Goal: Task Accomplishment & Management: Manage account settings

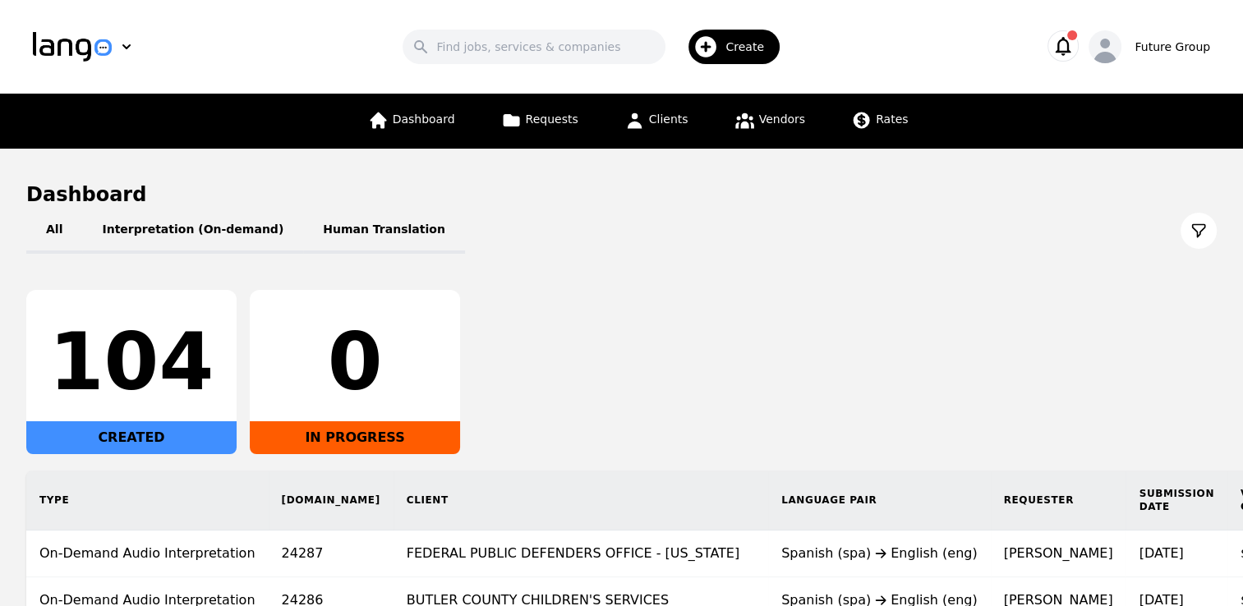
click at [751, 56] on div "Create" at bounding box center [733, 47] width 91 height 35
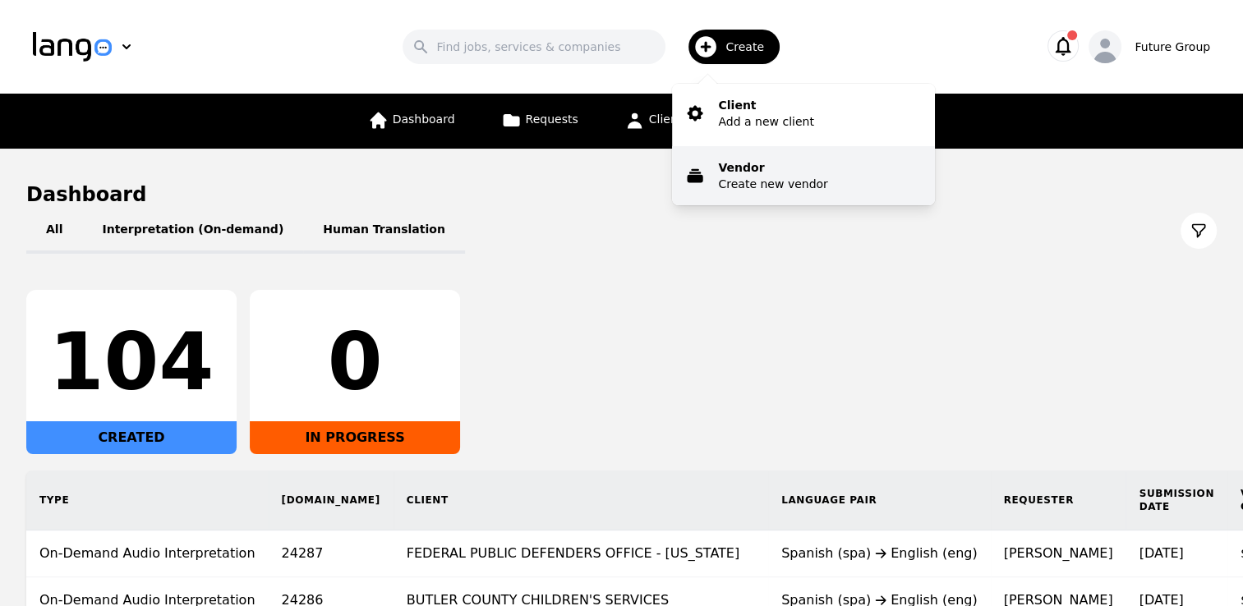
click at [773, 179] on p "Create new vendor" at bounding box center [772, 184] width 109 height 16
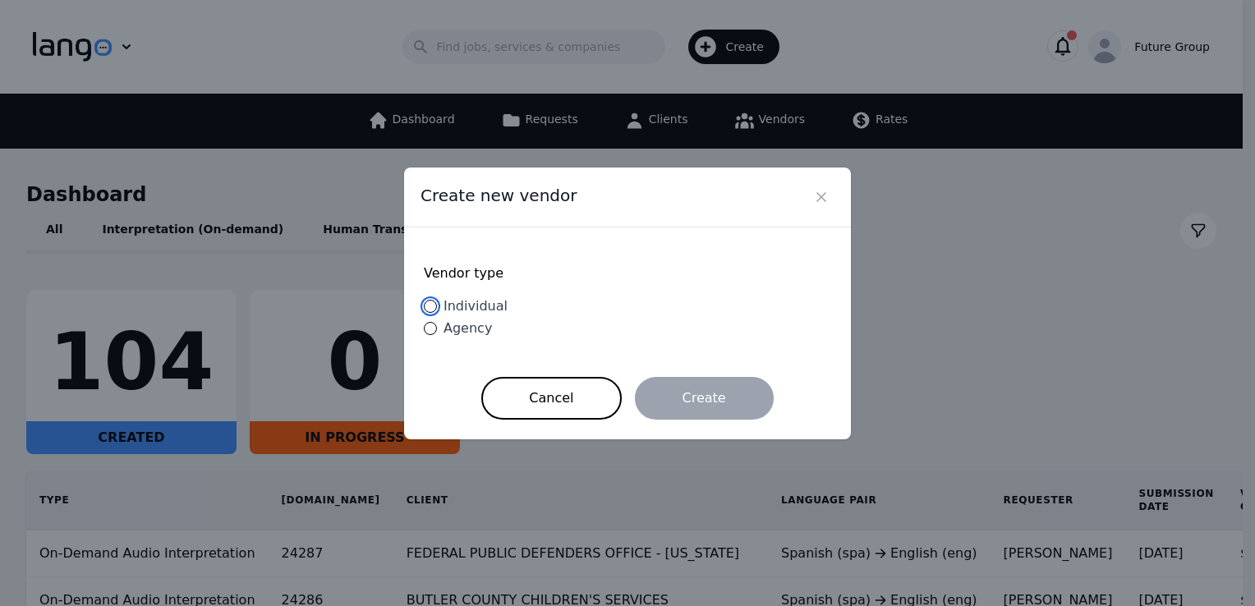
click at [435, 306] on input "Individual" at bounding box center [430, 306] width 13 height 13
radio input "true"
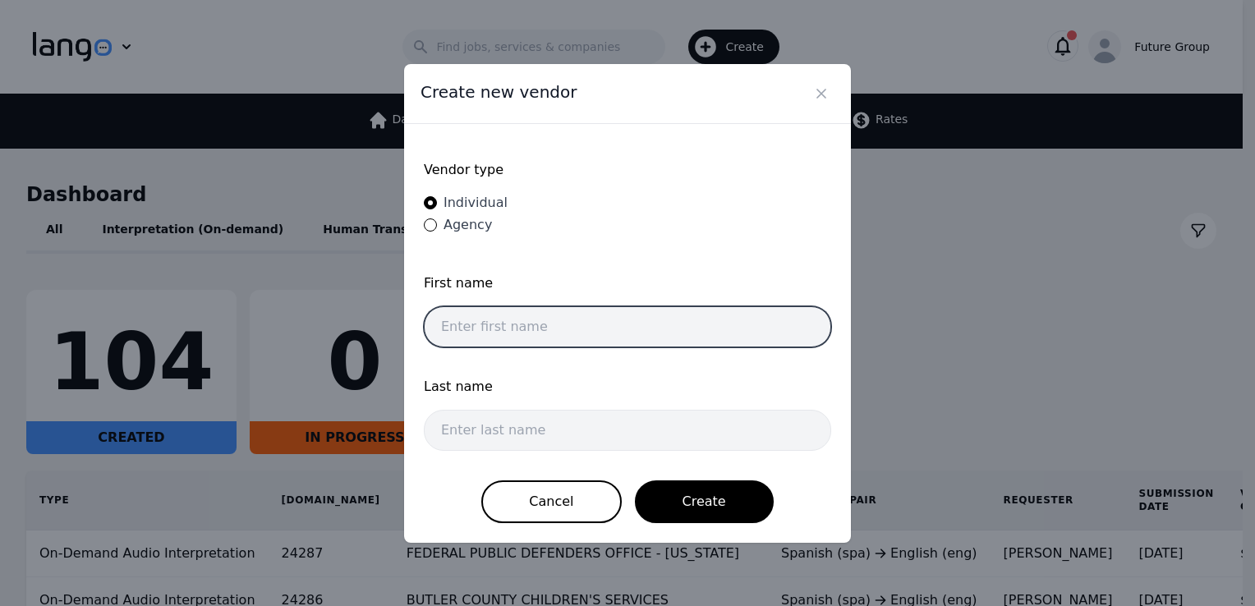
click at [547, 310] on input "text" at bounding box center [627, 326] width 407 height 41
type input "[PERSON_NAME]"
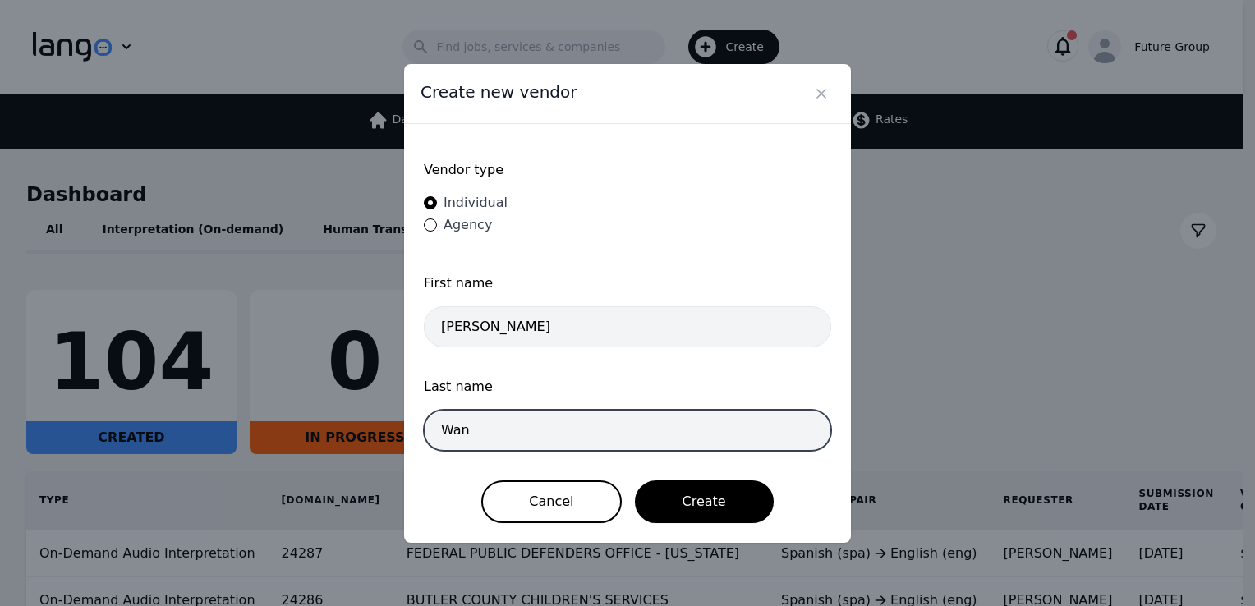
type input "Wan"
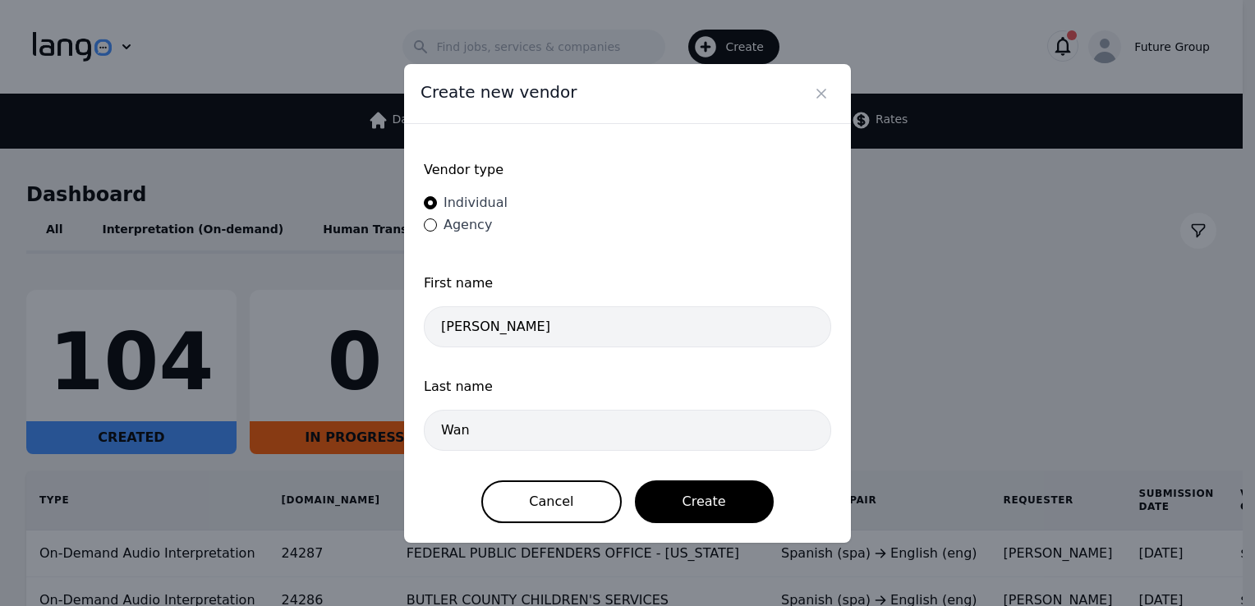
click at [697, 377] on span "Last name" at bounding box center [627, 387] width 407 height 20
click at [692, 500] on button "Create" at bounding box center [704, 502] width 139 height 43
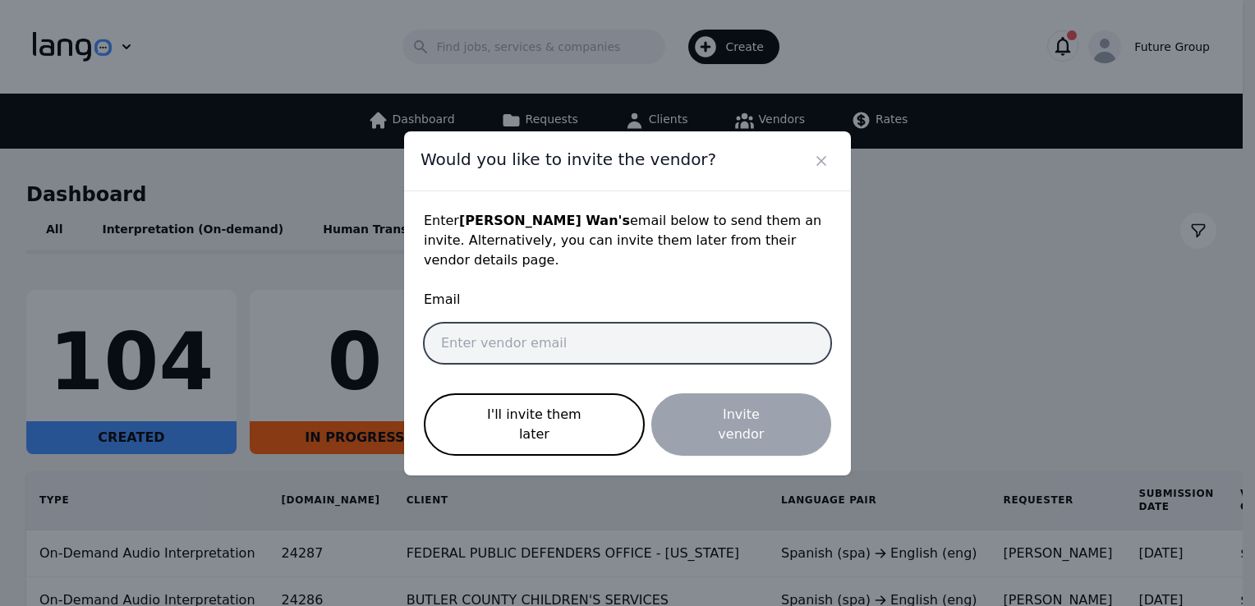
click at [509, 337] on input "email" at bounding box center [627, 343] width 407 height 41
paste input "[EMAIL_ADDRESS][DOMAIN_NAME]"
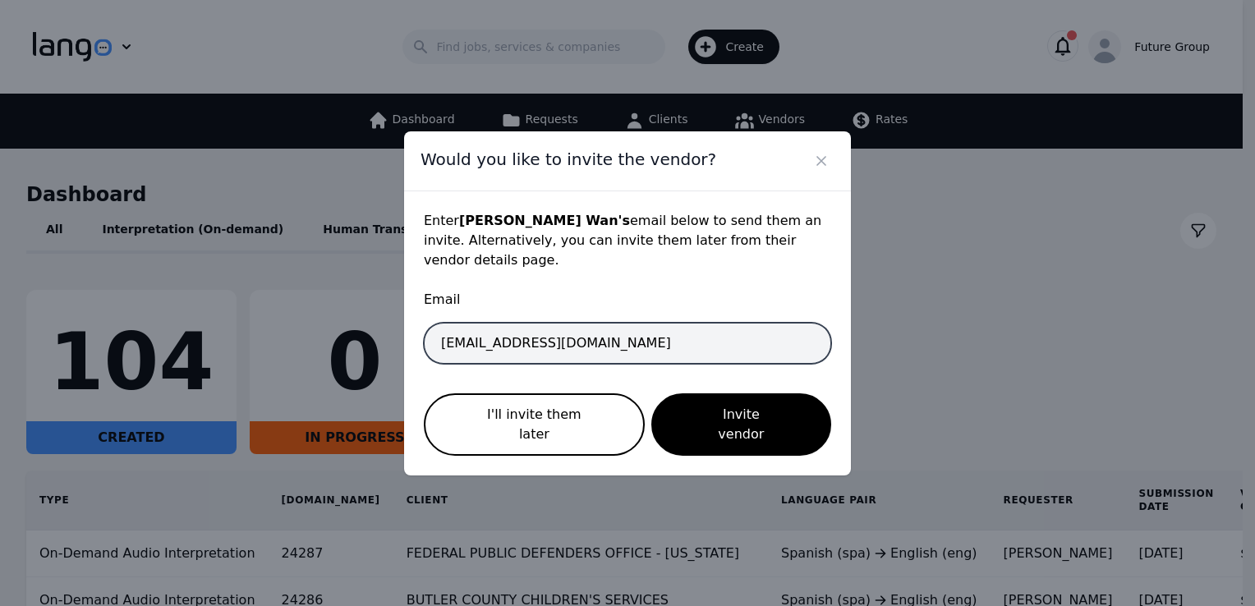
type input "[EMAIL_ADDRESS][DOMAIN_NAME]"
click at [651, 394] on button "Invite vendor" at bounding box center [741, 425] width 180 height 62
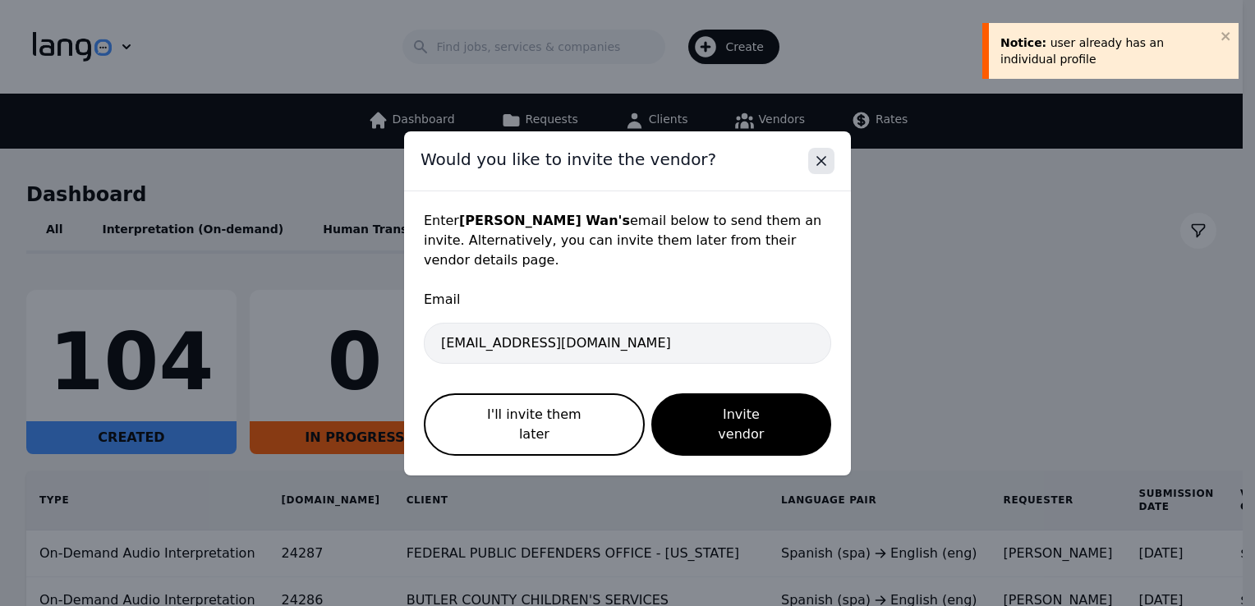
click at [811, 174] on button "Close" at bounding box center [821, 161] width 26 height 26
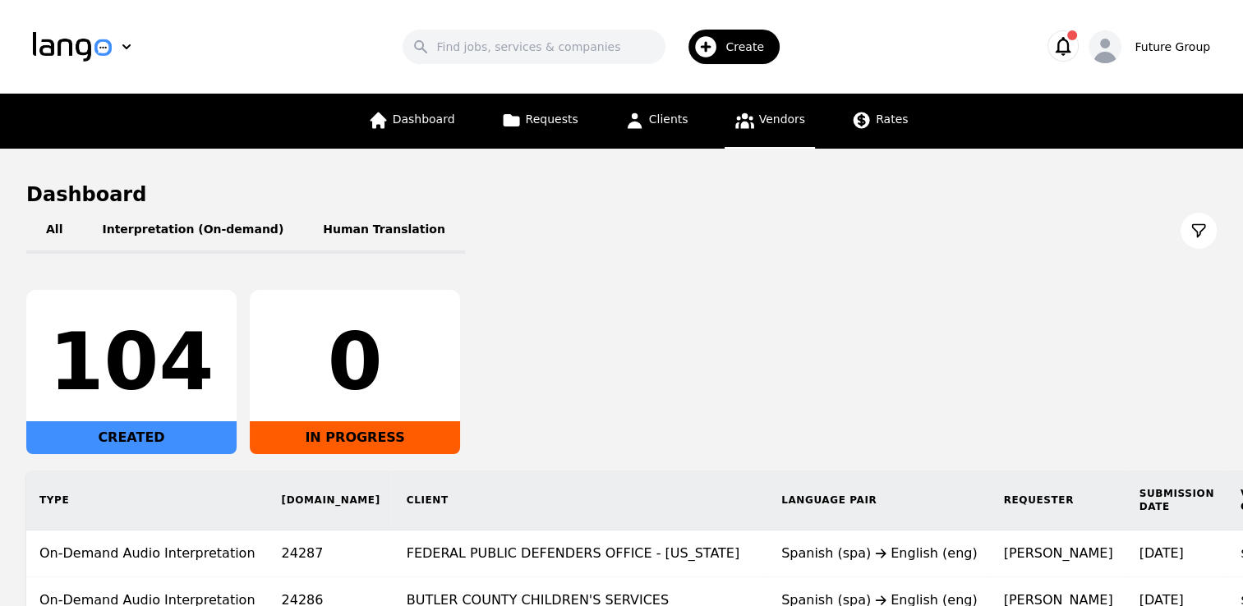
click at [759, 119] on span "Vendors" at bounding box center [782, 119] width 46 height 13
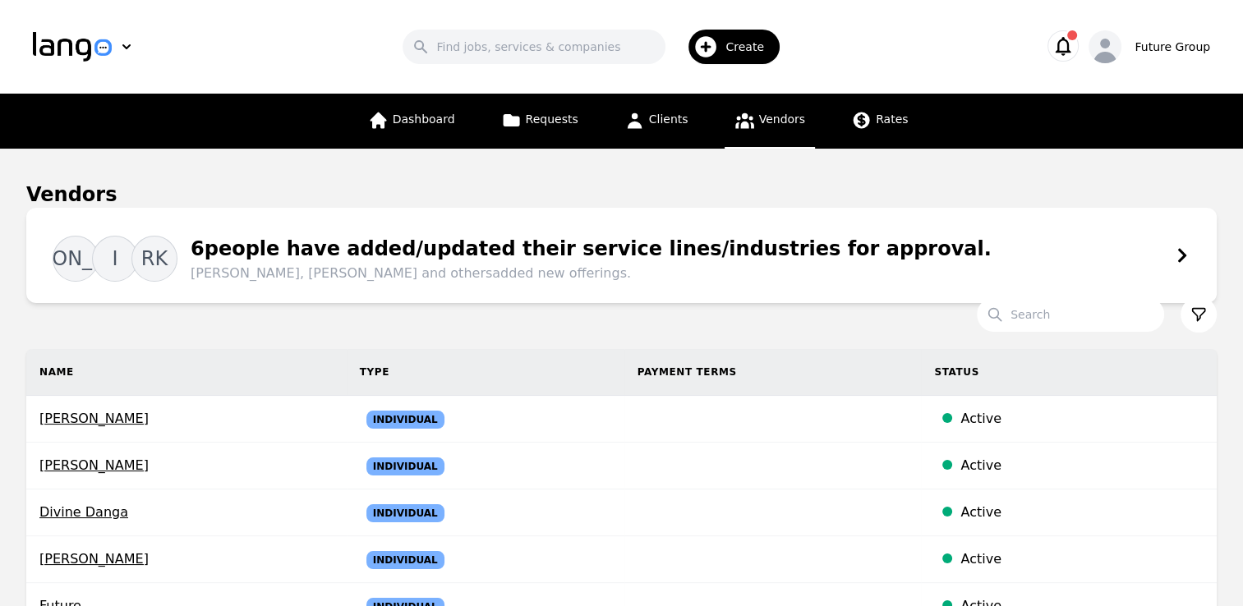
click at [1037, 182] on div "Vendors" at bounding box center [621, 195] width 1190 height 26
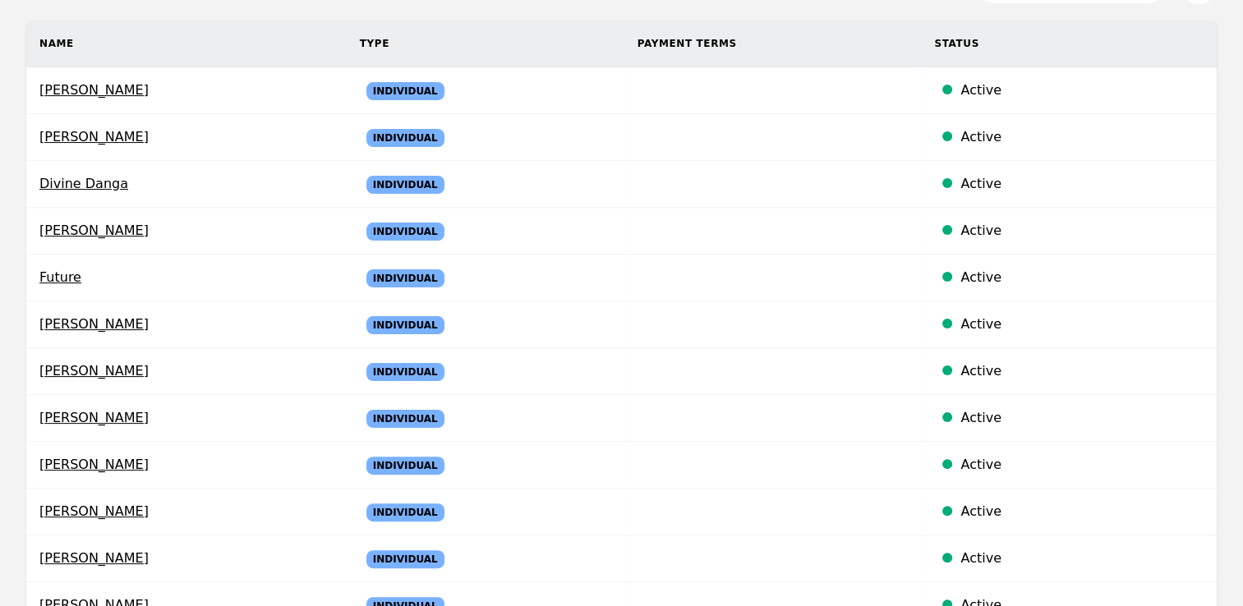
scroll to position [361, 0]
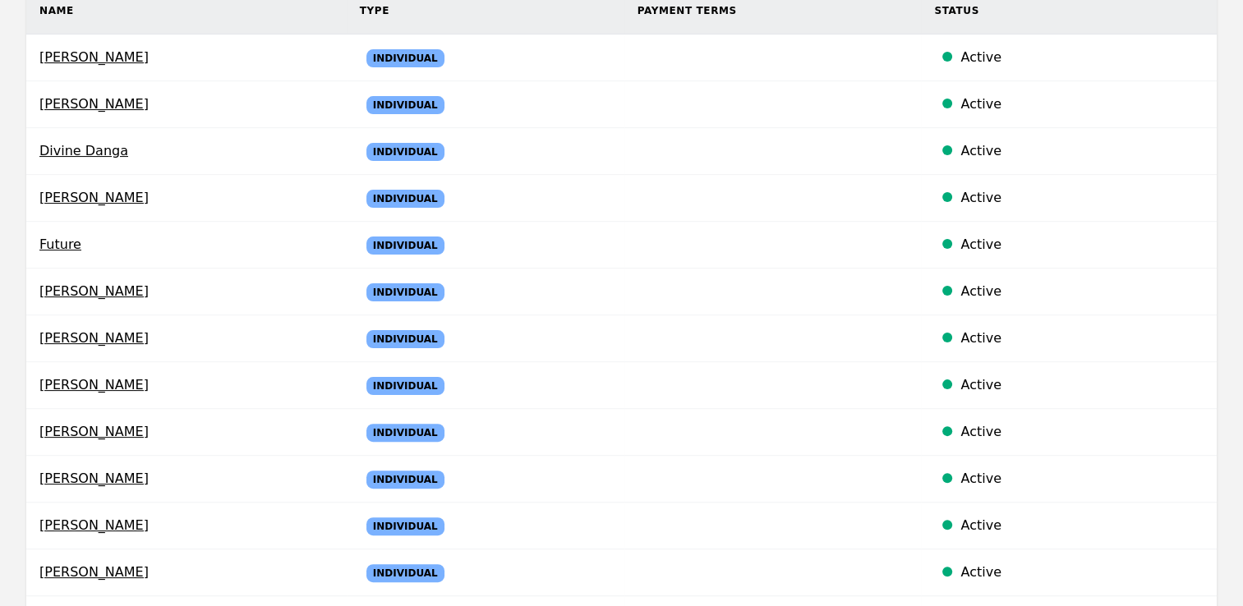
click at [6, 137] on div "Name Type Payment Terms Status Ahmed Mohamed Individual Active Chia Li Individu…" at bounding box center [621, 597] width 1243 height 1218
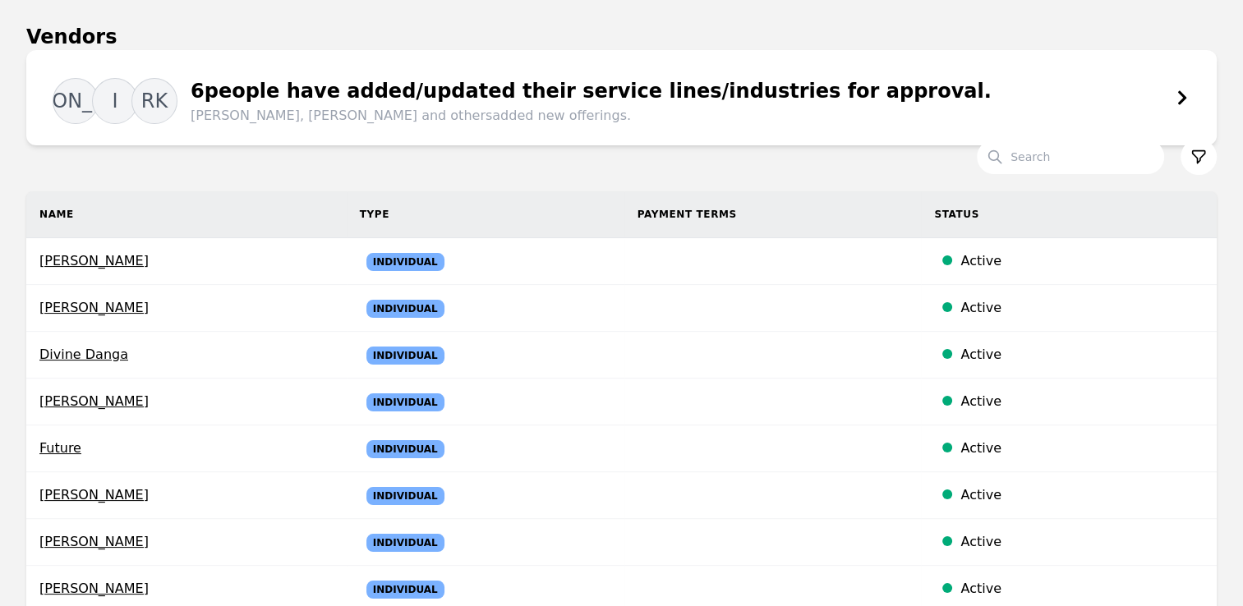
scroll to position [0, 0]
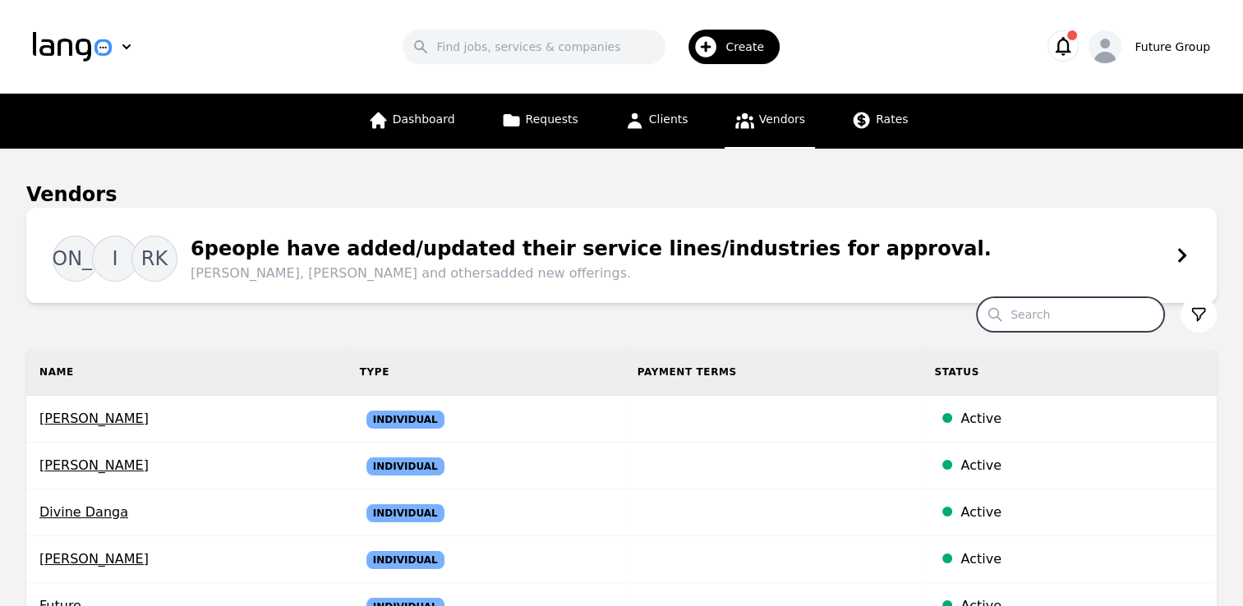
click at [1048, 317] on input "Search" at bounding box center [1070, 314] width 187 height 35
type input "ying"
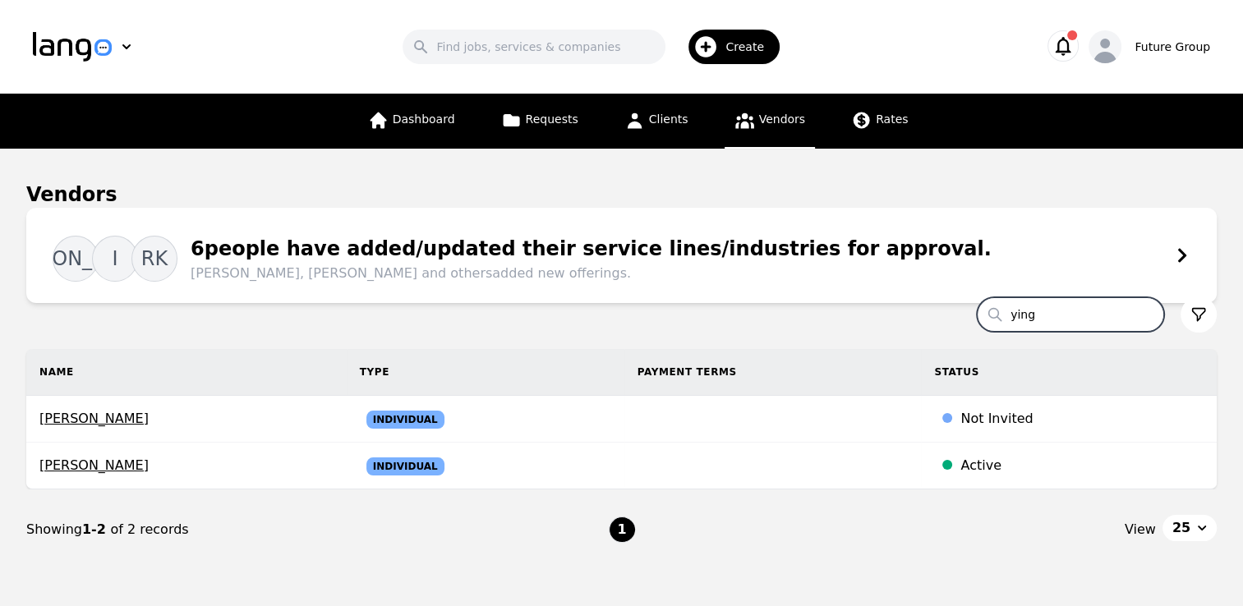
click at [1048, 317] on input "ying" at bounding box center [1070, 314] width 187 height 35
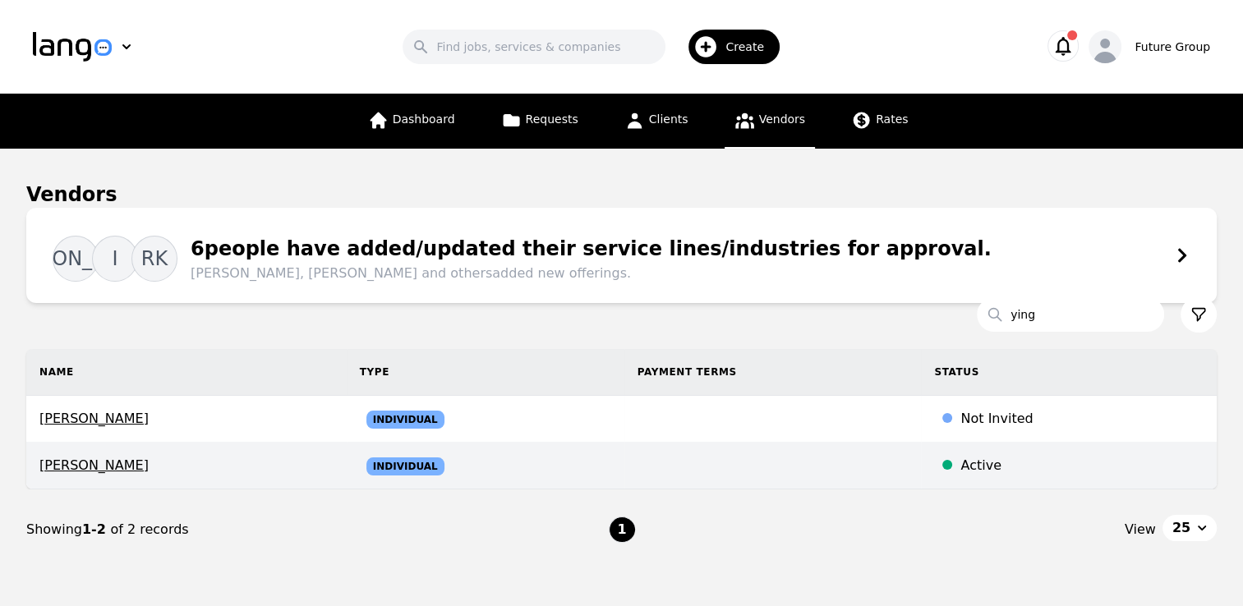
click at [624, 465] on td at bounding box center [772, 466] width 297 height 47
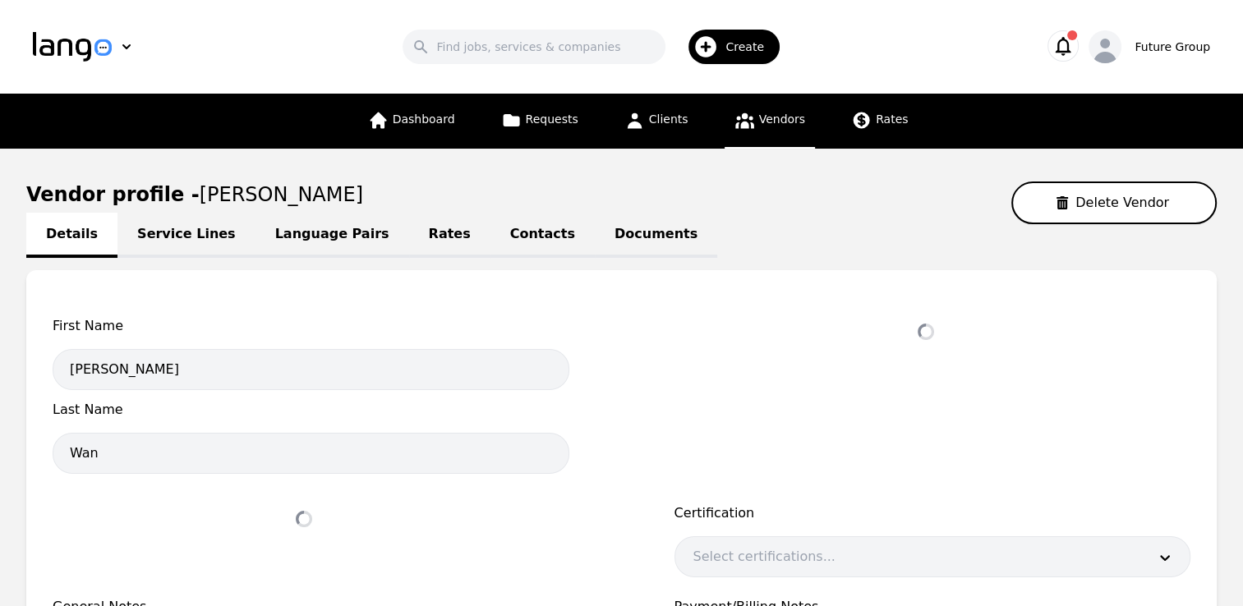
select select "active"
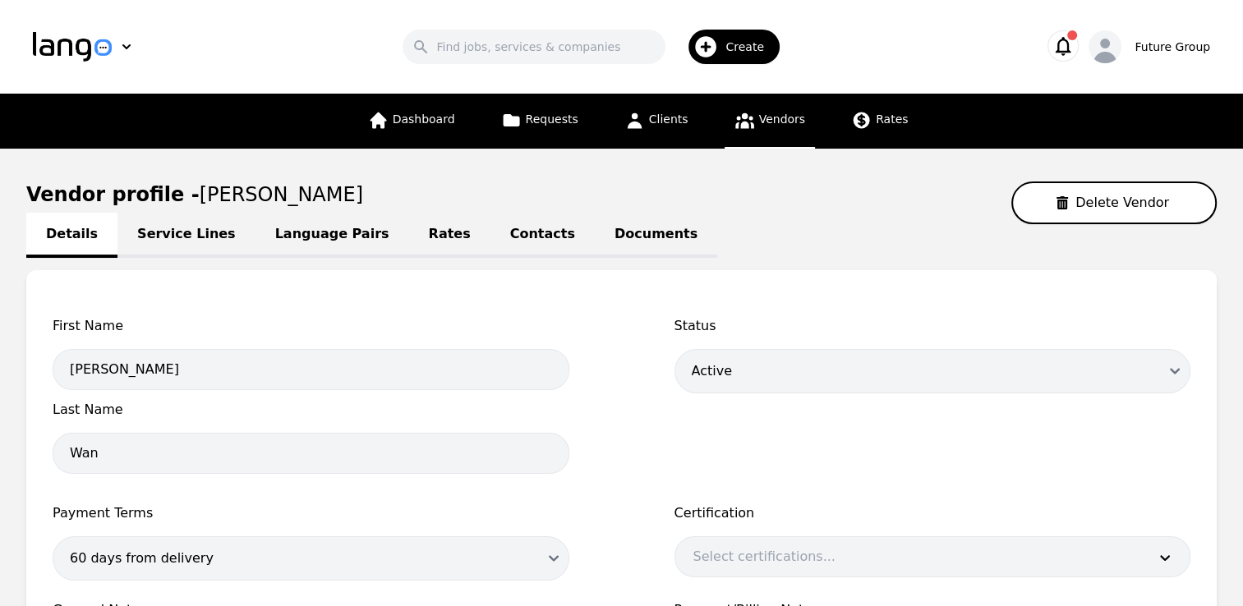
click at [803, 319] on span "Status" at bounding box center [932, 326] width 517 height 20
click at [177, 242] on link "Service Lines" at bounding box center [186, 235] width 138 height 45
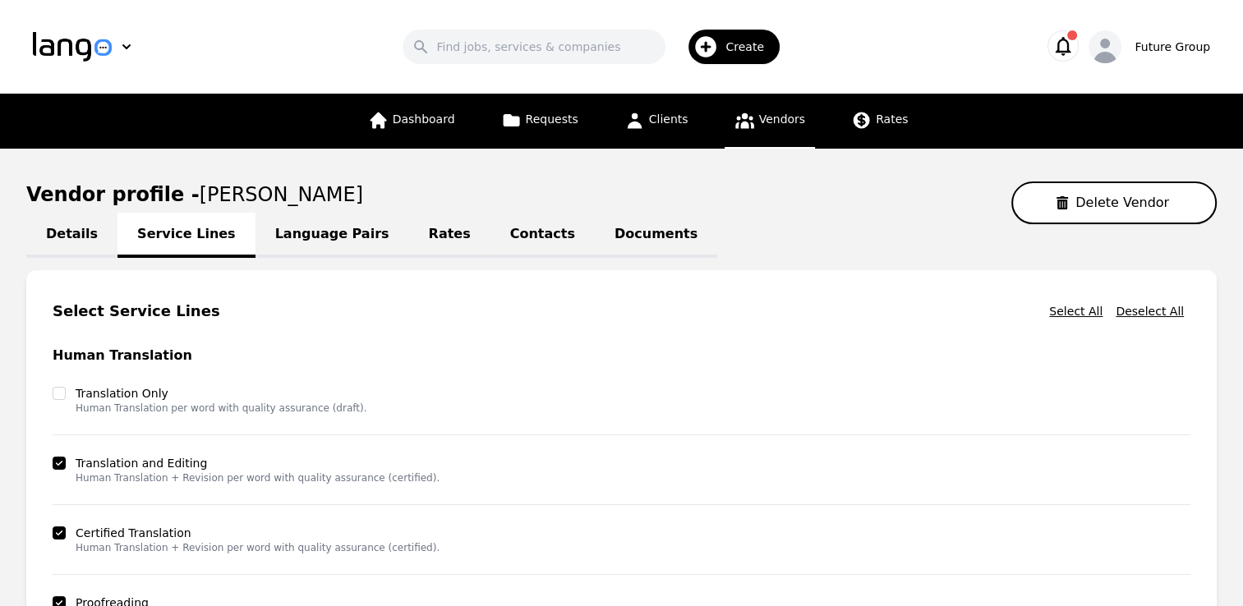
click at [0, 351] on html "Search Create Future Group Dashboard Requests Clients Vendors Rates Vendor prof…" at bounding box center [621, 303] width 1243 height 606
click at [330, 235] on link "Language Pairs" at bounding box center [333, 235] width 154 height 45
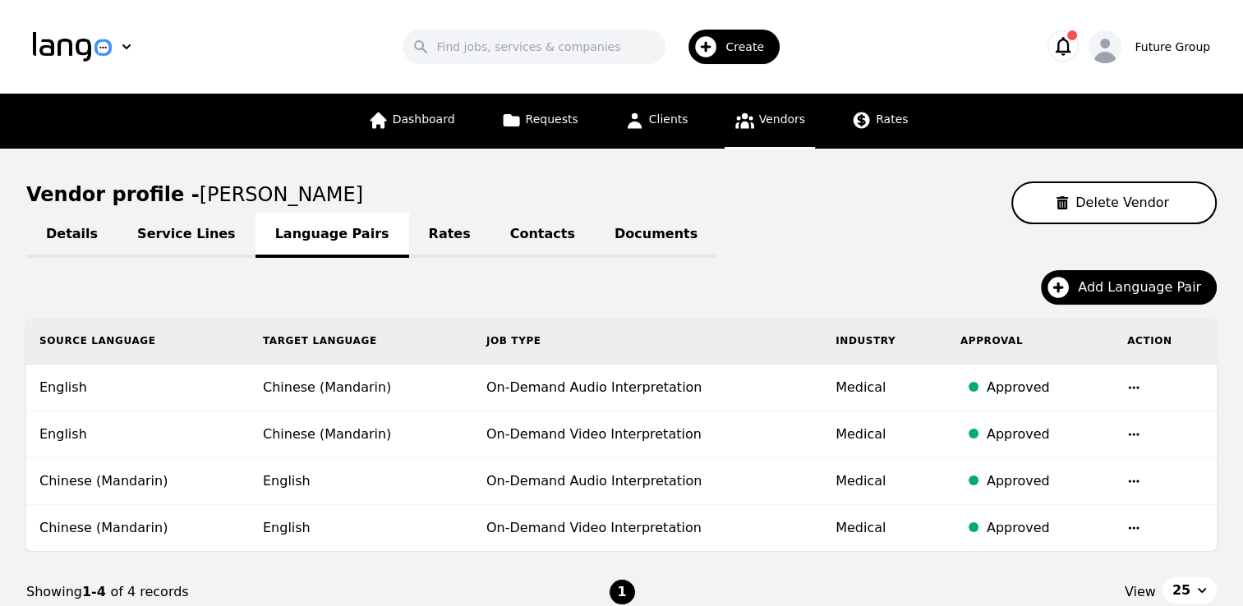
click at [409, 239] on link "Rates" at bounding box center [449, 235] width 81 height 45
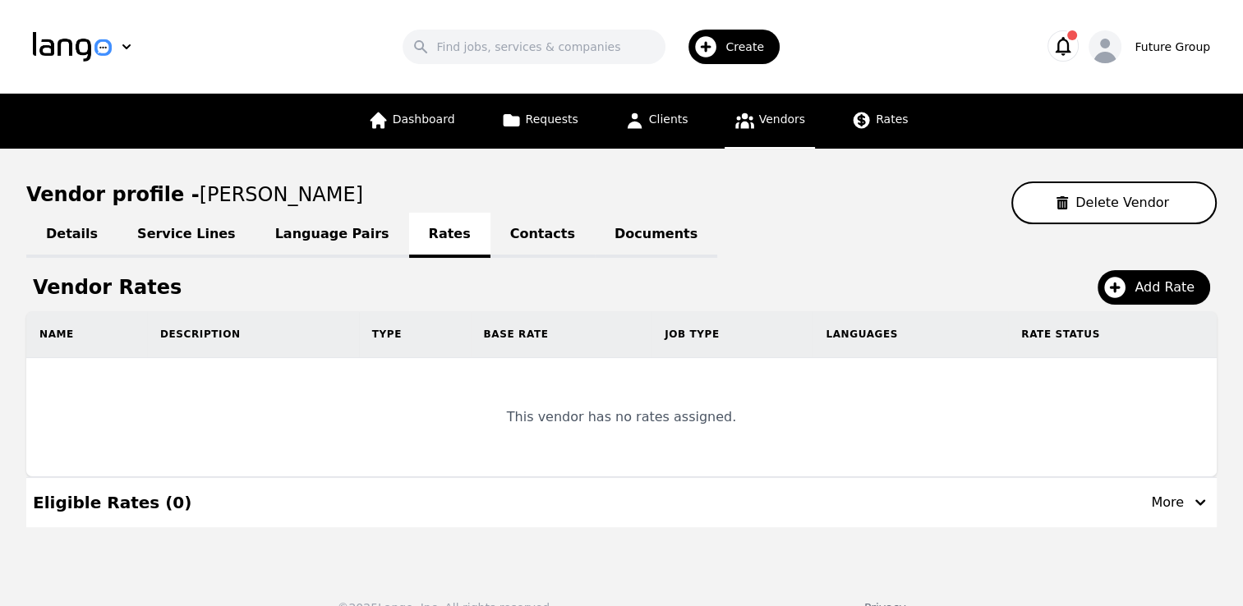
click at [493, 233] on link "Contacts" at bounding box center [542, 235] width 104 height 45
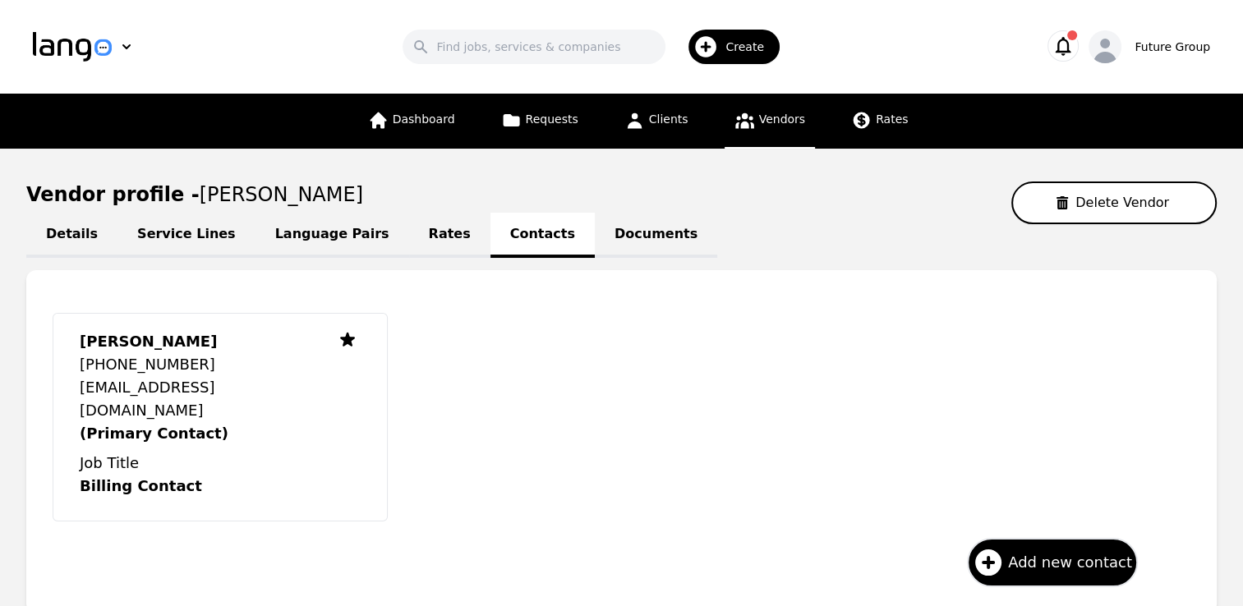
click at [637, 329] on div "ying wan +85264300873 ying.wan@future-group.com (Primary Contact) Job Title Bil…" at bounding box center [595, 418] width 1085 height 242
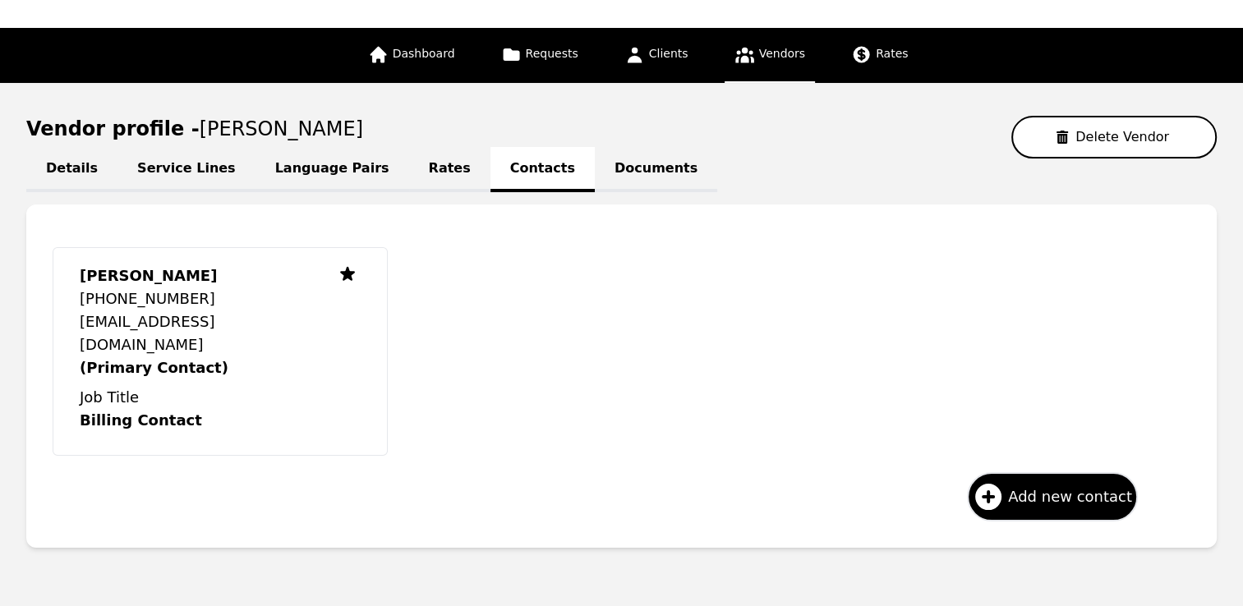
scroll to position [99, 0]
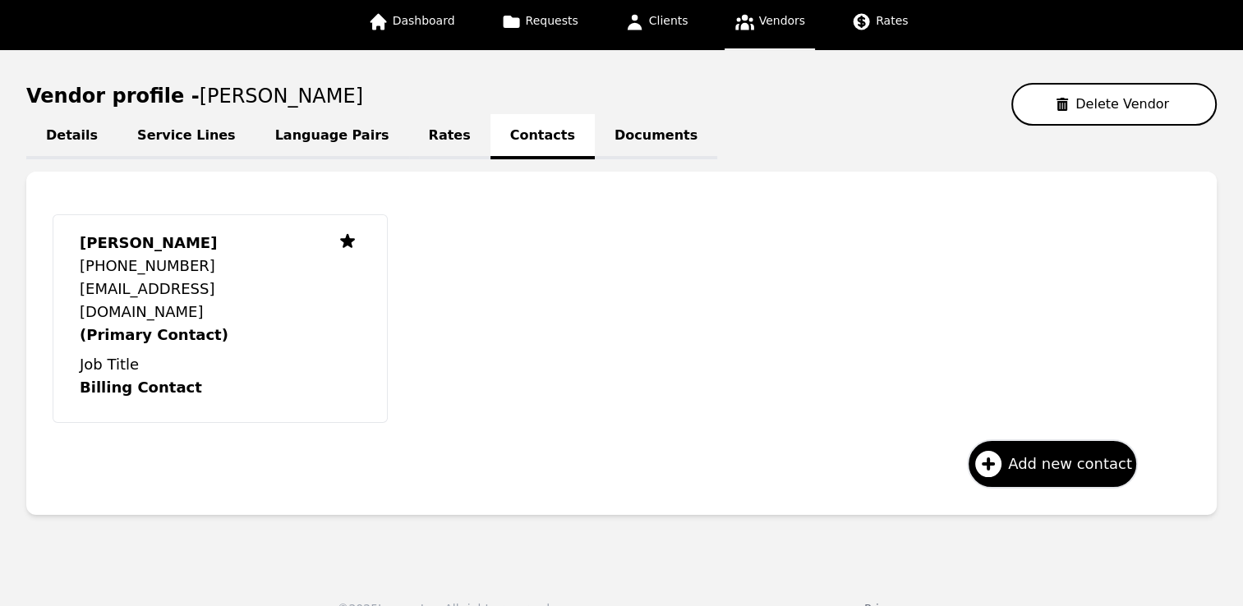
click at [595, 127] on link "Documents" at bounding box center [656, 136] width 122 height 45
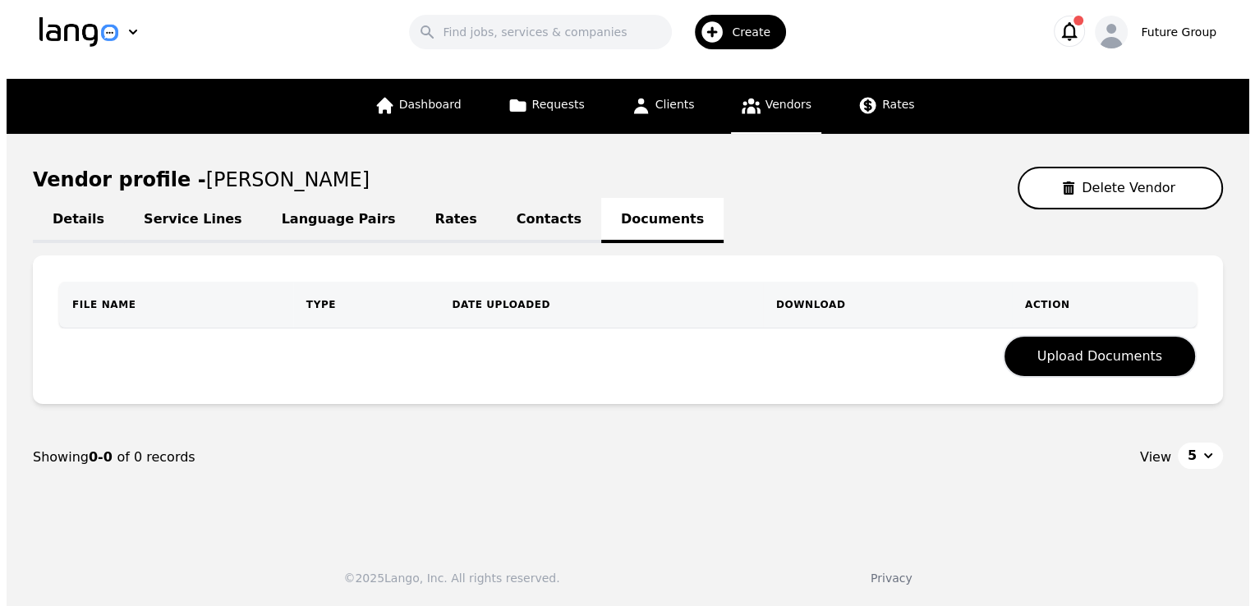
scroll to position [11, 0]
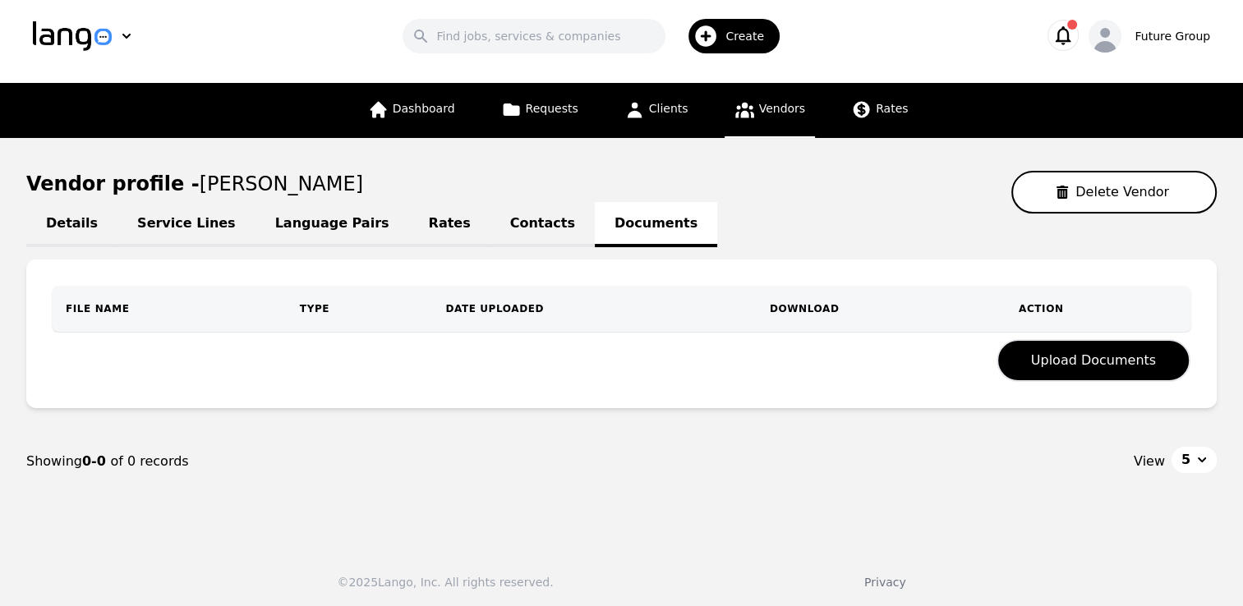
click at [63, 232] on link "Details" at bounding box center [71, 224] width 91 height 45
select select "active"
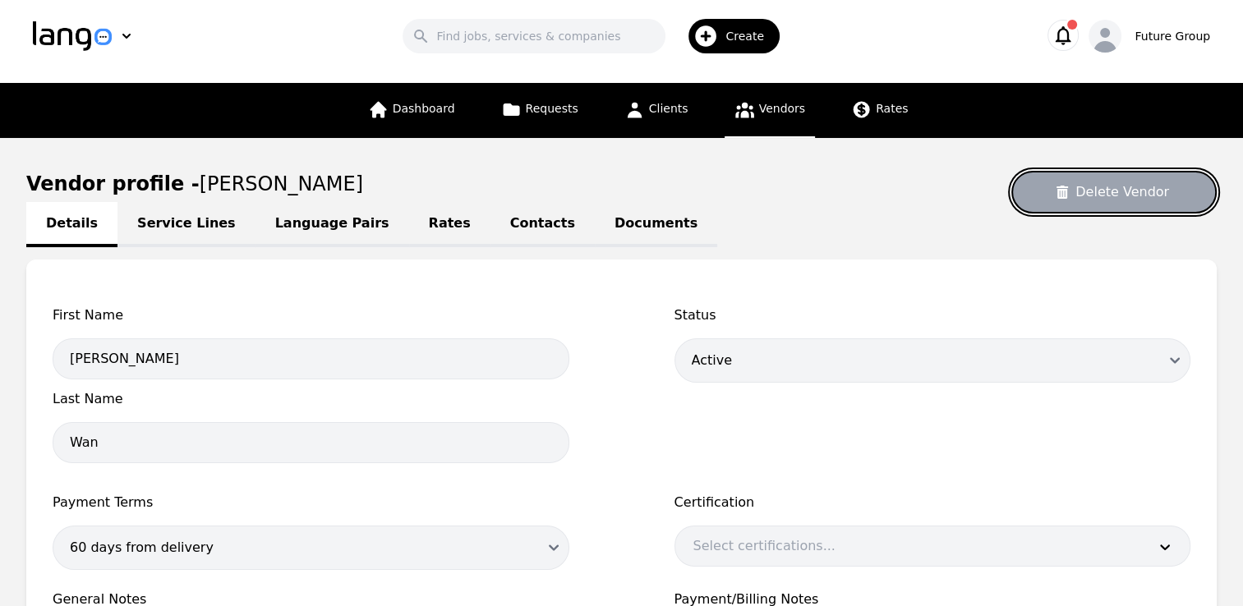
click at [1121, 189] on button "Delete Vendor" at bounding box center [1113, 192] width 205 height 43
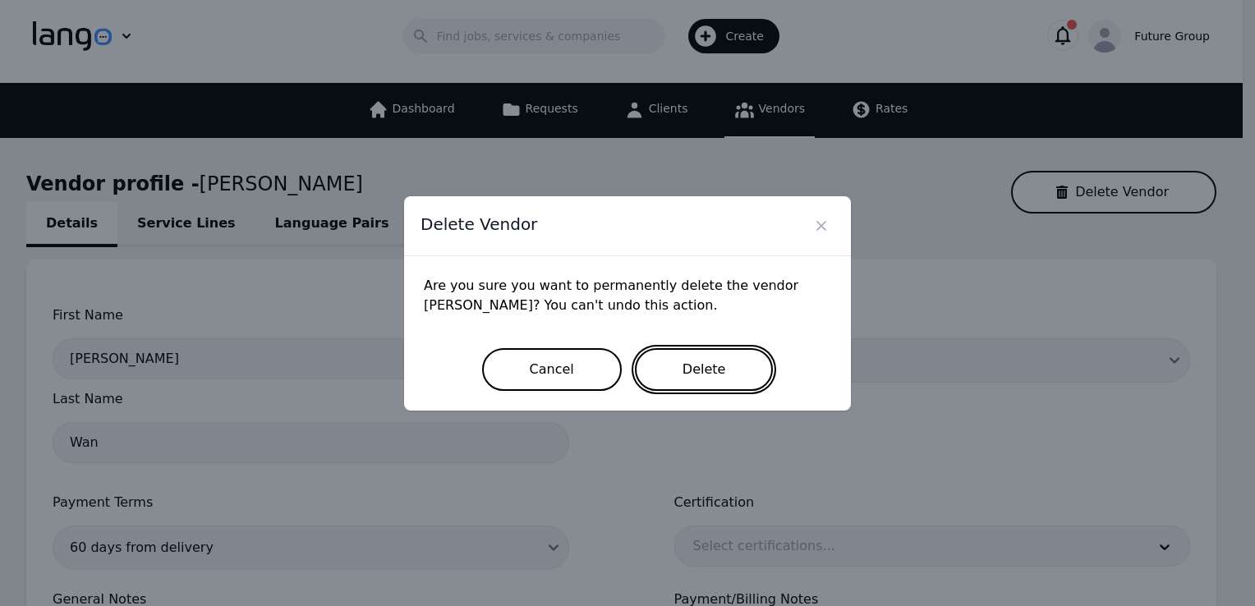
click at [702, 363] on button "Delete" at bounding box center [704, 369] width 139 height 43
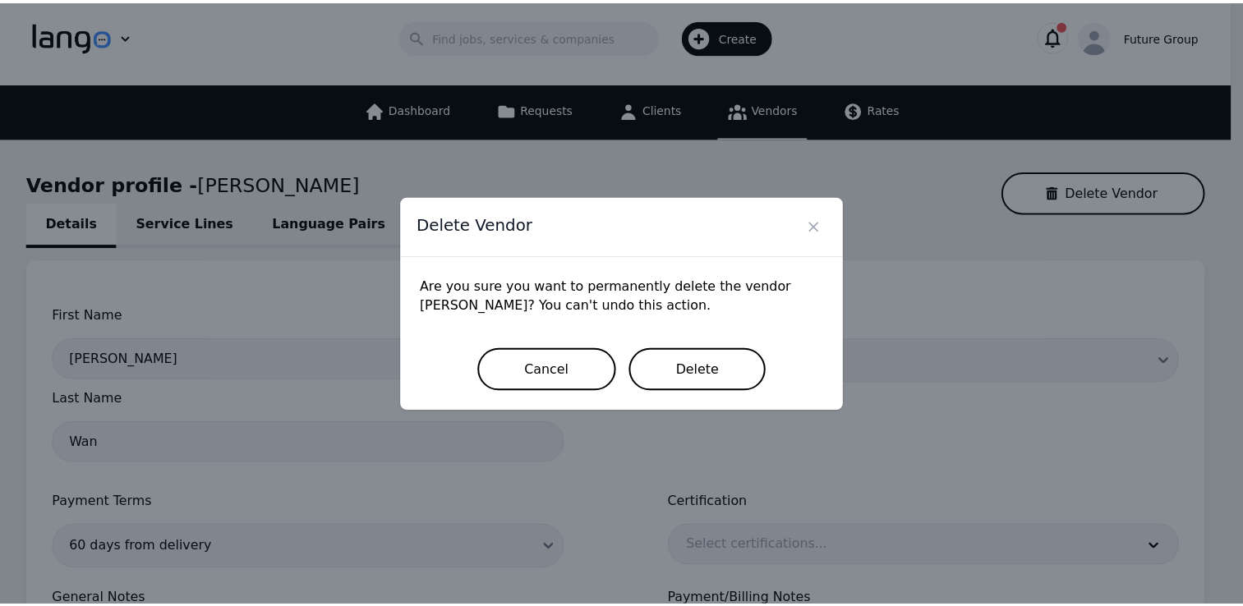
scroll to position [9, 0]
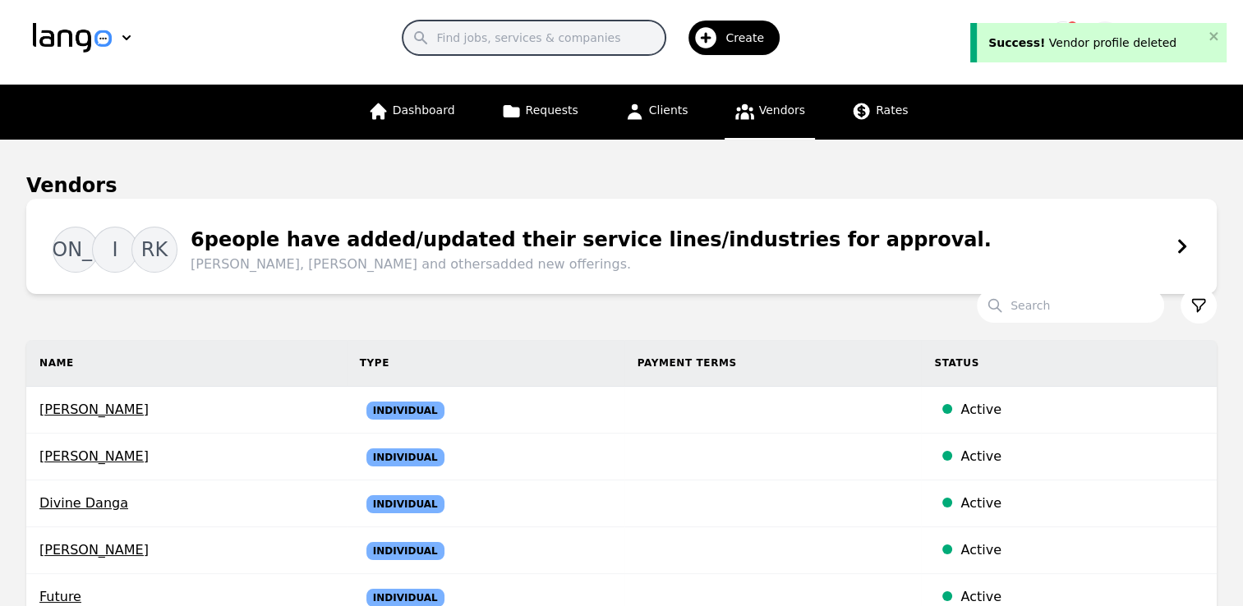
click at [507, 35] on input "Search" at bounding box center [534, 38] width 263 height 35
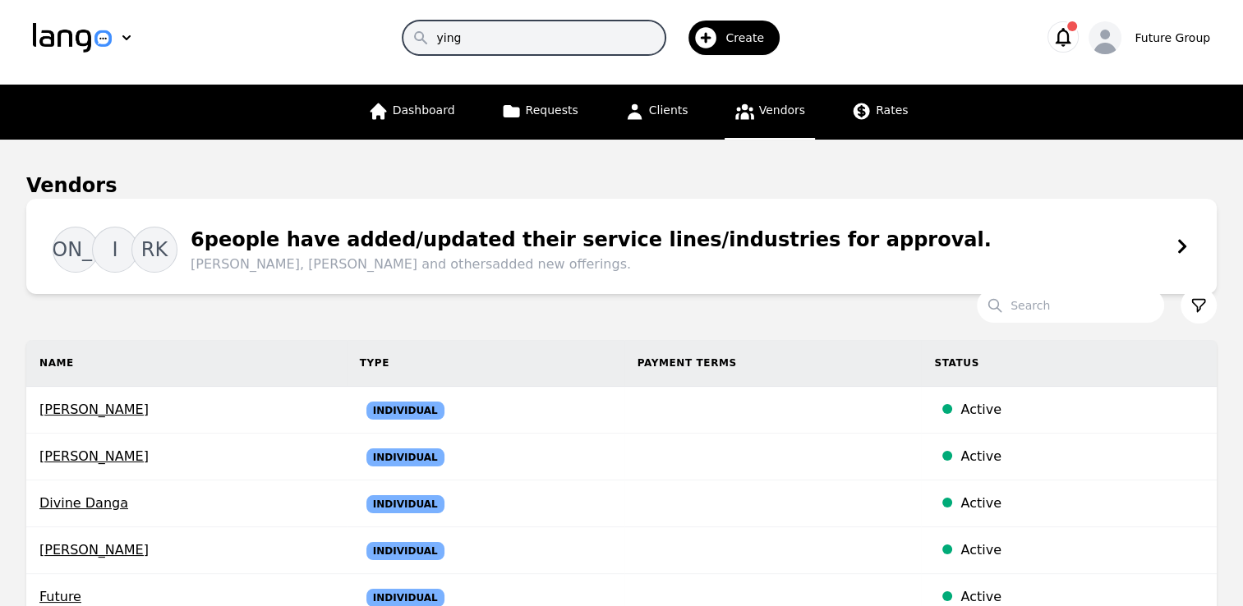
type input "ying"
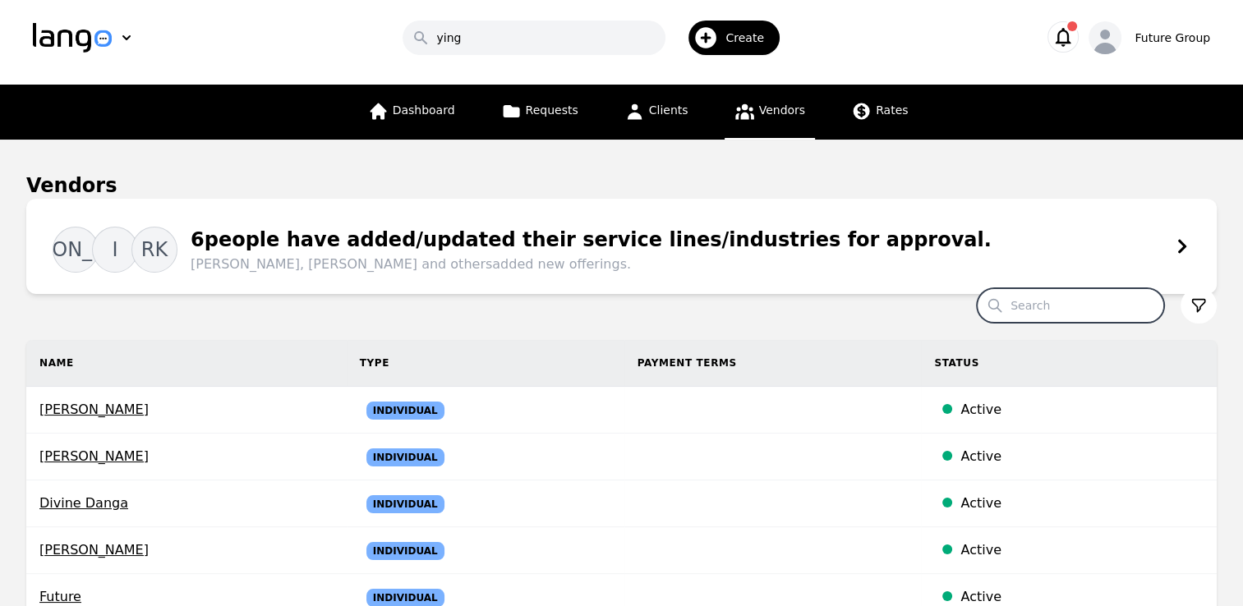
click at [1042, 321] on input "Search" at bounding box center [1070, 305] width 187 height 35
type input "ying"
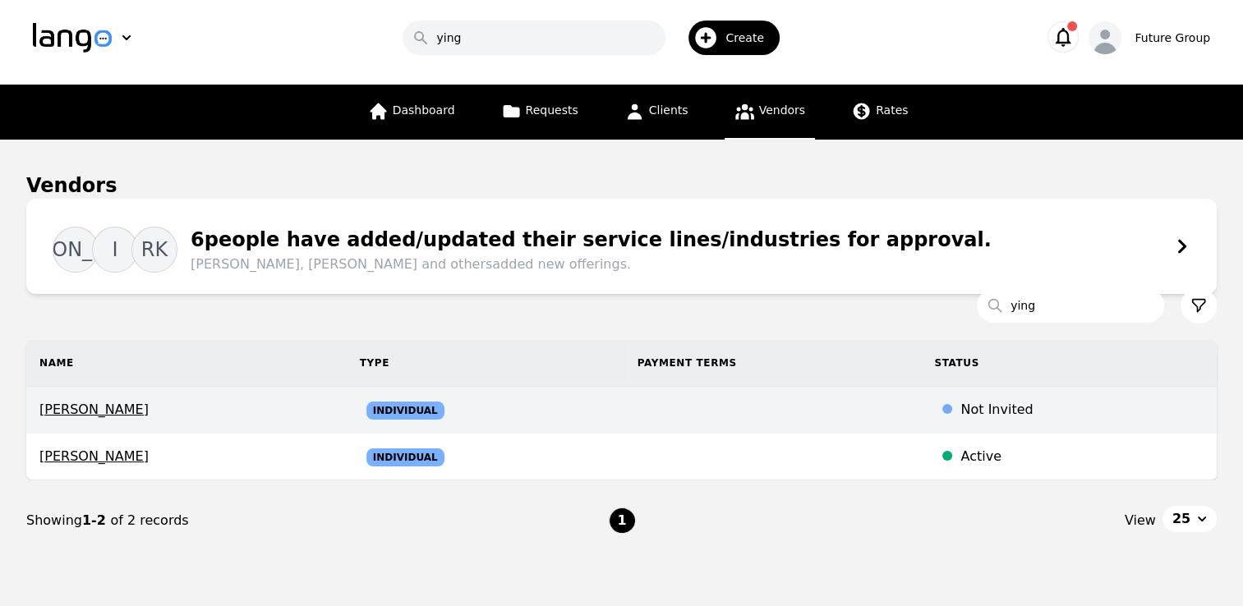
click at [1032, 403] on div "Not Invited" at bounding box center [1081, 410] width 243 height 20
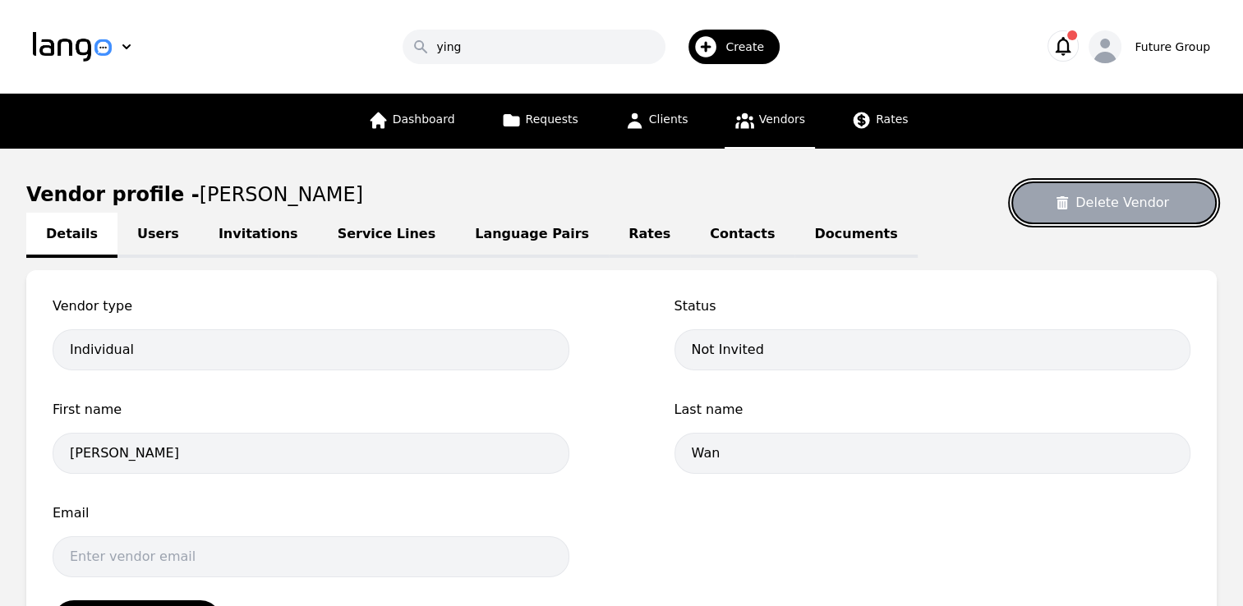
click at [1119, 211] on button "Delete Vendor" at bounding box center [1113, 203] width 205 height 43
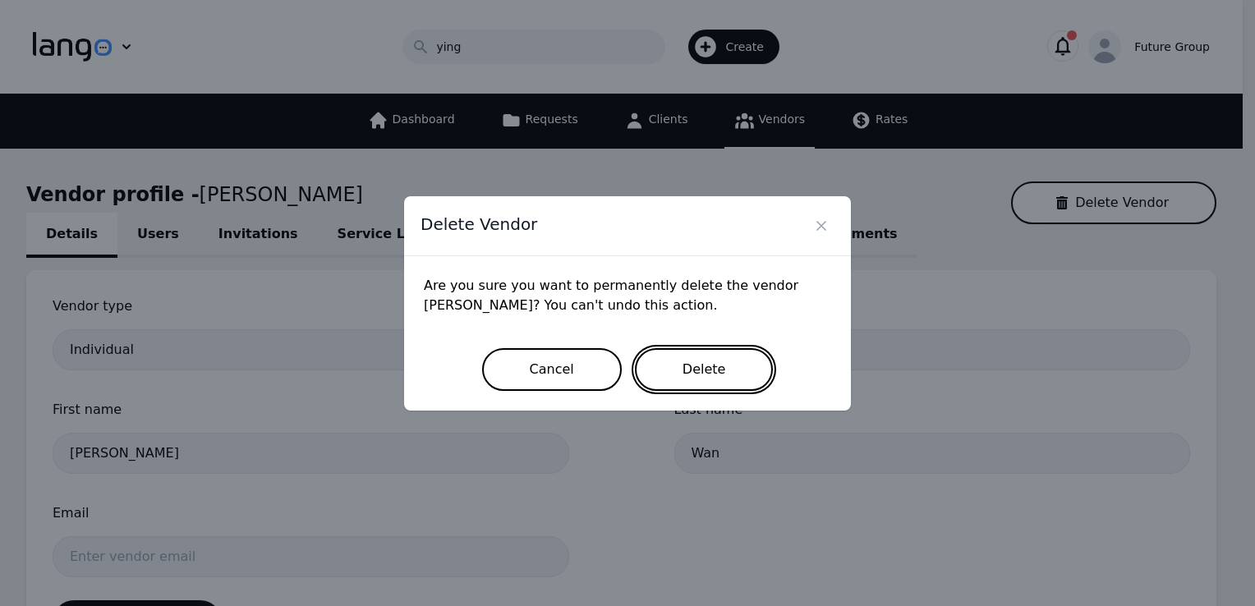
click at [697, 358] on button "Delete" at bounding box center [704, 369] width 139 height 43
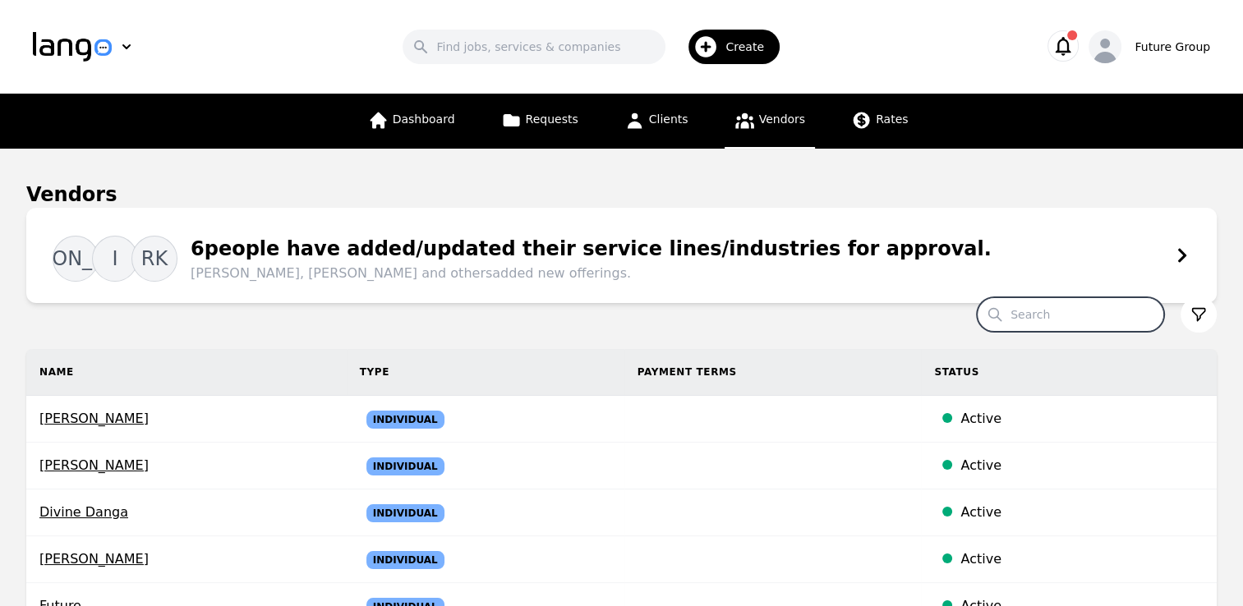
click at [1003, 311] on input "Search" at bounding box center [1070, 314] width 187 height 35
type input "ying"
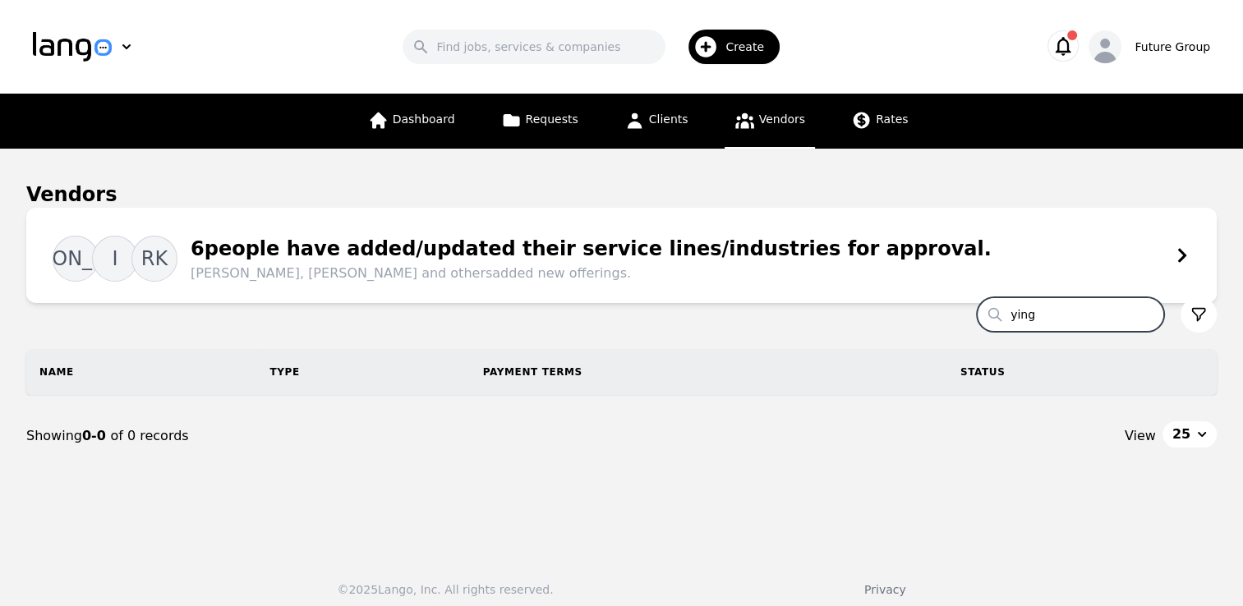
click at [731, 37] on div "Create" at bounding box center [733, 47] width 91 height 35
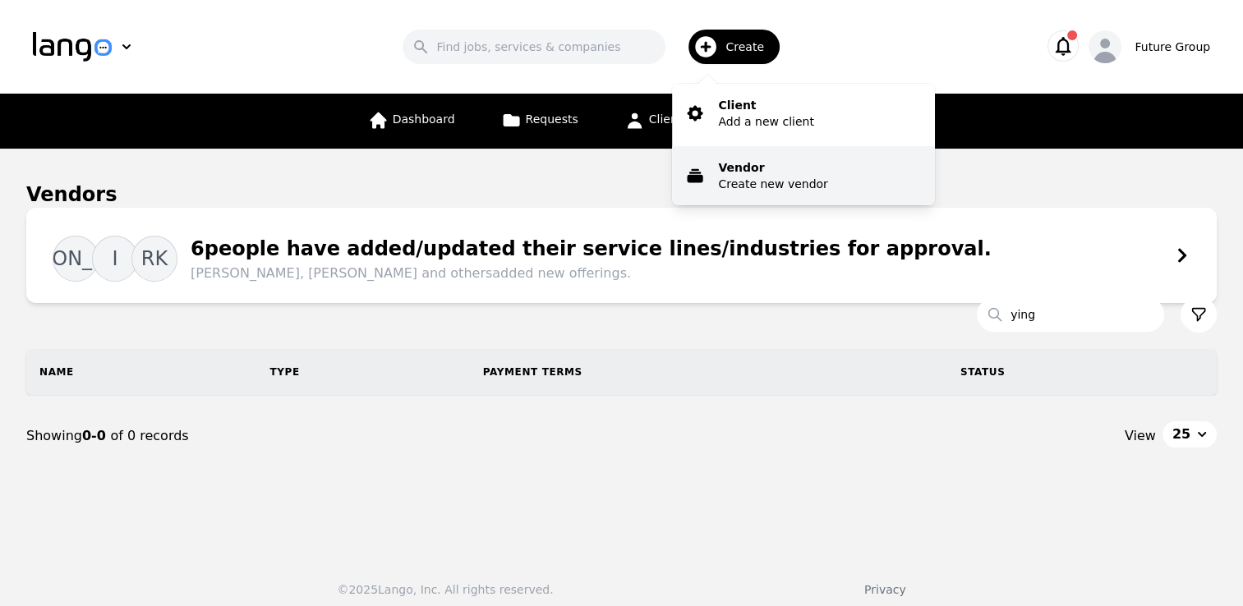
click at [750, 170] on p "Vendor" at bounding box center [772, 167] width 109 height 16
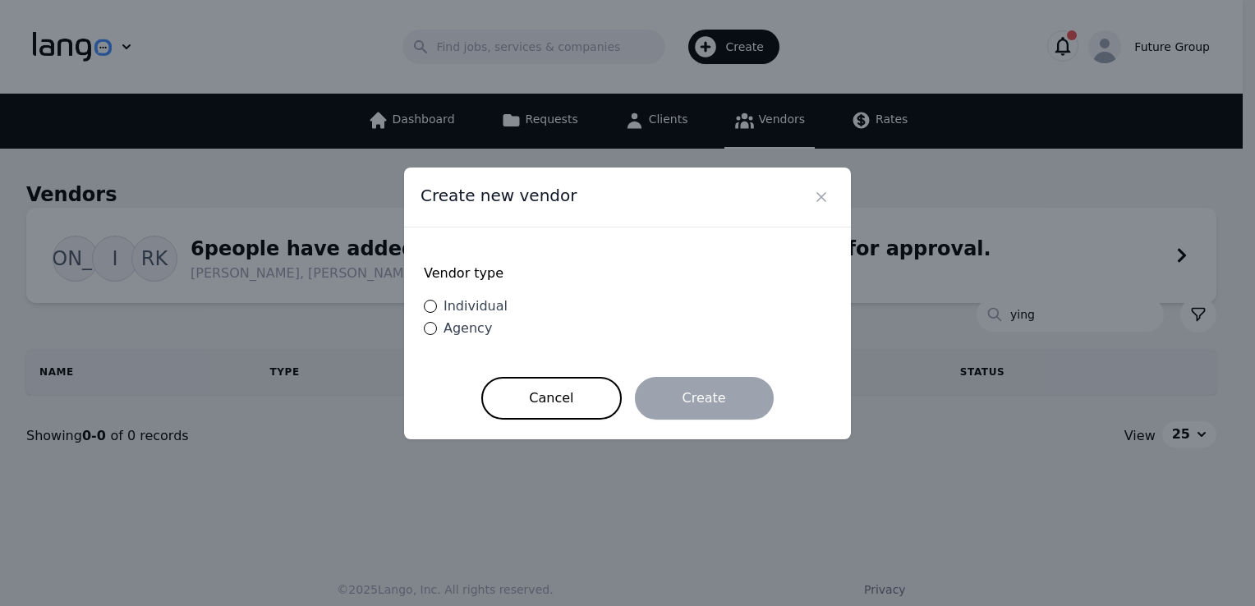
click at [476, 302] on span "Individual" at bounding box center [476, 306] width 64 height 16
click at [437, 302] on input "Individual" at bounding box center [430, 306] width 13 height 13
radio input "true"
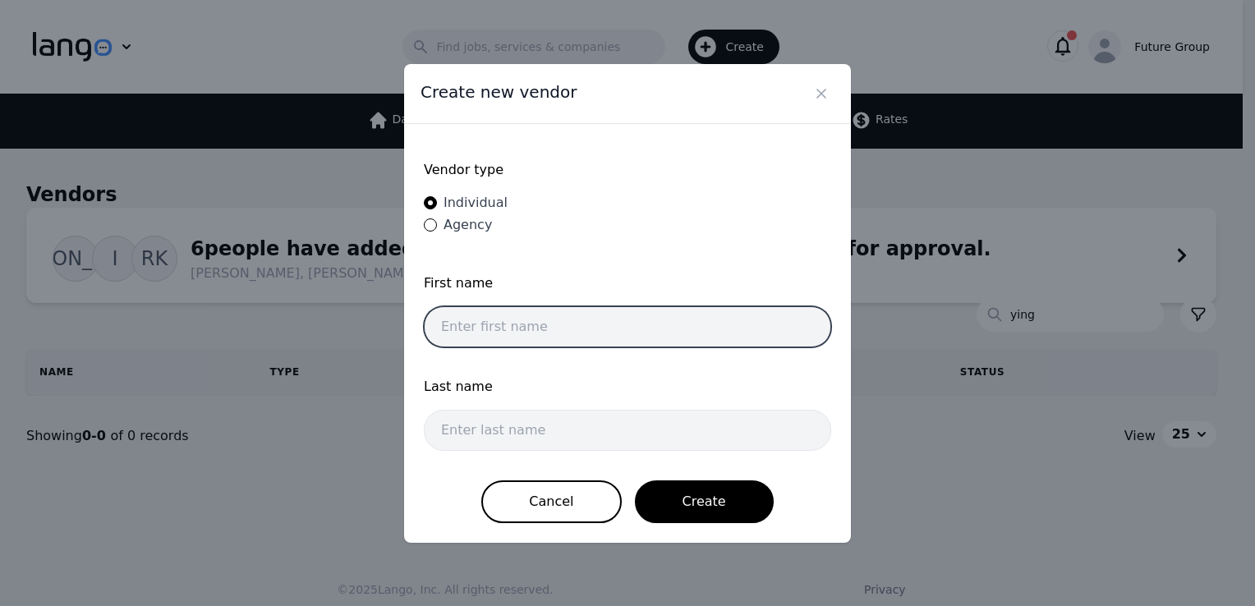
click at [546, 340] on input "text" at bounding box center [627, 326] width 407 height 41
type input "Ying"
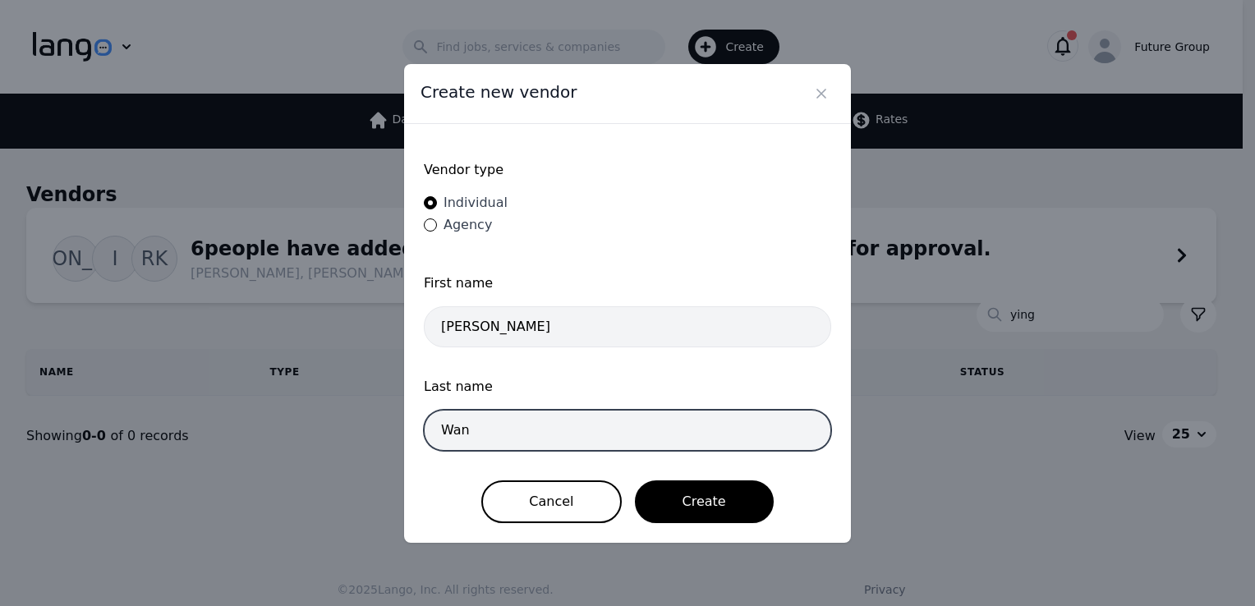
type input "Wan"
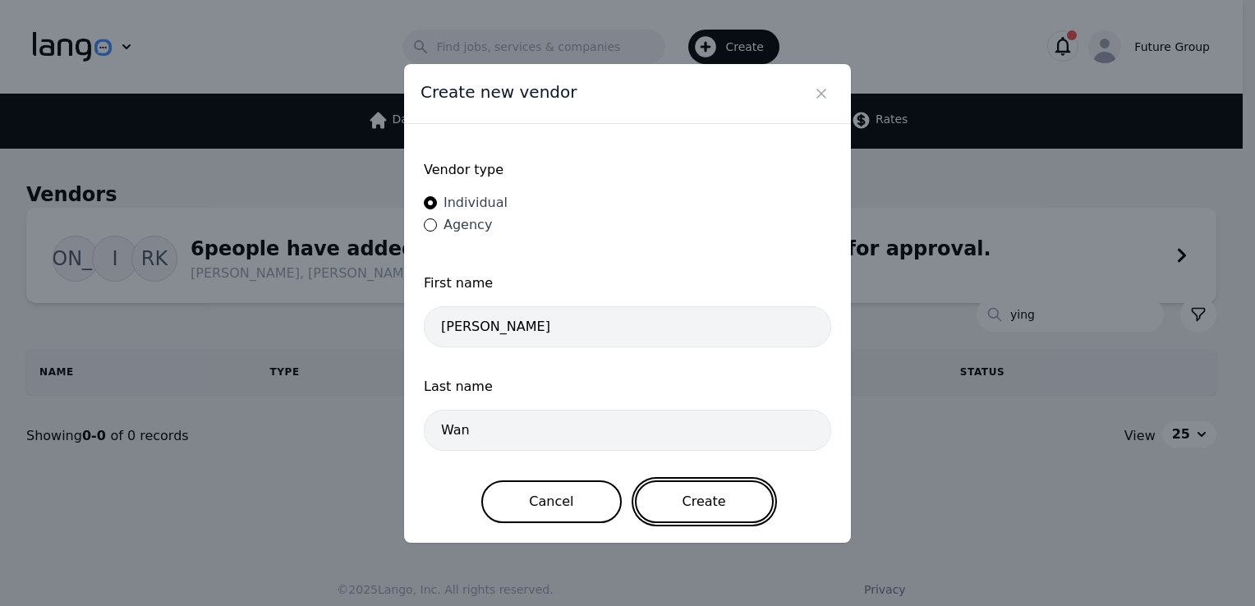
click at [707, 500] on button "Create" at bounding box center [704, 502] width 139 height 43
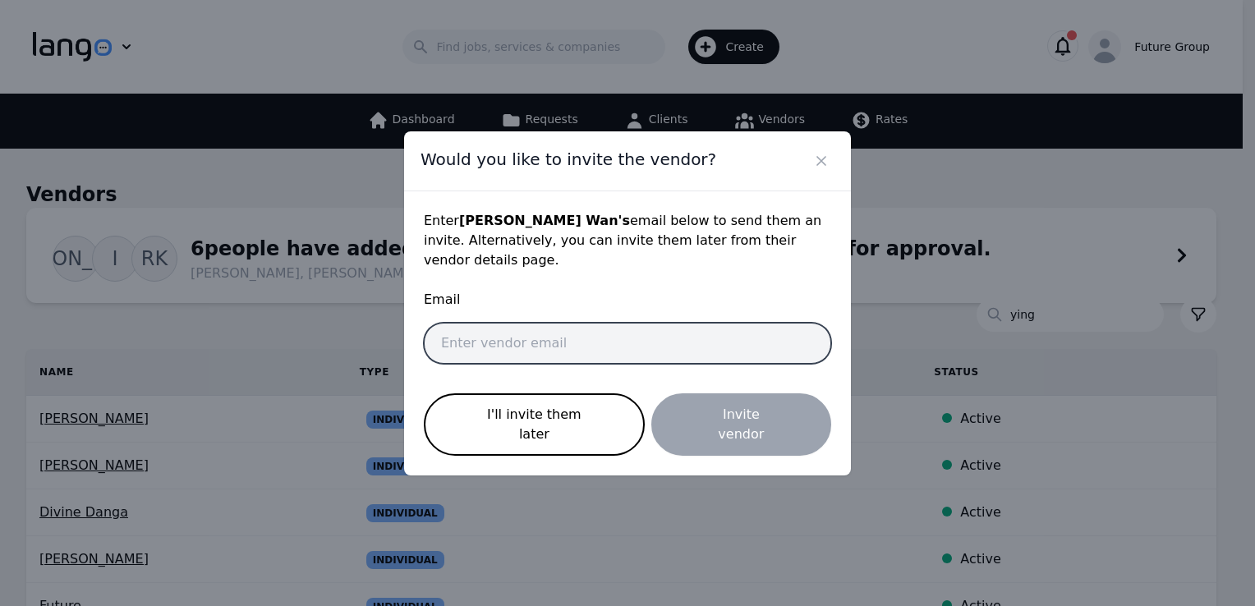
click at [550, 350] on input "email" at bounding box center [627, 343] width 407 height 41
paste input "[EMAIL_ADDRESS][DOMAIN_NAME]"
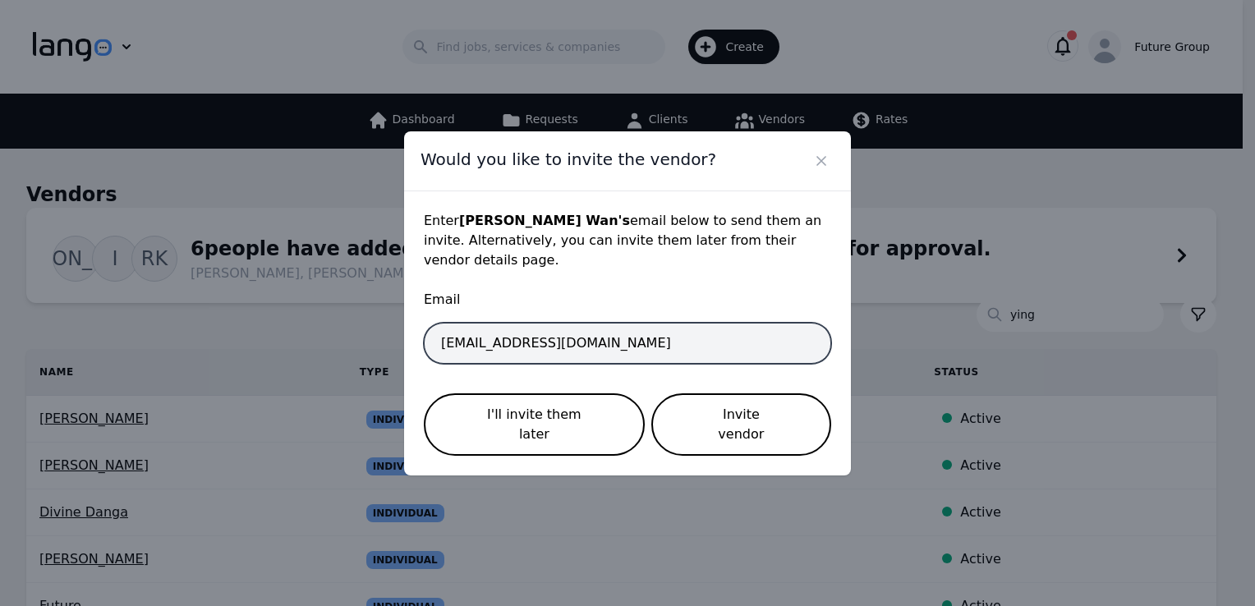
type input "[EMAIL_ADDRESS][DOMAIN_NAME]"
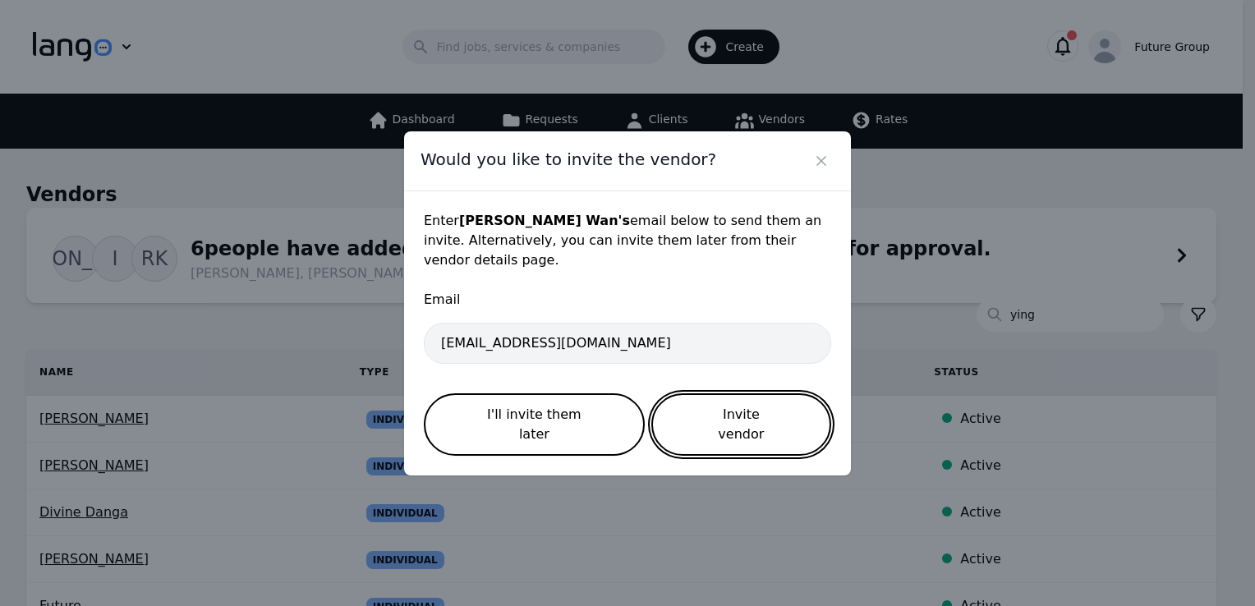
click at [780, 417] on button "Invite vendor" at bounding box center [741, 425] width 180 height 62
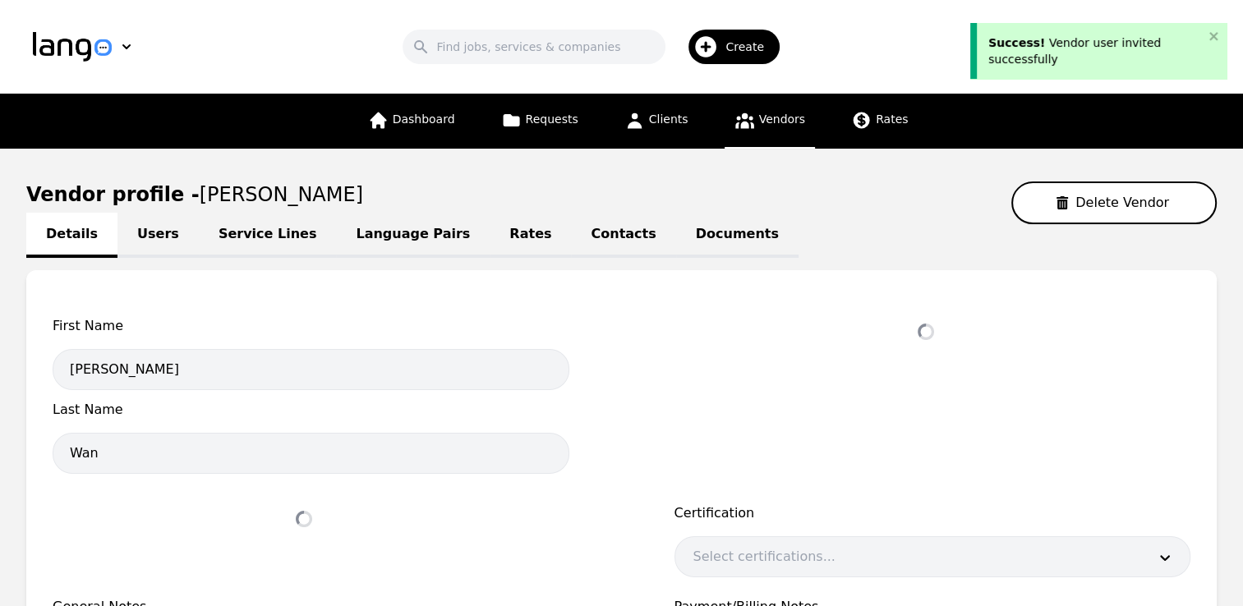
select select "active"
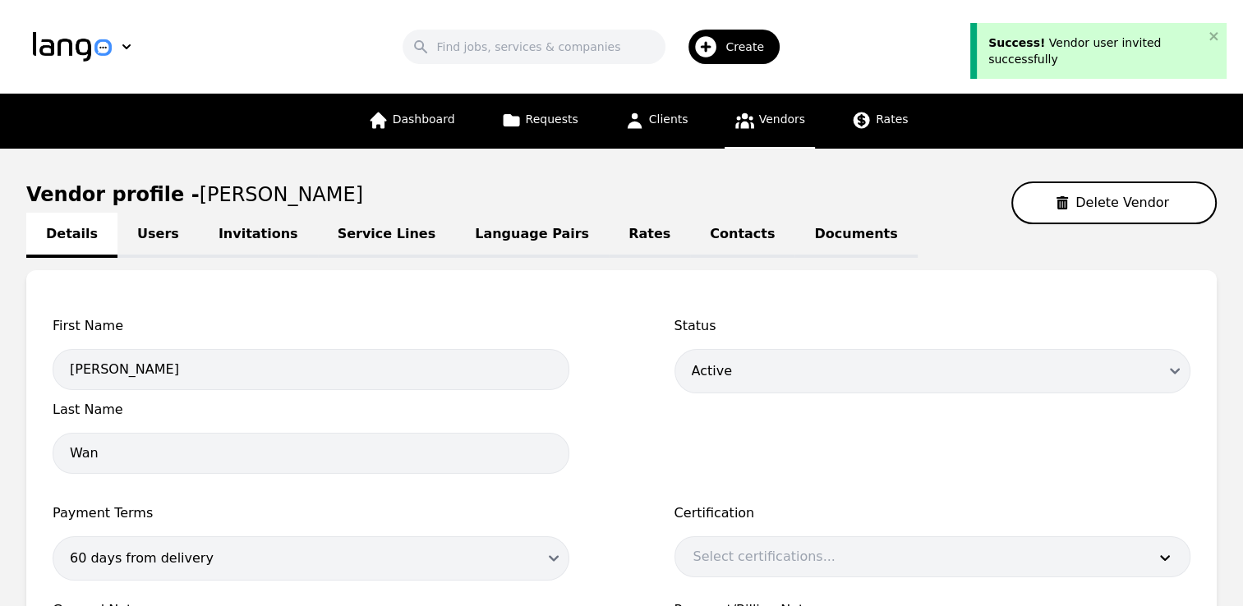
click at [143, 233] on link "Users" at bounding box center [157, 235] width 81 height 45
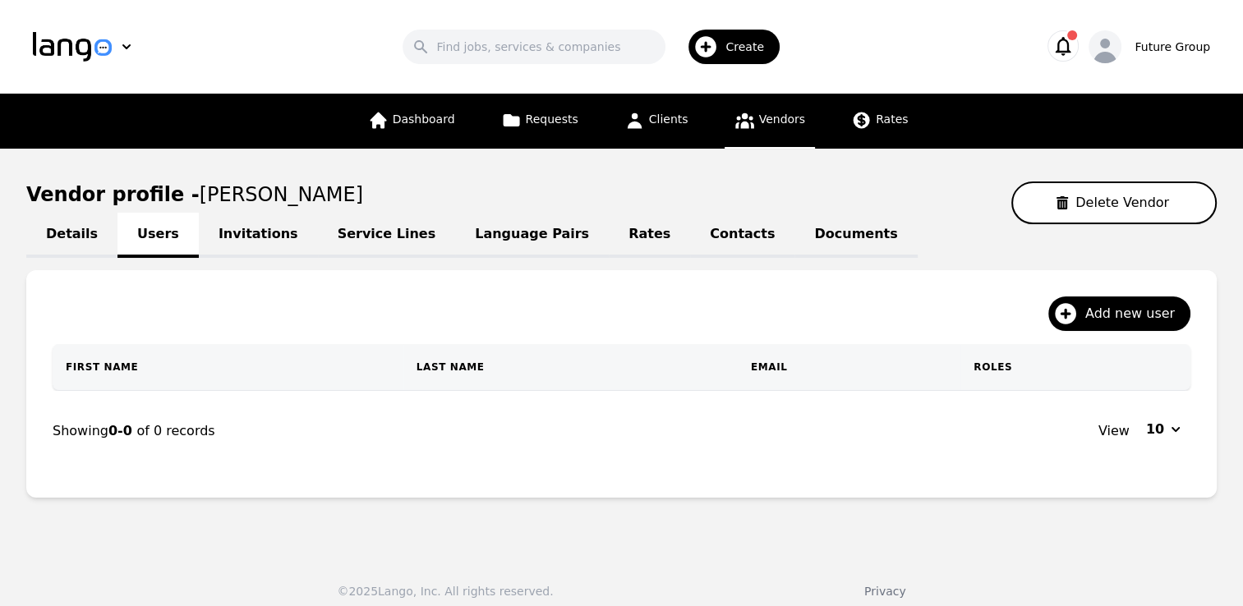
click at [77, 236] on link "Details" at bounding box center [71, 235] width 91 height 45
select select "active"
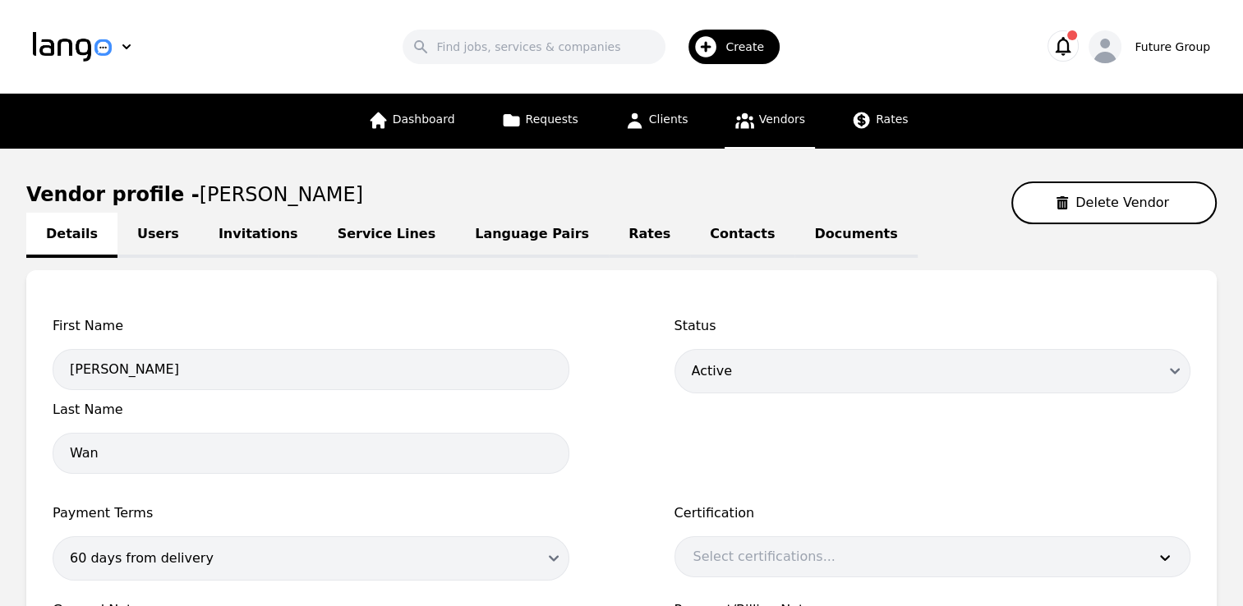
click at [265, 238] on link "Invitations" at bounding box center [258, 235] width 119 height 45
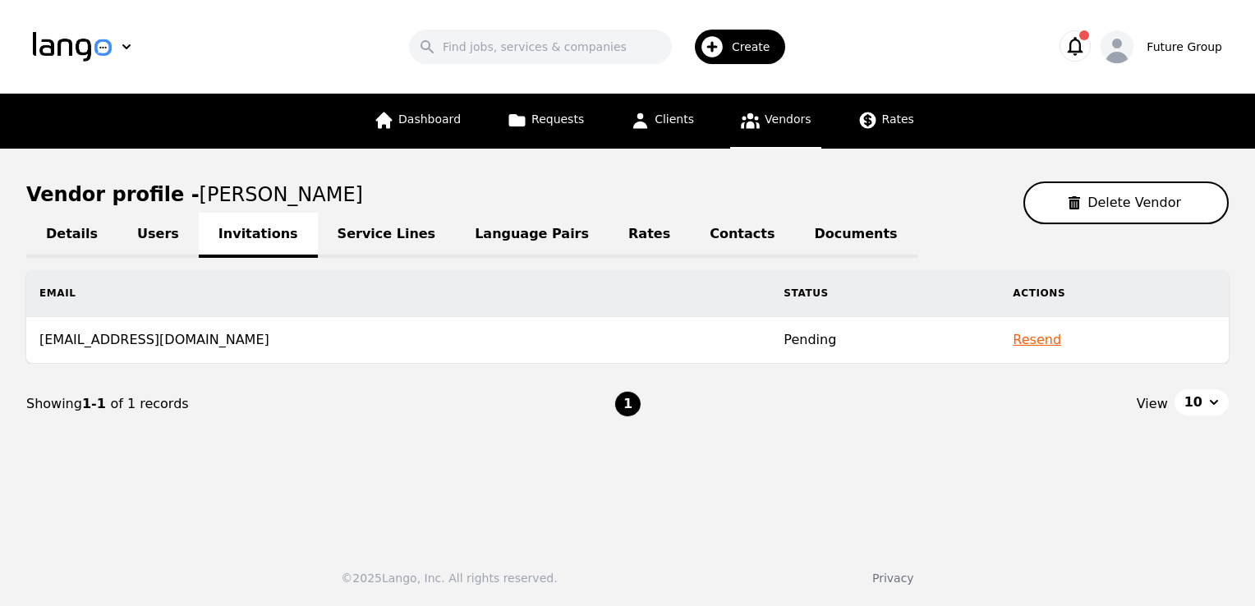
click at [359, 237] on link "Service Lines" at bounding box center [387, 235] width 138 height 45
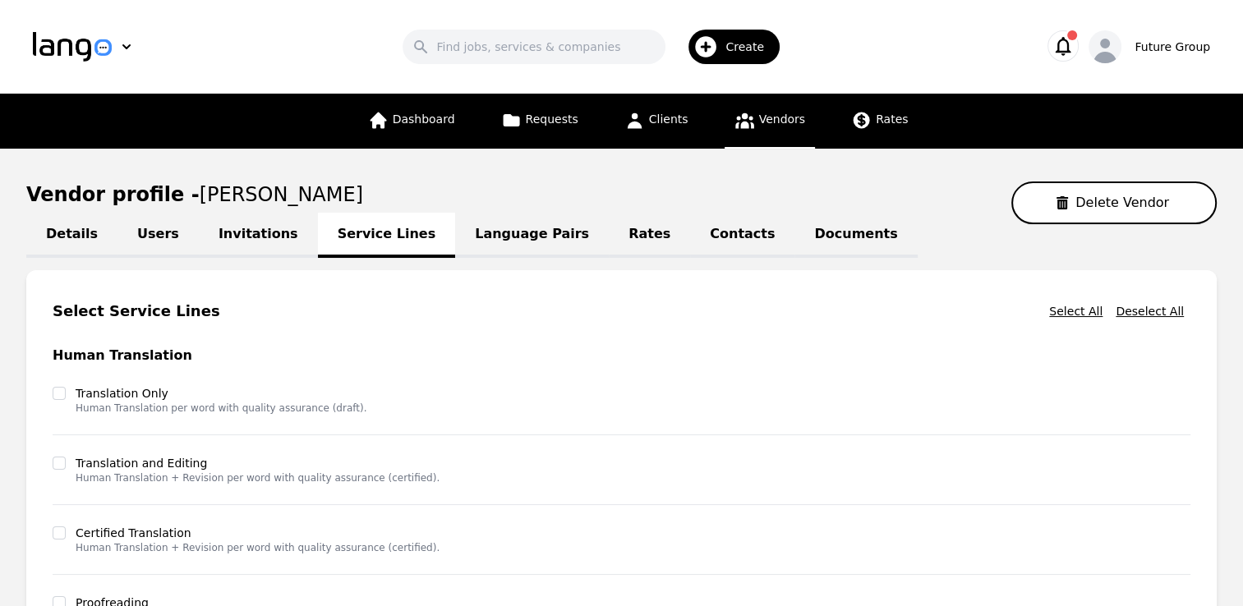
click at [481, 242] on link "Language Pairs" at bounding box center [532, 235] width 154 height 45
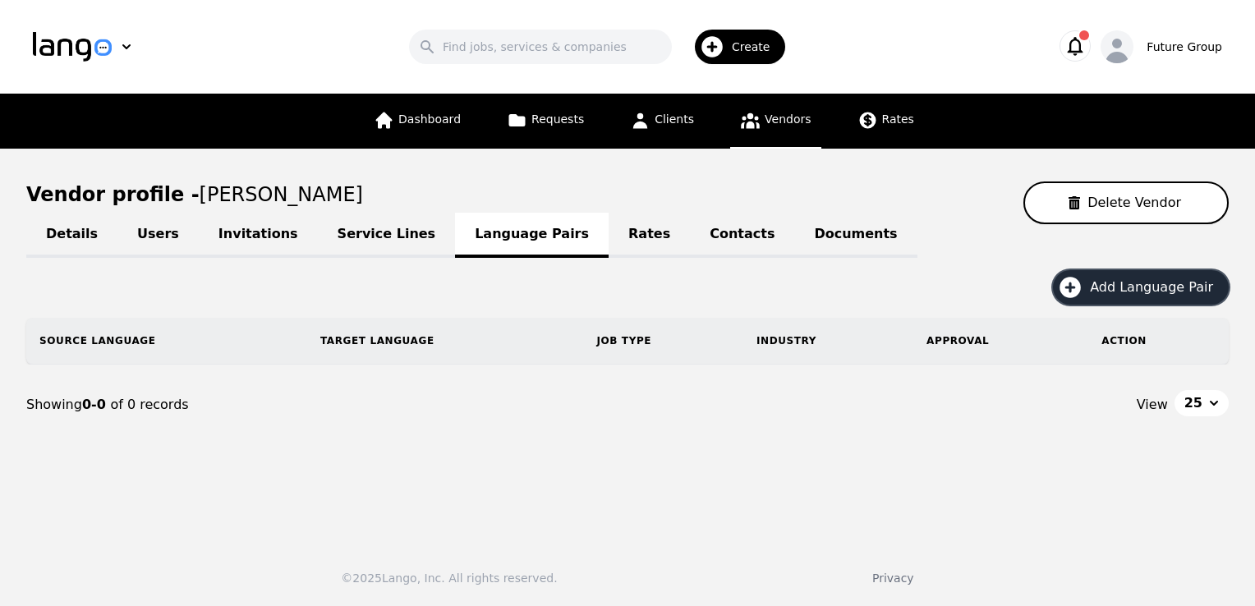
click at [1137, 278] on span "Add Language Pair" at bounding box center [1157, 288] width 135 height 20
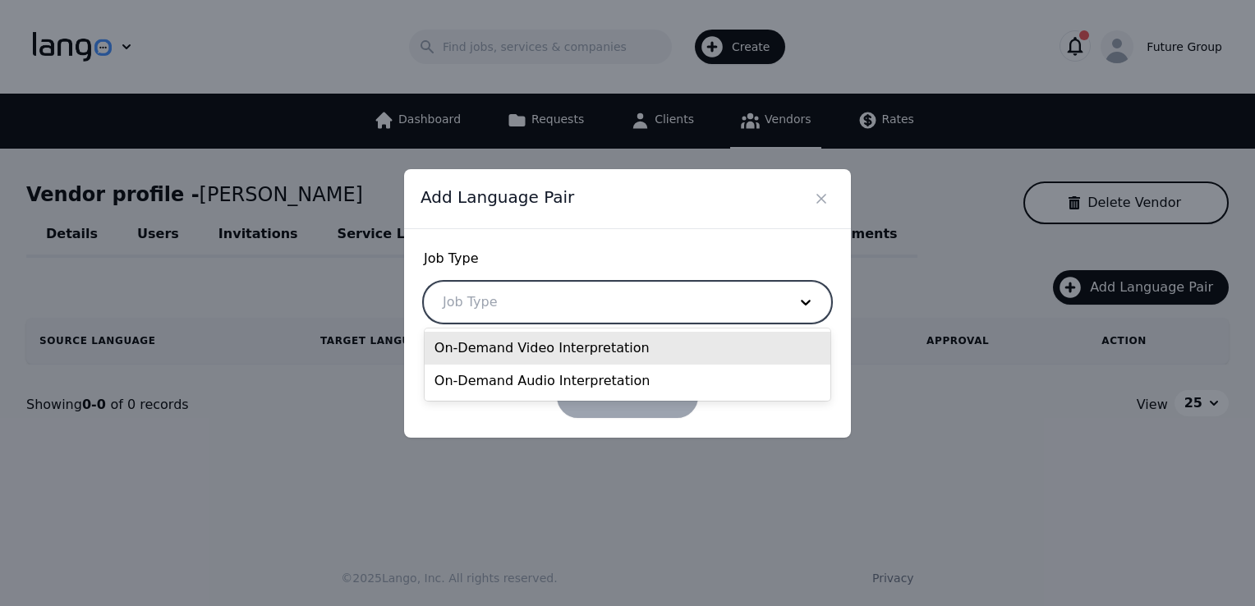
click at [602, 307] on div at bounding box center [603, 302] width 357 height 39
click at [523, 346] on div "On-Demand Video Interpretation" at bounding box center [628, 348] width 406 height 33
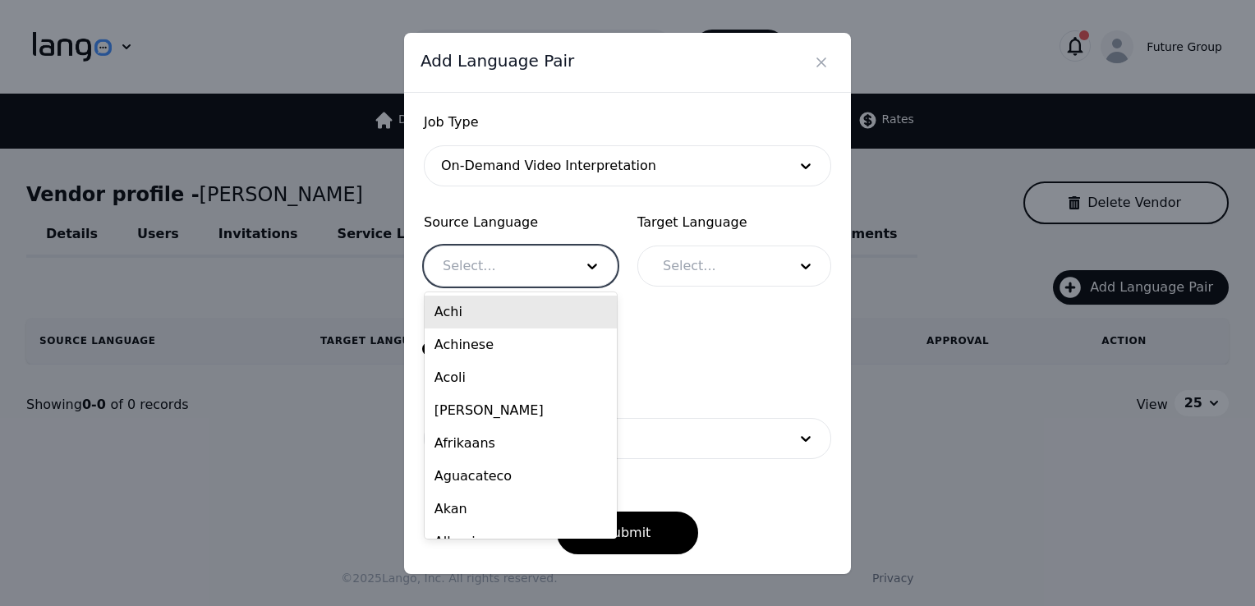
click at [476, 275] on div at bounding box center [496, 265] width 143 height 39
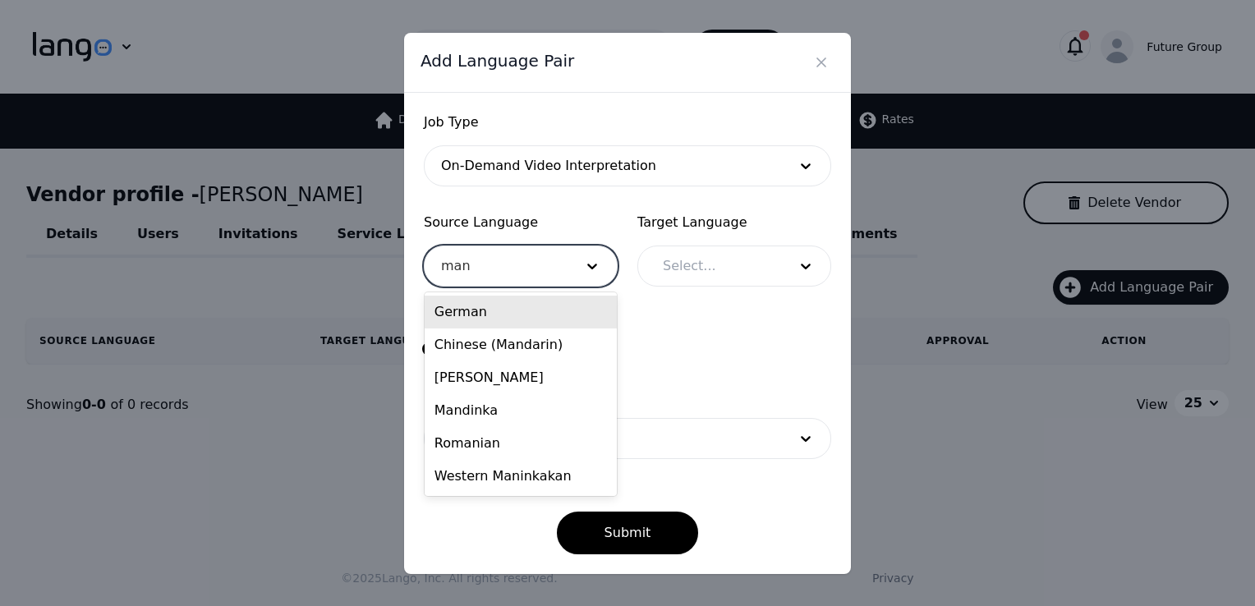
type input "mand"
click at [471, 320] on div "Chinese (Mandarin)" at bounding box center [521, 312] width 192 height 33
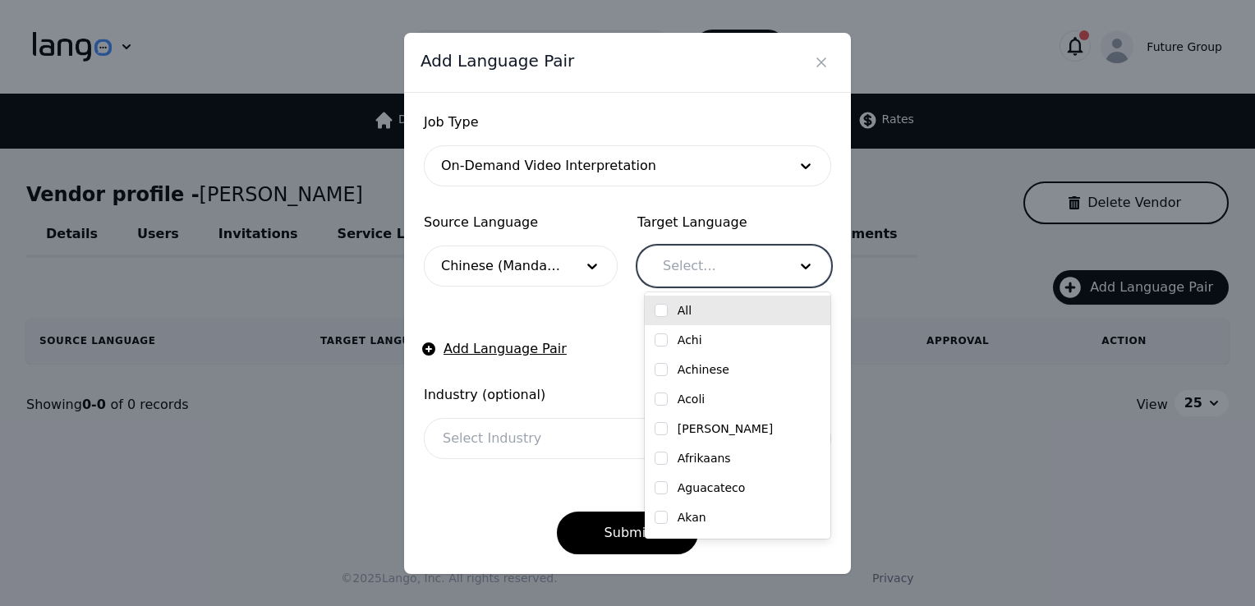
click at [732, 265] on div at bounding box center [713, 265] width 136 height 39
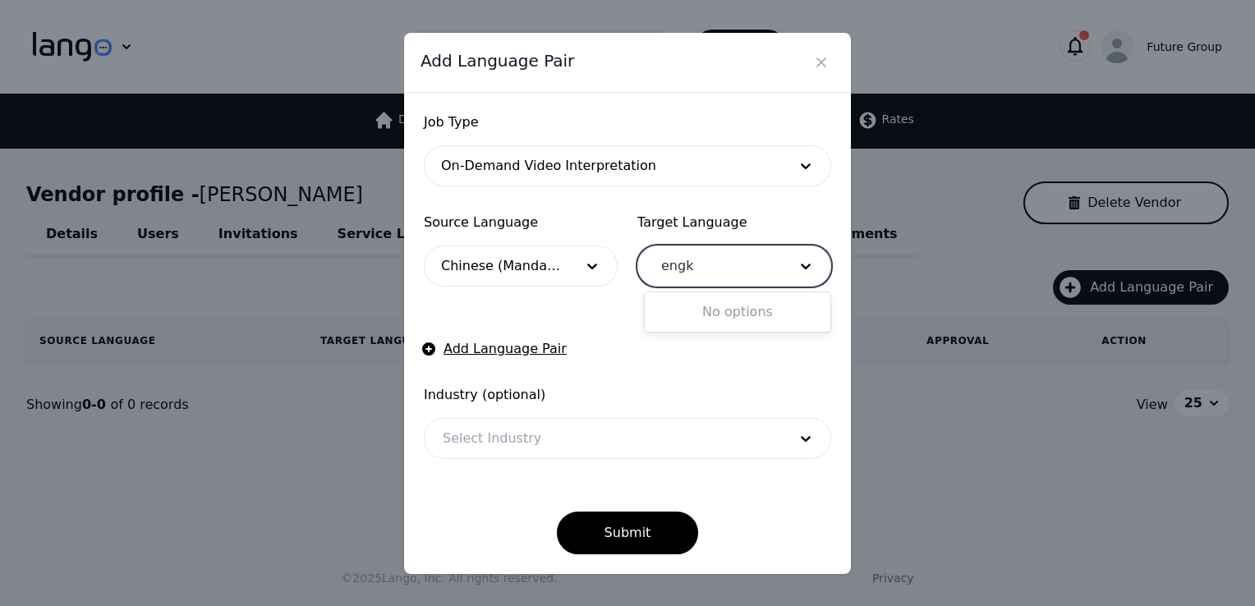
type input "eng"
click at [659, 340] on input "checkbox" at bounding box center [661, 340] width 13 height 13
checkbox input "true"
click at [559, 308] on form "Job Type On-Demand Video Interpretation Source Language Chinese (Mandarin) Targ…" at bounding box center [627, 334] width 407 height 442
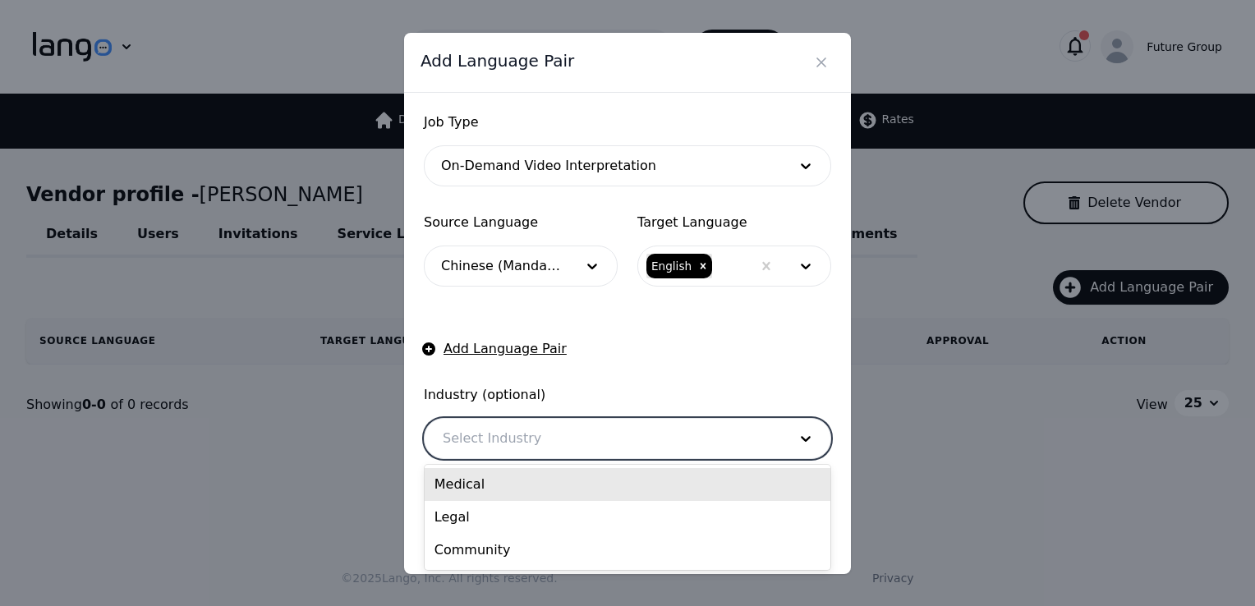
click at [555, 421] on div at bounding box center [603, 438] width 357 height 39
click at [473, 484] on div "Medical" at bounding box center [628, 484] width 406 height 33
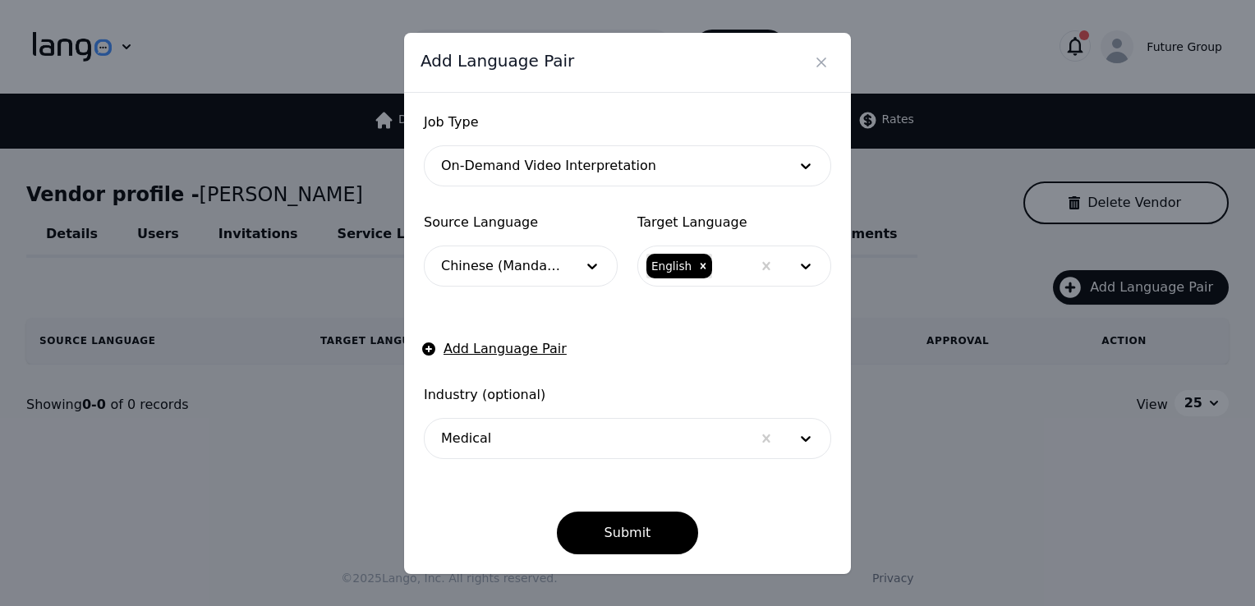
click at [653, 362] on form "Job Type On-Demand Video Interpretation Source Language Chinese (Mandarin) Targ…" at bounding box center [627, 334] width 407 height 442
click at [633, 536] on button "Submit" at bounding box center [628, 533] width 142 height 43
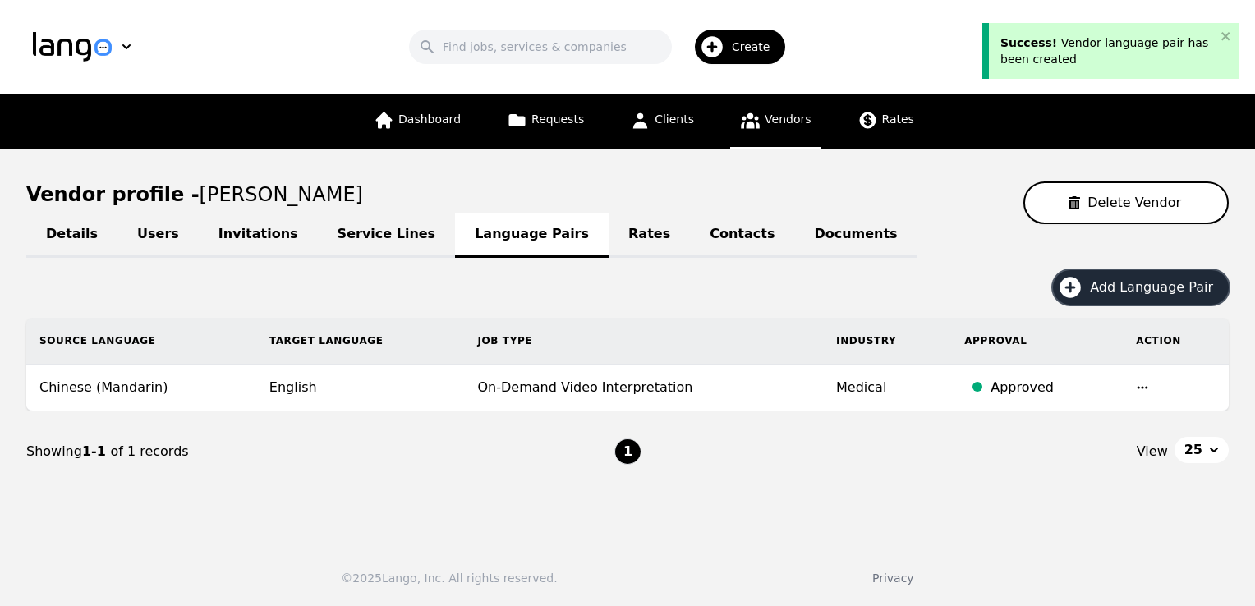
click at [1181, 288] on span "Add Language Pair" at bounding box center [1157, 288] width 135 height 20
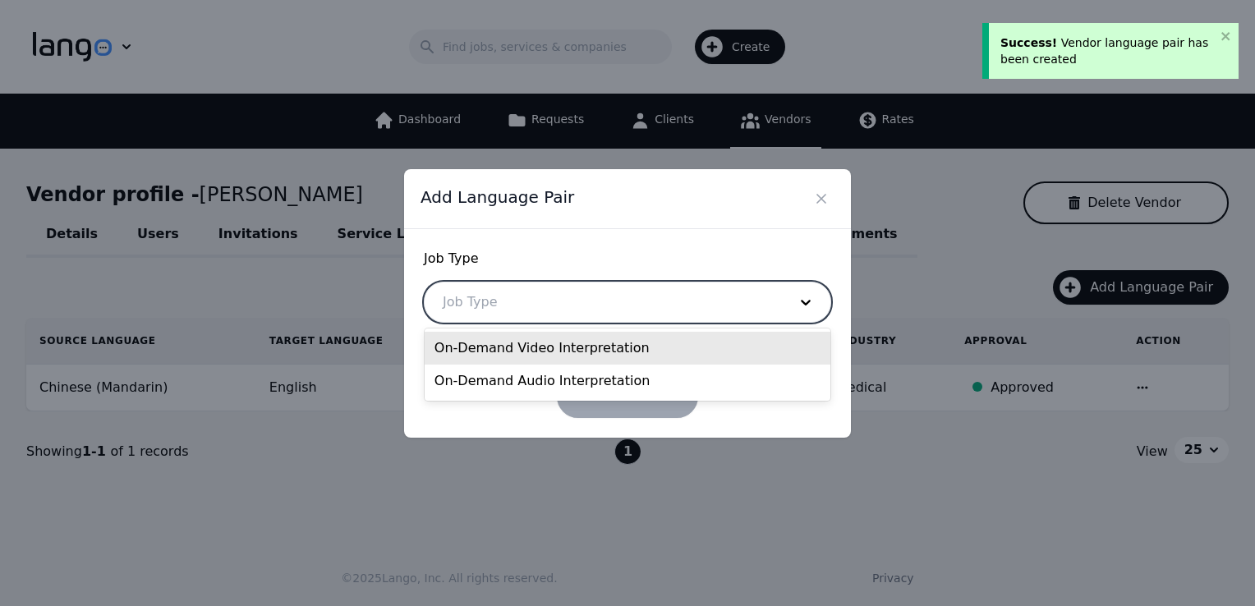
click at [643, 310] on div at bounding box center [603, 302] width 357 height 39
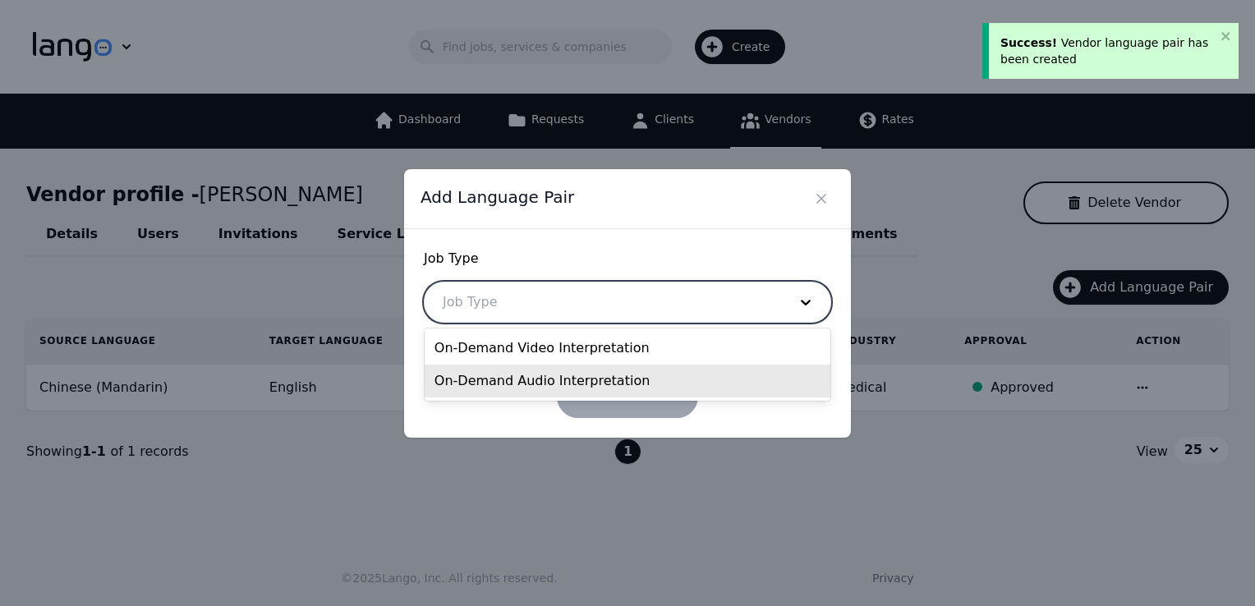
click at [529, 379] on div "On-Demand Audio Interpretation" at bounding box center [628, 381] width 406 height 33
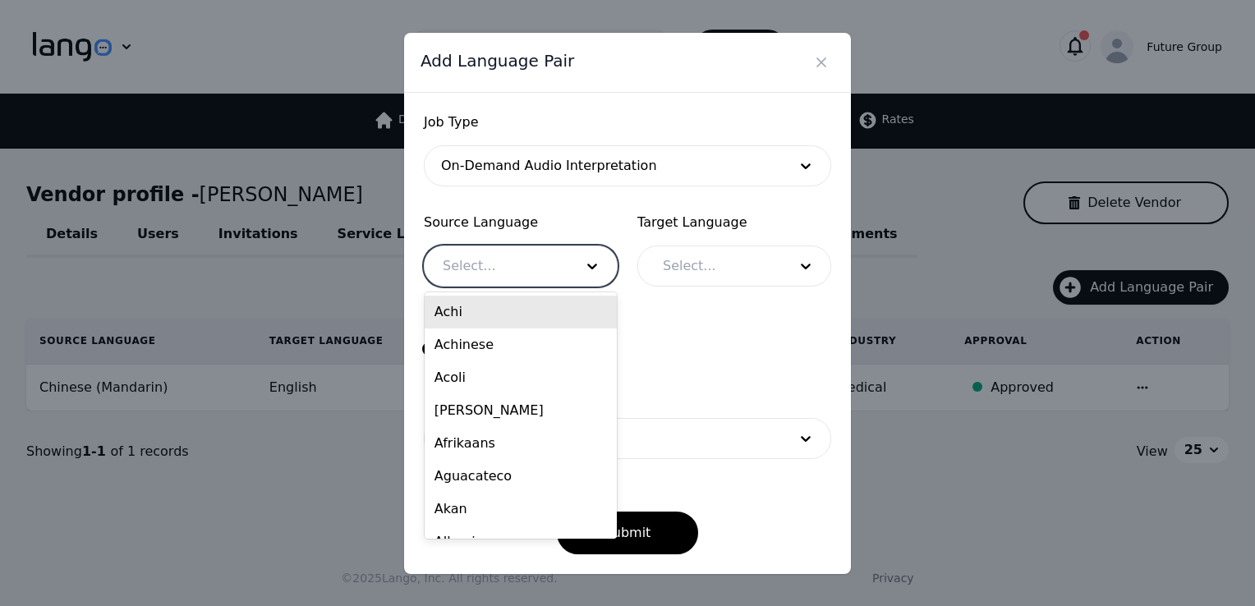
click at [488, 268] on div at bounding box center [496, 265] width 143 height 39
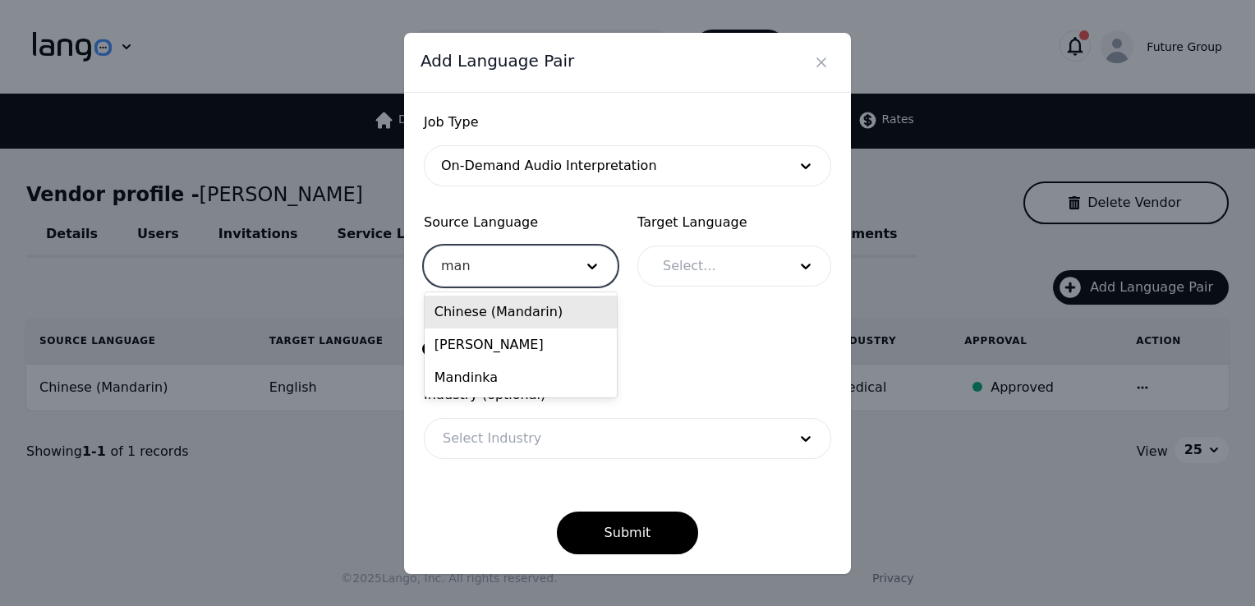
type input "mand"
click at [483, 306] on div "Chinese (Mandarin)" at bounding box center [521, 312] width 192 height 33
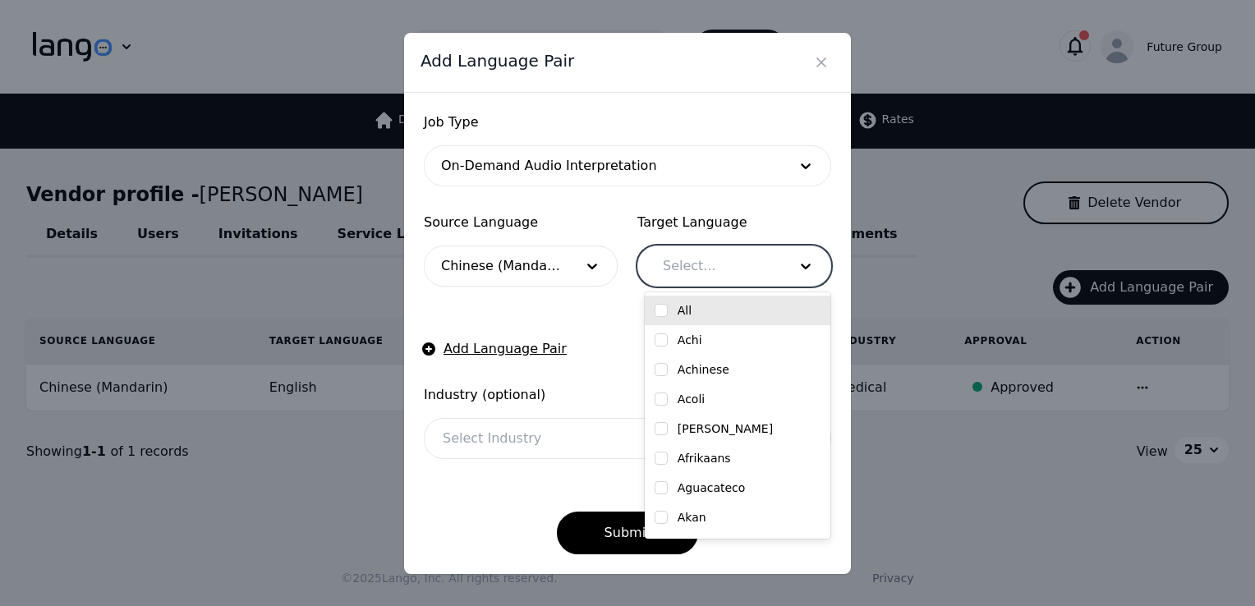
click at [720, 279] on div at bounding box center [713, 265] width 136 height 39
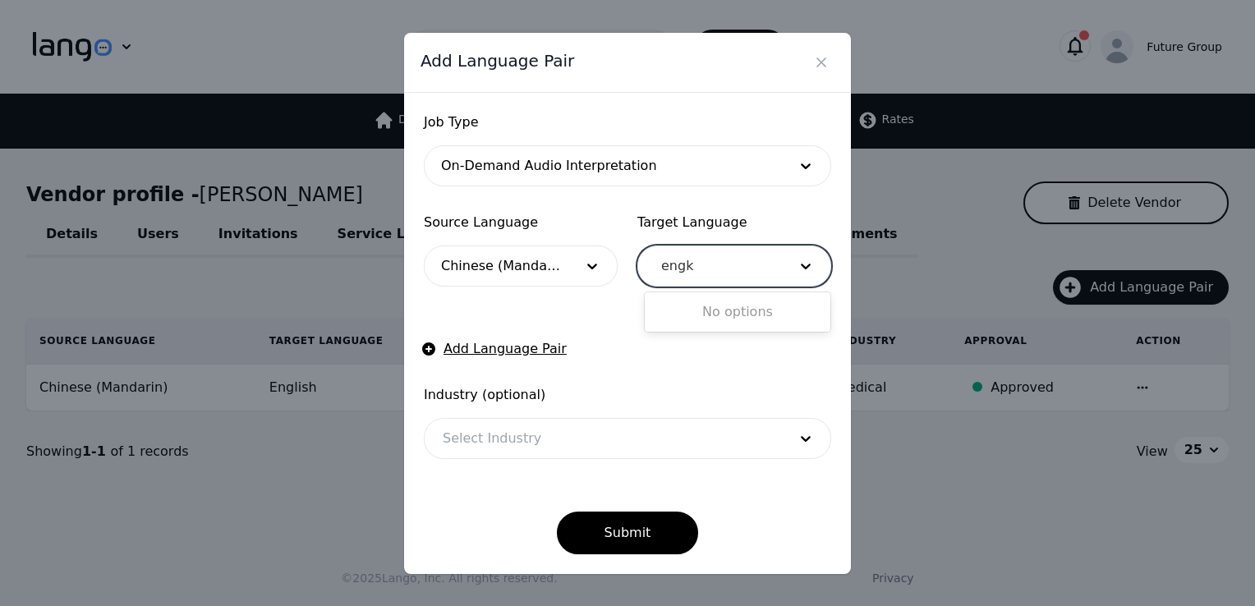
type input "eng"
click at [703, 340] on label "English" at bounding box center [699, 340] width 42 height 16
checkbox input "true"
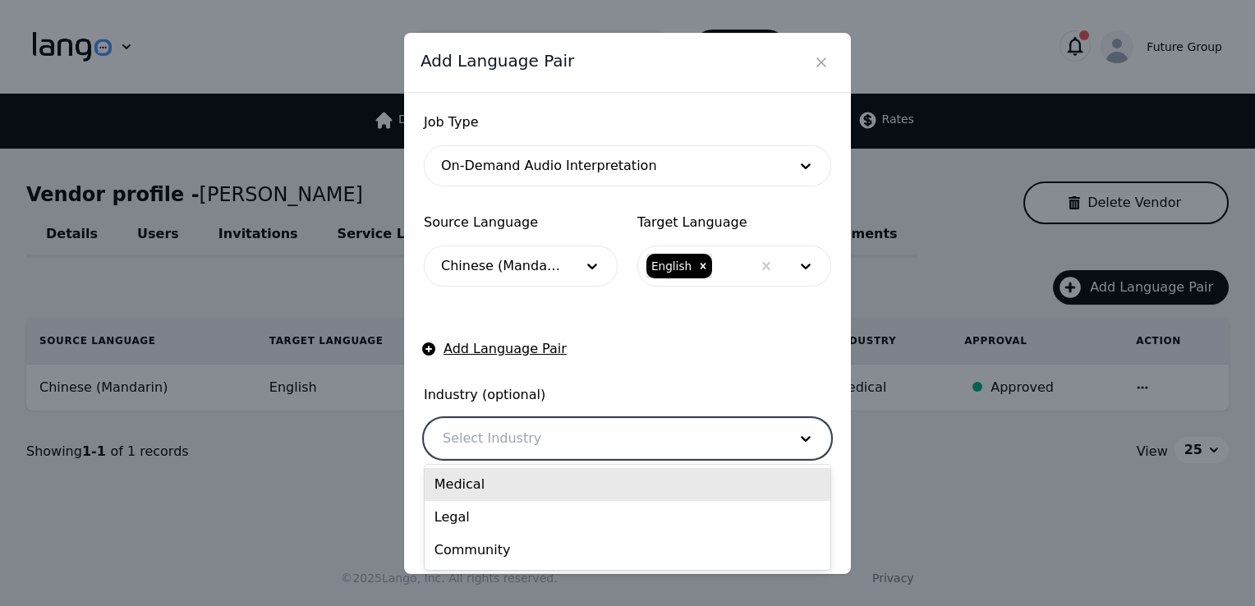
click at [544, 446] on div at bounding box center [603, 438] width 357 height 39
click at [485, 487] on div "Medical" at bounding box center [628, 484] width 406 height 33
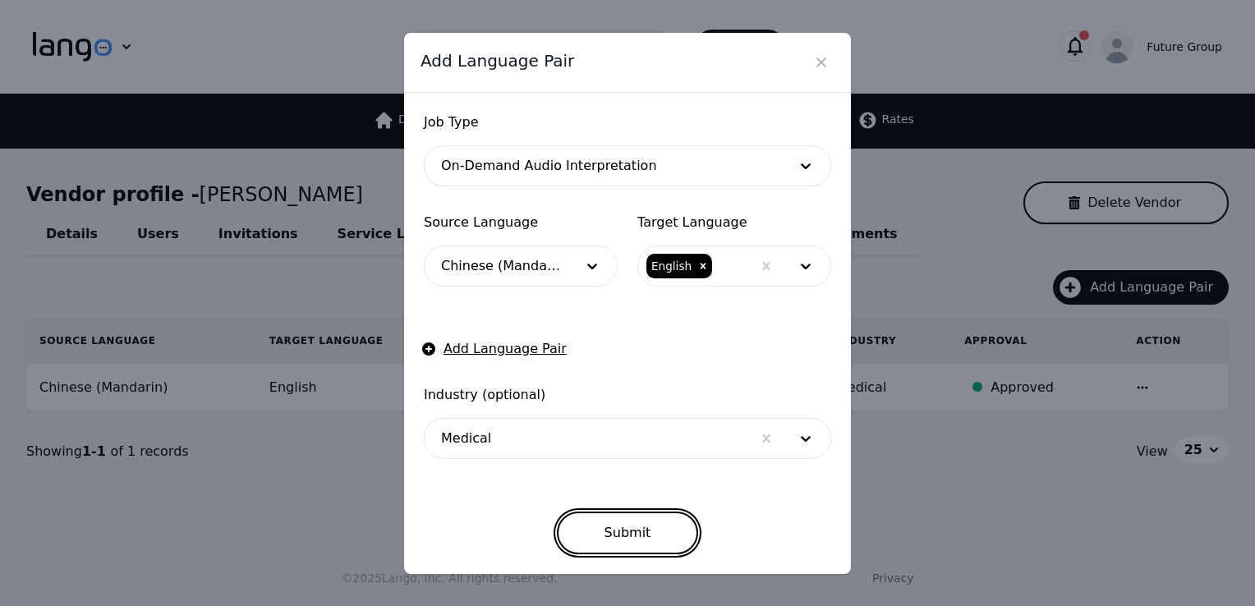
click at [630, 533] on button "Submit" at bounding box center [628, 533] width 142 height 43
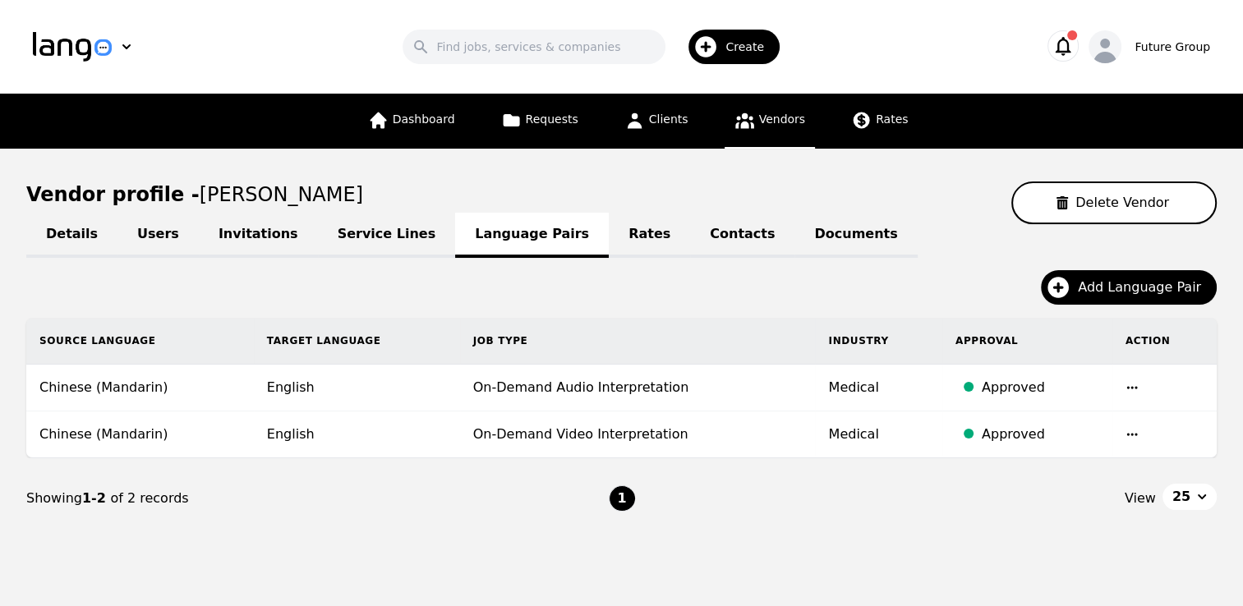
click at [863, 300] on div "Add Language Pair" at bounding box center [621, 294] width 1190 height 48
click at [66, 240] on link "Details" at bounding box center [71, 235] width 91 height 45
select select "active"
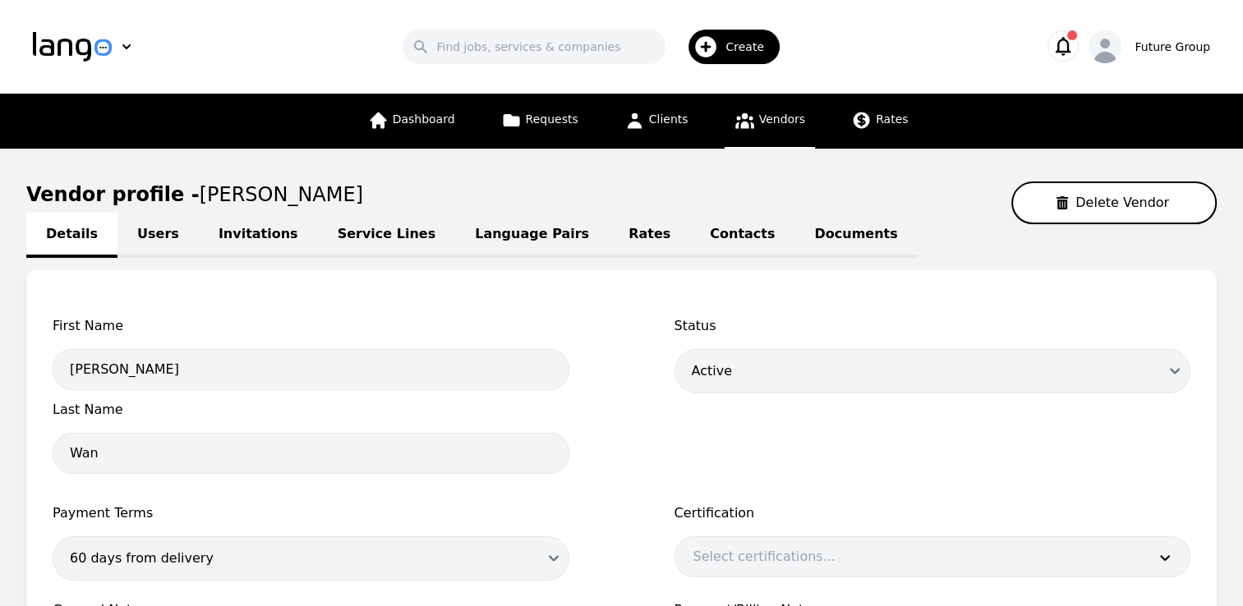
click at [543, 291] on div "First Name [PERSON_NAME] Last Name [PERSON_NAME] Status Draft Active Disabled P…" at bounding box center [621, 539] width 1190 height 539
click at [138, 232] on link "Users" at bounding box center [157, 235] width 81 height 45
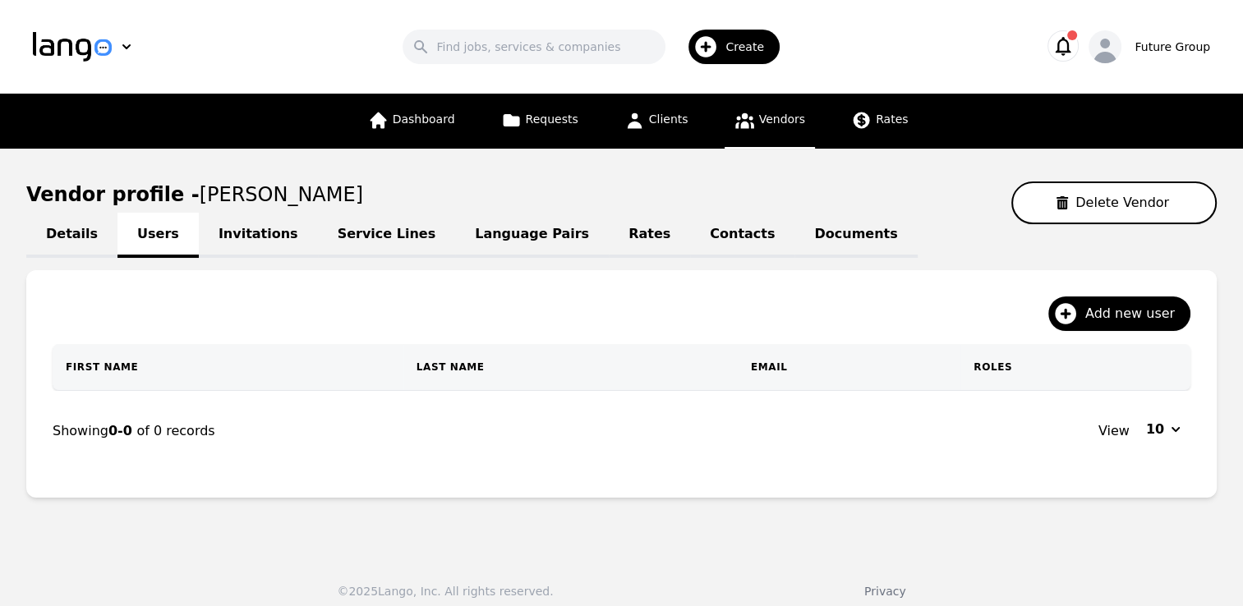
click at [262, 219] on link "Invitations" at bounding box center [258, 235] width 119 height 45
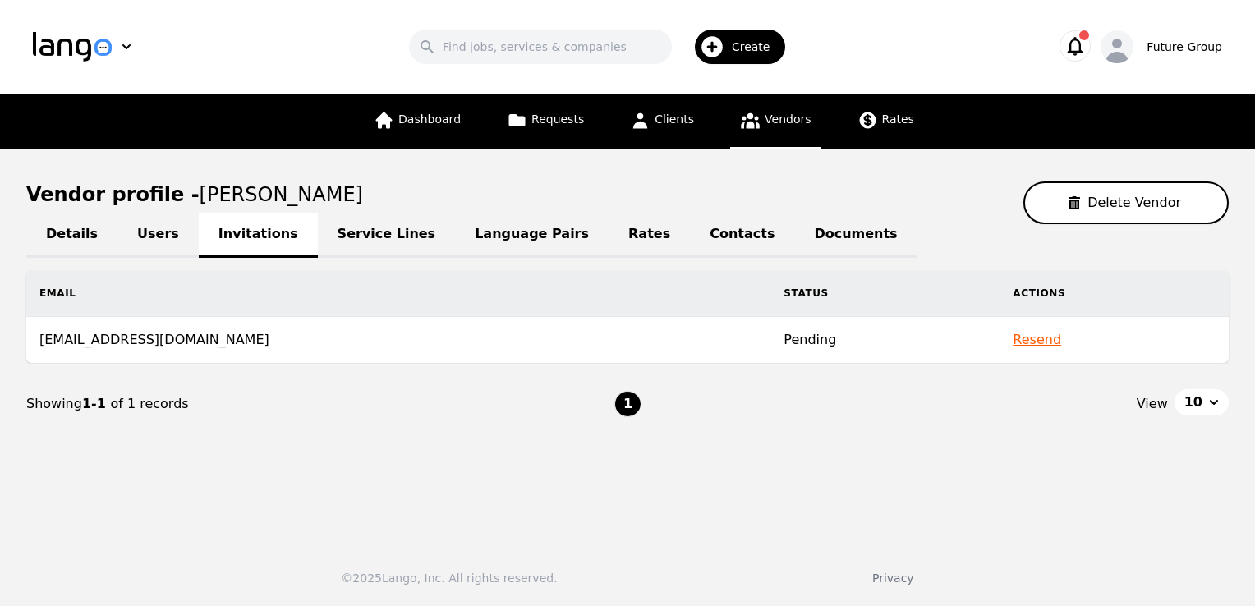
click at [347, 237] on link "Service Lines" at bounding box center [387, 235] width 138 height 45
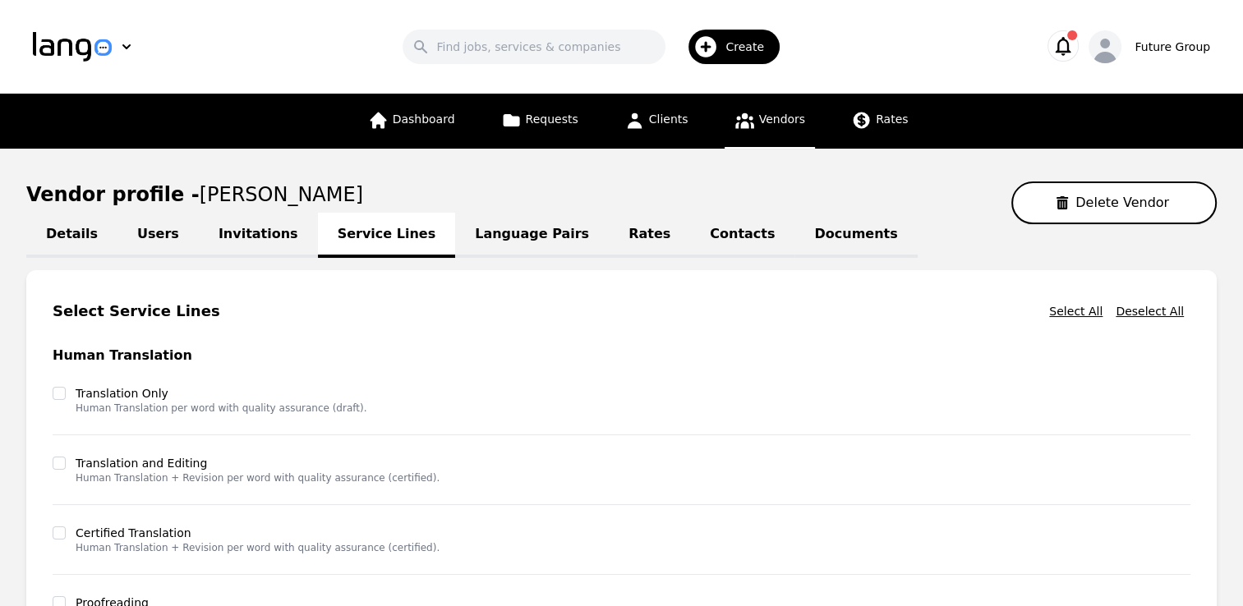
click at [473, 320] on div "Select Service Lines Select All Deselect All" at bounding box center [622, 312] width 1138 height 30
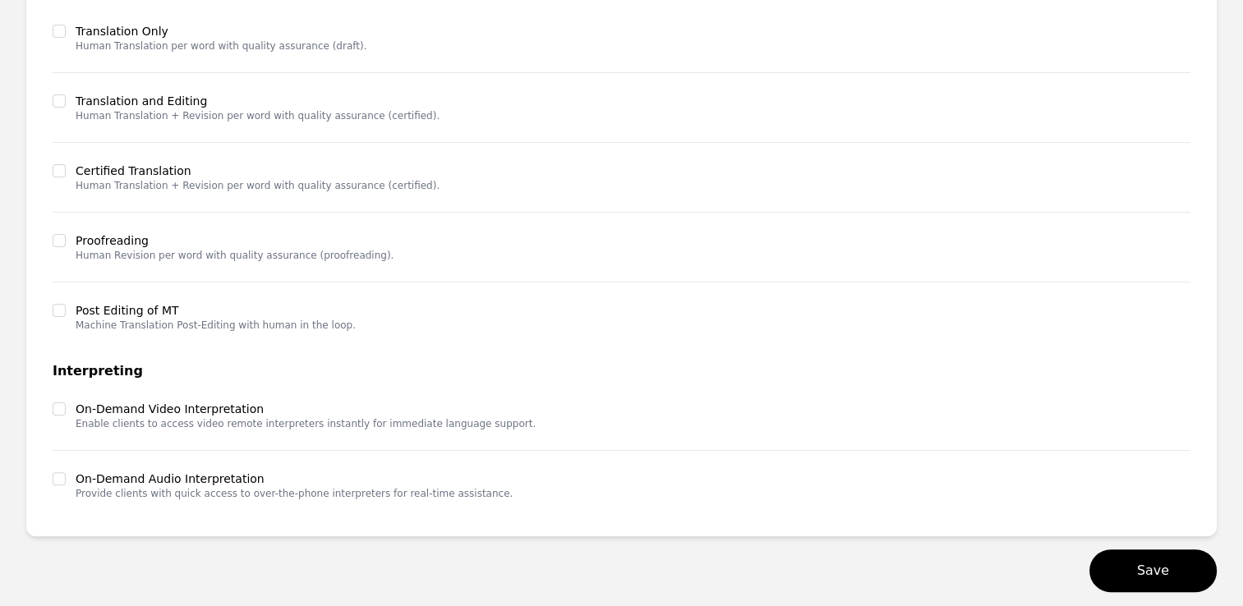
scroll to position [394, 0]
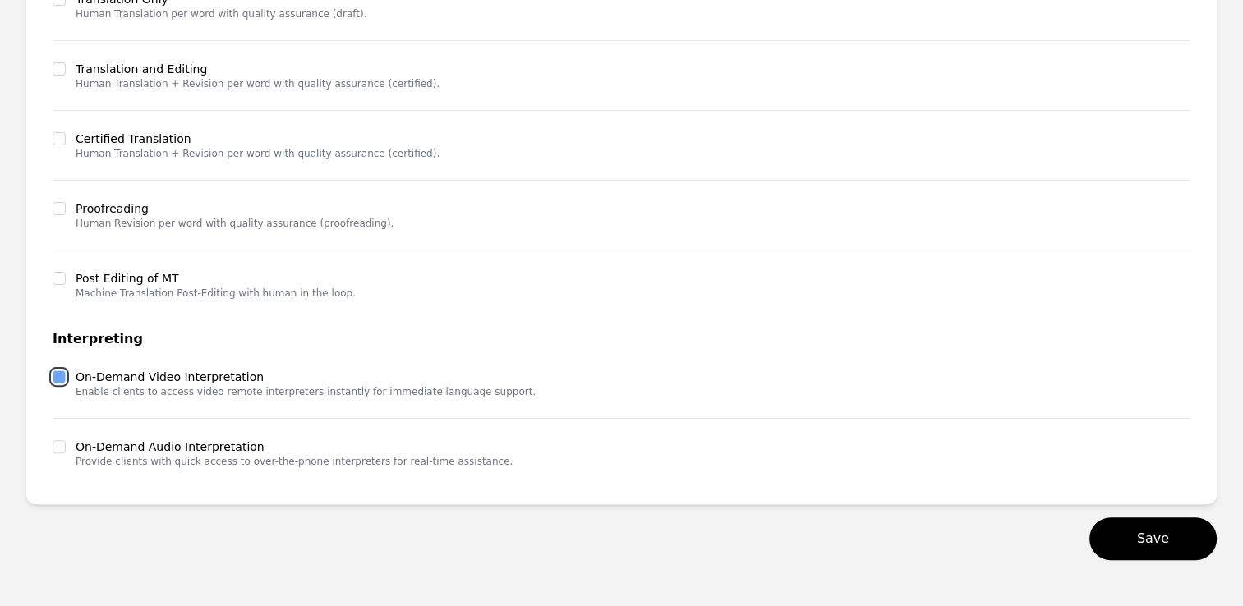
click at [62, 376] on input "checkbox" at bounding box center [59, 377] width 13 height 13
checkbox input "true"
click at [54, 446] on input "checkbox" at bounding box center [59, 446] width 13 height 13
checkbox input "true"
click at [12, 327] on main "Vendor profile - [PERSON_NAME] Vendor Details Users Invitations Service Lines L…" at bounding box center [621, 173] width 1243 height 839
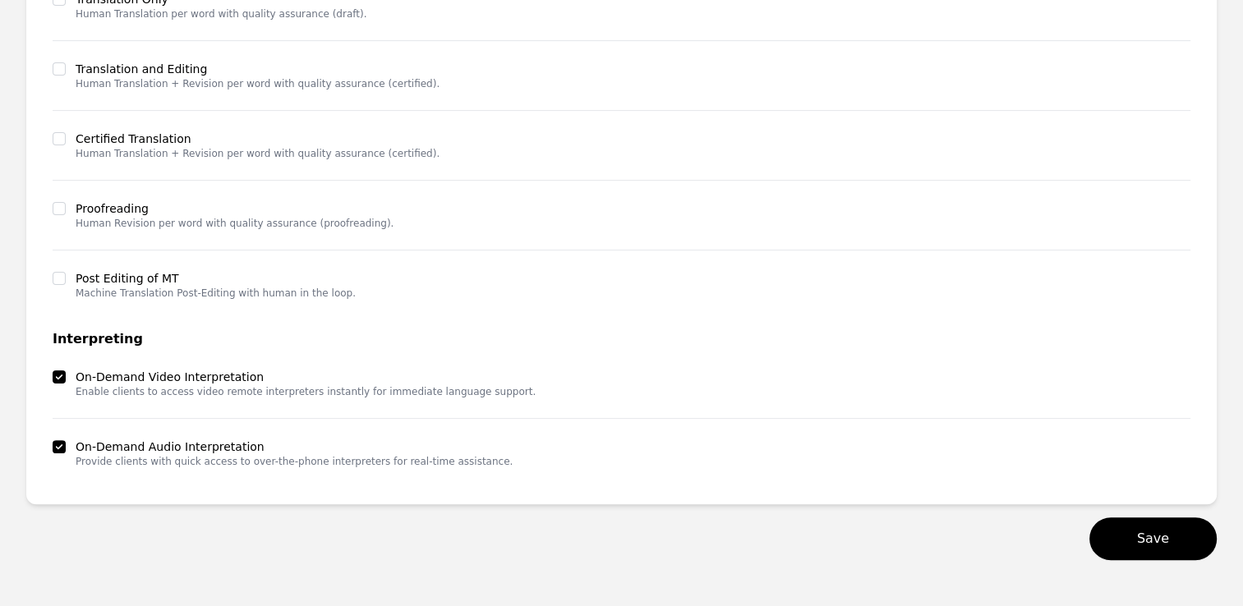
scroll to position [427, 0]
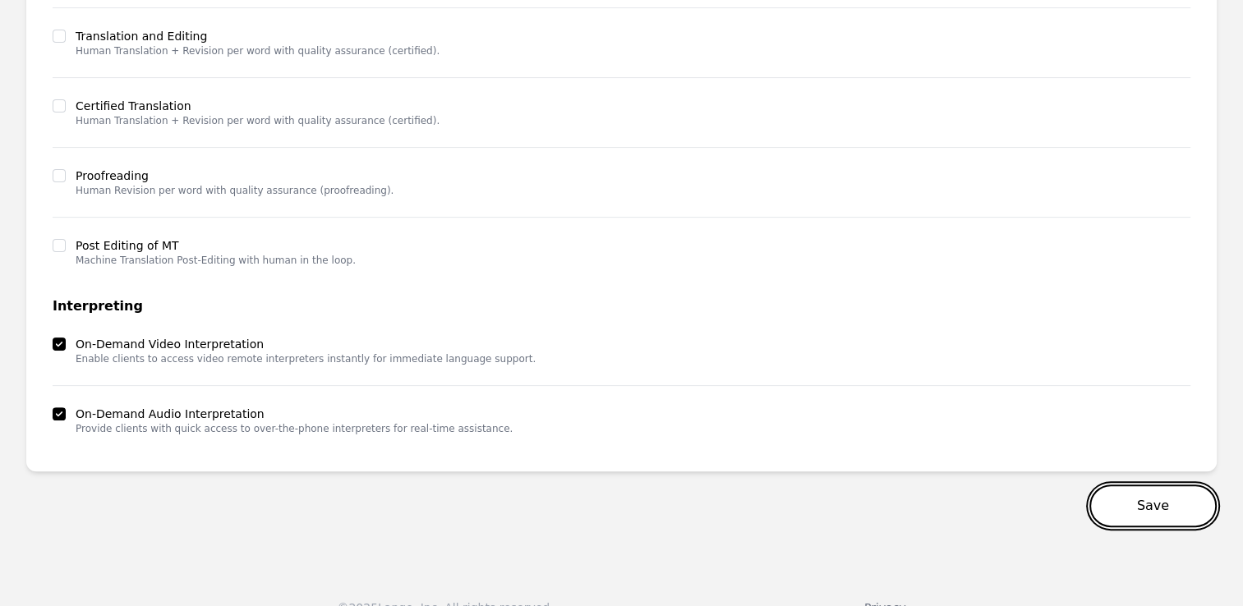
click at [1162, 504] on button "Save" at bounding box center [1152, 506] width 127 height 43
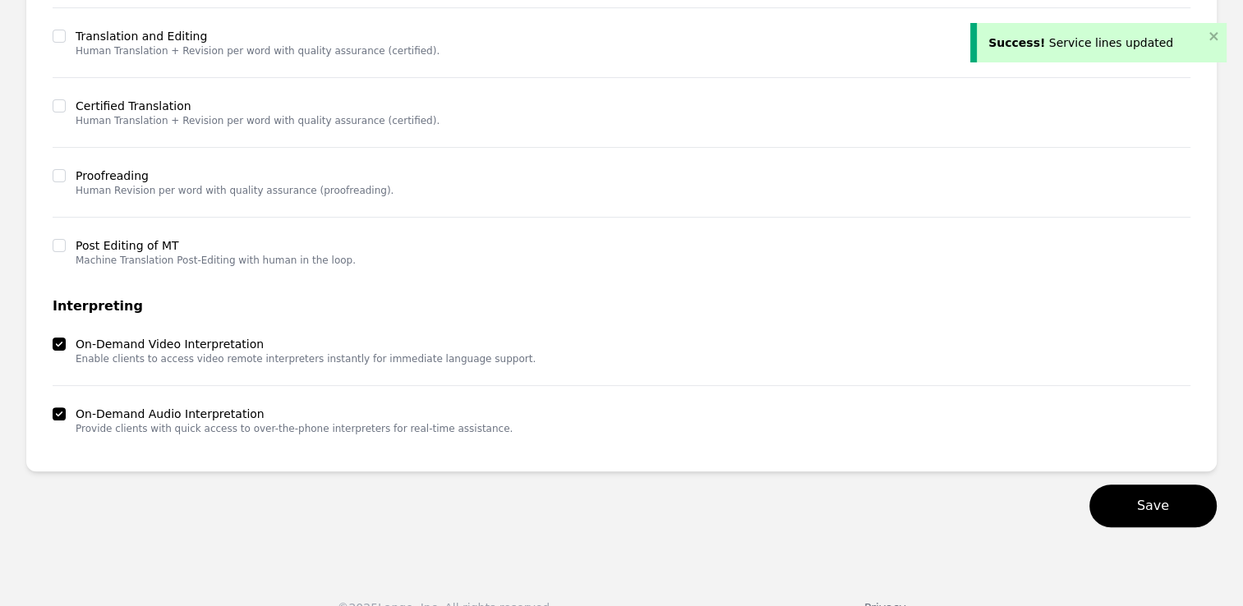
click at [519, 590] on div "© 2025 Lango, Inc. All rights reserved. Privacy" at bounding box center [621, 598] width 1243 height 76
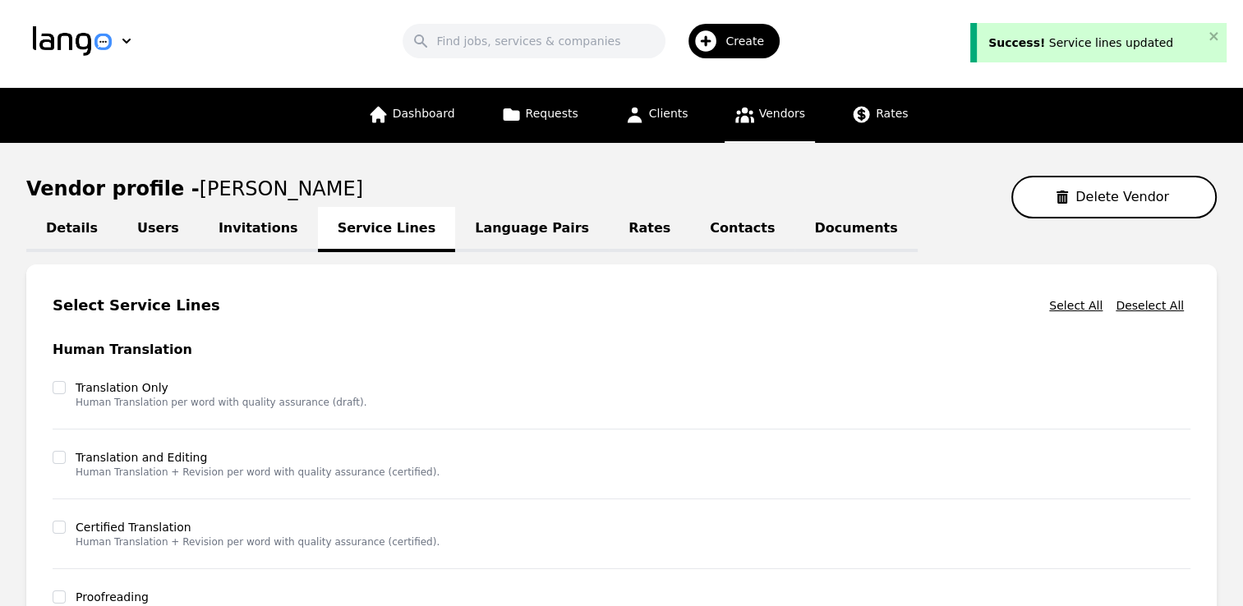
scroll to position [0, 0]
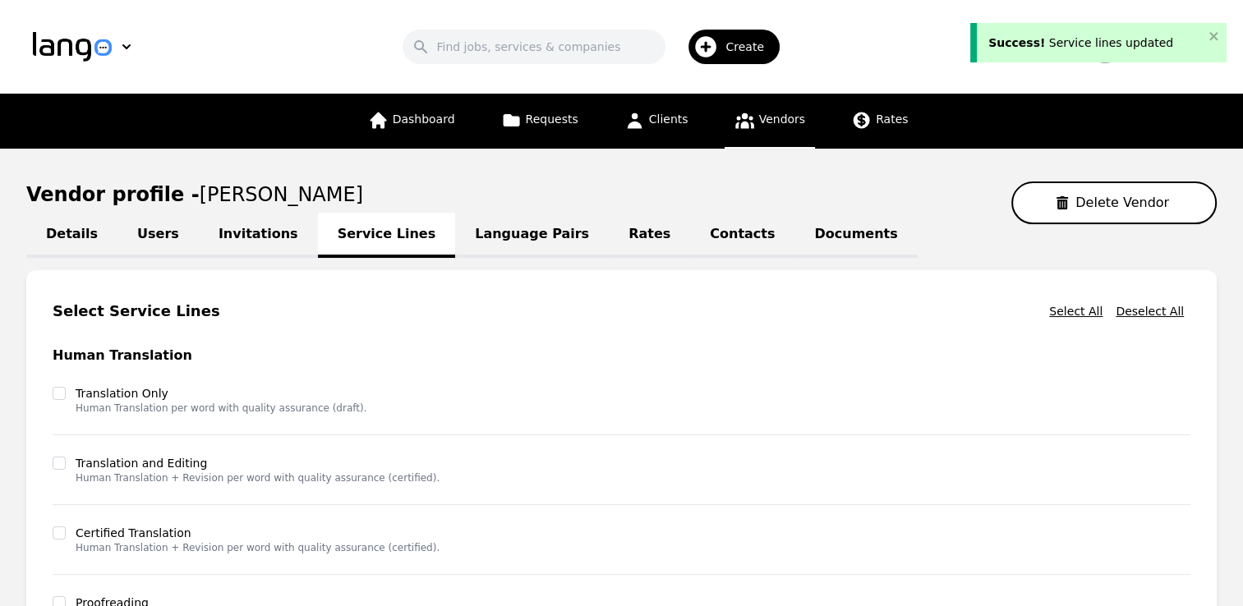
click at [455, 235] on link "Language Pairs" at bounding box center [532, 235] width 154 height 45
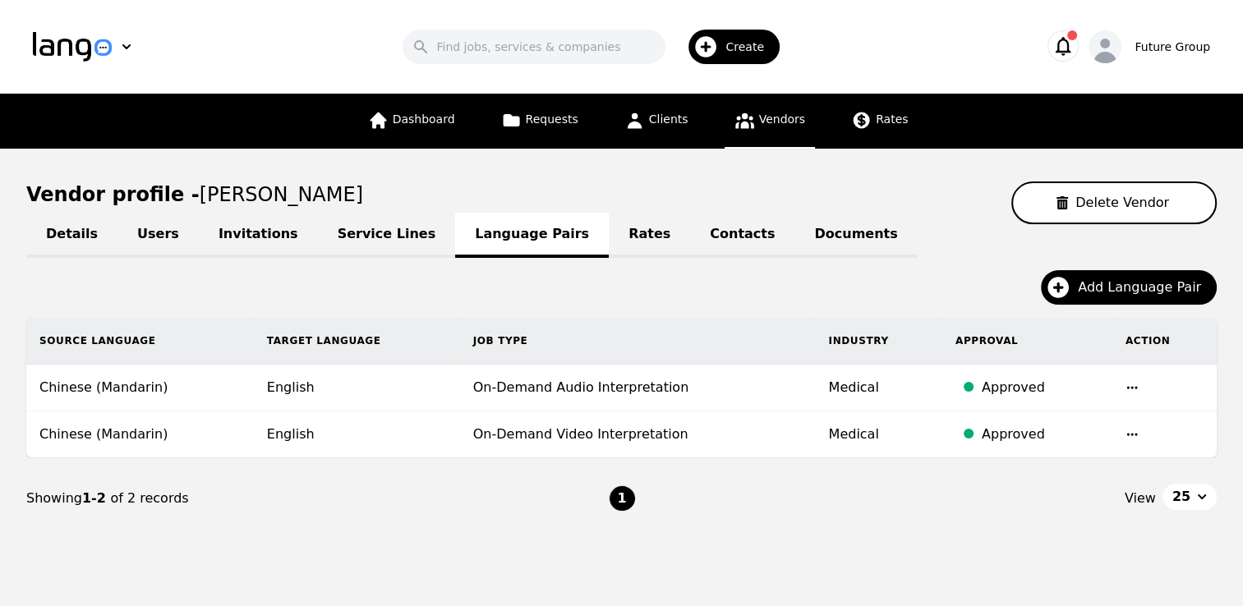
click at [759, 117] on span "Vendors" at bounding box center [782, 119] width 46 height 13
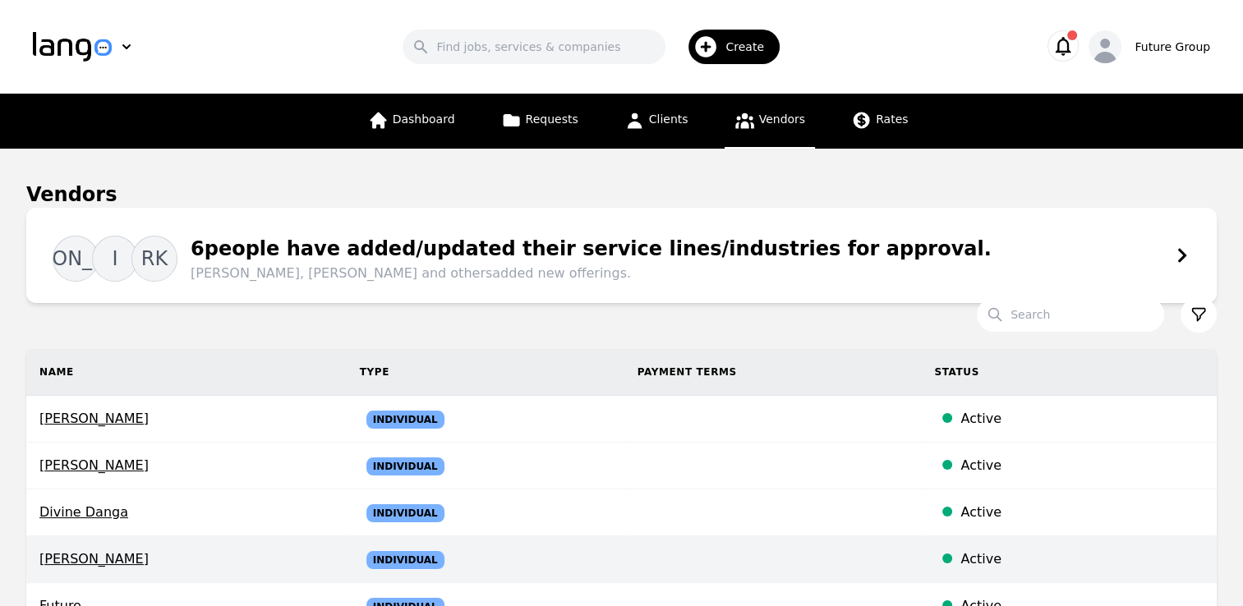
click at [77, 558] on span "[PERSON_NAME]" at bounding box center [186, 560] width 294 height 20
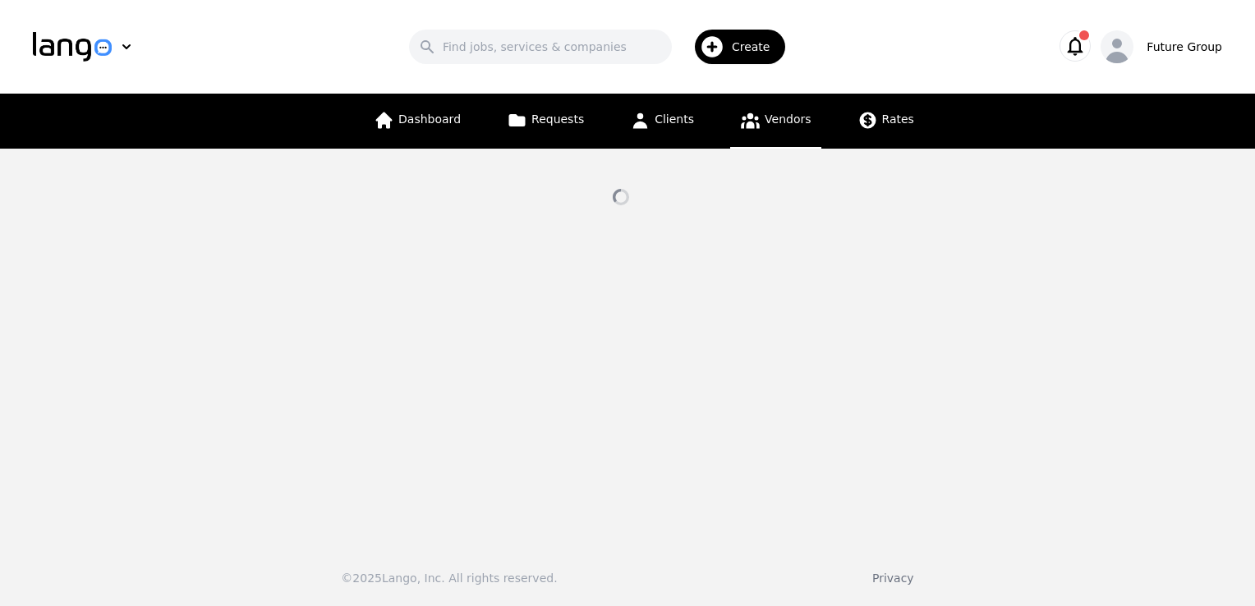
select select "active"
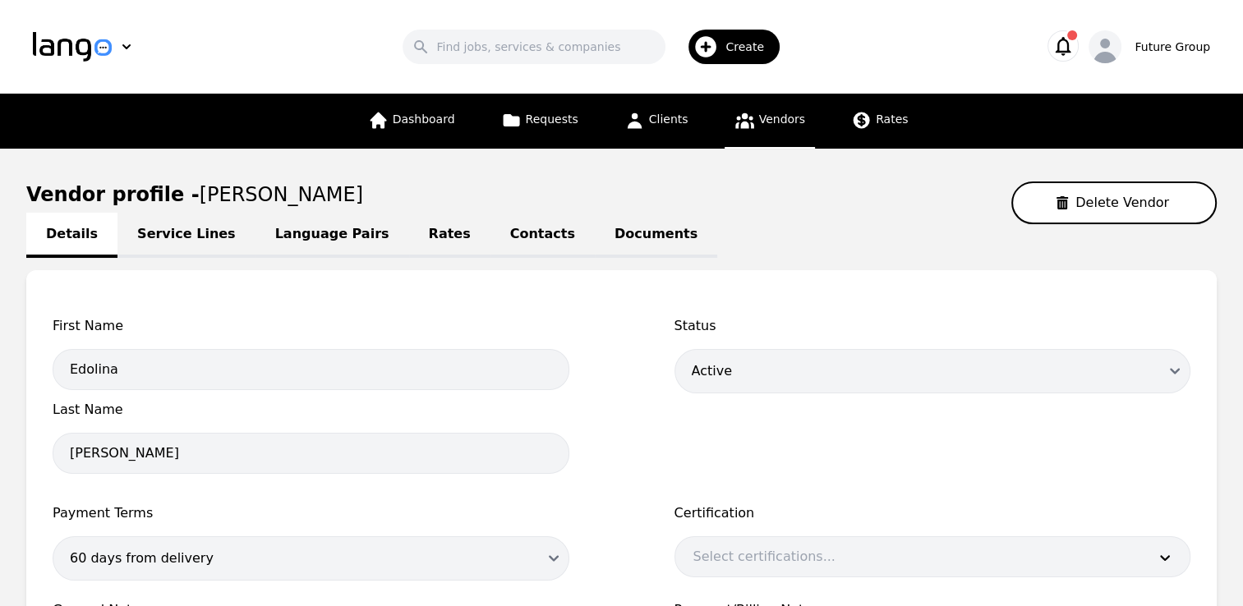
click at [256, 316] on span "First Name" at bounding box center [311, 326] width 517 height 20
click at [189, 243] on link "Service Lines" at bounding box center [186, 235] width 138 height 45
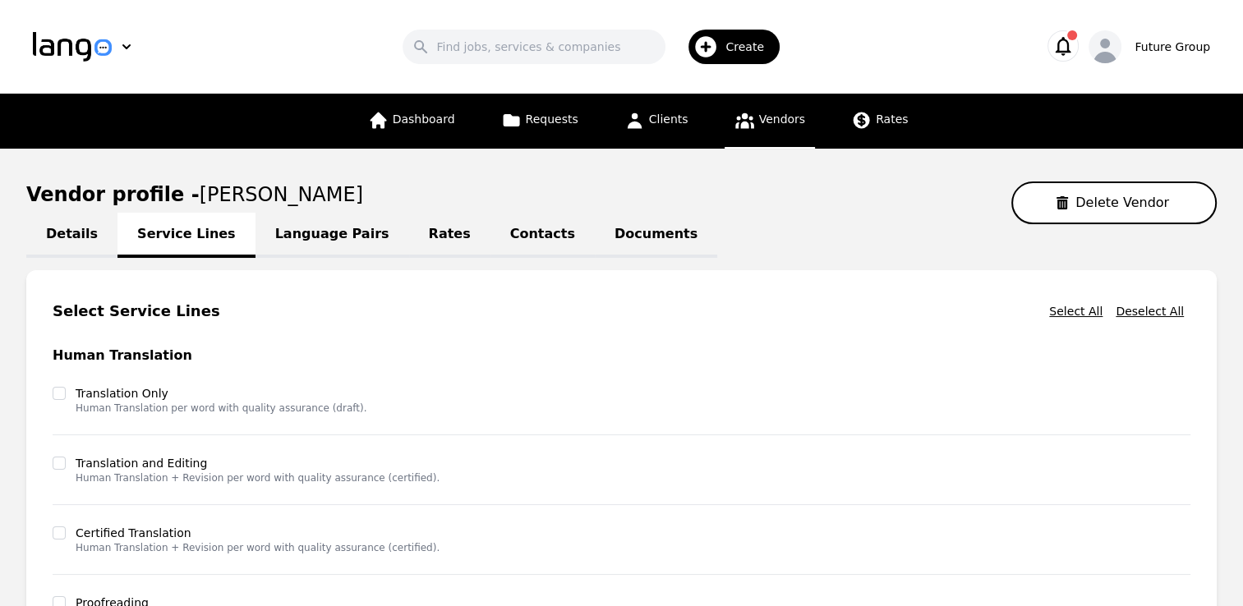
click at [408, 352] on h3 "Human Translation" at bounding box center [622, 356] width 1138 height 20
click at [315, 238] on link "Language Pairs" at bounding box center [333, 235] width 154 height 45
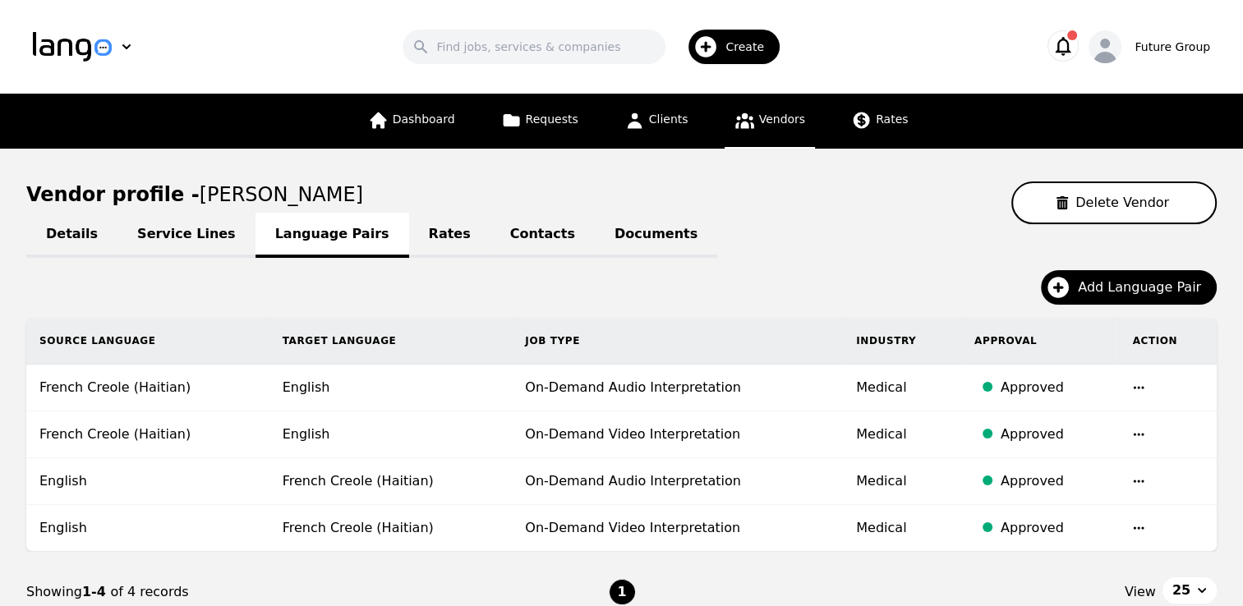
click at [428, 311] on div "Add Language Pair" at bounding box center [621, 294] width 1190 height 48
click at [409, 234] on link "Rates" at bounding box center [449, 235] width 81 height 45
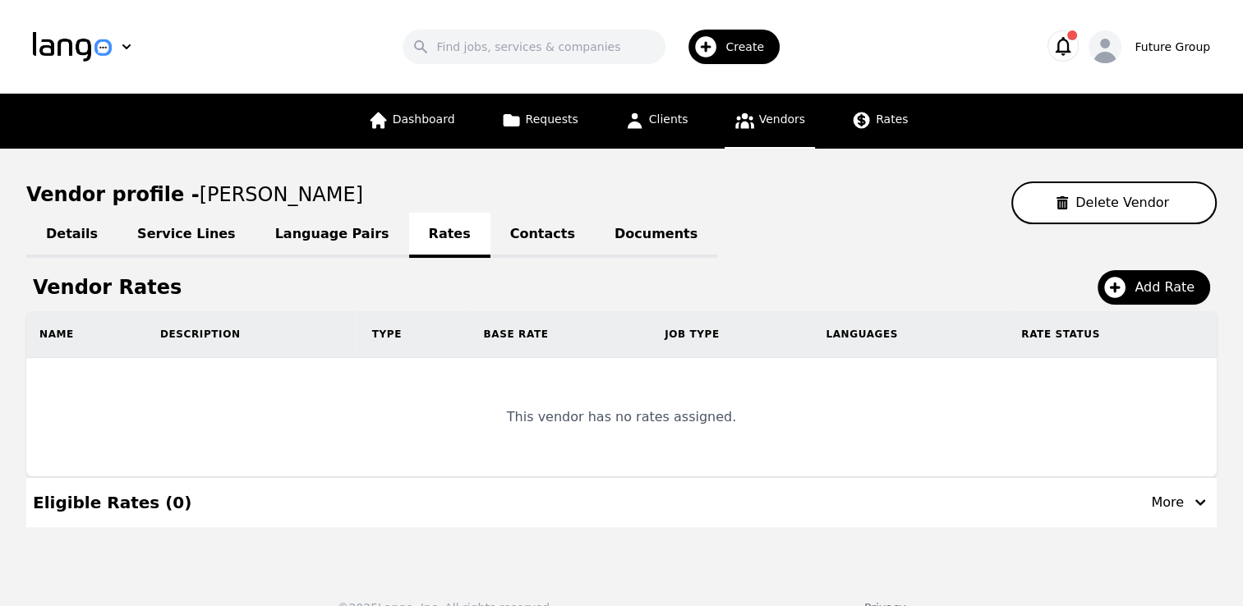
click at [490, 230] on link "Contacts" at bounding box center [542, 235] width 104 height 45
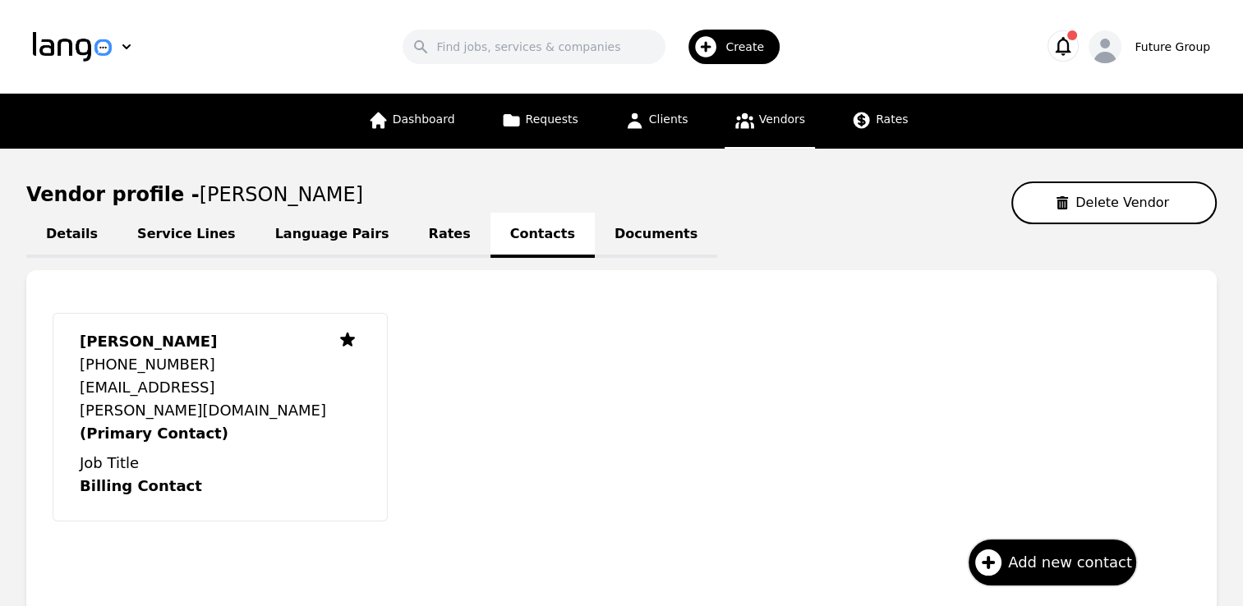
click at [67, 240] on link "Details" at bounding box center [71, 235] width 91 height 45
select select "active"
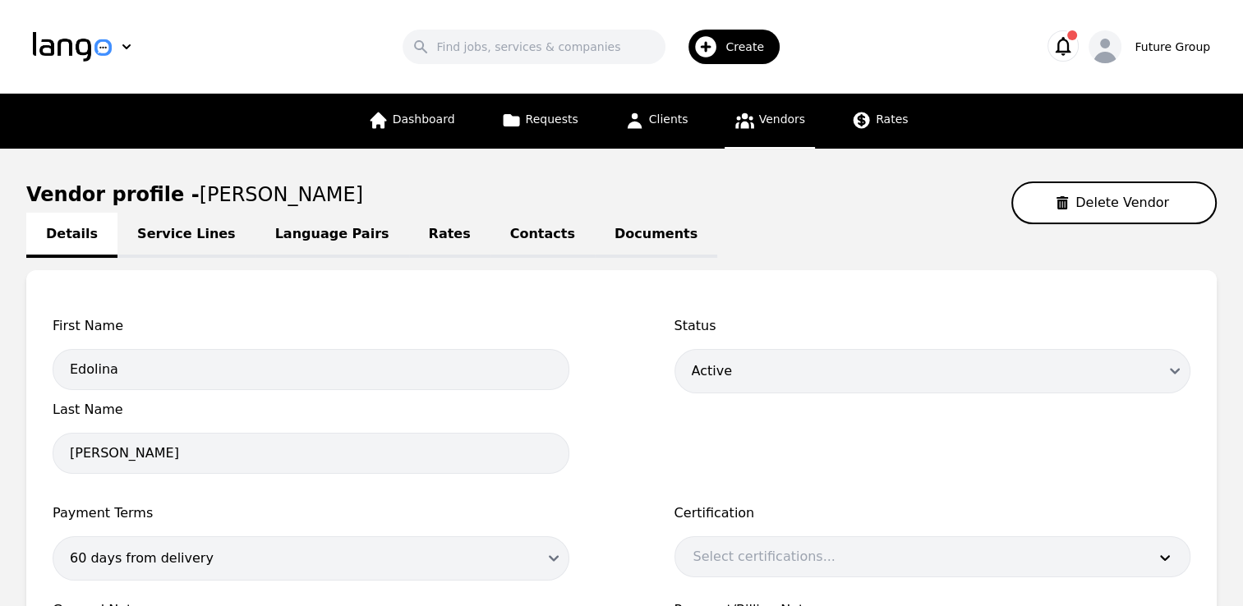
click at [766, 125] on span "Vendors" at bounding box center [782, 119] width 46 height 13
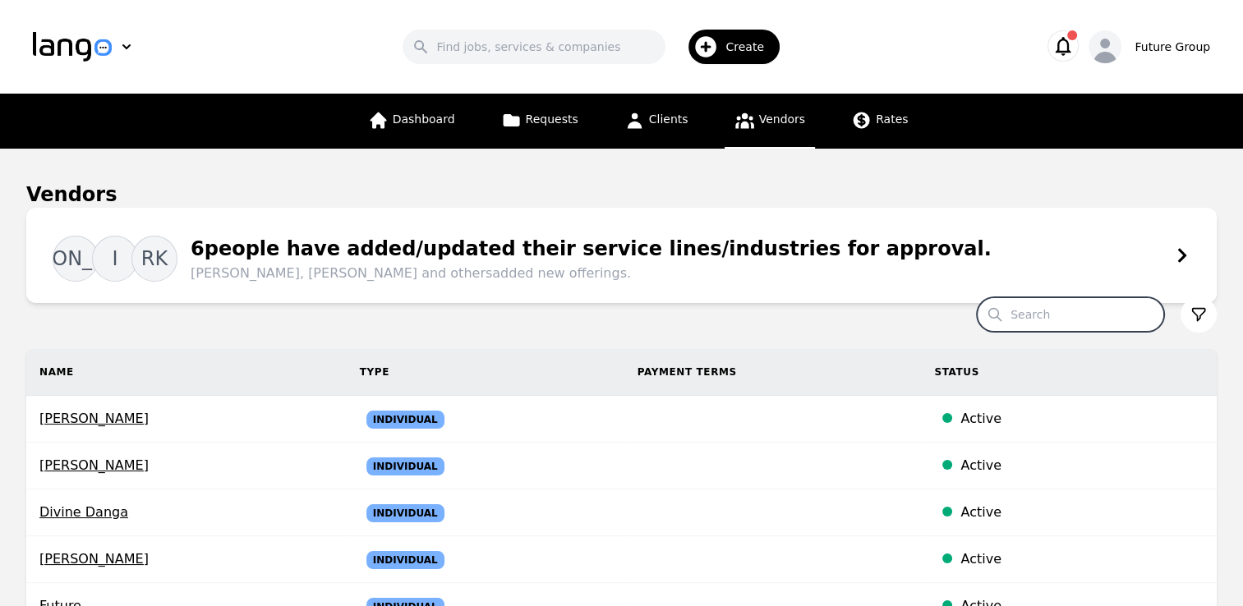
click at [1025, 313] on input "Search" at bounding box center [1070, 314] width 187 height 35
type input "ying"
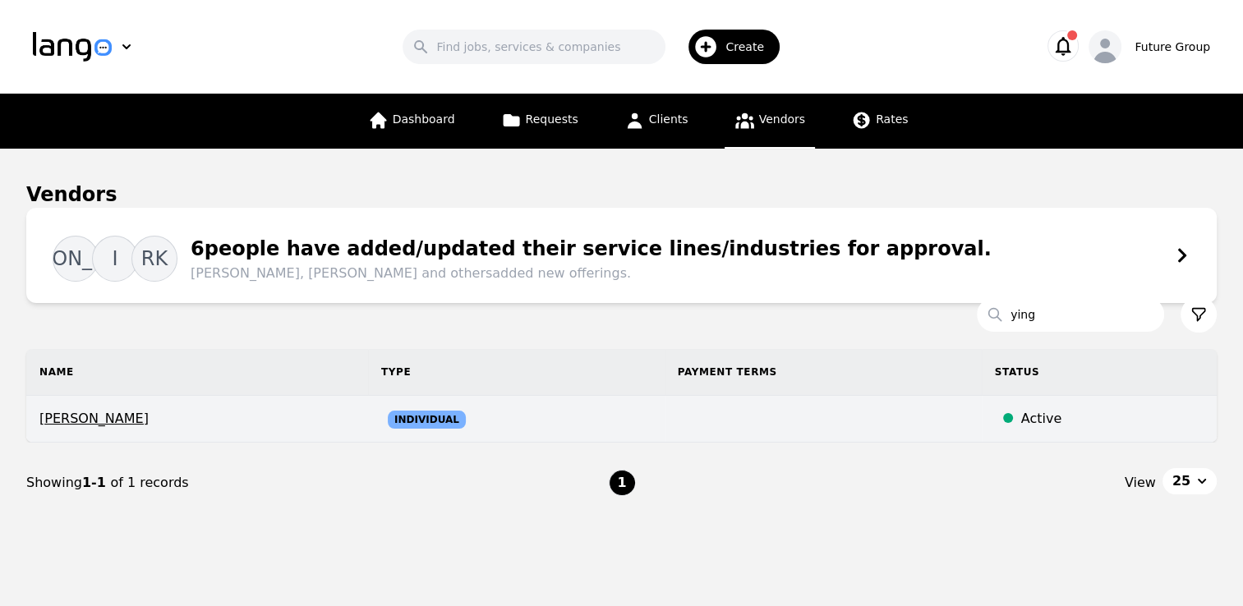
click at [78, 419] on span "[PERSON_NAME]" at bounding box center [196, 419] width 315 height 20
select select "active"
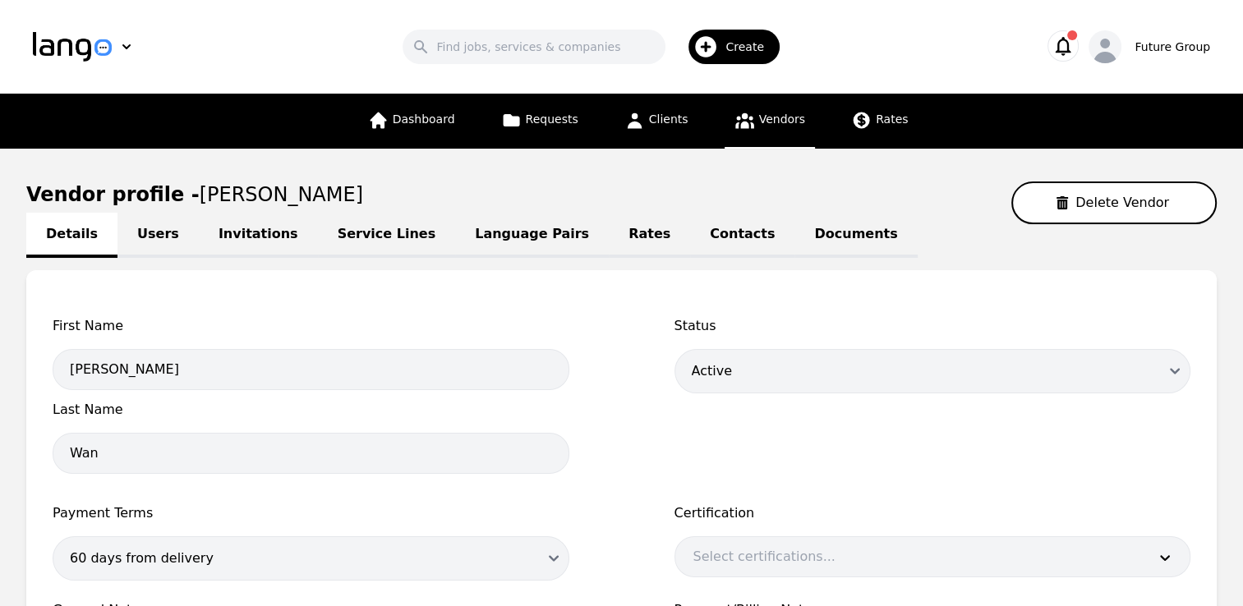
click at [269, 237] on link "Invitations" at bounding box center [258, 235] width 119 height 45
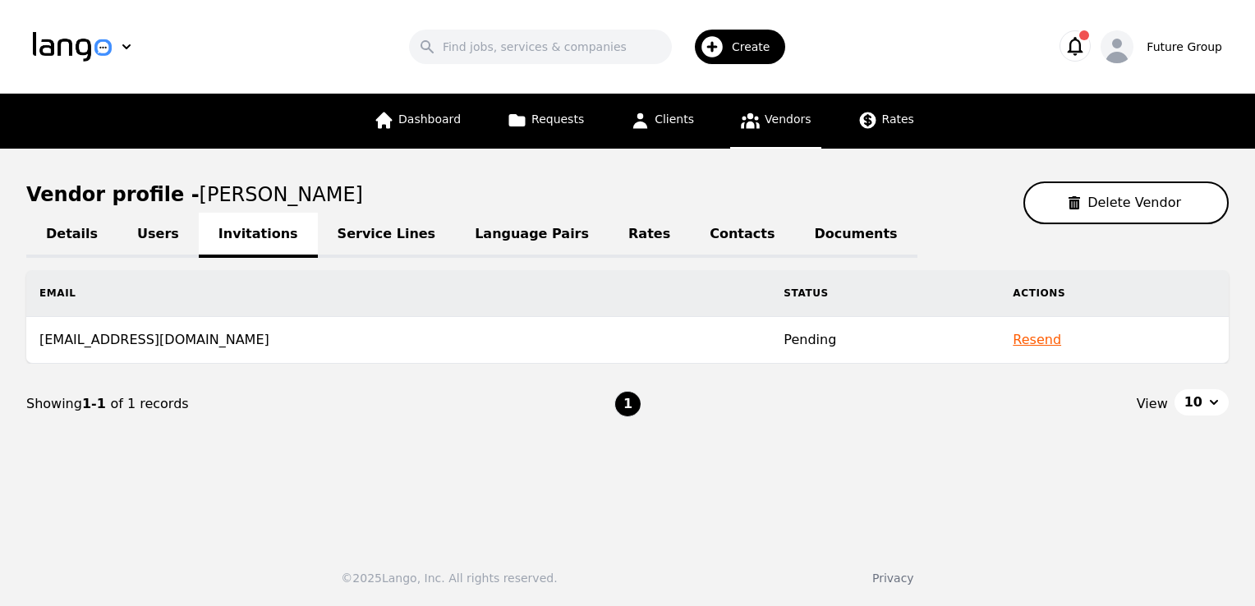
click at [125, 240] on link "Users" at bounding box center [157, 235] width 81 height 45
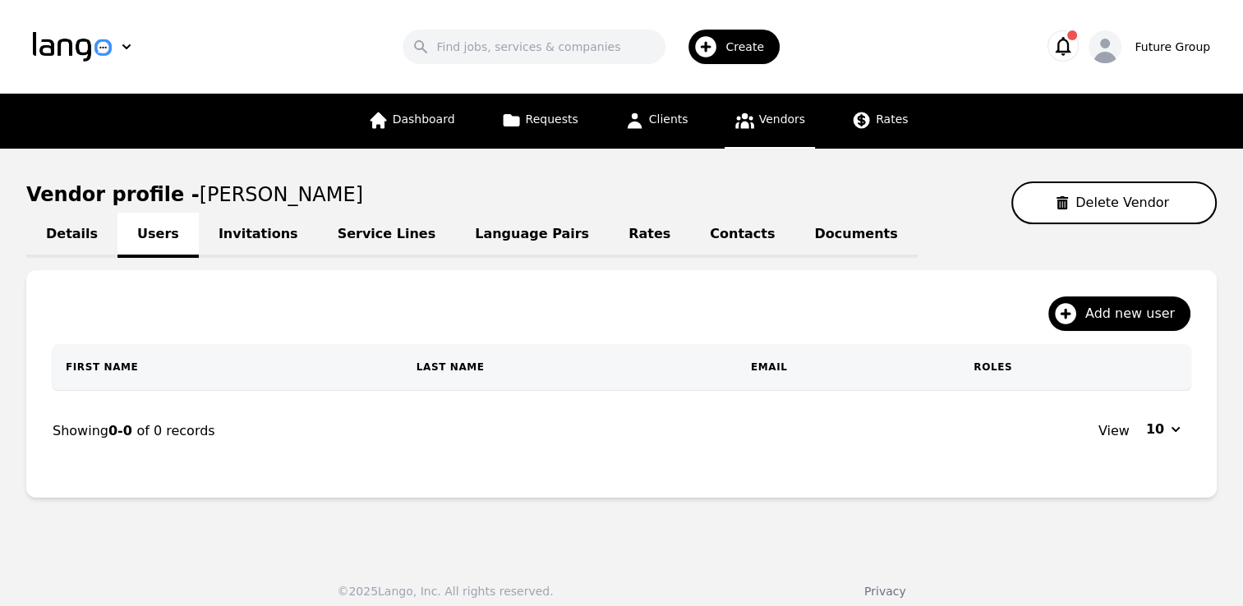
click at [53, 234] on link "Details" at bounding box center [71, 235] width 91 height 45
select select "active"
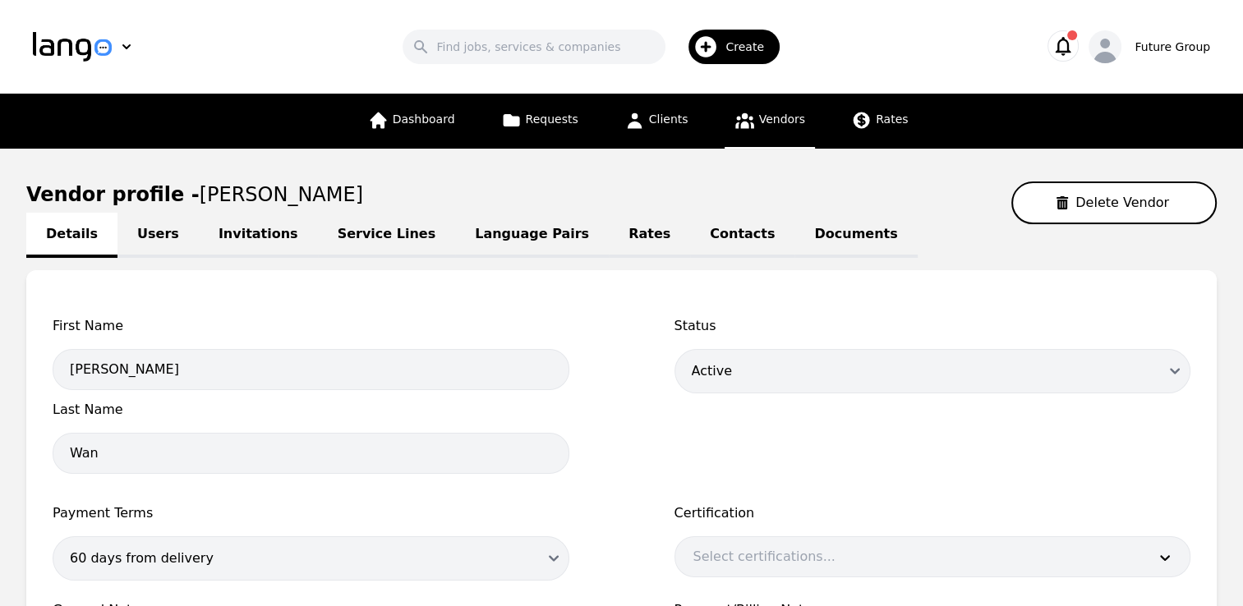
click at [616, 299] on div "First Name [PERSON_NAME] Last Name [PERSON_NAME] Status Draft Active Disabled P…" at bounding box center [621, 539] width 1190 height 539
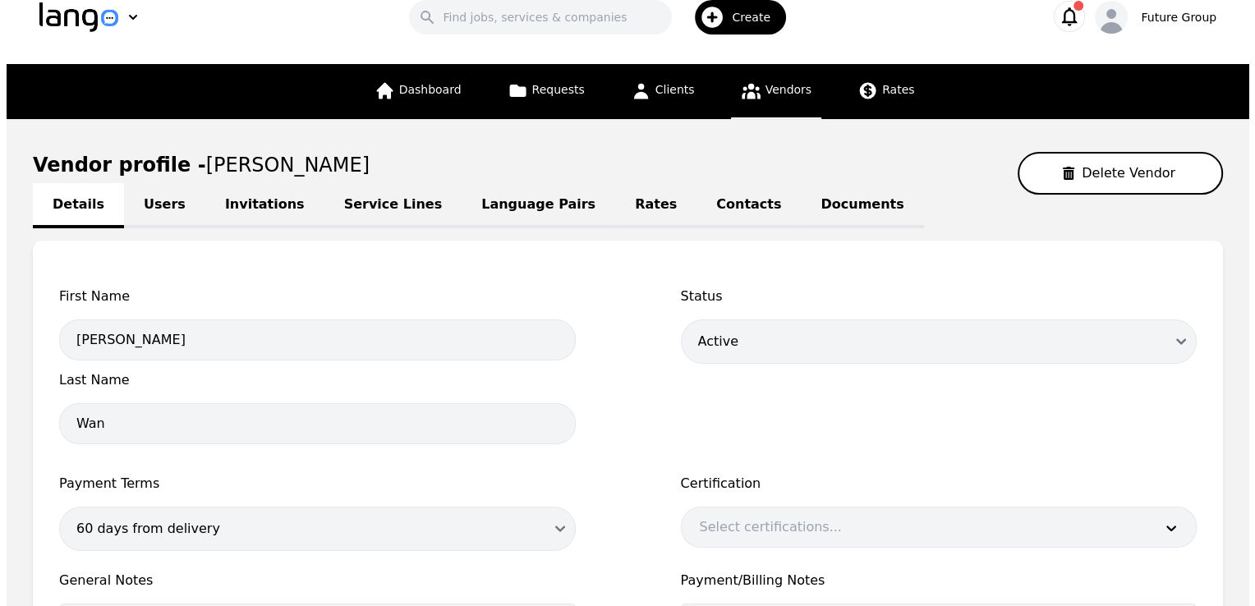
scroll to position [15, 0]
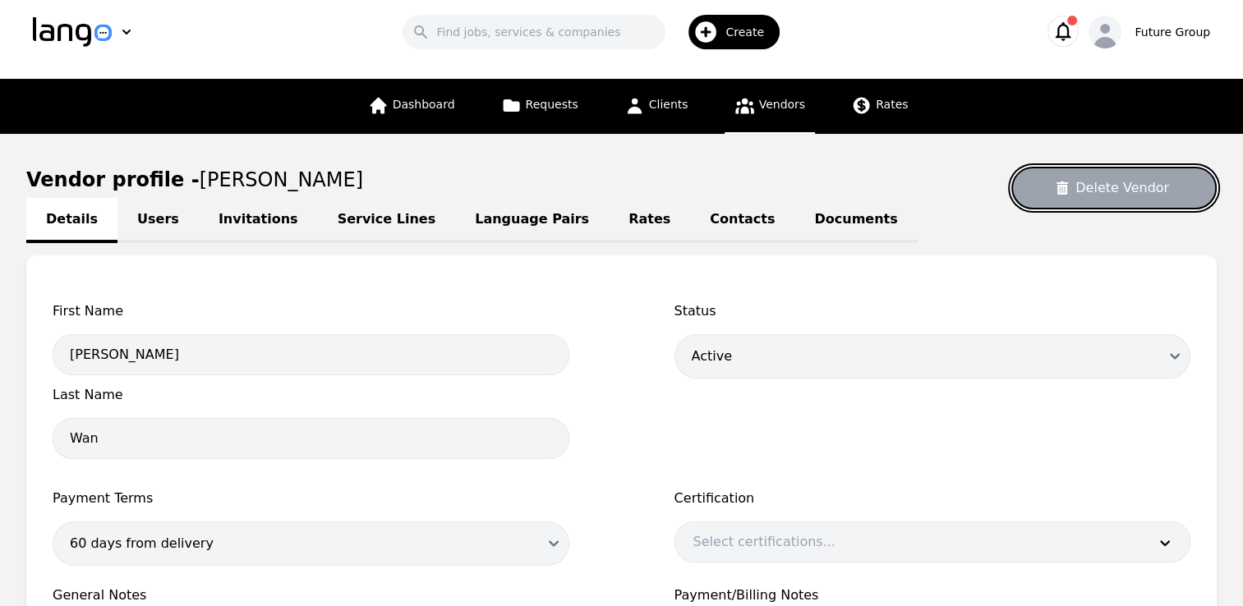
click at [1148, 188] on button "Delete Vendor" at bounding box center [1113, 188] width 205 height 43
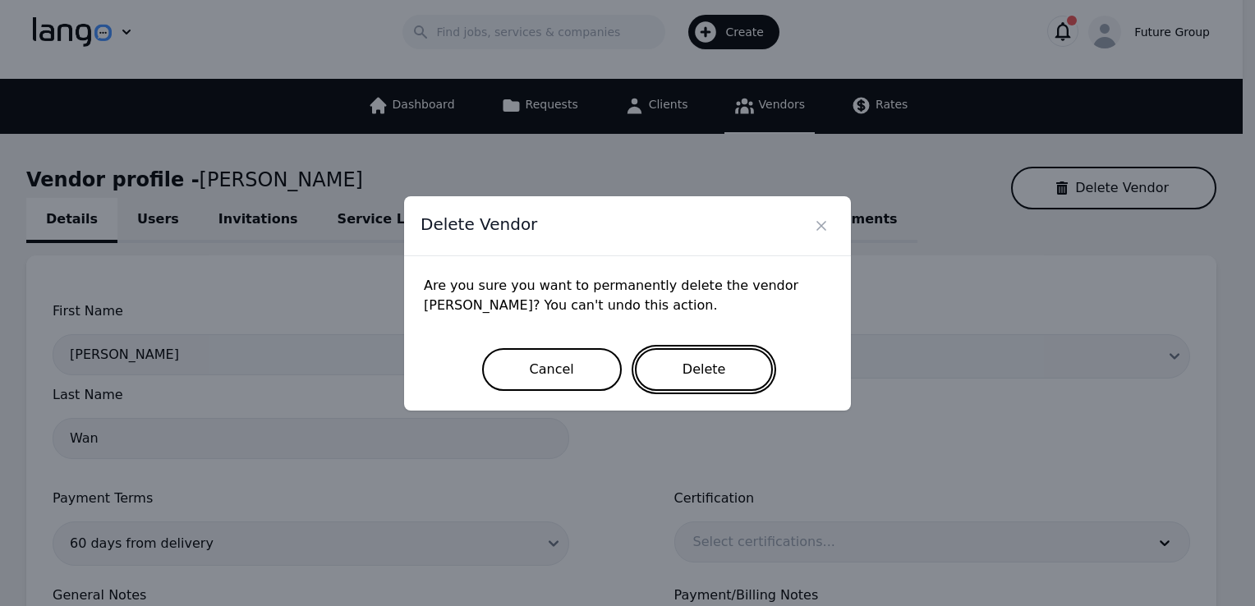
click at [693, 367] on button "Delete" at bounding box center [704, 369] width 139 height 43
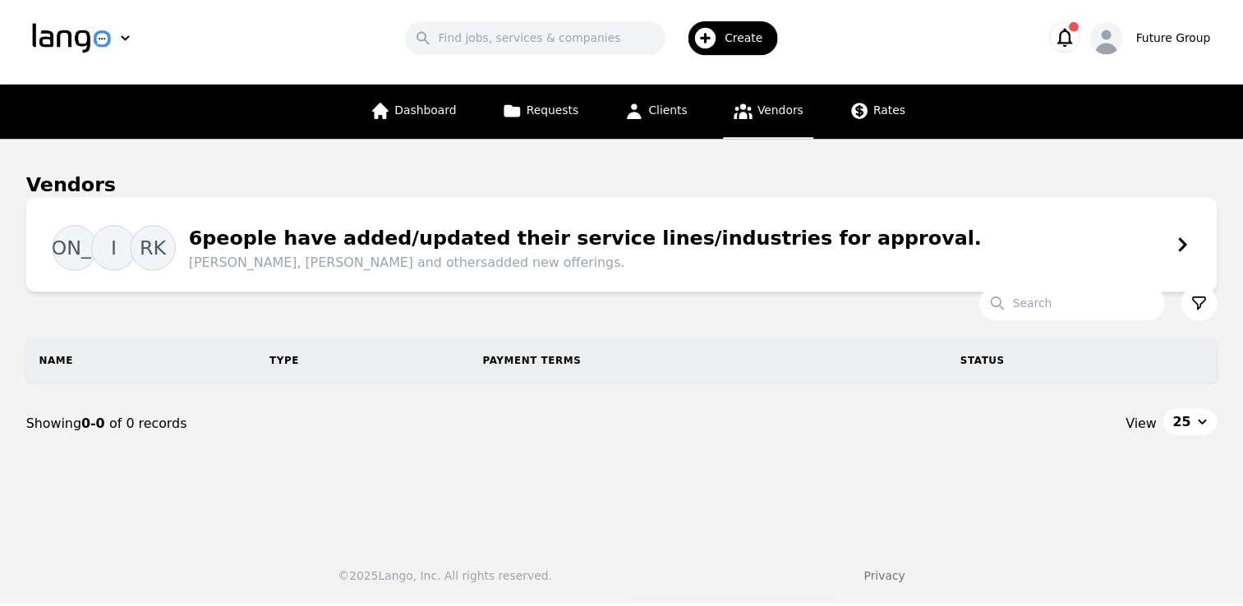
scroll to position [9, 0]
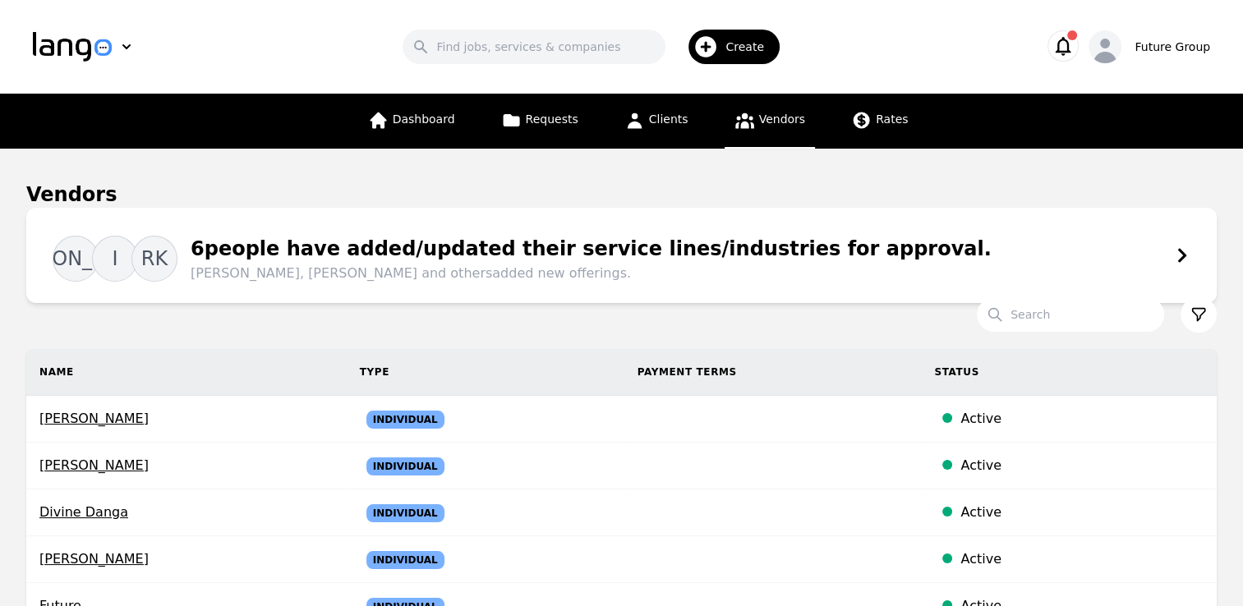
click at [750, 47] on span "Create" at bounding box center [750, 47] width 50 height 16
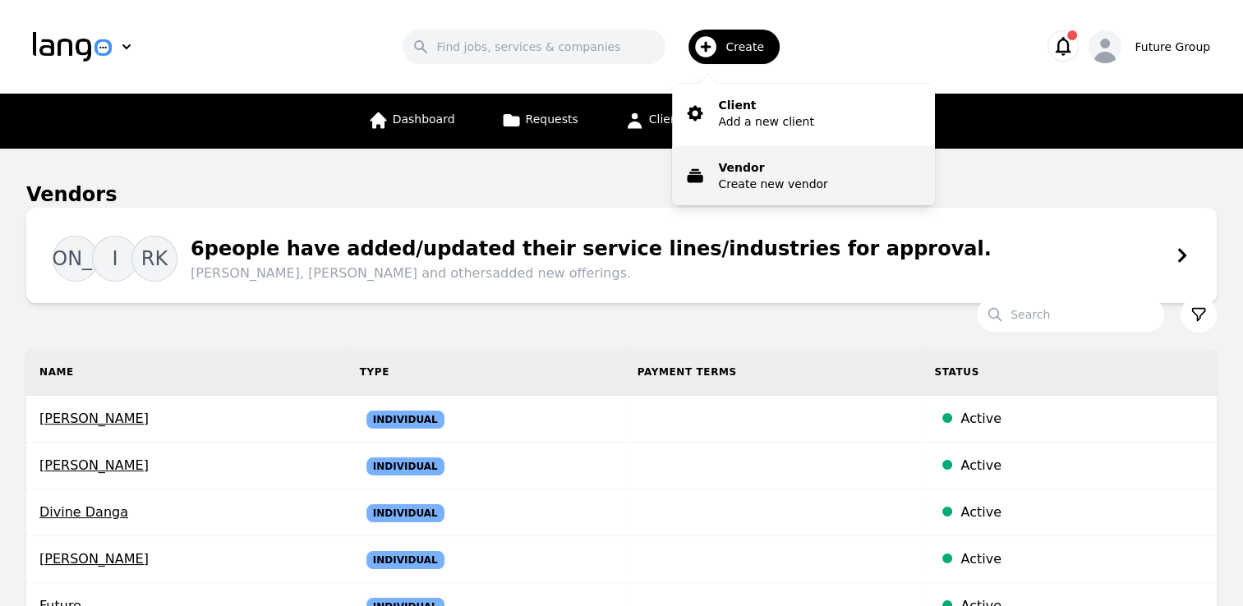
click at [753, 162] on p "Vendor" at bounding box center [772, 167] width 109 height 16
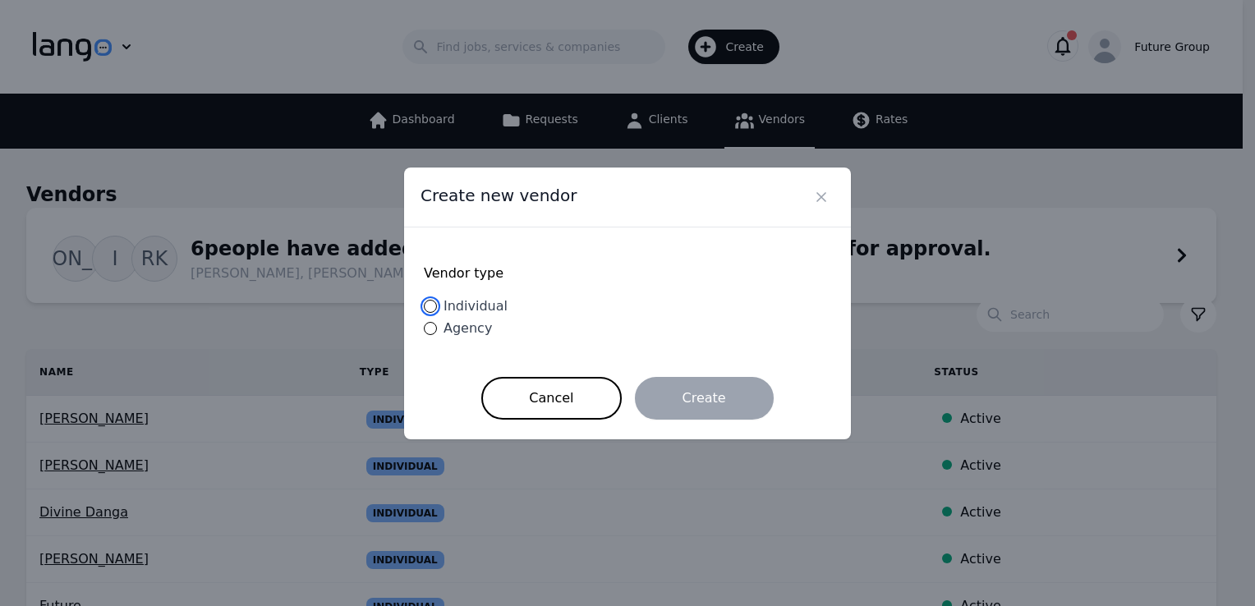
click at [431, 305] on input "Individual" at bounding box center [430, 306] width 13 height 13
radio input "true"
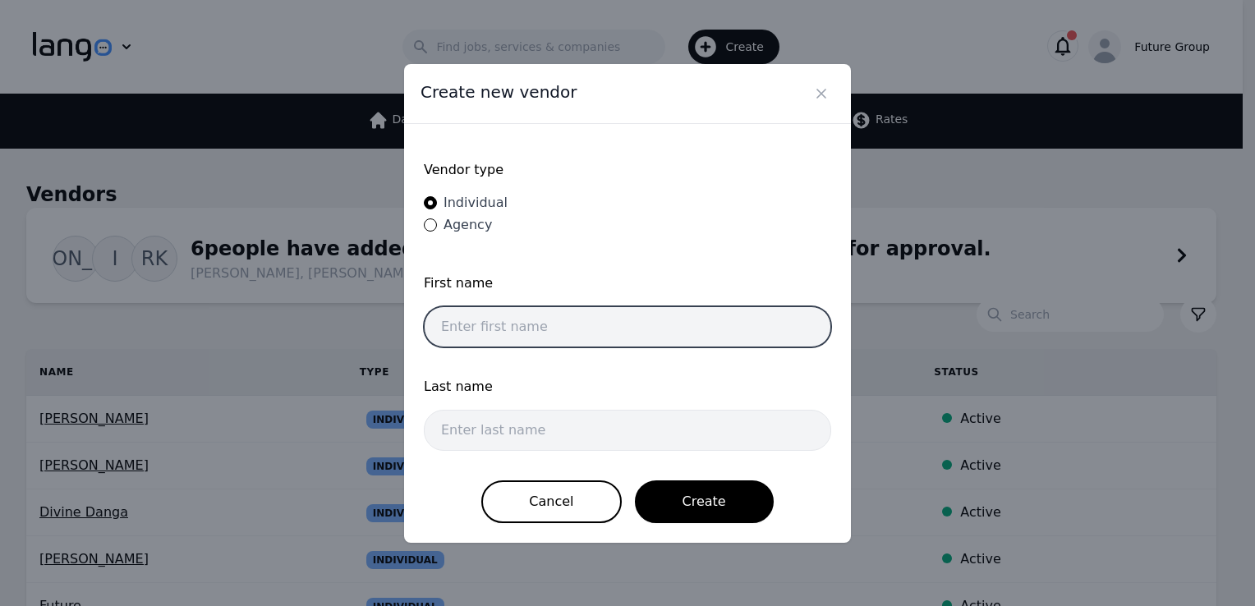
click at [514, 314] on input "text" at bounding box center [627, 326] width 407 height 41
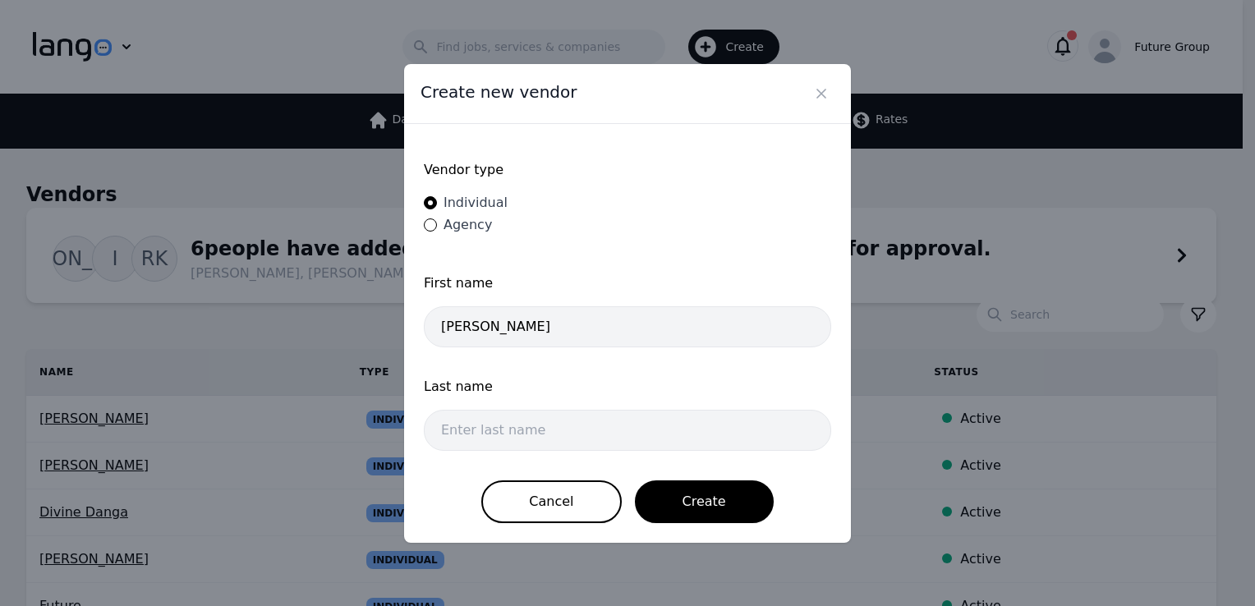
drag, startPoint x: 537, startPoint y: 304, endPoint x: 493, endPoint y: 334, distance: 53.3
click at [493, 334] on div "First name [PERSON_NAME]" at bounding box center [627, 316] width 407 height 84
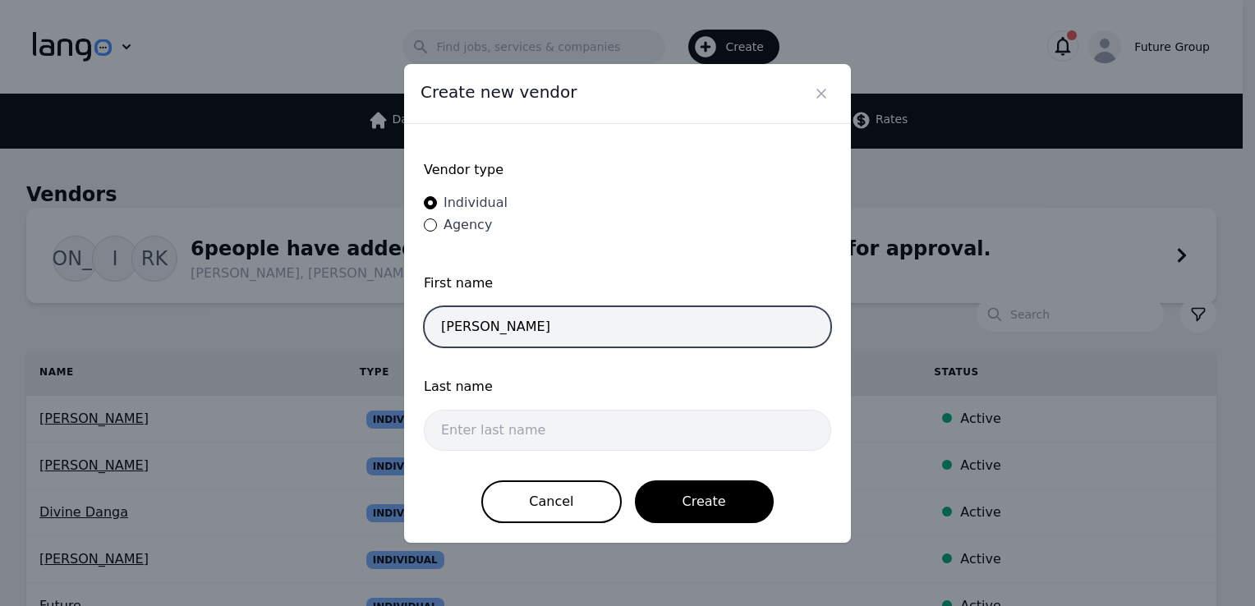
drag, startPoint x: 493, startPoint y: 334, endPoint x: 473, endPoint y: 330, distance: 20.0
click at [473, 330] on input "[PERSON_NAME]" at bounding box center [627, 326] width 407 height 41
type input "[PERSON_NAME]"
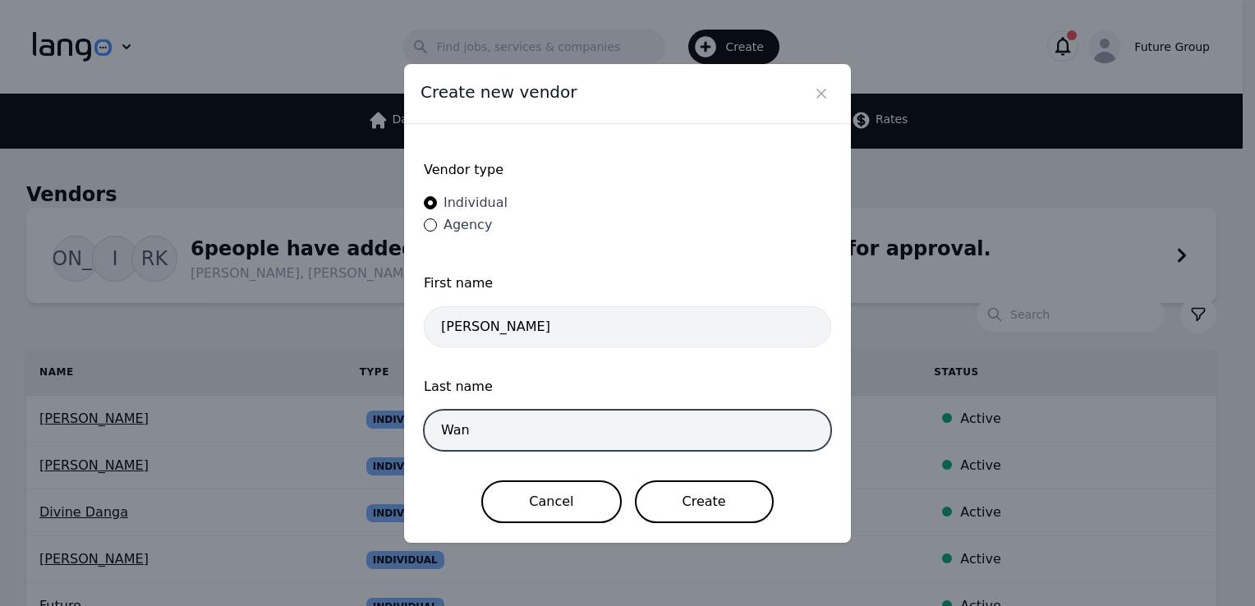
type input "Wan"
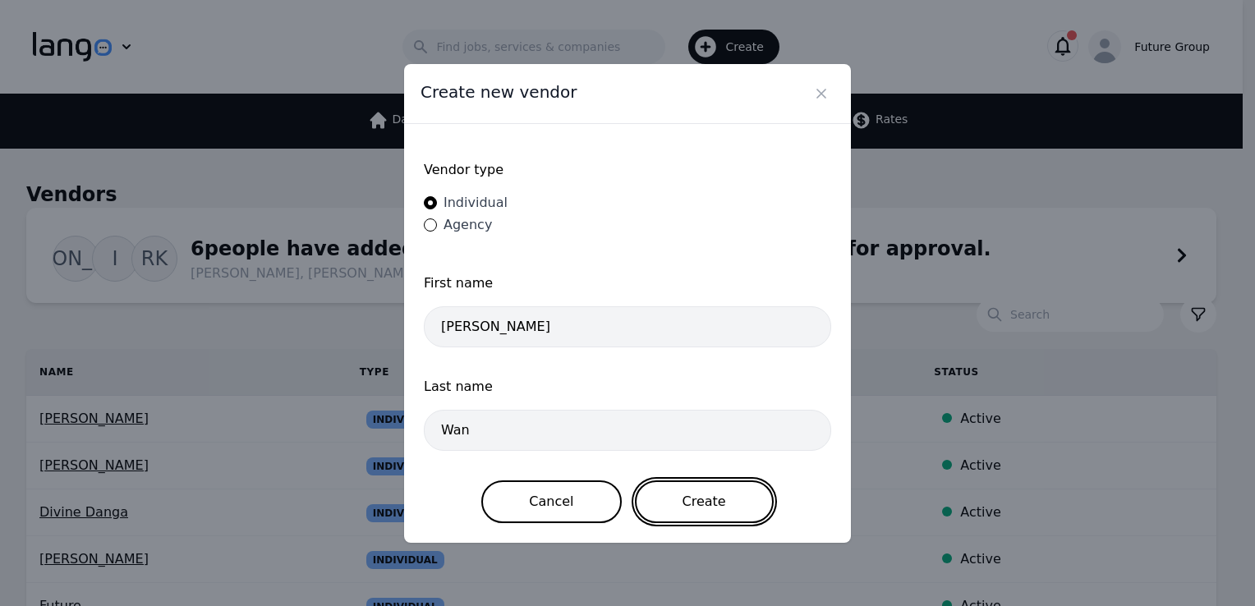
click at [722, 500] on button "Create" at bounding box center [704, 502] width 139 height 43
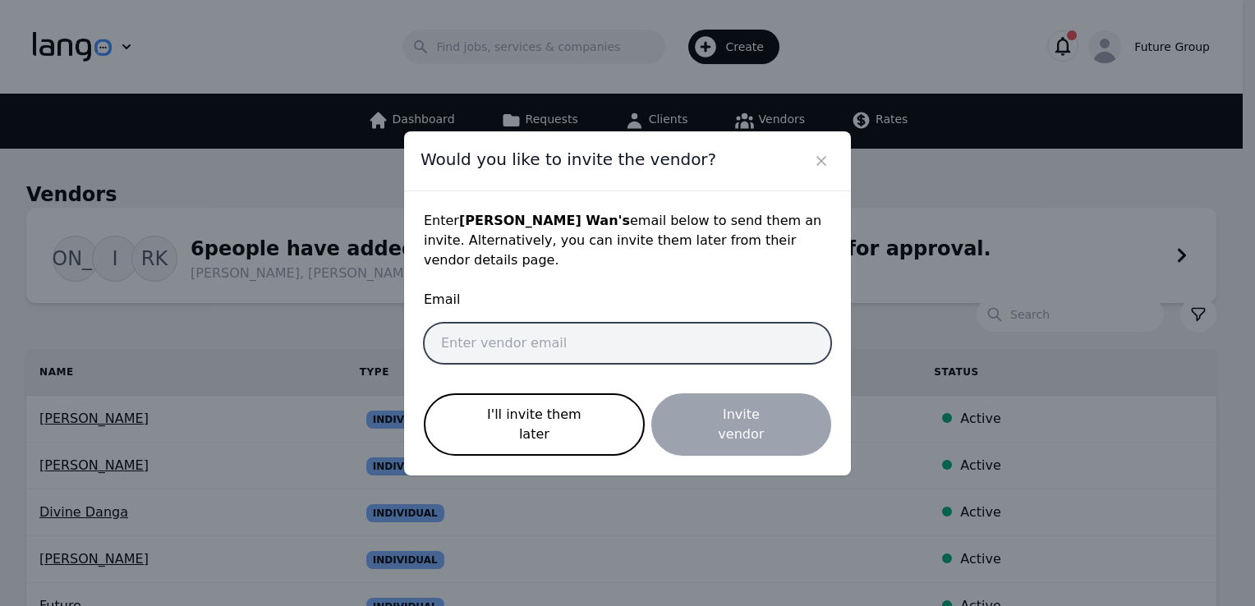
click at [571, 347] on input "email" at bounding box center [627, 343] width 407 height 41
type input "v"
paste input "[EMAIL_ADDRESS][DOMAIN_NAME]"
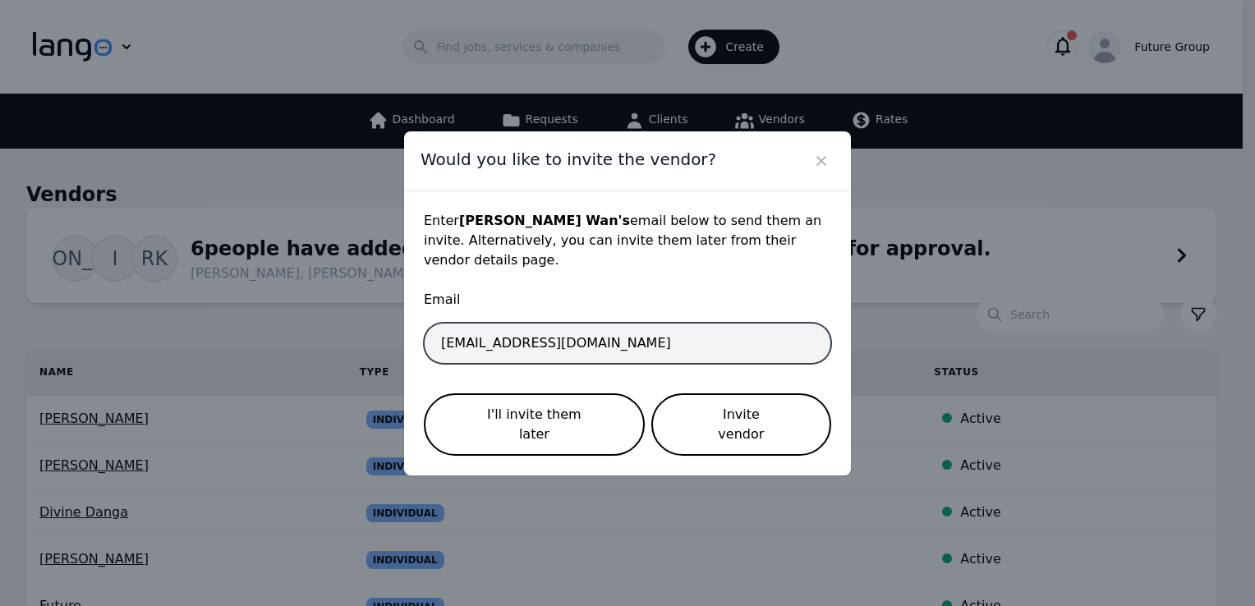
type input "[EMAIL_ADDRESS][DOMAIN_NAME]"
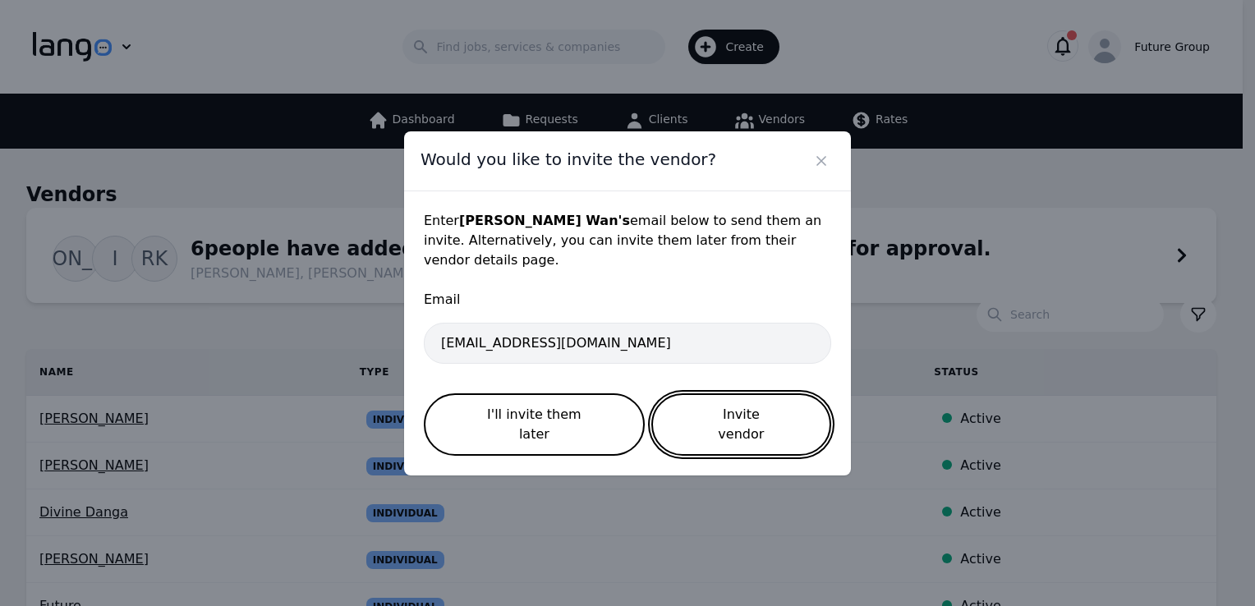
click at [729, 422] on button "Invite vendor" at bounding box center [741, 425] width 180 height 62
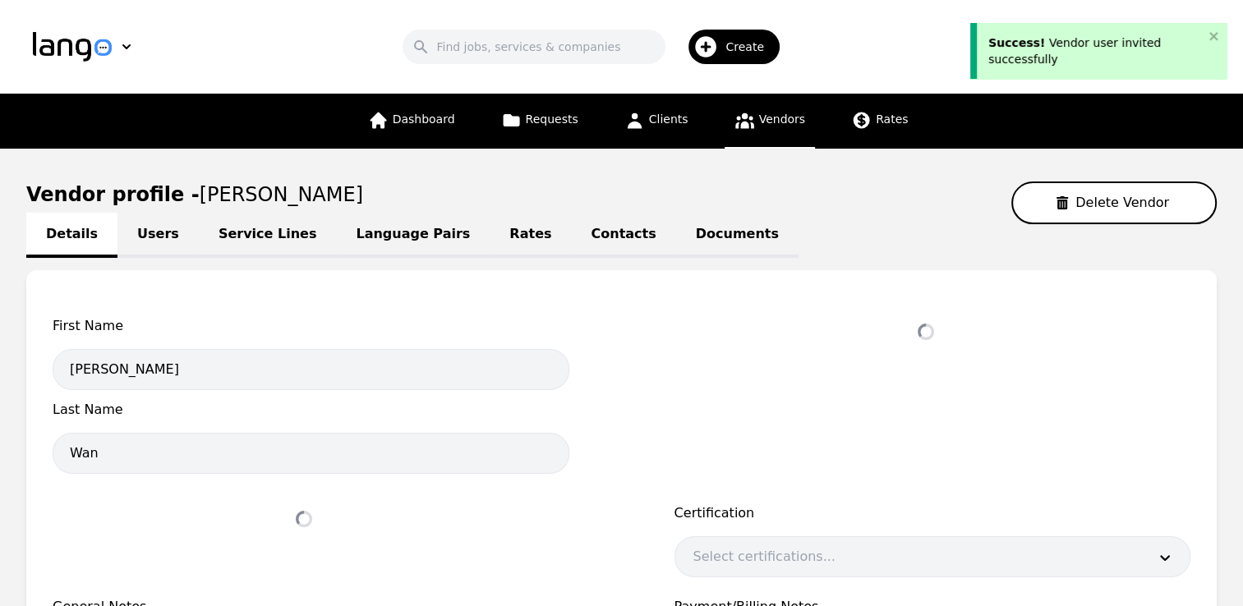
select select "active"
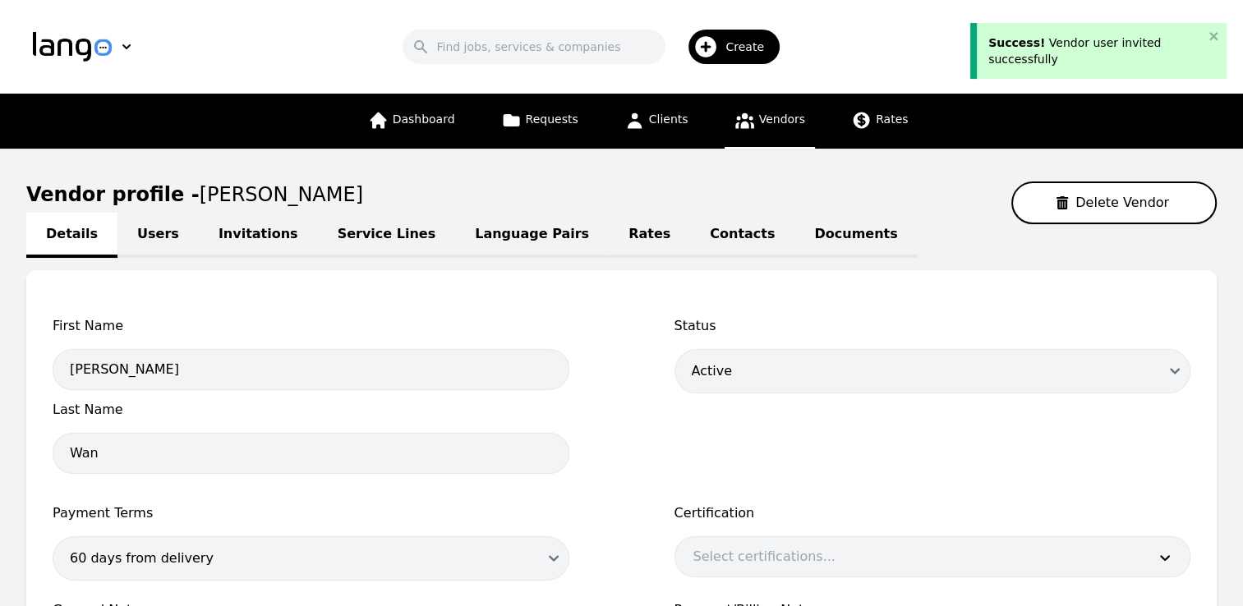
click at [143, 231] on link "Users" at bounding box center [157, 235] width 81 height 45
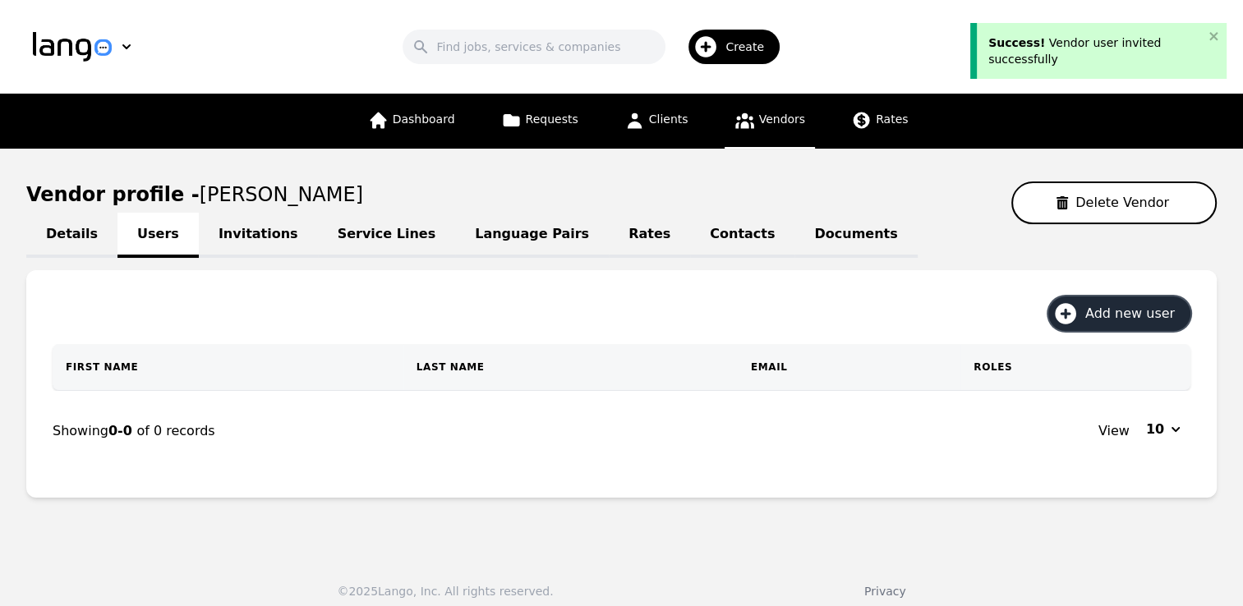
click at [1116, 314] on span "Add new user" at bounding box center [1135, 314] width 101 height 20
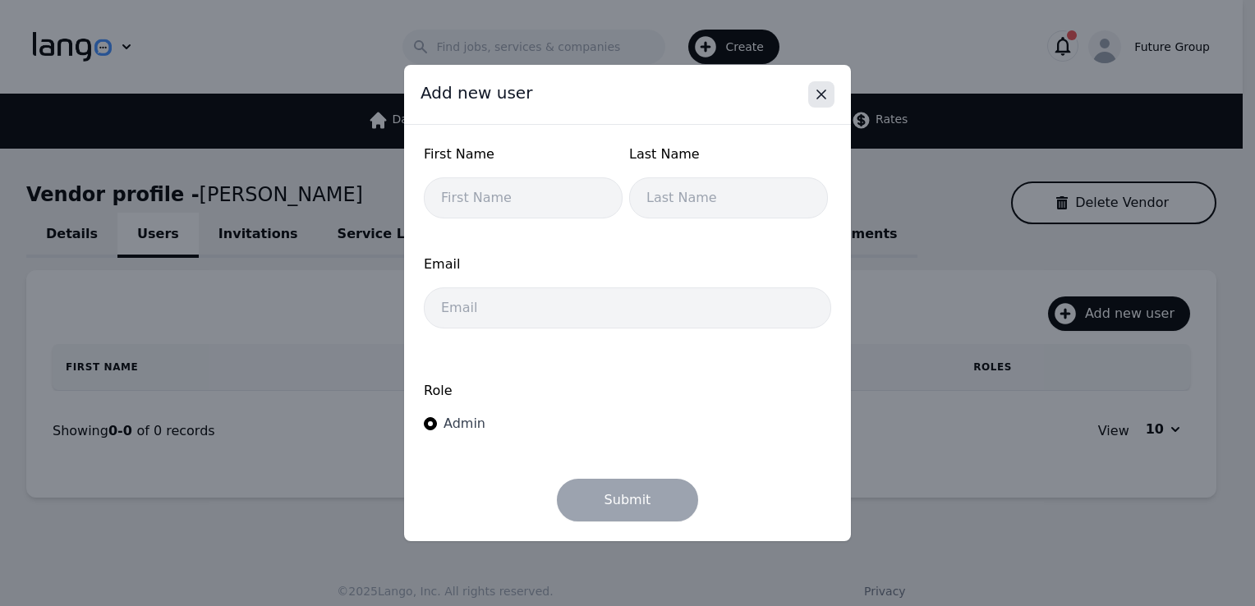
click at [822, 101] on icon "Close" at bounding box center [821, 94] width 16 height 16
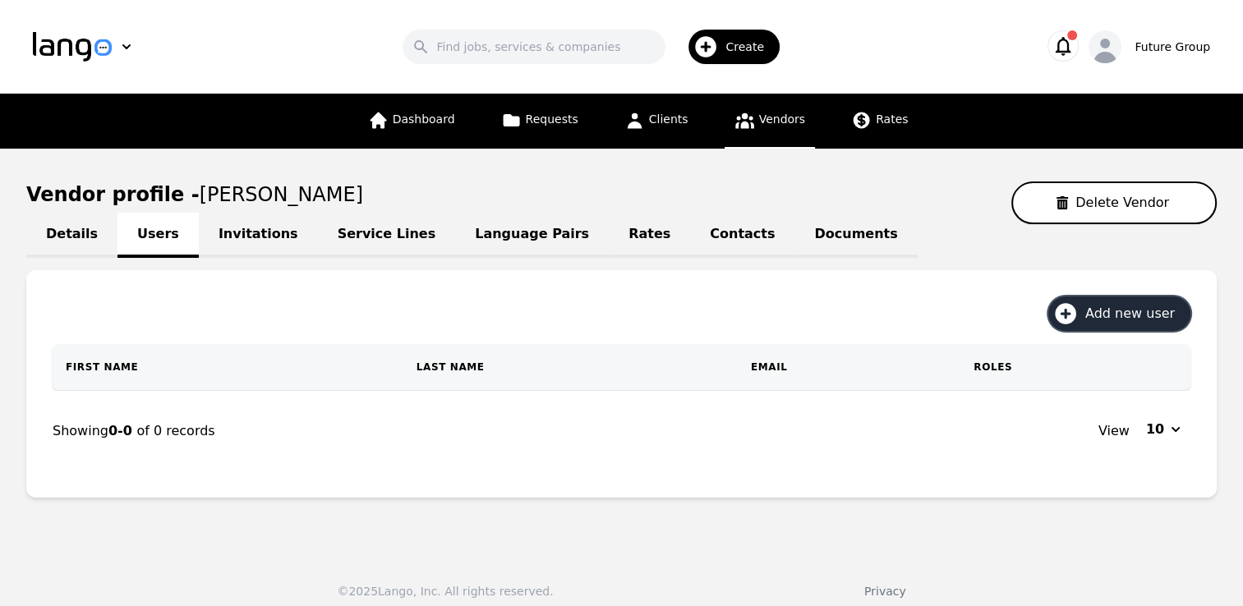
click at [1071, 43] on icon "button" at bounding box center [1064, 46] width 16 height 19
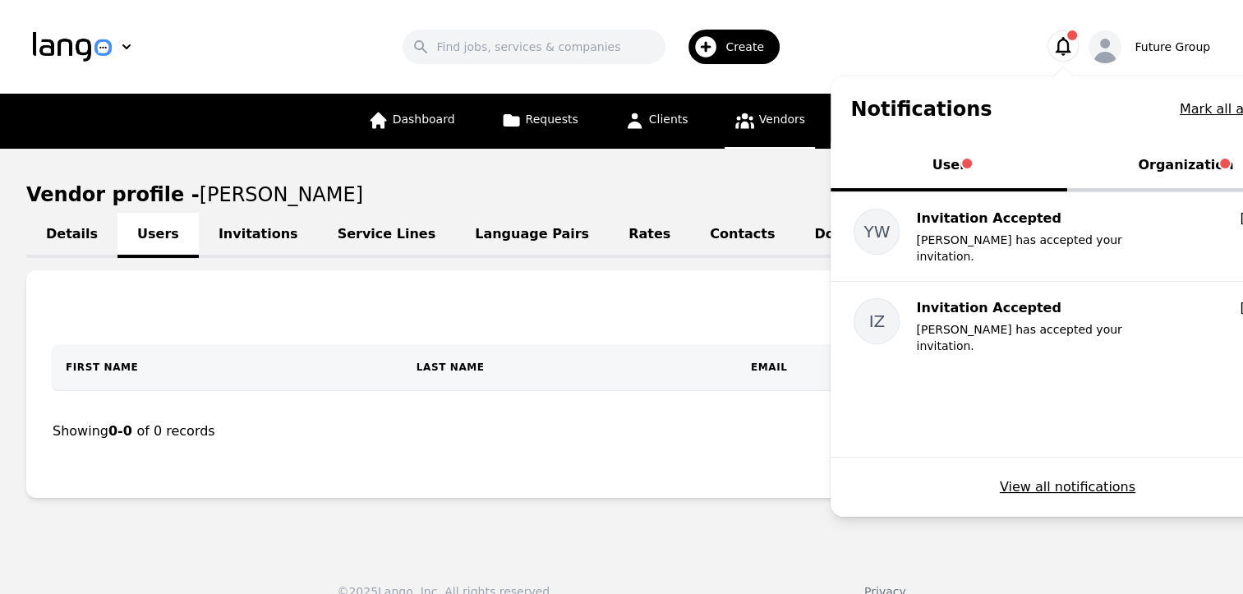
click at [1180, 169] on button "Organization" at bounding box center [1185, 166] width 237 height 49
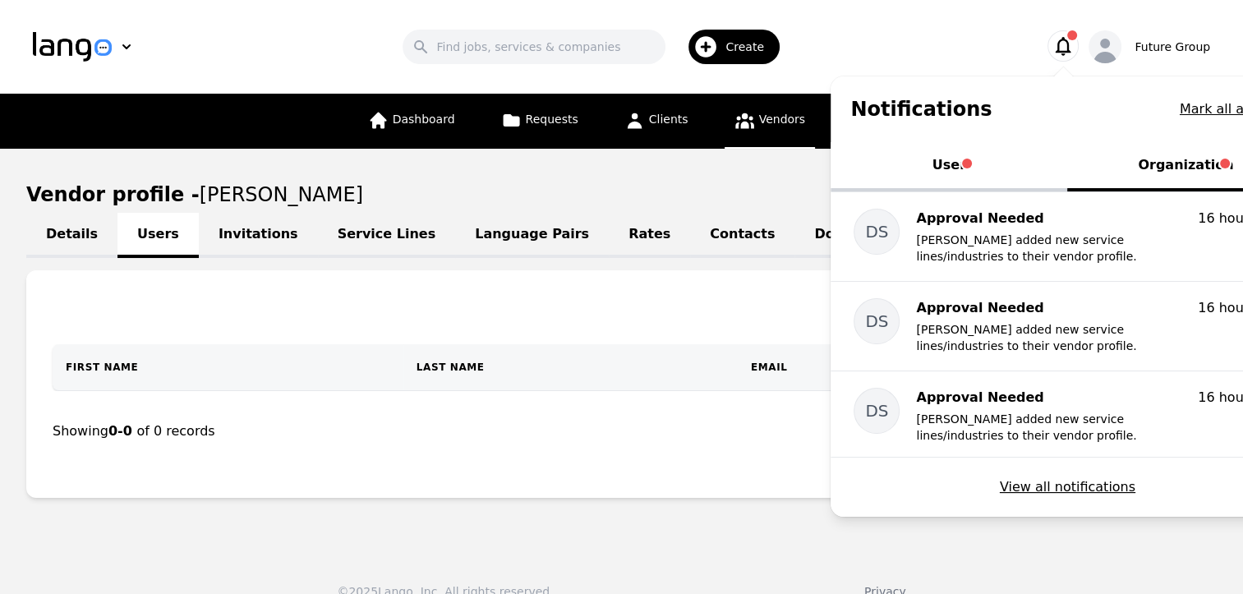
click at [967, 171] on button "User" at bounding box center [949, 166] width 237 height 49
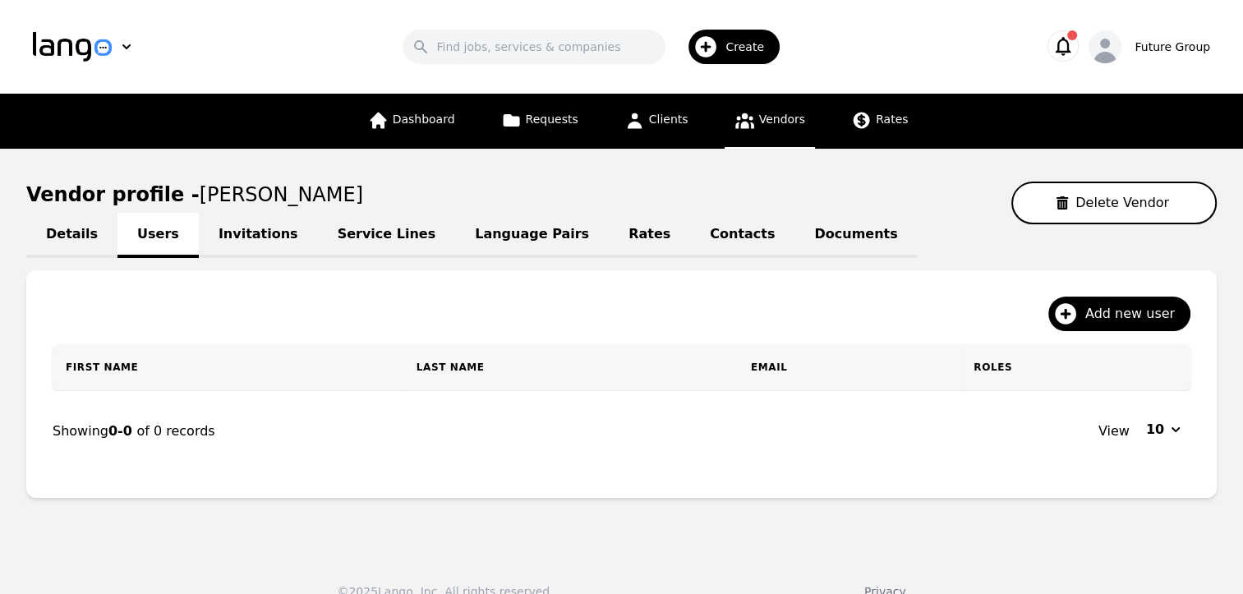
click at [263, 231] on link "Invitations" at bounding box center [258, 235] width 119 height 45
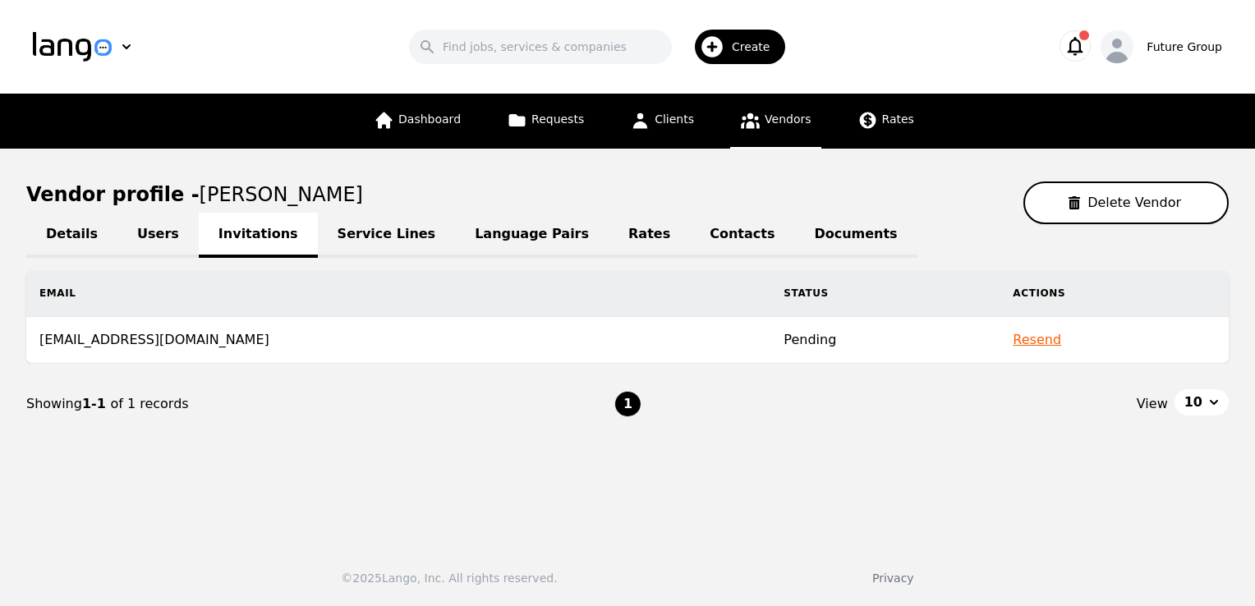
click at [342, 240] on link "Service Lines" at bounding box center [387, 235] width 138 height 45
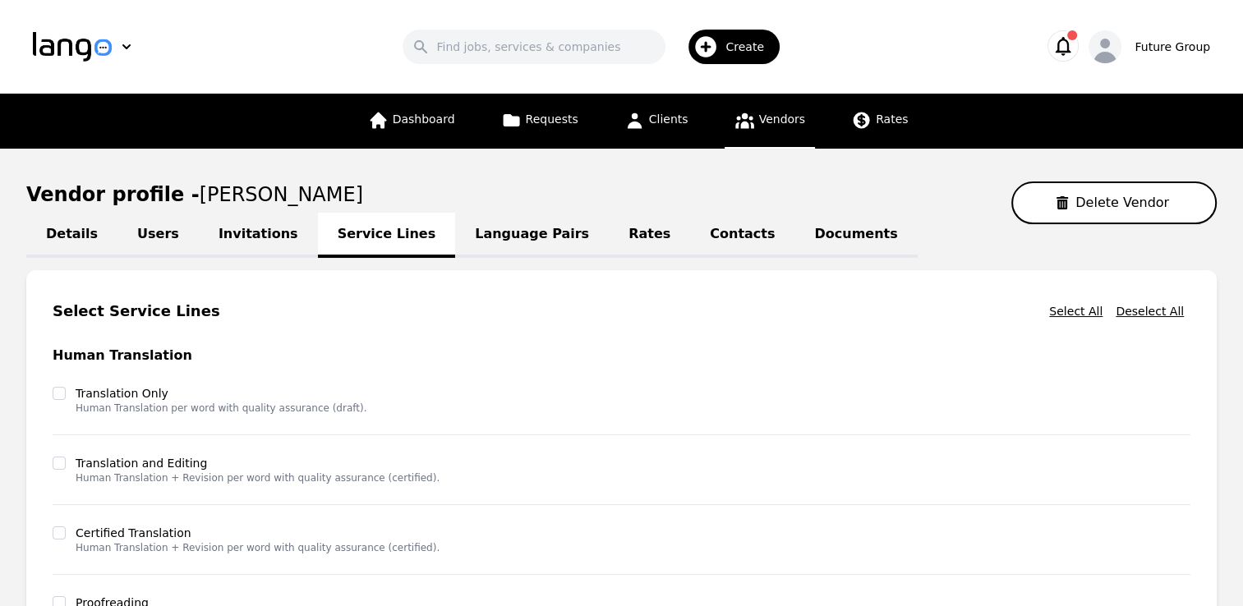
click at [18, 363] on main "Vendor profile - [PERSON_NAME] Vendor Details Users Invitations Service Lines L…" at bounding box center [621, 568] width 1243 height 839
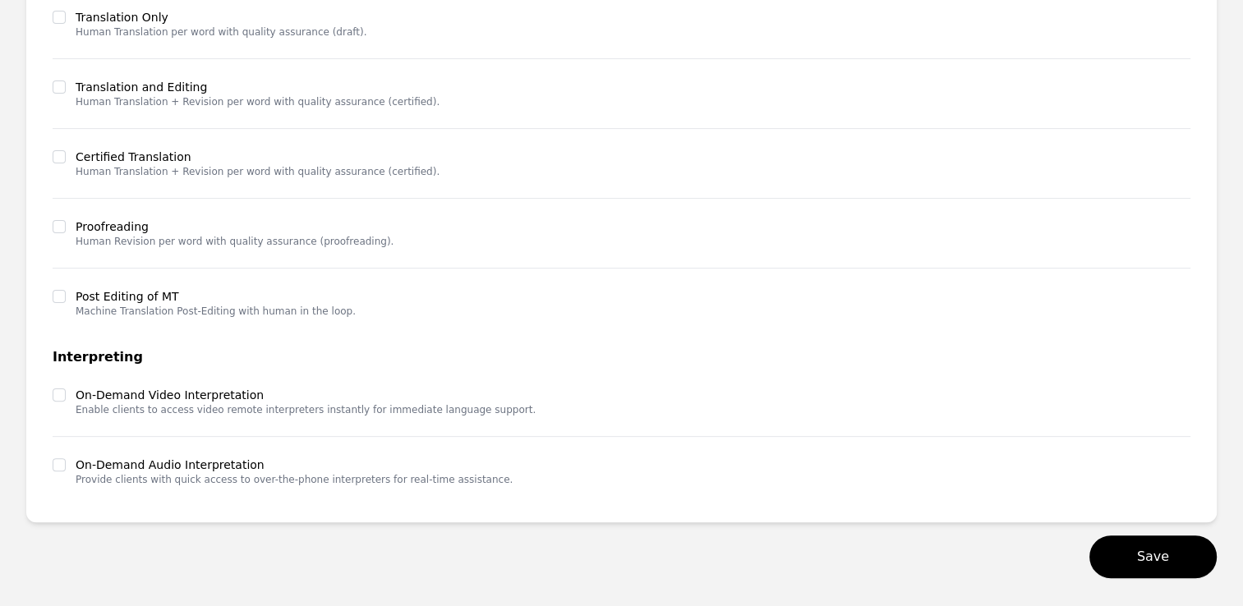
scroll to position [453, 0]
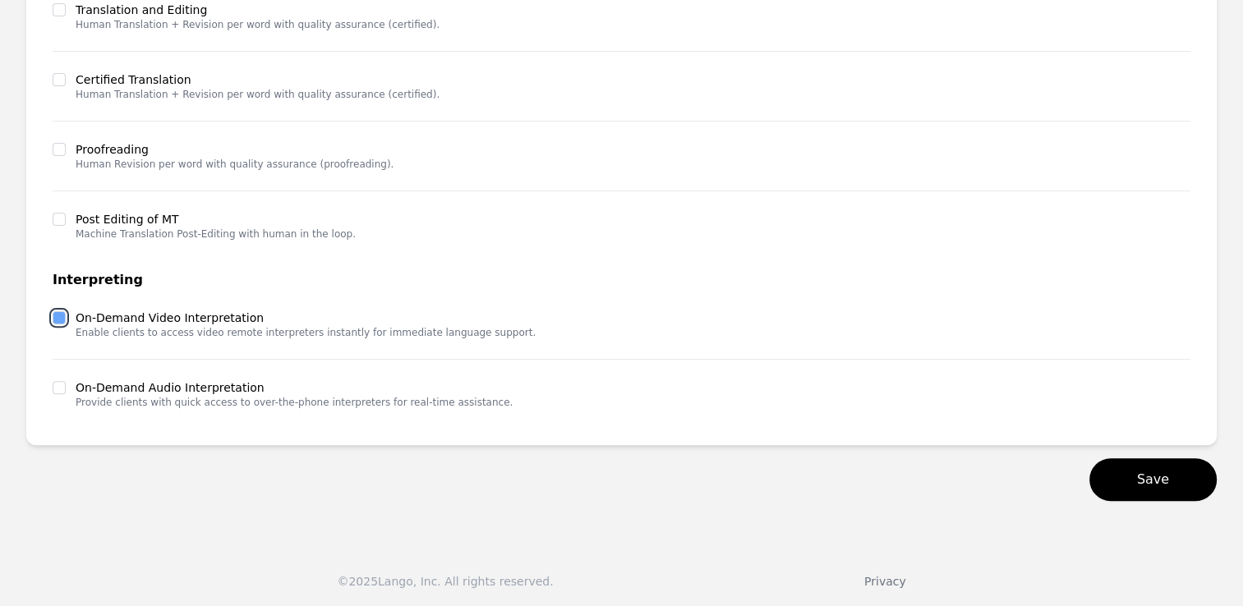
click at [59, 321] on input "checkbox" at bounding box center [59, 317] width 13 height 13
checkbox input "true"
click at [62, 387] on input "checkbox" at bounding box center [59, 387] width 13 height 13
checkbox input "true"
click at [1161, 481] on button "Save" at bounding box center [1152, 479] width 127 height 43
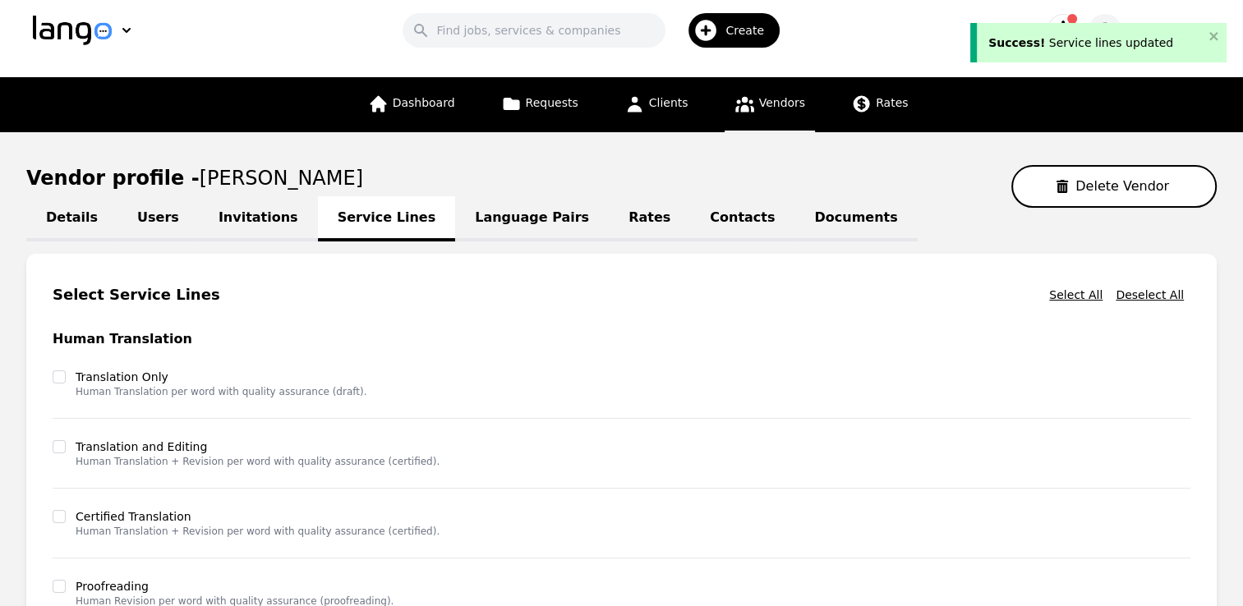
scroll to position [4, 0]
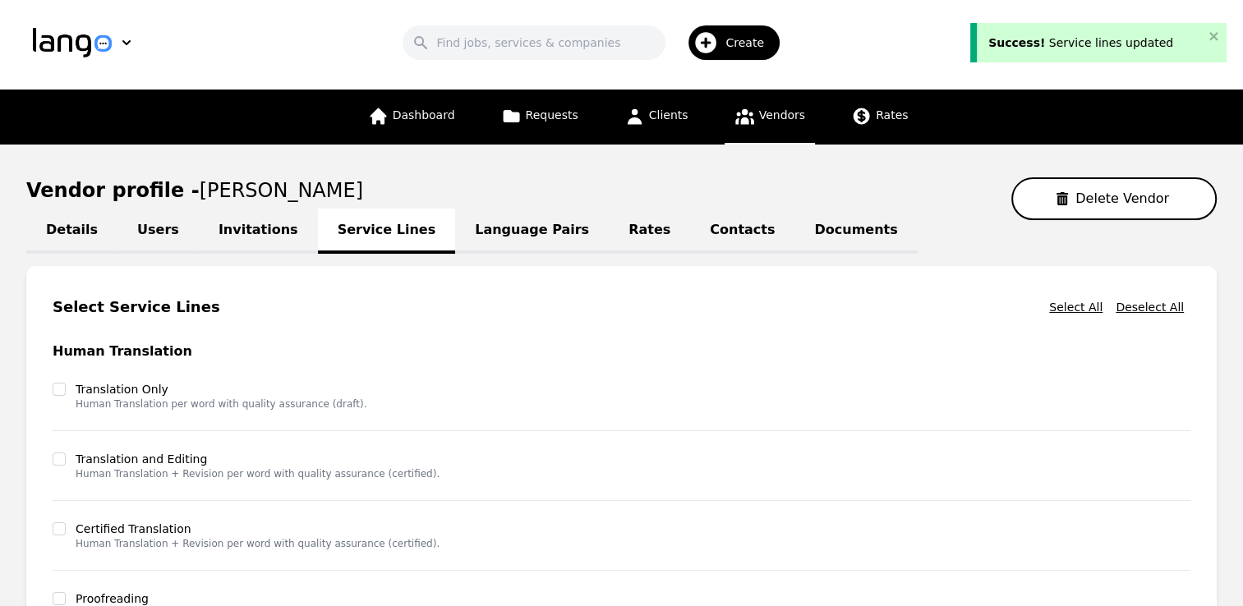
click at [496, 236] on link "Language Pairs" at bounding box center [532, 231] width 154 height 45
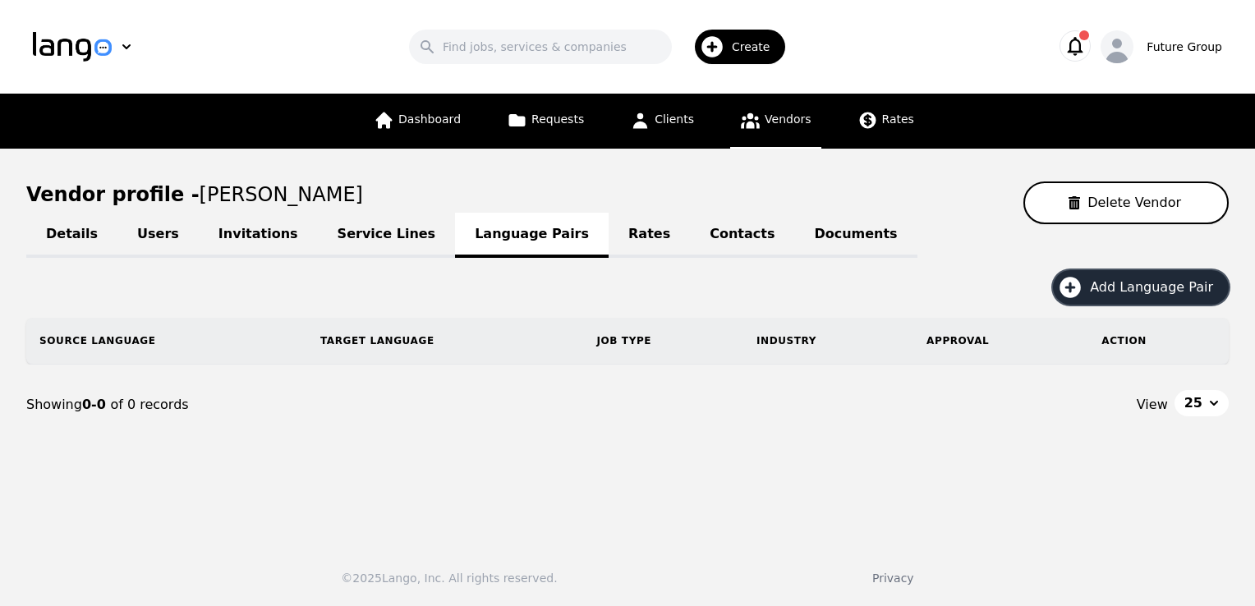
click at [1144, 274] on button "Add Language Pair" at bounding box center [1141, 287] width 176 height 35
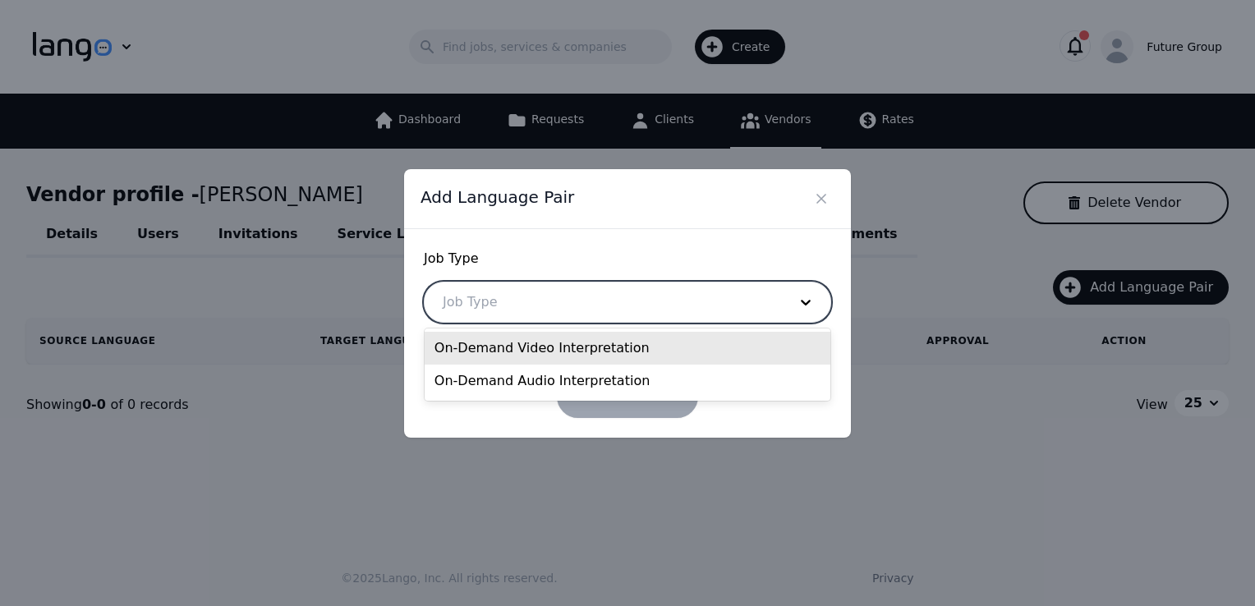
click at [622, 292] on div at bounding box center [603, 302] width 357 height 39
click at [522, 362] on div "On-Demand Video Interpretation" at bounding box center [628, 348] width 406 height 33
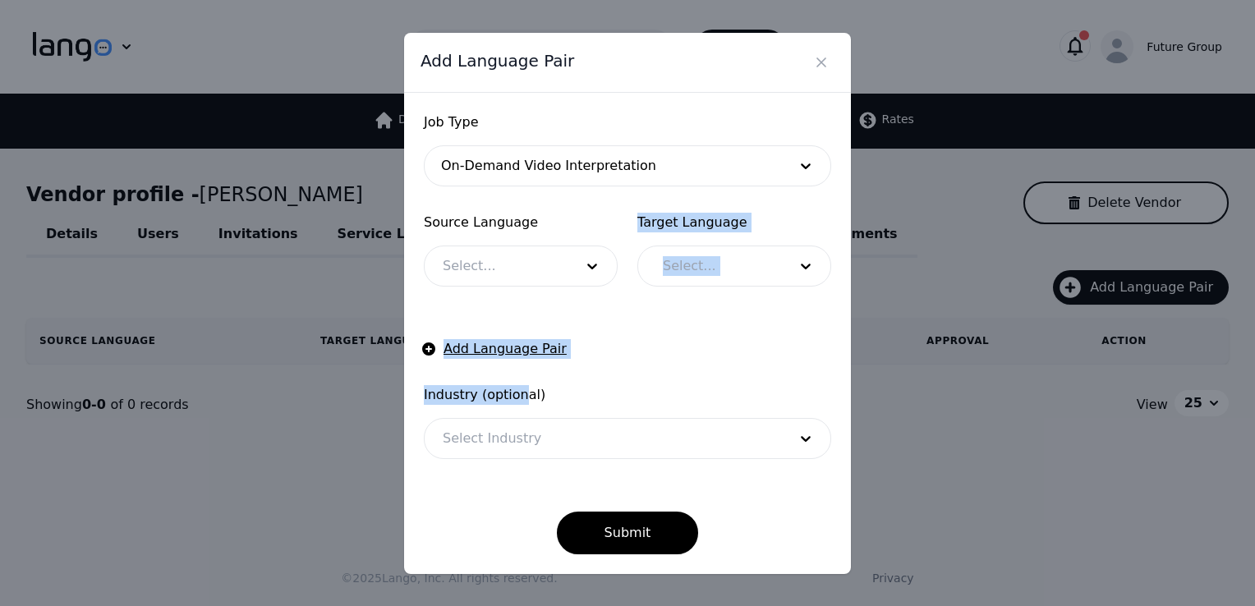
drag, startPoint x: 522, startPoint y: 362, endPoint x: 563, endPoint y: 261, distance: 109.1
click at [563, 261] on form "Job Type On-Demand Video Interpretation Source Language Select... Target Langua…" at bounding box center [627, 334] width 407 height 442
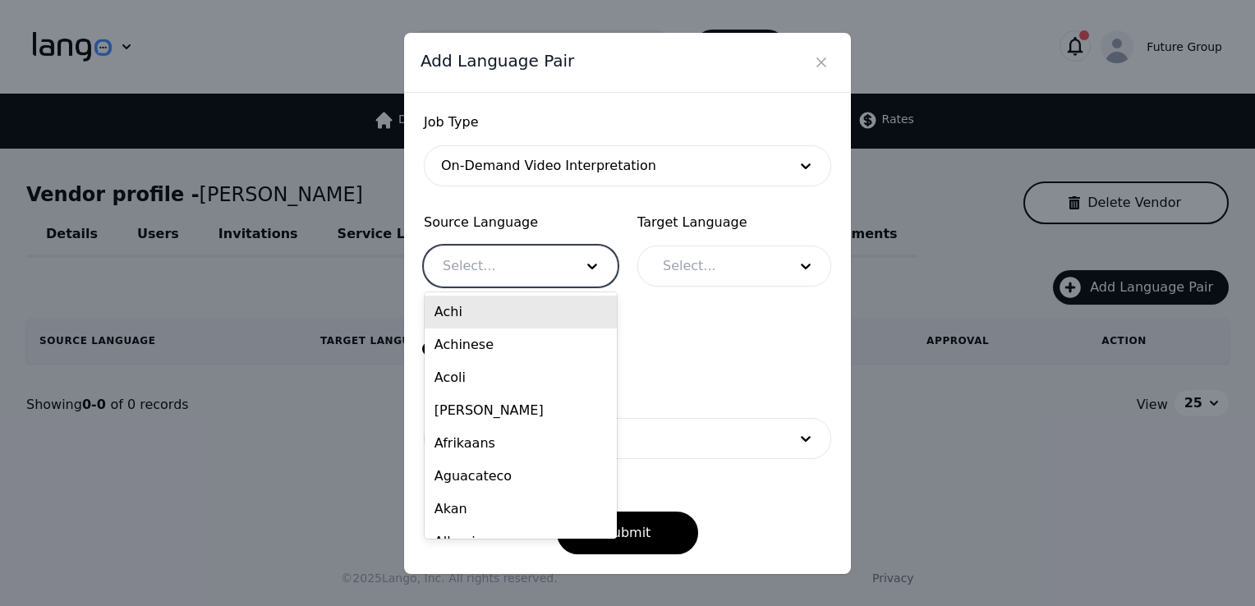
click at [563, 261] on div at bounding box center [496, 265] width 143 height 39
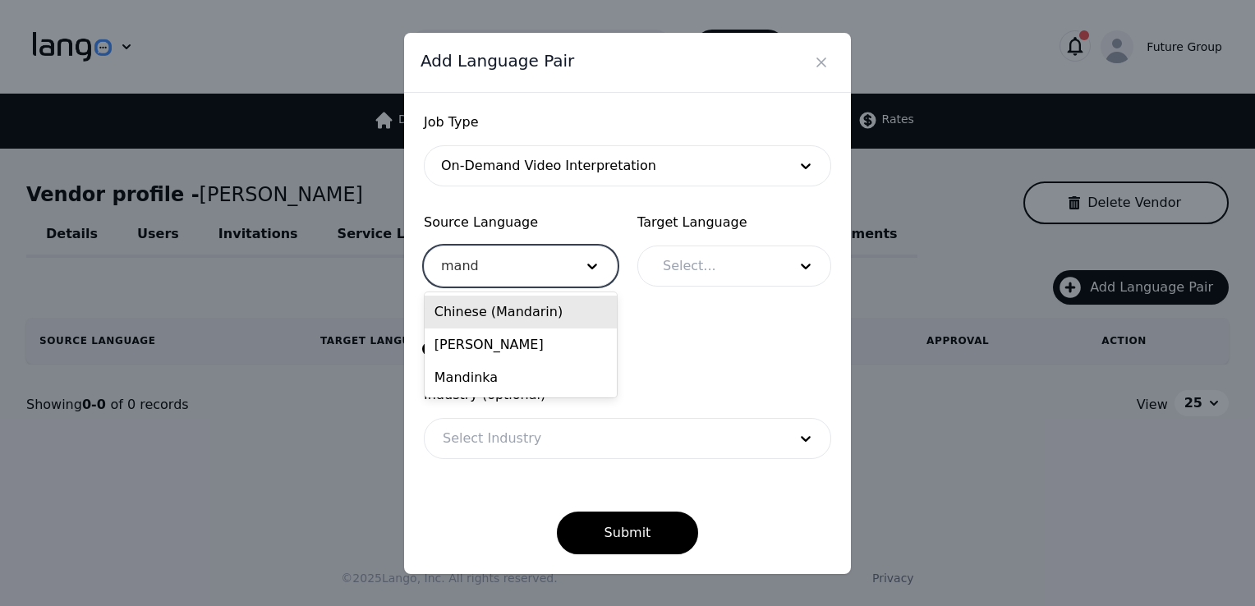
type input "manda"
click at [496, 320] on div "Chinese (Mandarin)" at bounding box center [521, 312] width 192 height 33
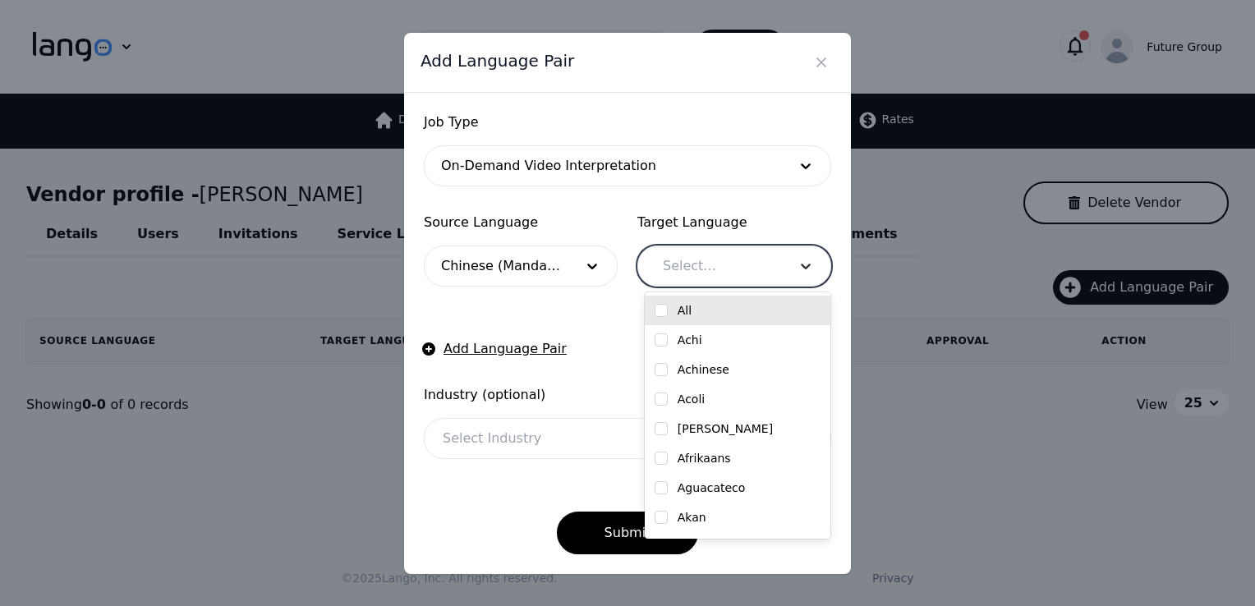
click at [795, 265] on div at bounding box center [805, 265] width 49 height 39
type input "eng"
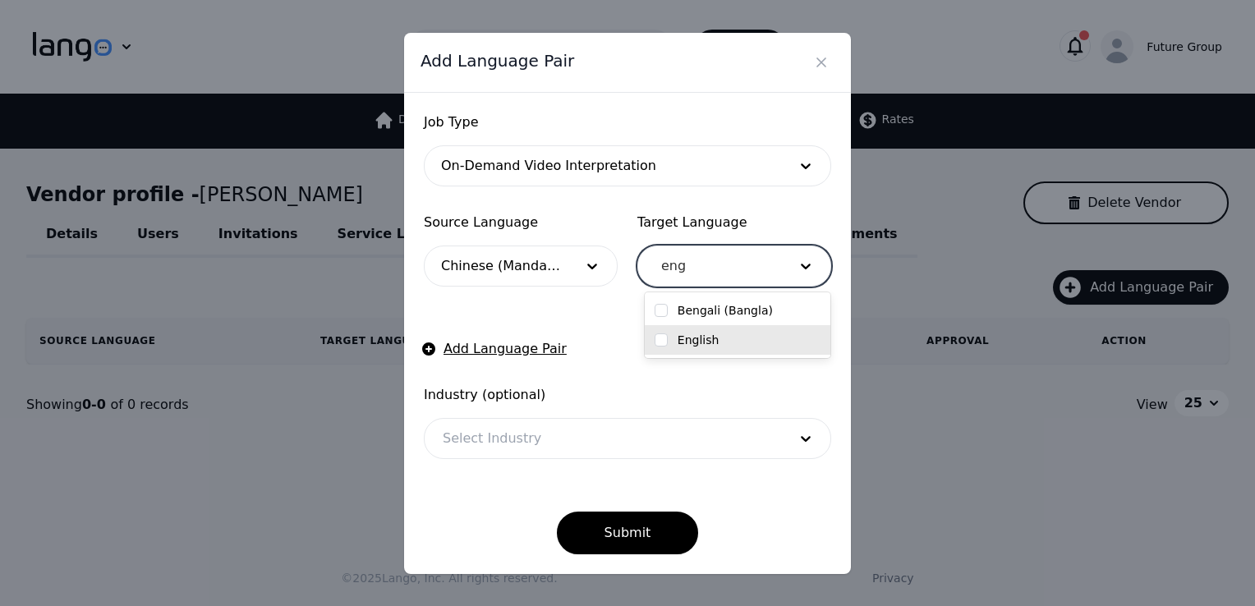
click at [671, 337] on div "English" at bounding box center [738, 340] width 166 height 16
checkbox input "true"
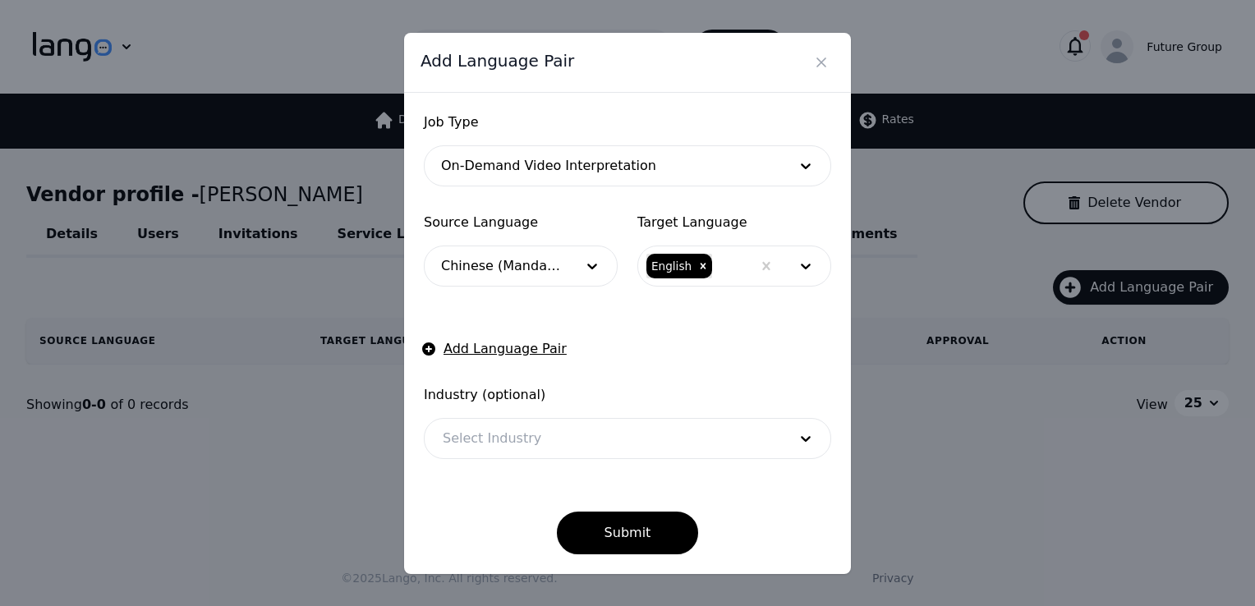
click at [549, 310] on form "Job Type On-Demand Video Interpretation Source Language Chinese (Mandarin) Targ…" at bounding box center [627, 334] width 407 height 442
click at [509, 348] on button "Add Language Pair" at bounding box center [495, 349] width 143 height 20
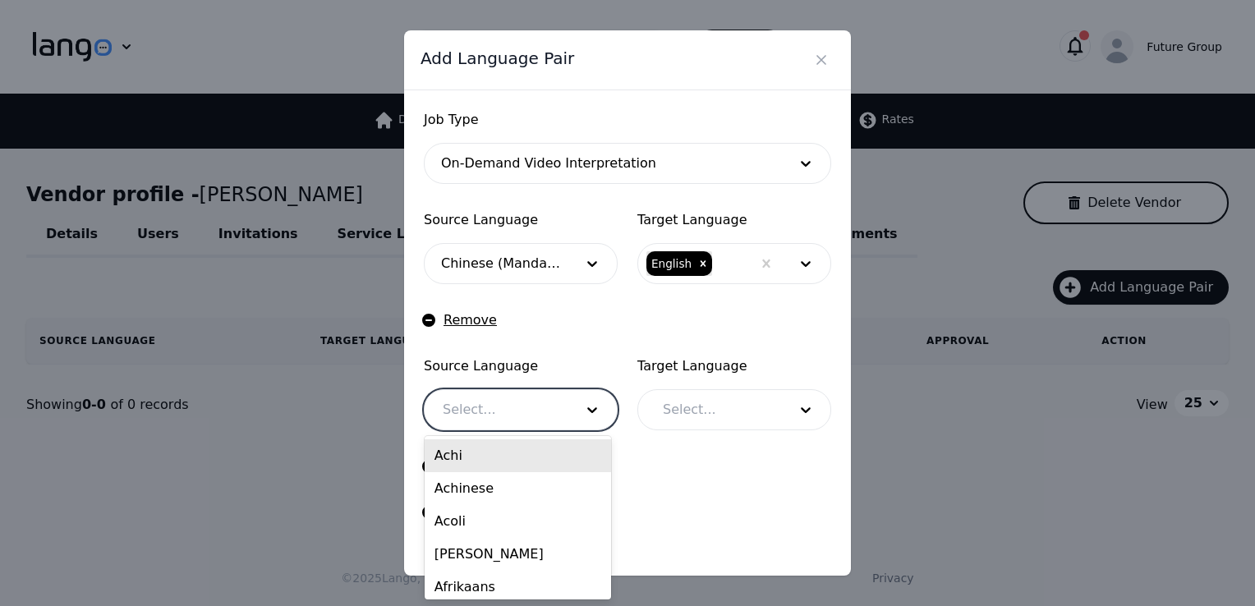
click at [499, 403] on div at bounding box center [496, 409] width 143 height 39
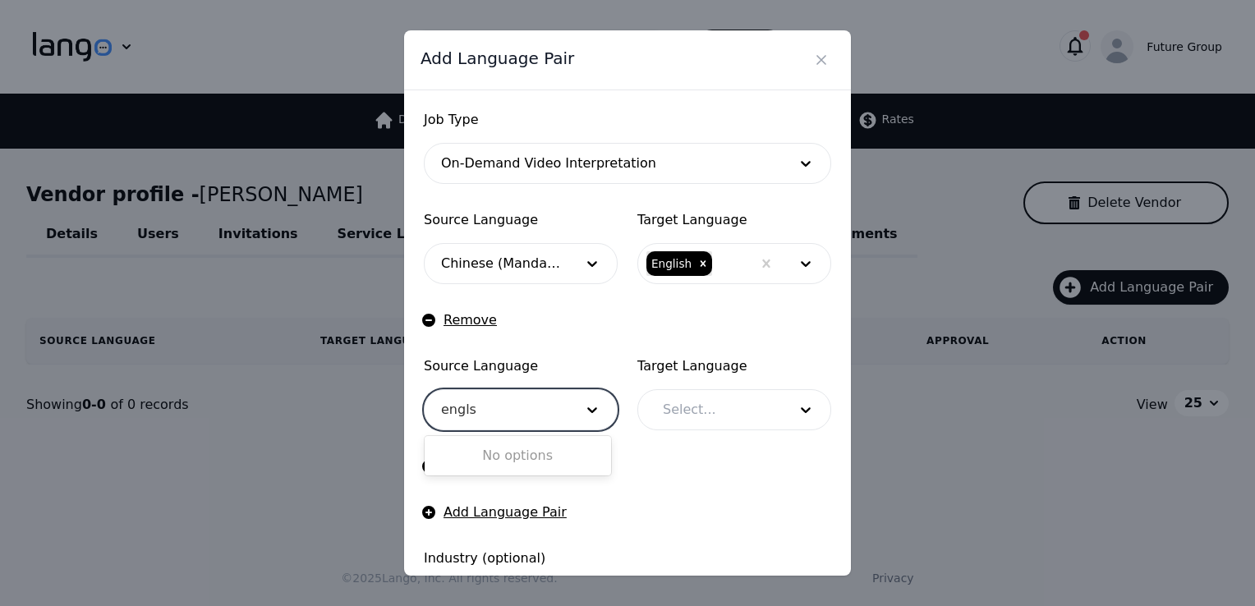
type input "engl"
click at [453, 457] on div "English" at bounding box center [518, 456] width 186 height 33
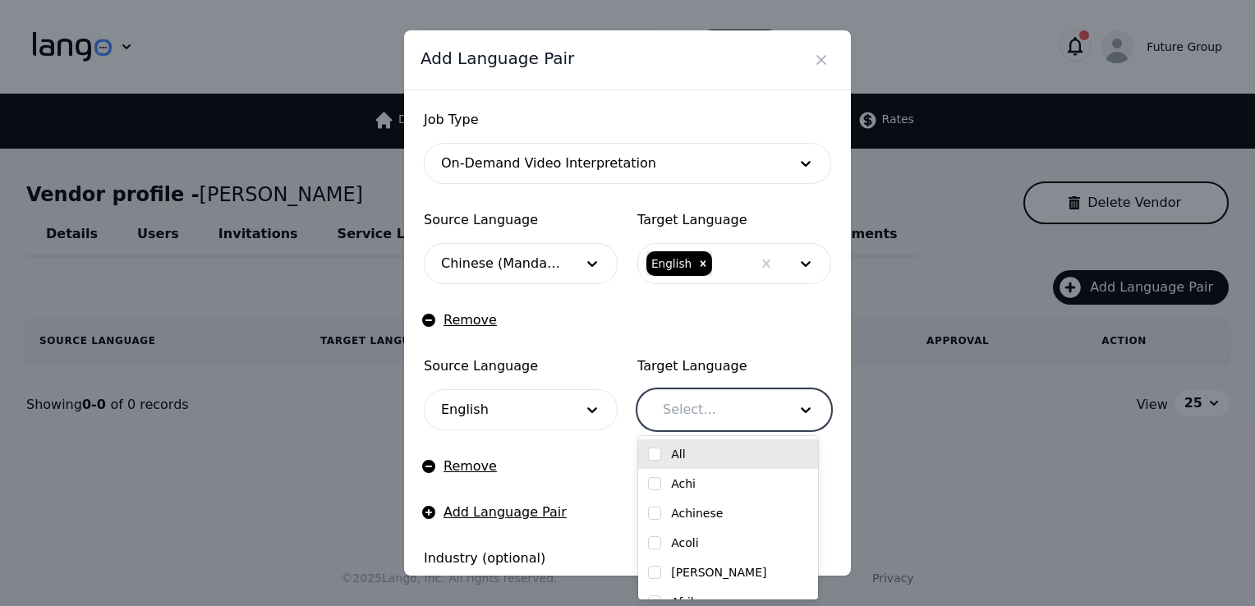
click at [767, 417] on div at bounding box center [713, 409] width 136 height 39
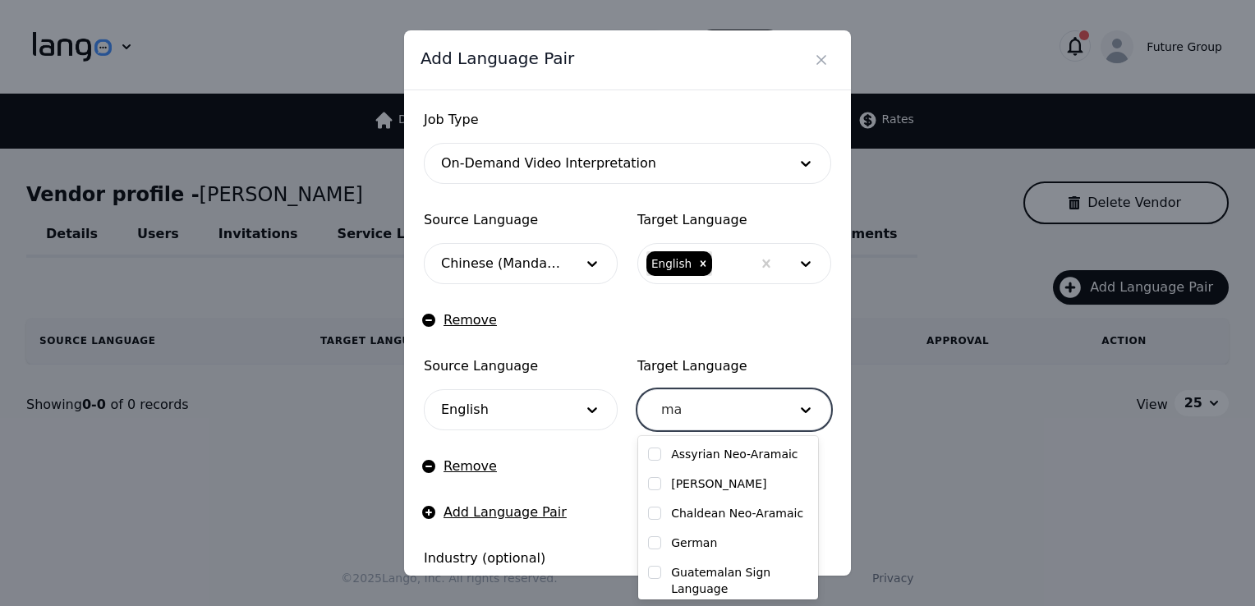
type input "m"
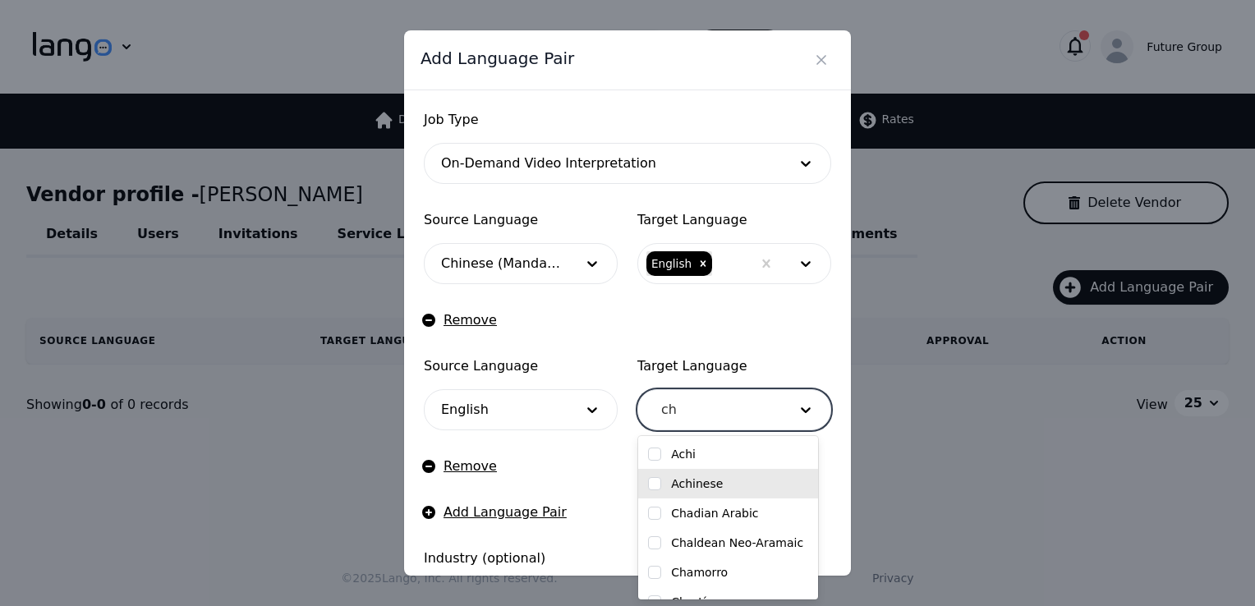
type input "c"
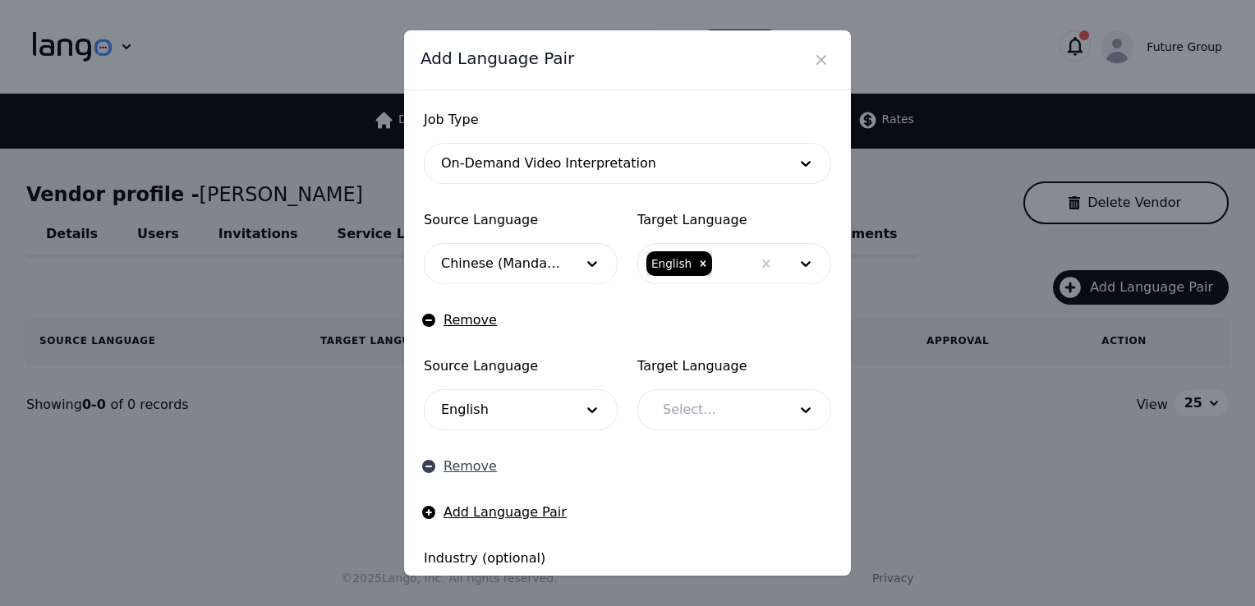
click at [454, 465] on button "Remove" at bounding box center [460, 467] width 73 height 20
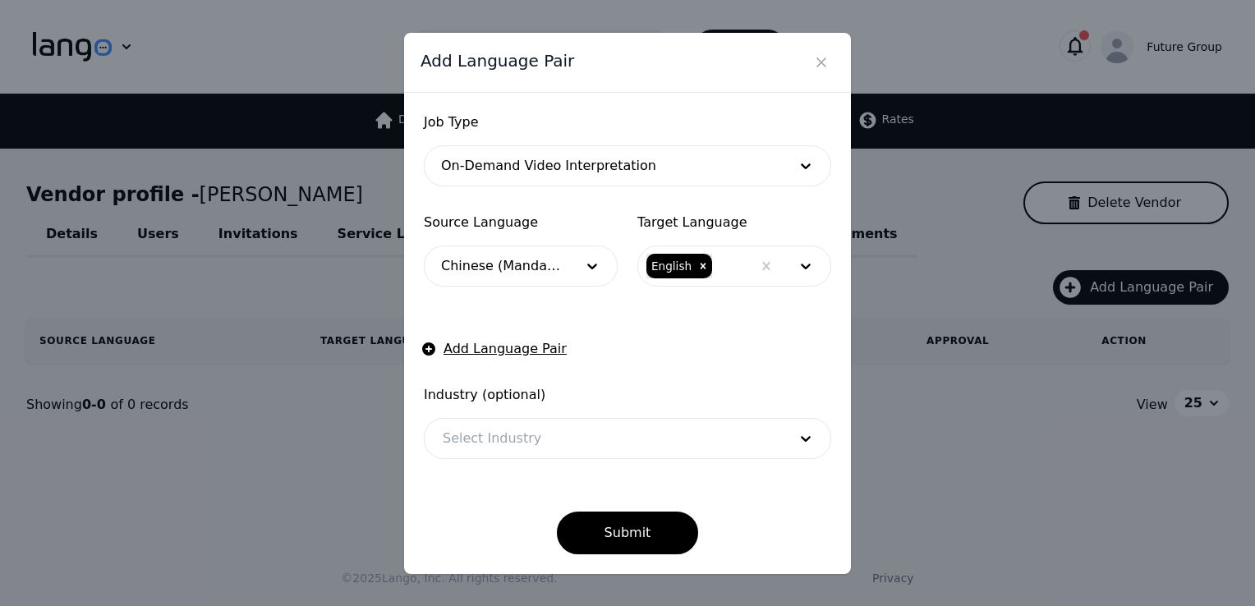
drag, startPoint x: 589, startPoint y: 463, endPoint x: 612, endPoint y: 435, distance: 36.2
click at [612, 435] on form "Job Type On-Demand Video Interpretation Source Language Chinese (Mandarin) Targ…" at bounding box center [627, 334] width 407 height 442
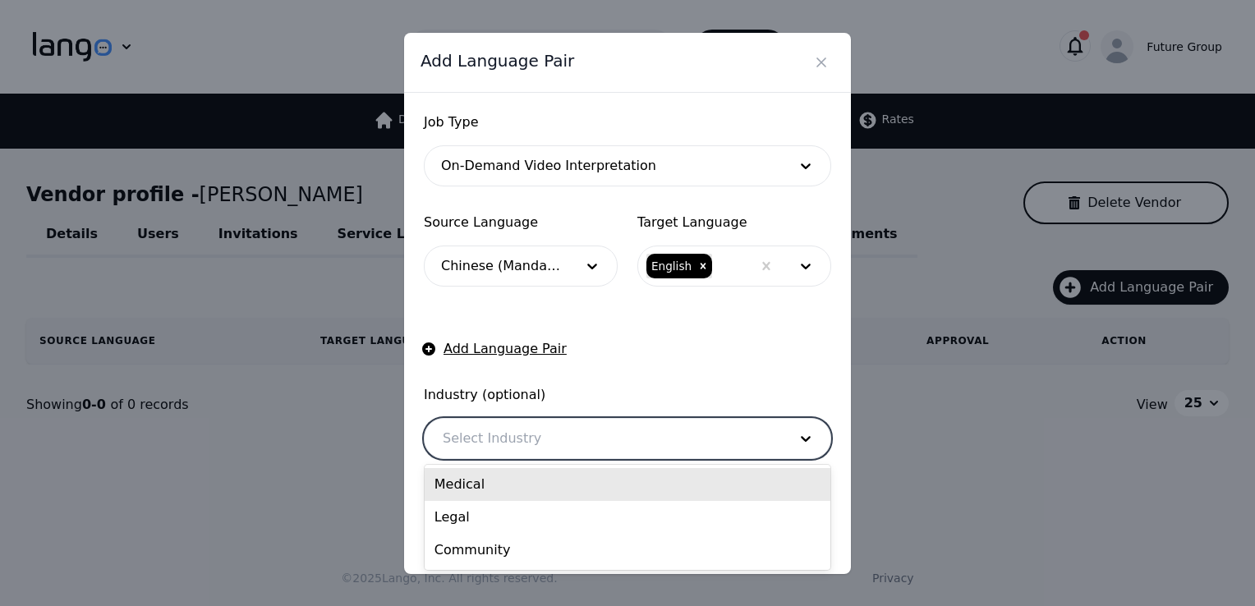
click at [612, 435] on div at bounding box center [603, 438] width 357 height 39
click at [473, 473] on div "Medical" at bounding box center [628, 484] width 406 height 33
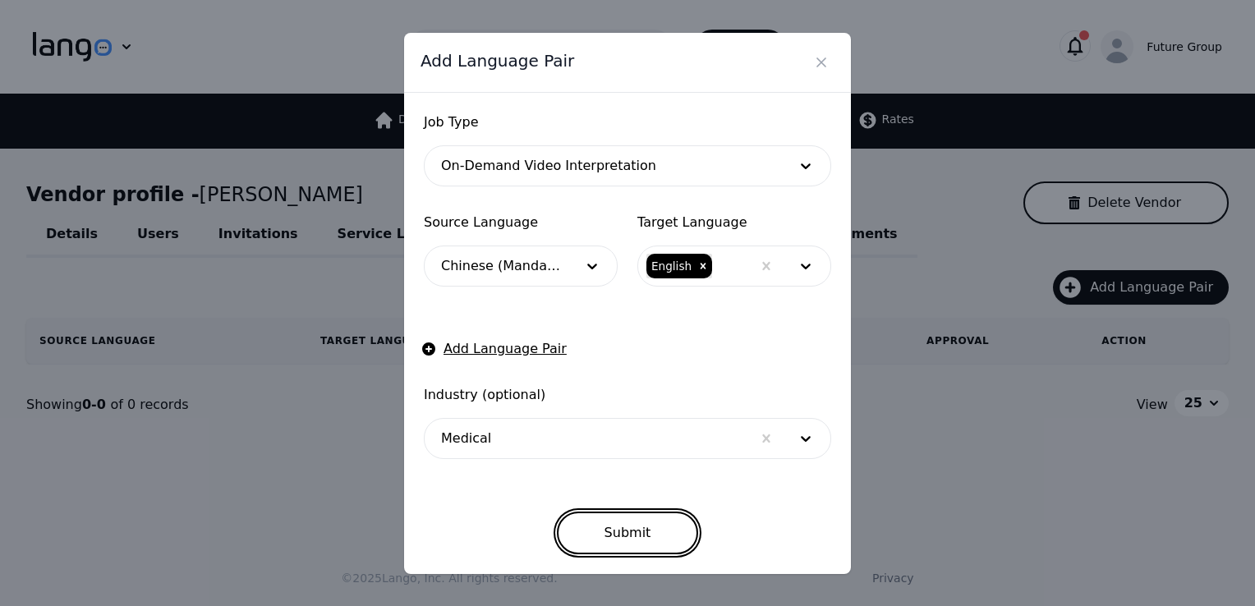
click at [642, 527] on button "Submit" at bounding box center [628, 533] width 142 height 43
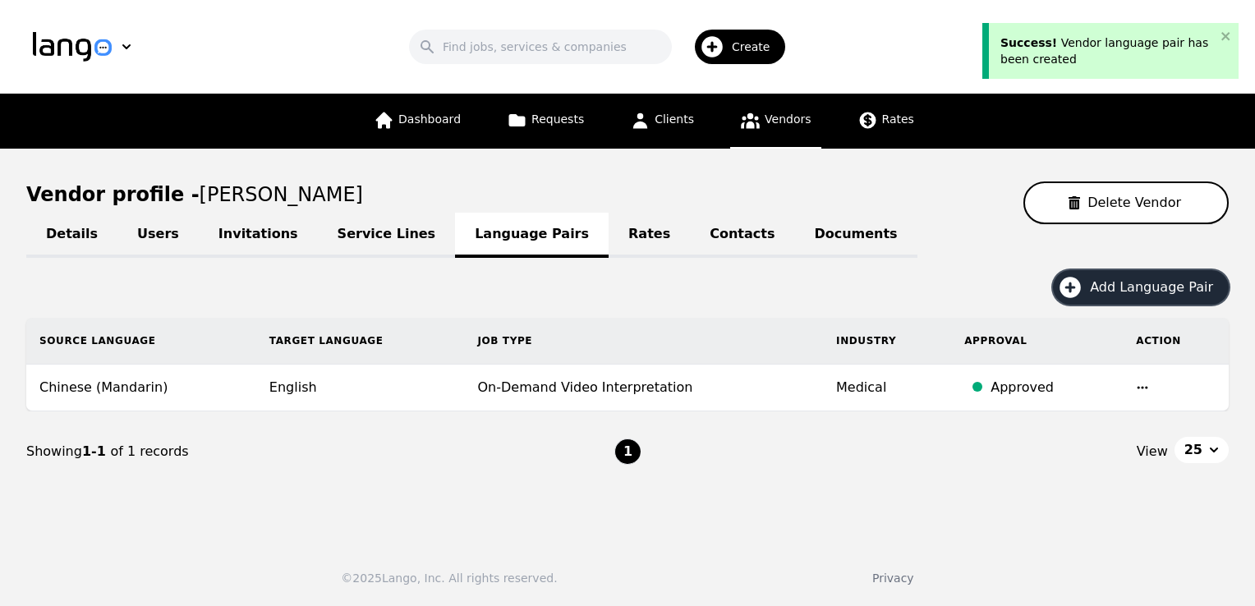
click at [1127, 289] on span "Add Language Pair" at bounding box center [1157, 288] width 135 height 20
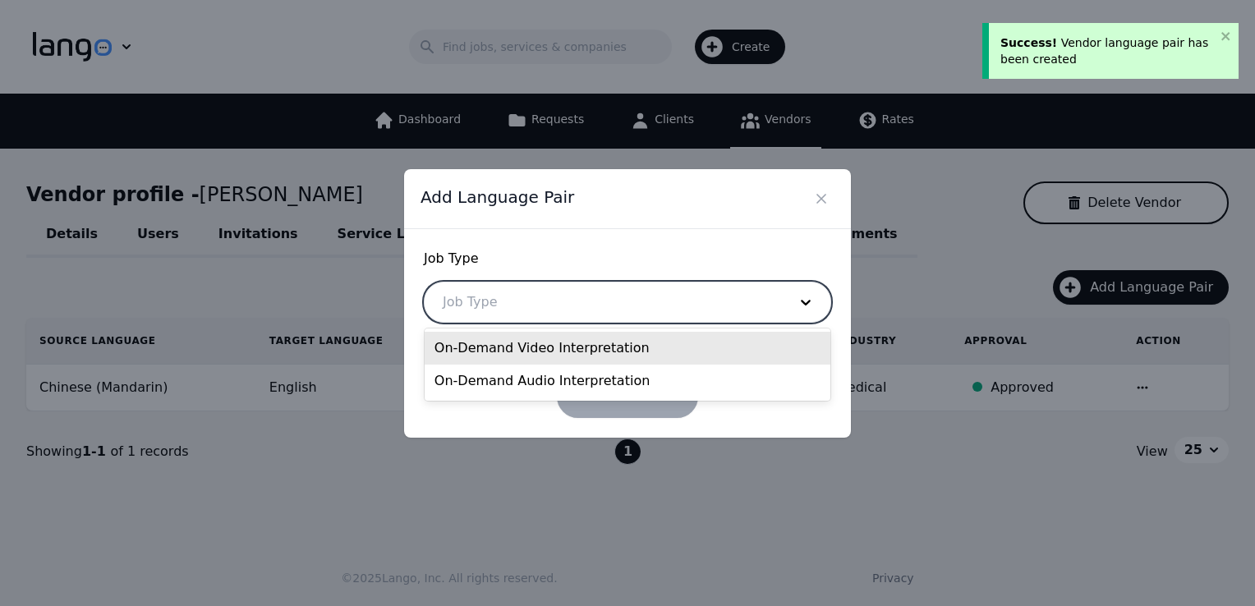
click at [494, 310] on div at bounding box center [603, 302] width 357 height 39
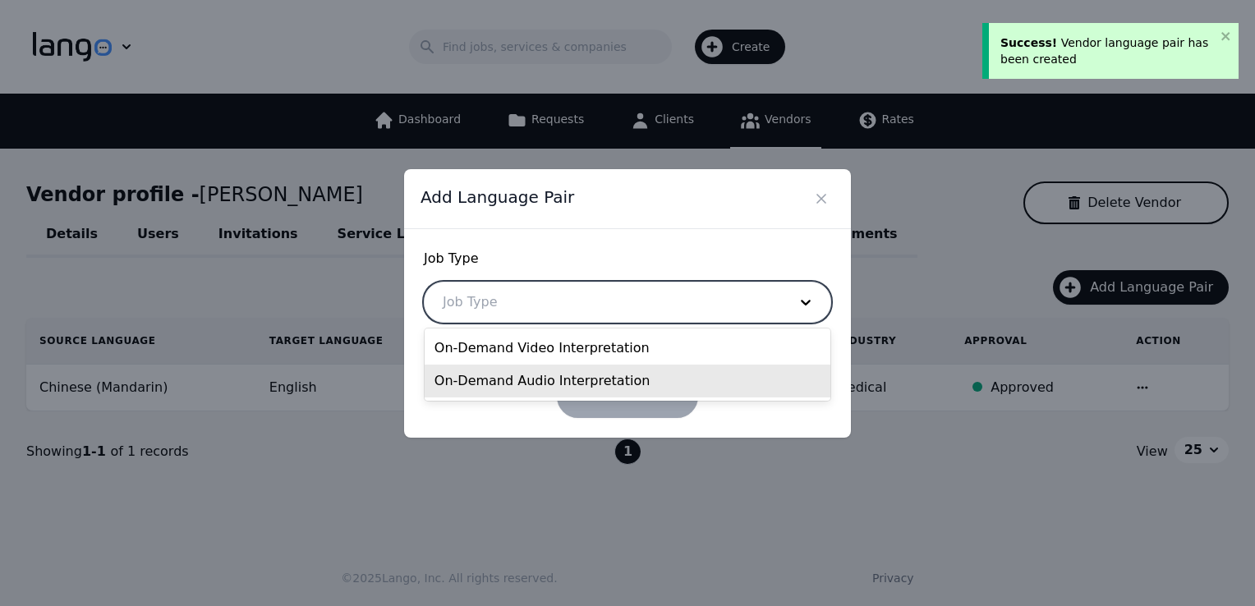
click at [470, 380] on div "On-Demand Audio Interpretation" at bounding box center [628, 381] width 406 height 33
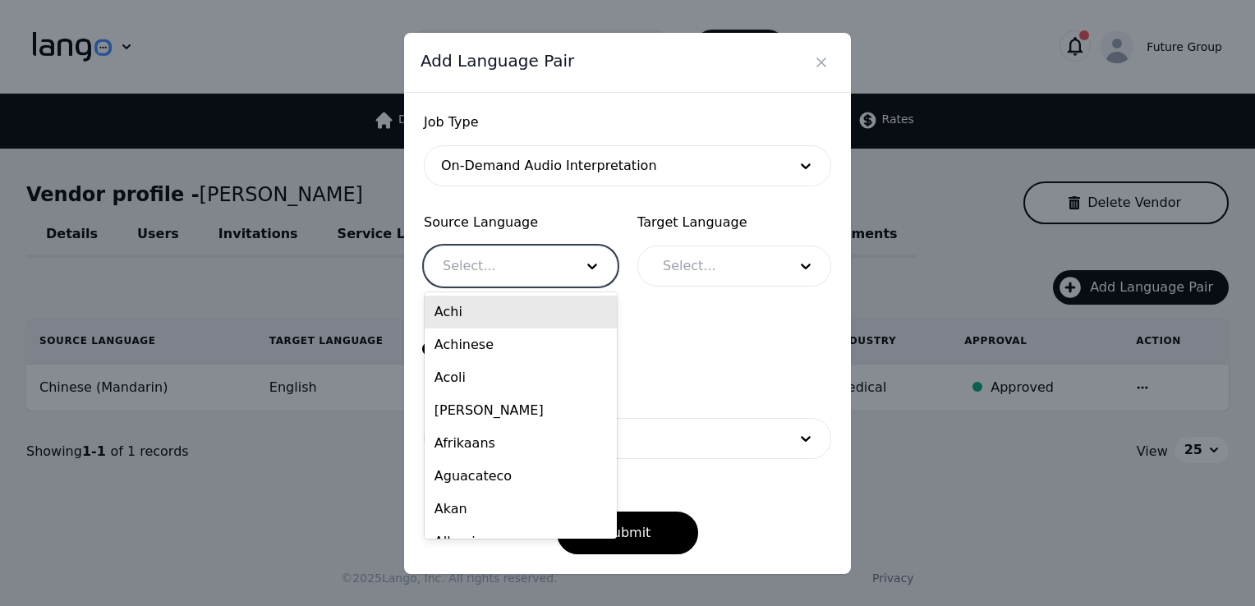
click at [527, 258] on div at bounding box center [496, 265] width 143 height 39
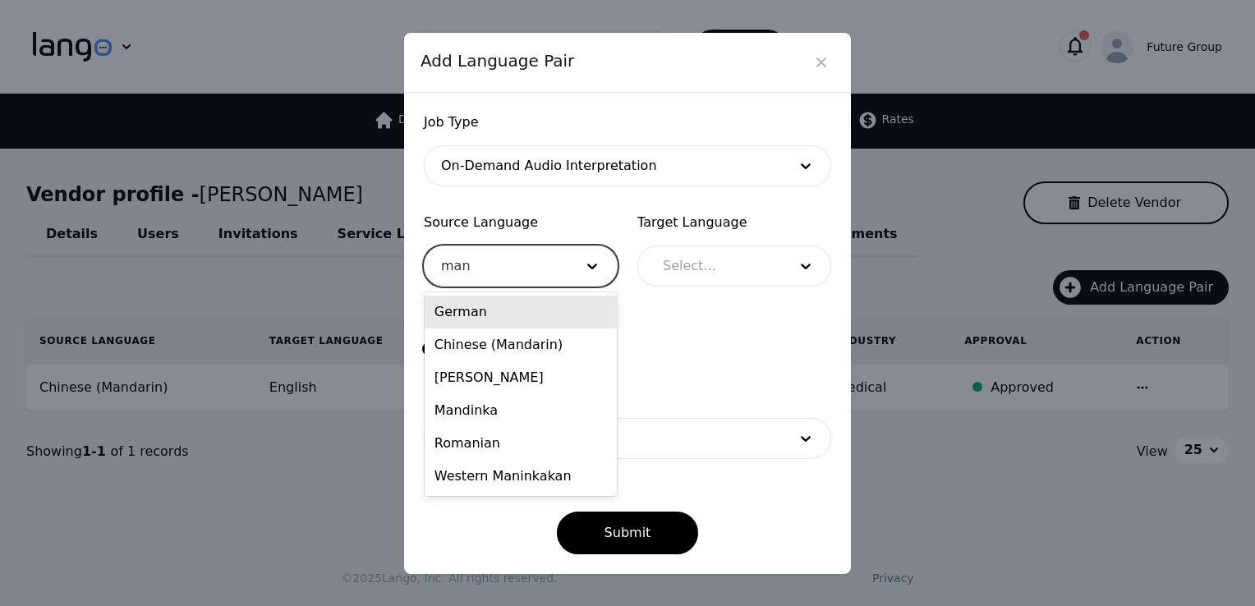
type input "mand"
click at [483, 315] on div "Chinese (Mandarin)" at bounding box center [521, 312] width 192 height 33
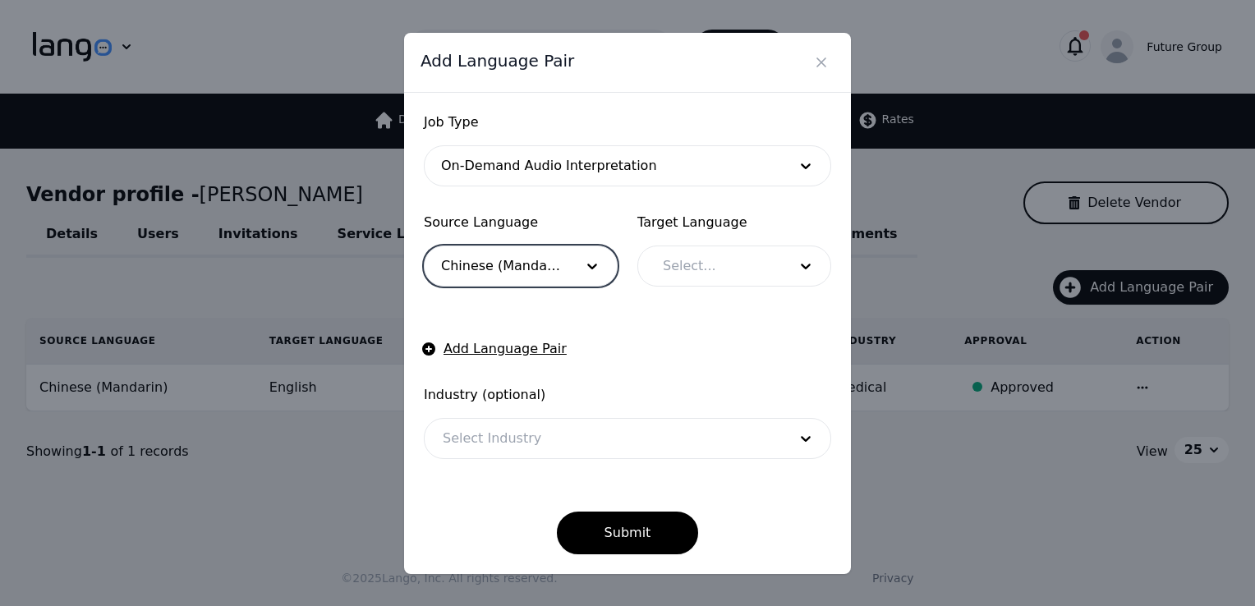
click at [723, 265] on div at bounding box center [713, 265] width 136 height 39
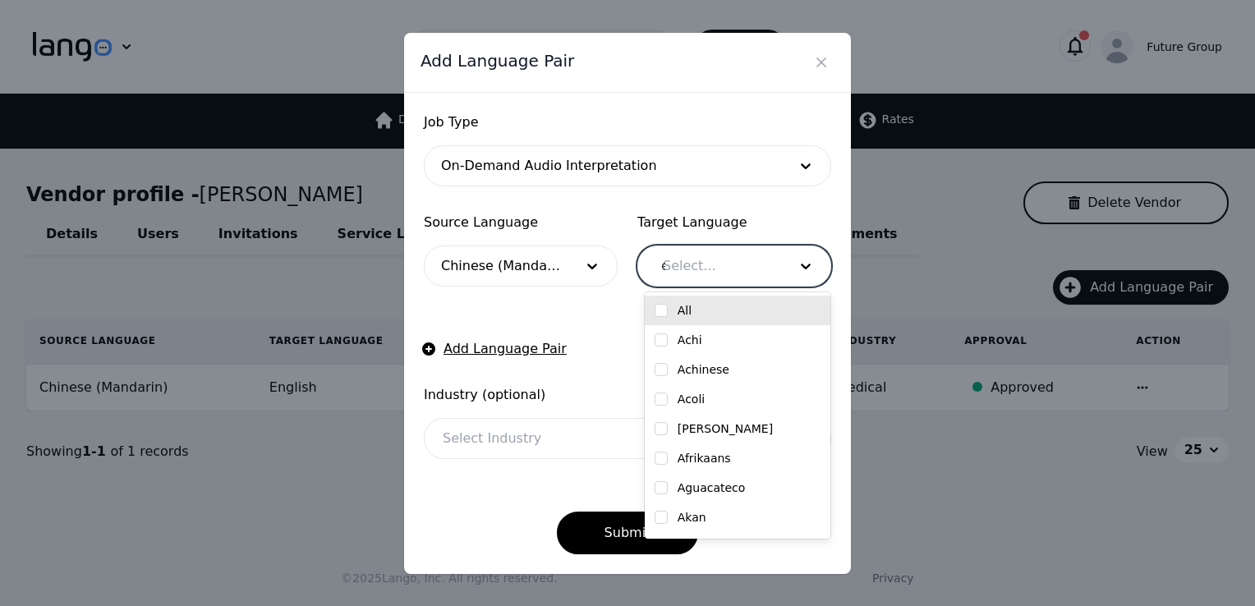
type input "en"
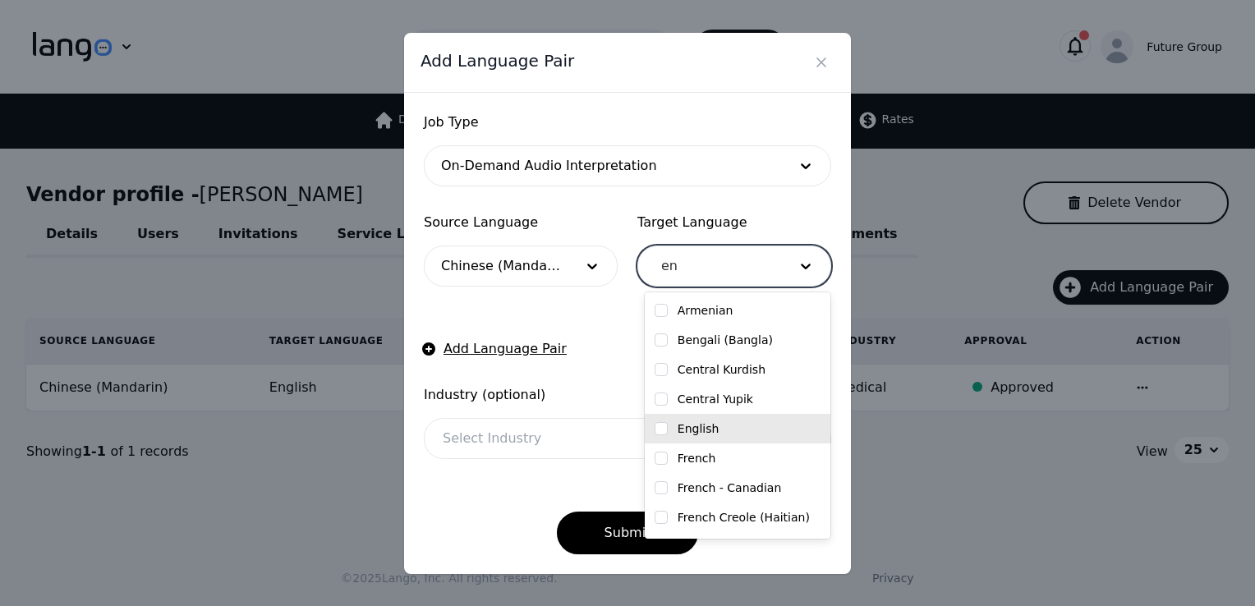
click at [697, 435] on label "English" at bounding box center [699, 429] width 42 height 16
checkbox input "true"
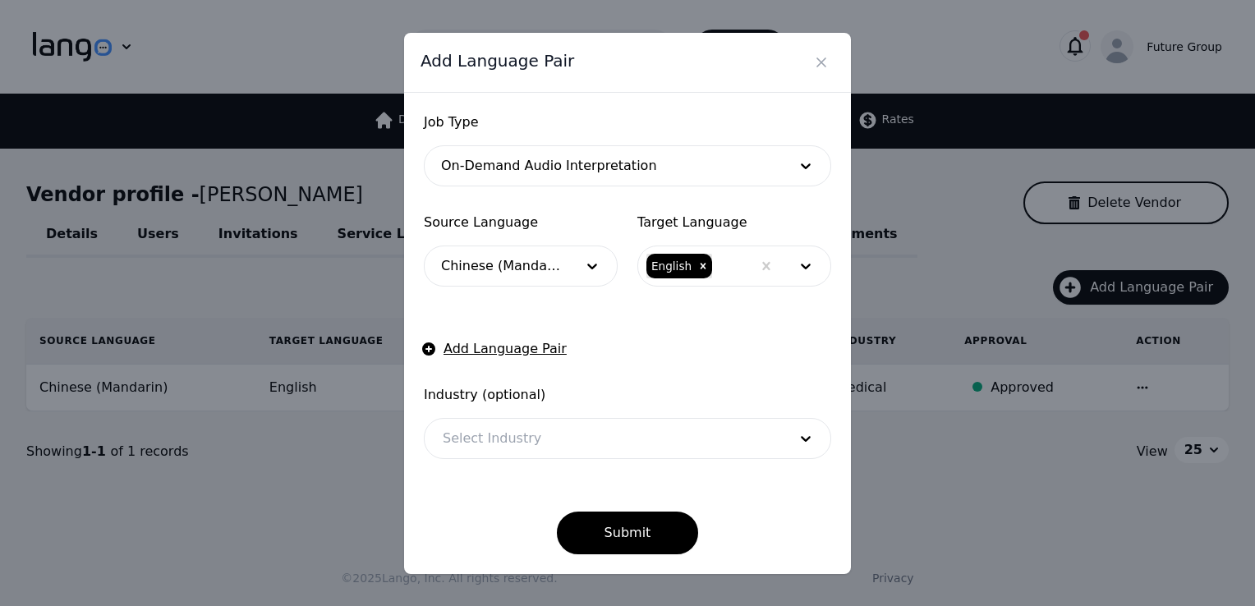
click at [503, 494] on div "Submit" at bounding box center [627, 520] width 407 height 69
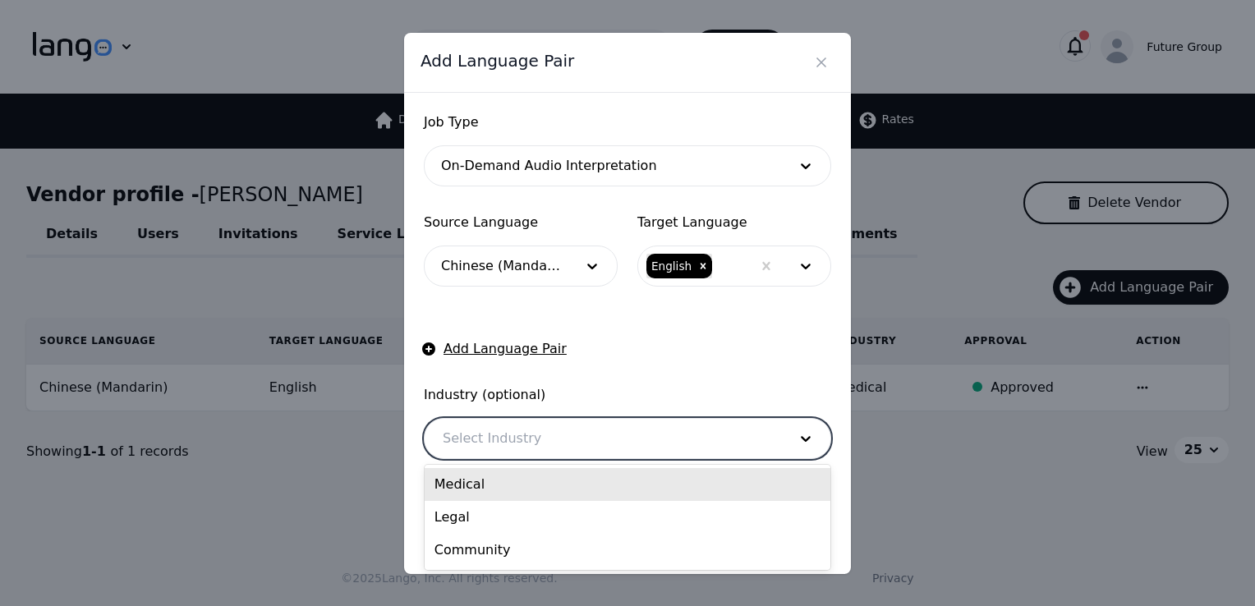
click at [575, 426] on div at bounding box center [603, 438] width 357 height 39
click at [502, 496] on div "Medical" at bounding box center [628, 484] width 406 height 33
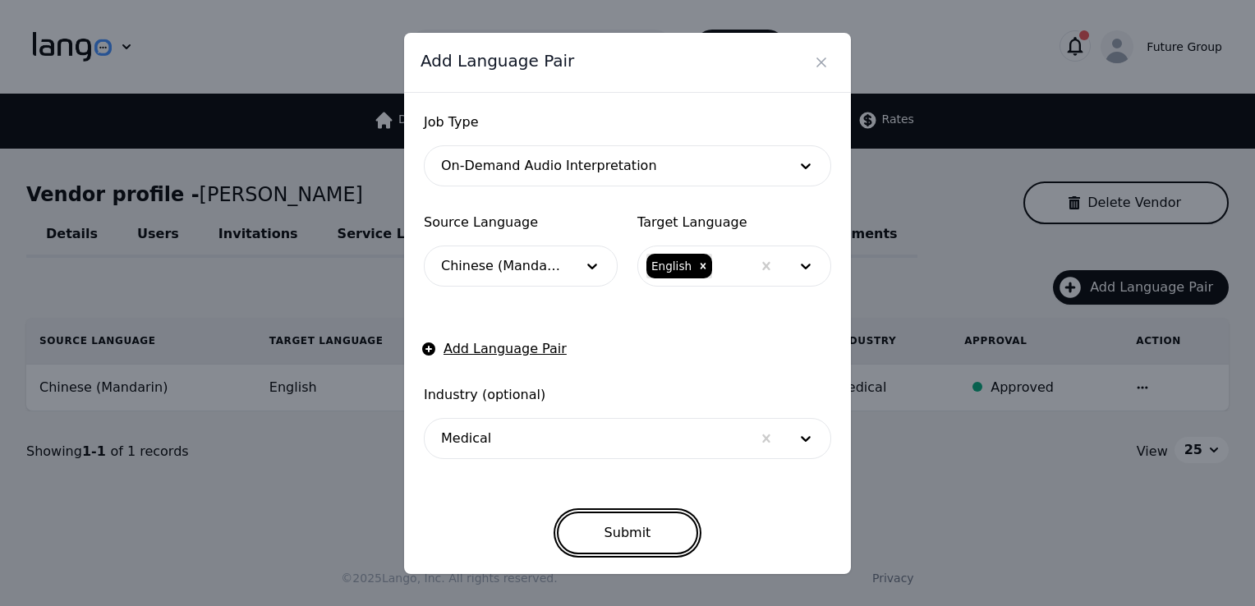
click at [641, 539] on button "Submit" at bounding box center [628, 533] width 142 height 43
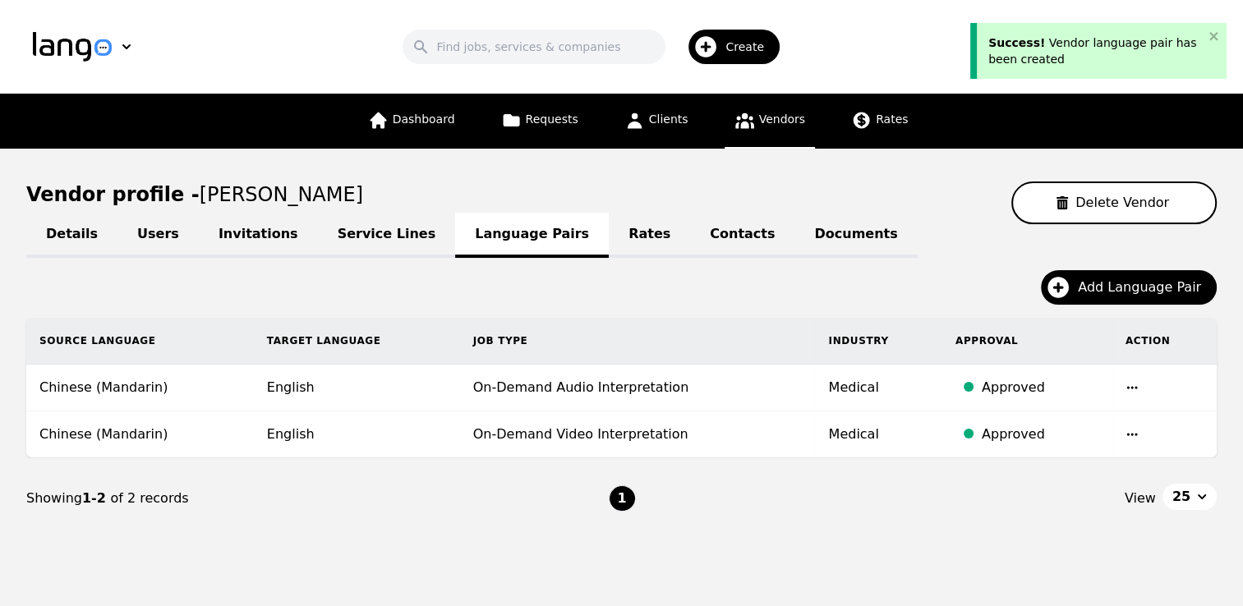
click at [609, 226] on link "Rates" at bounding box center [649, 235] width 81 height 45
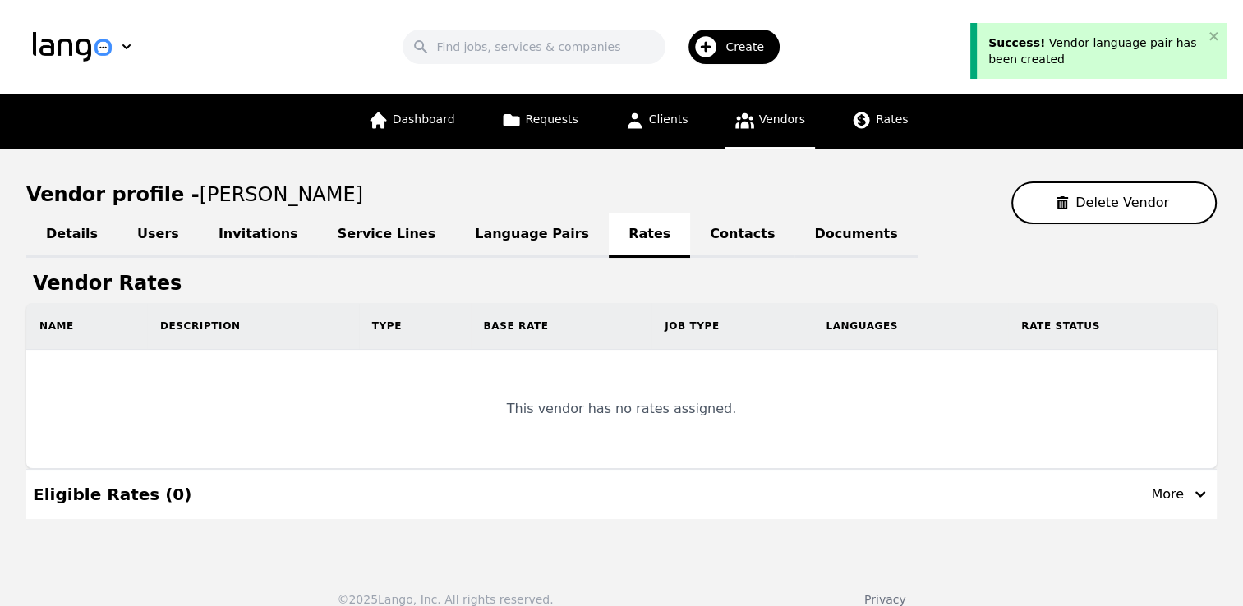
click at [690, 241] on link "Contacts" at bounding box center [742, 235] width 104 height 45
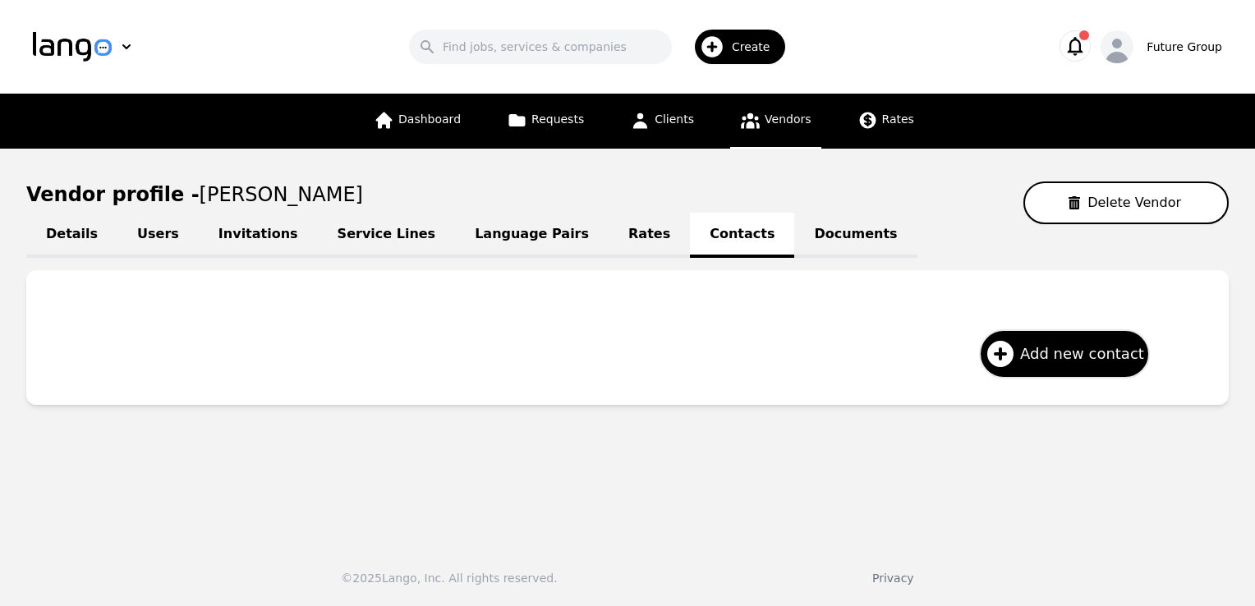
click at [794, 237] on link "Documents" at bounding box center [855, 235] width 122 height 45
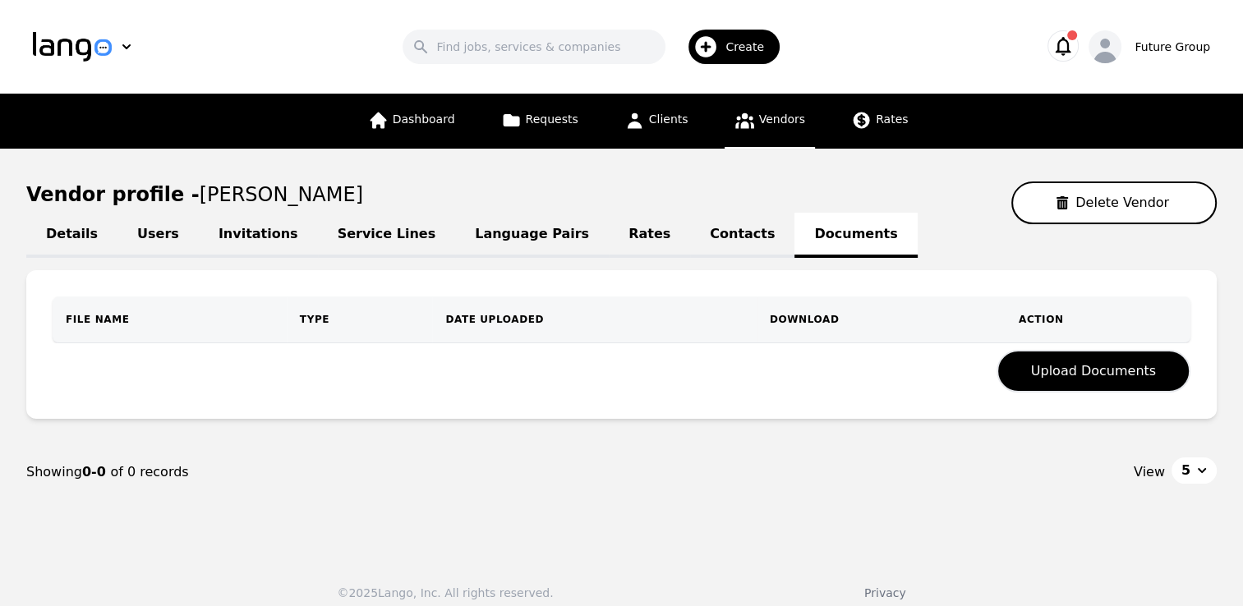
click at [60, 229] on link "Details" at bounding box center [71, 235] width 91 height 45
select select "active"
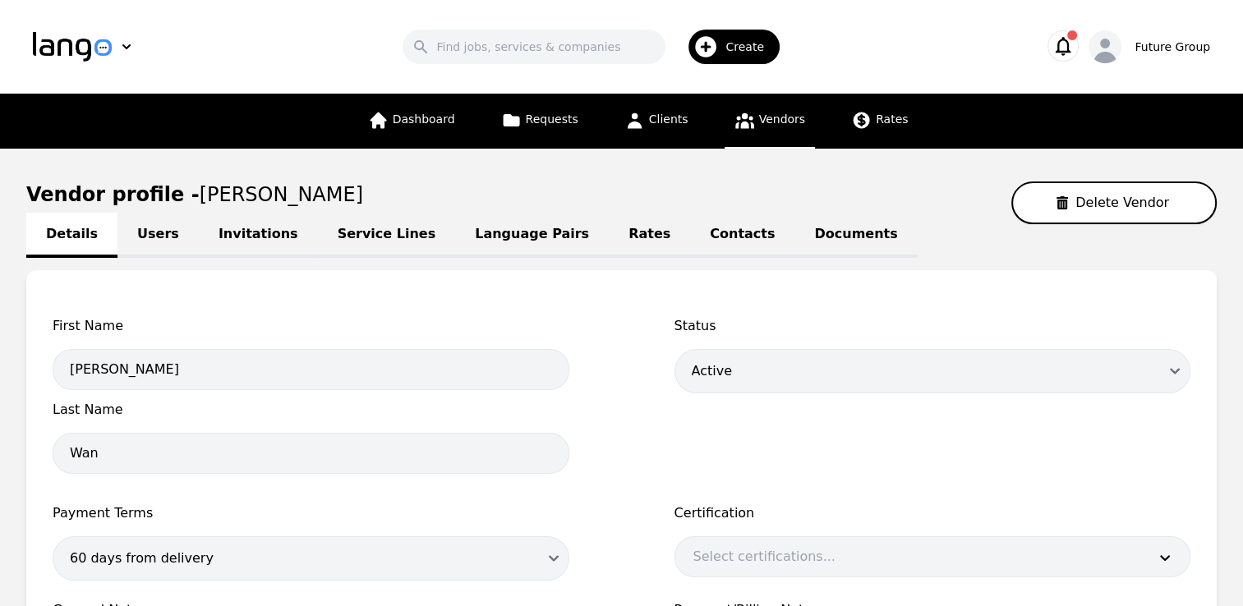
click at [263, 333] on span "First Name" at bounding box center [311, 326] width 517 height 20
click at [460, 237] on link "Language Pairs" at bounding box center [532, 235] width 154 height 45
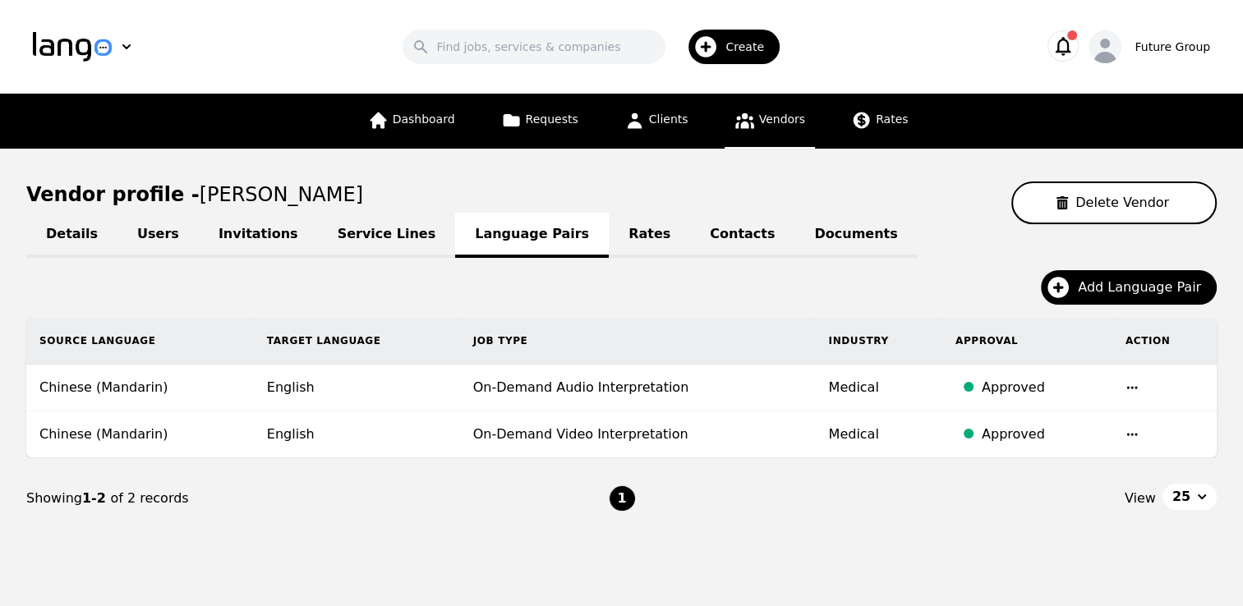
click at [744, 130] on link "Vendors" at bounding box center [770, 121] width 90 height 55
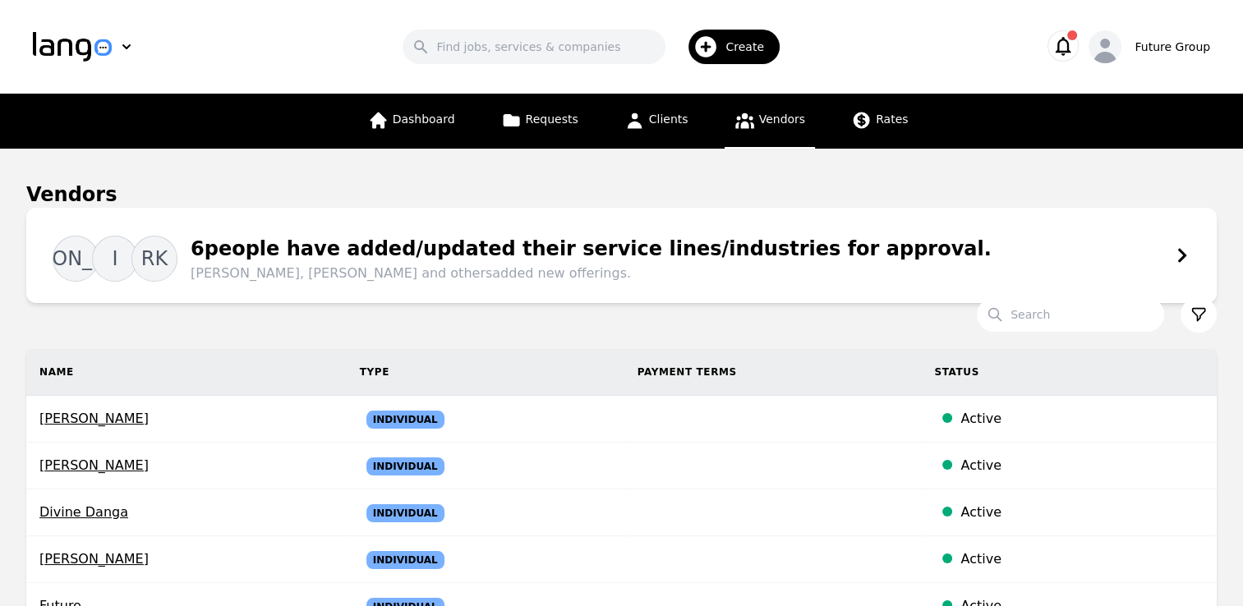
click at [239, 389] on th "Name" at bounding box center [186, 372] width 320 height 47
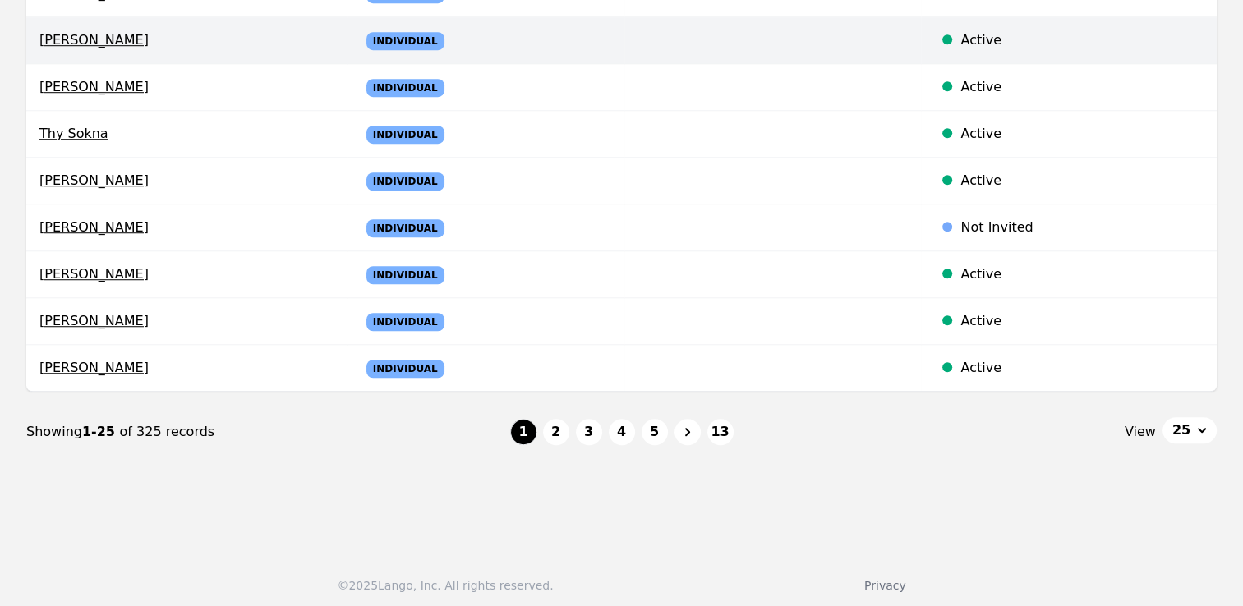
scroll to position [1176, 0]
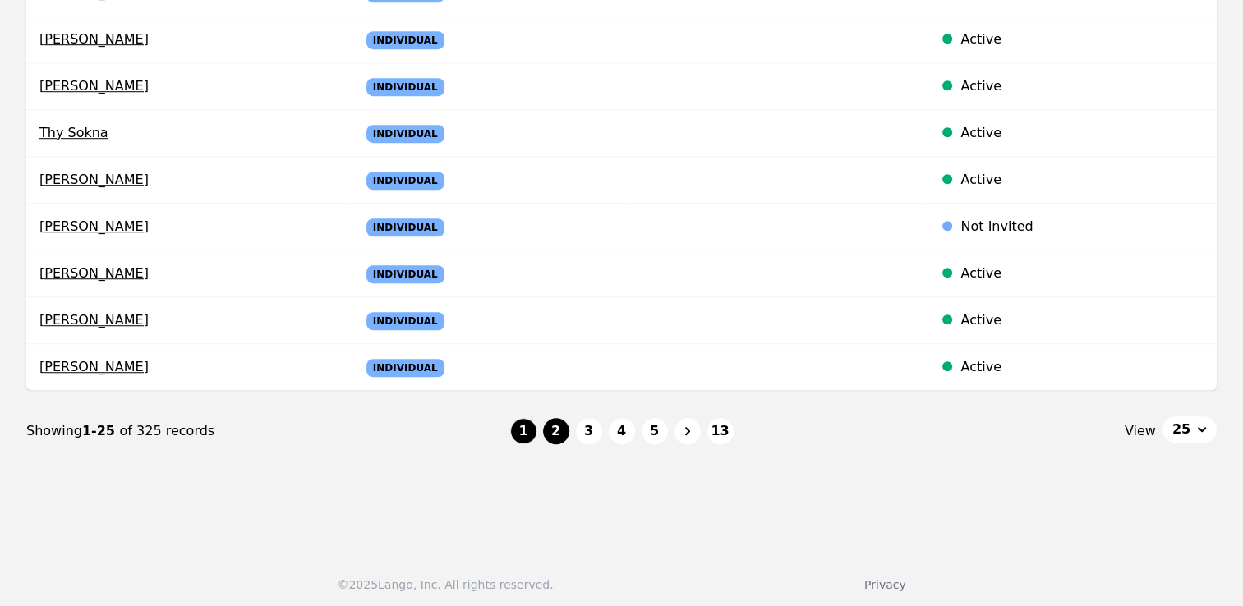
click at [557, 433] on button "2" at bounding box center [556, 431] width 26 height 26
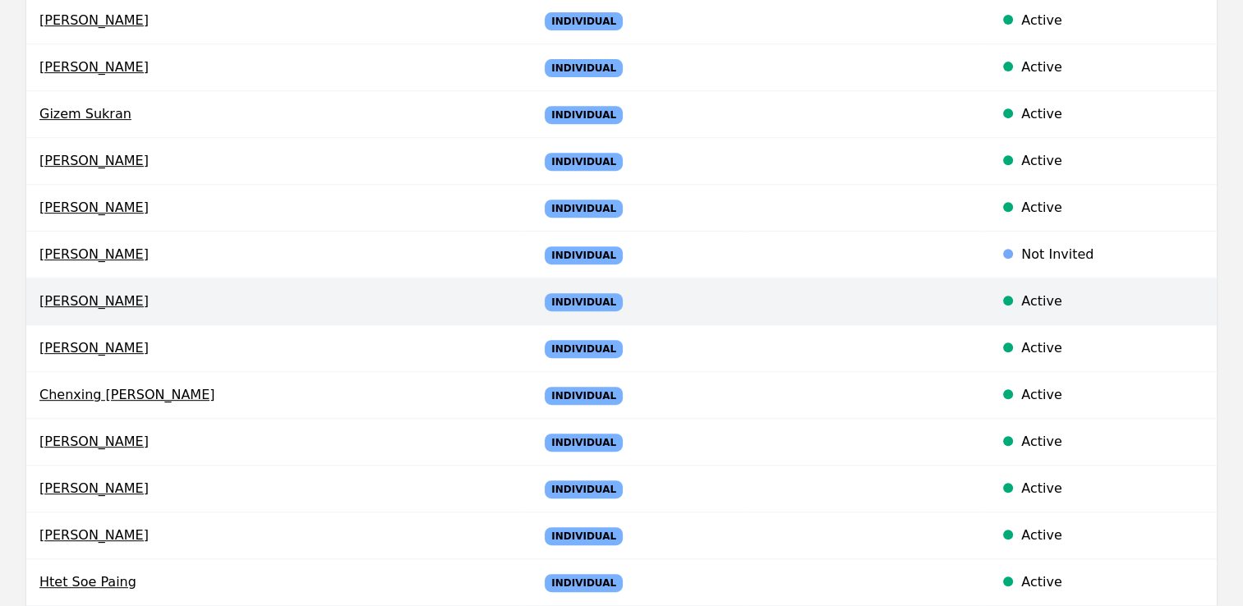
scroll to position [683, 0]
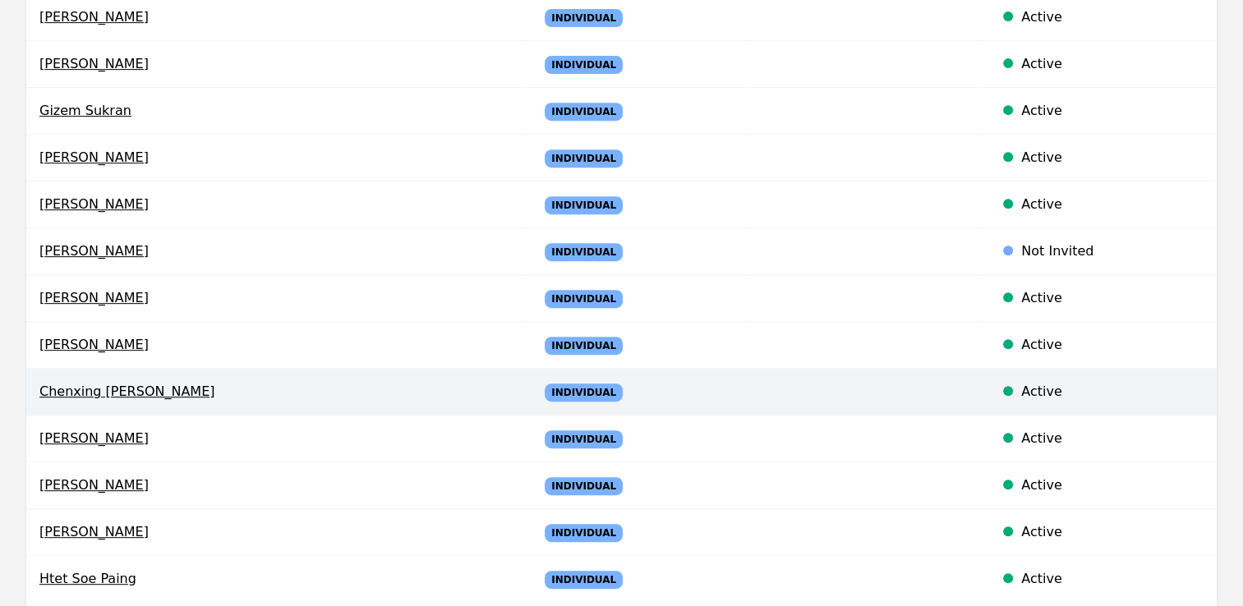
click at [70, 382] on span "Chenxing [PERSON_NAME]" at bounding box center [275, 392] width 472 height 20
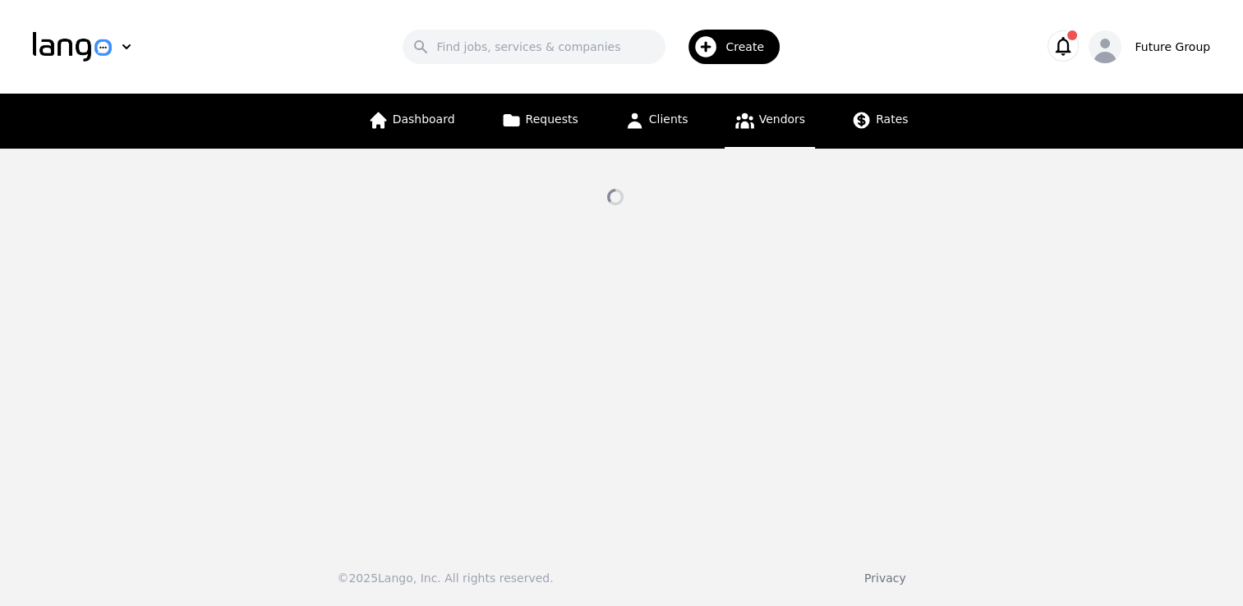
select select "active"
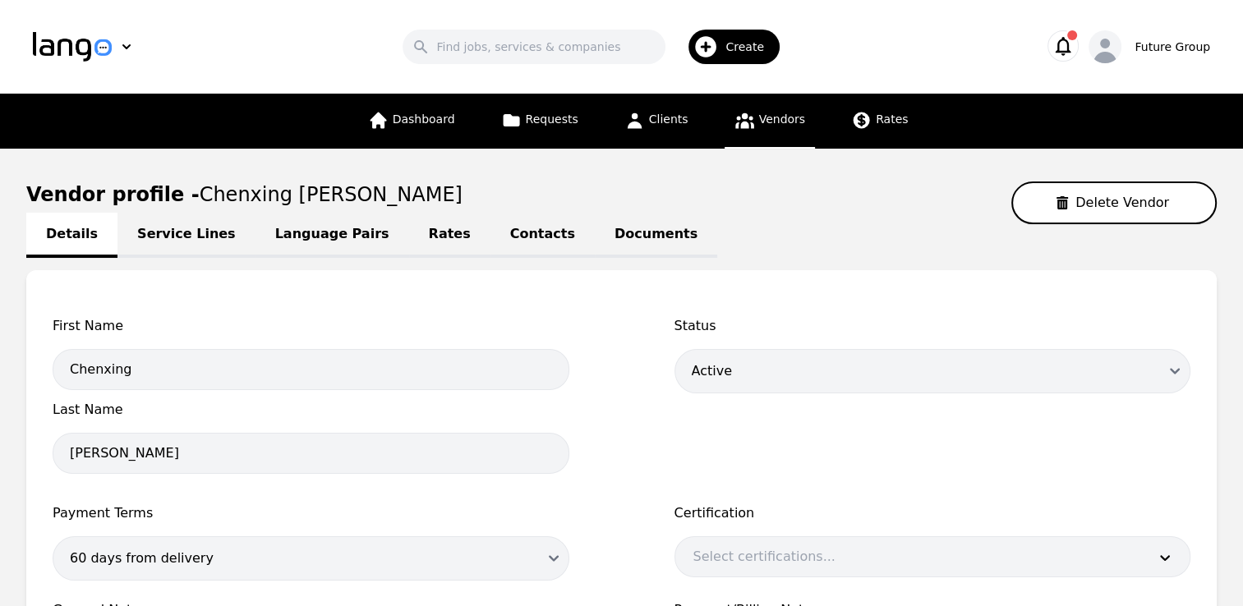
click at [177, 241] on link "Service Lines" at bounding box center [186, 235] width 138 height 45
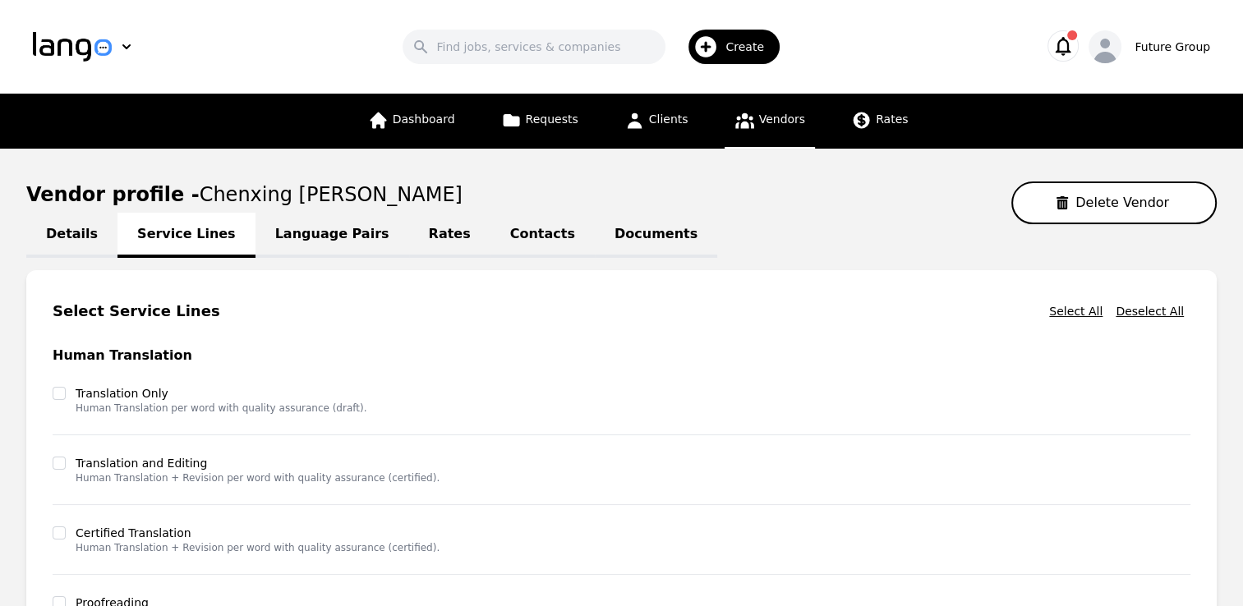
click at [333, 297] on div "Select Service Lines Select All Deselect All" at bounding box center [622, 312] width 1138 height 30
click at [310, 232] on link "Language Pairs" at bounding box center [333, 235] width 154 height 45
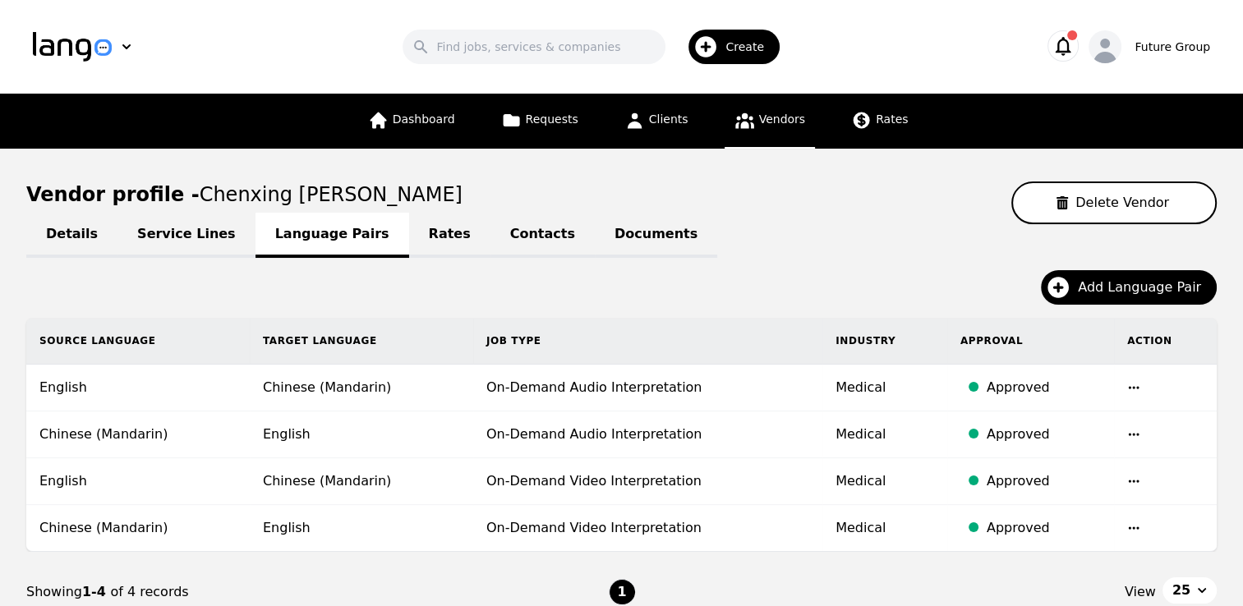
click at [477, 295] on div "Add Language Pair" at bounding box center [621, 294] width 1190 height 48
click at [409, 227] on link "Rates" at bounding box center [449, 235] width 81 height 45
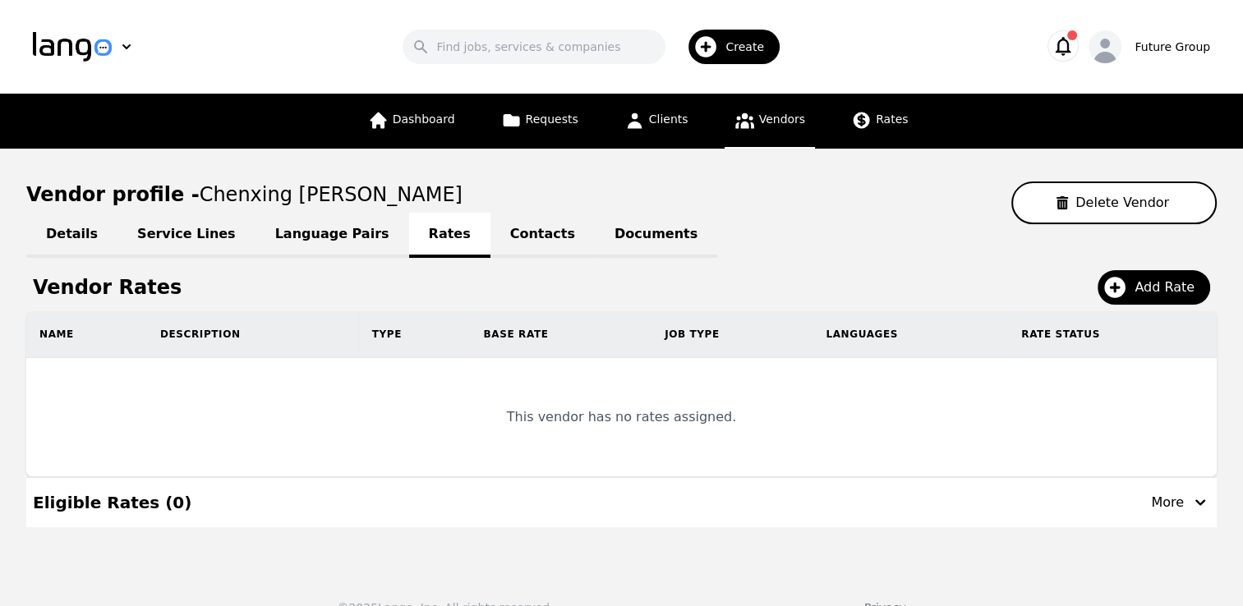
click at [779, 110] on link "Vendors" at bounding box center [770, 121] width 90 height 55
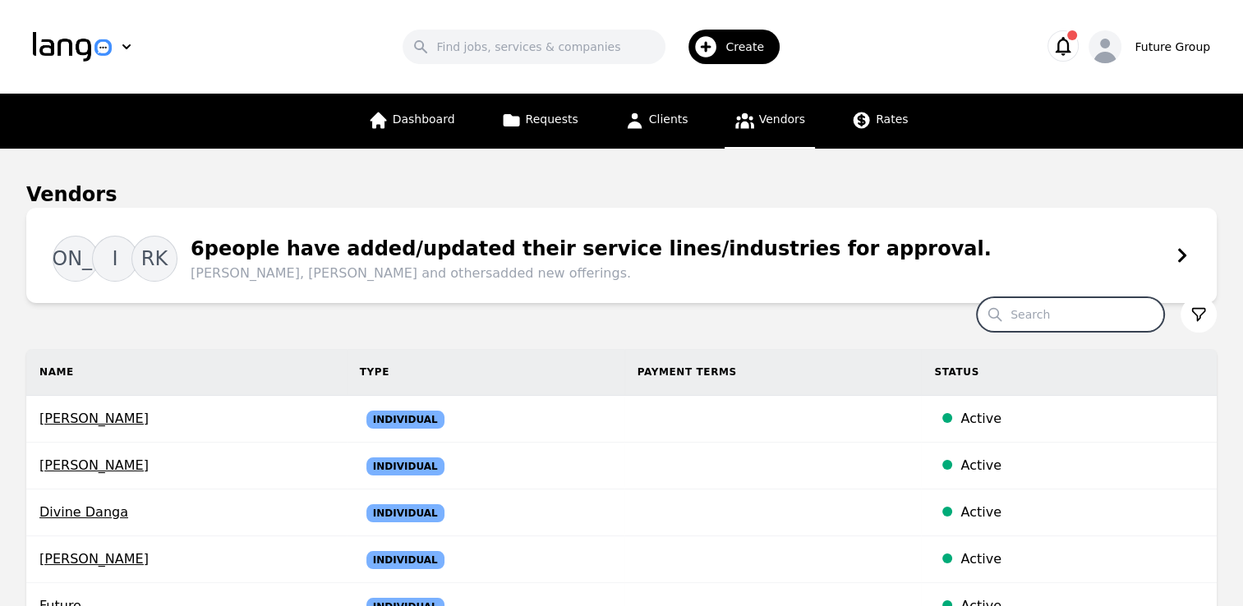
click at [1047, 314] on input "Search" at bounding box center [1070, 314] width 187 height 35
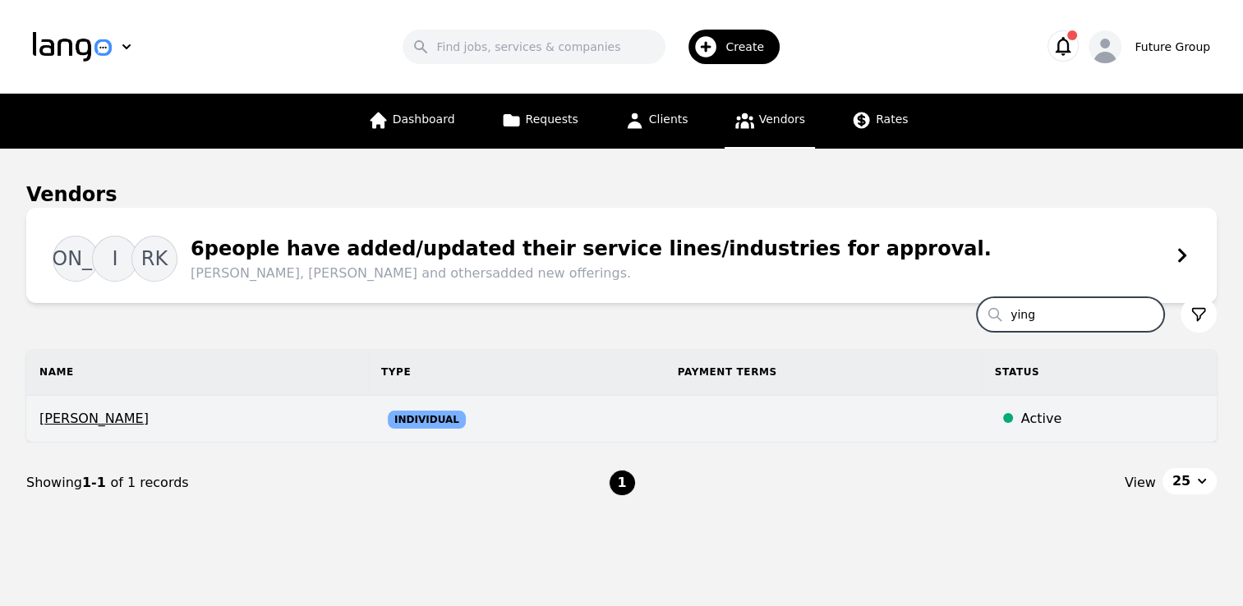
type input "ying"
click at [79, 413] on span "[PERSON_NAME]" at bounding box center [196, 419] width 315 height 20
select select "active"
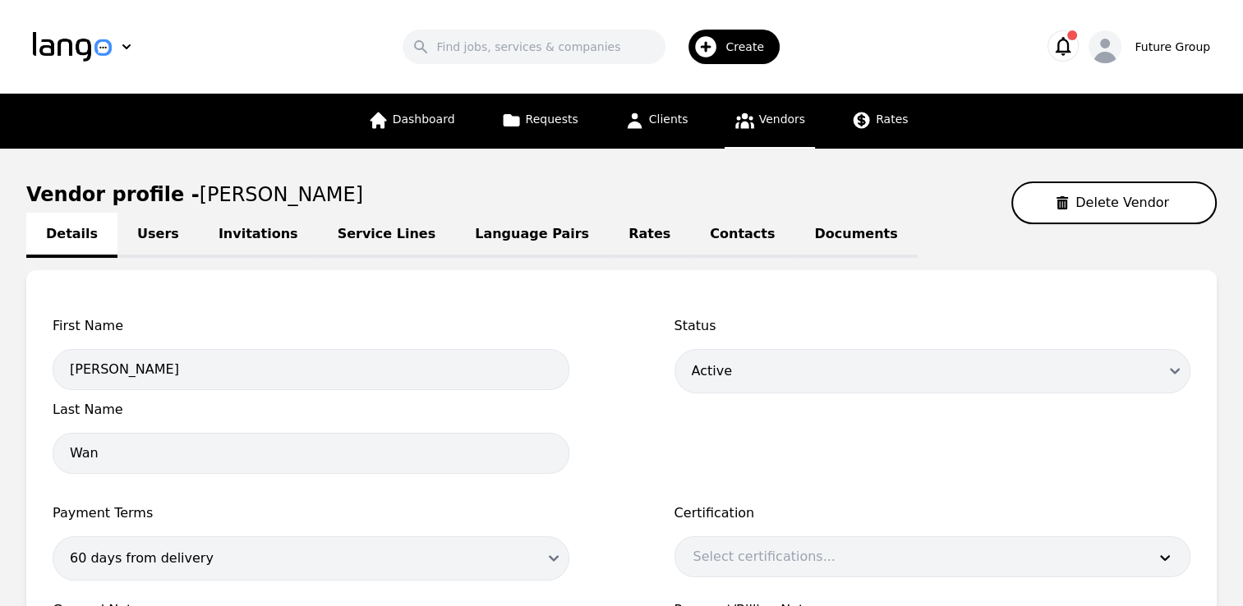
click at [282, 288] on div "First Name [PERSON_NAME] Last Name [PERSON_NAME] Status Draft Active Disabled P…" at bounding box center [621, 539] width 1190 height 539
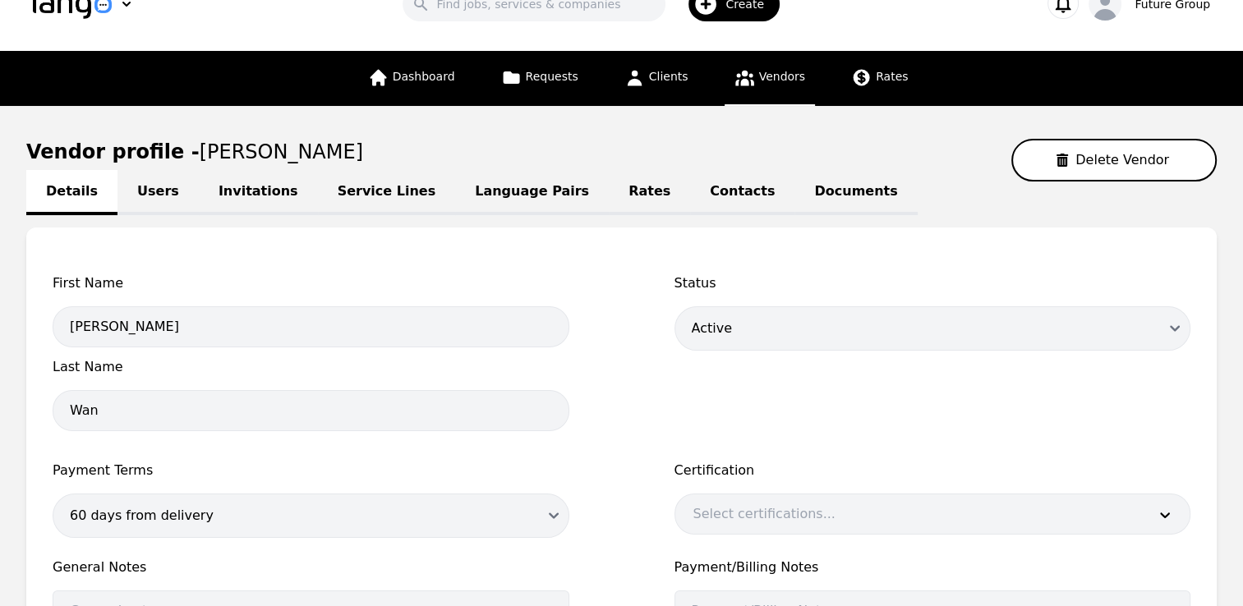
scroll to position [33, 0]
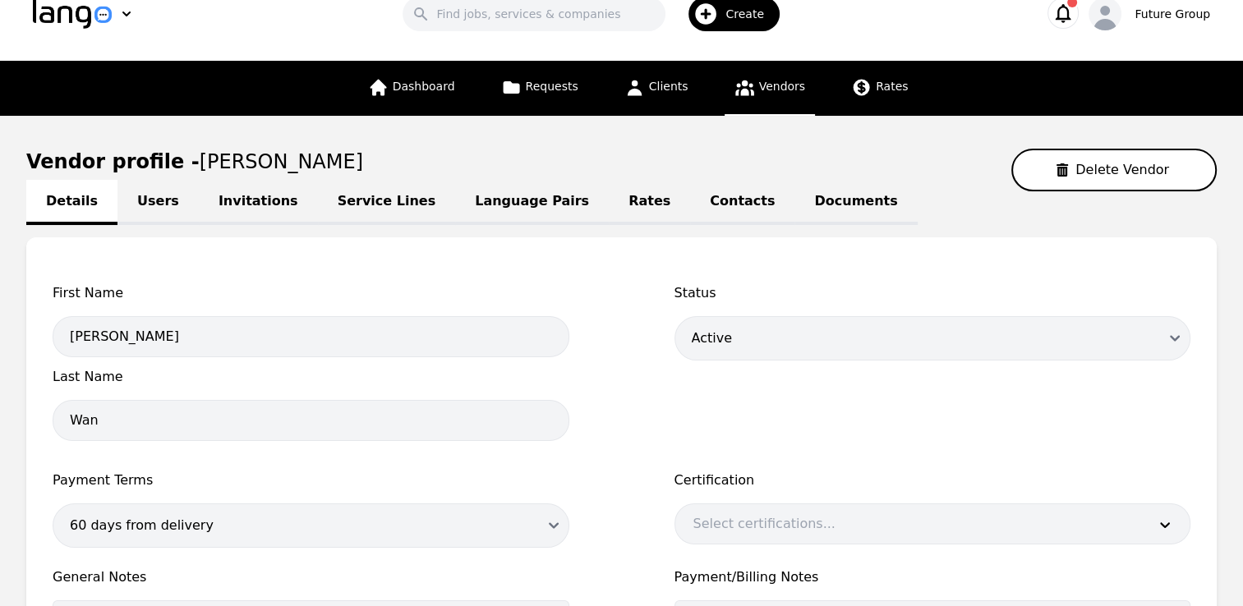
click at [455, 199] on link "Language Pairs" at bounding box center [532, 202] width 154 height 45
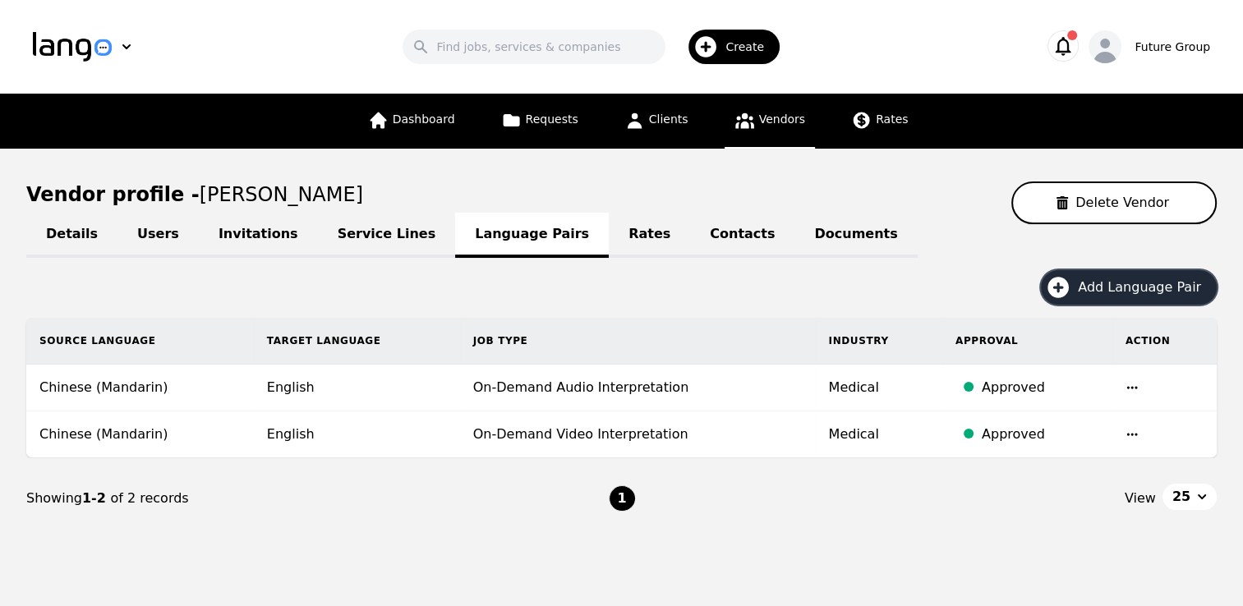
click at [1098, 274] on button "Add Language Pair" at bounding box center [1129, 287] width 176 height 35
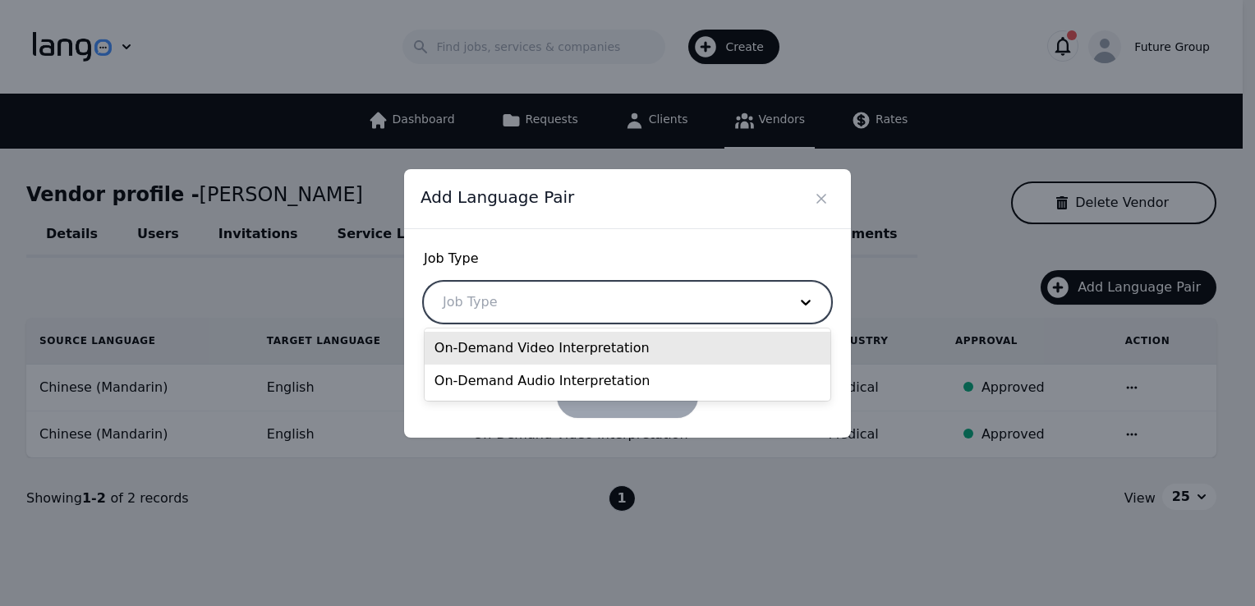
click at [559, 301] on div at bounding box center [603, 302] width 357 height 39
click at [506, 352] on div "On-Demand Video Interpretation" at bounding box center [628, 348] width 406 height 33
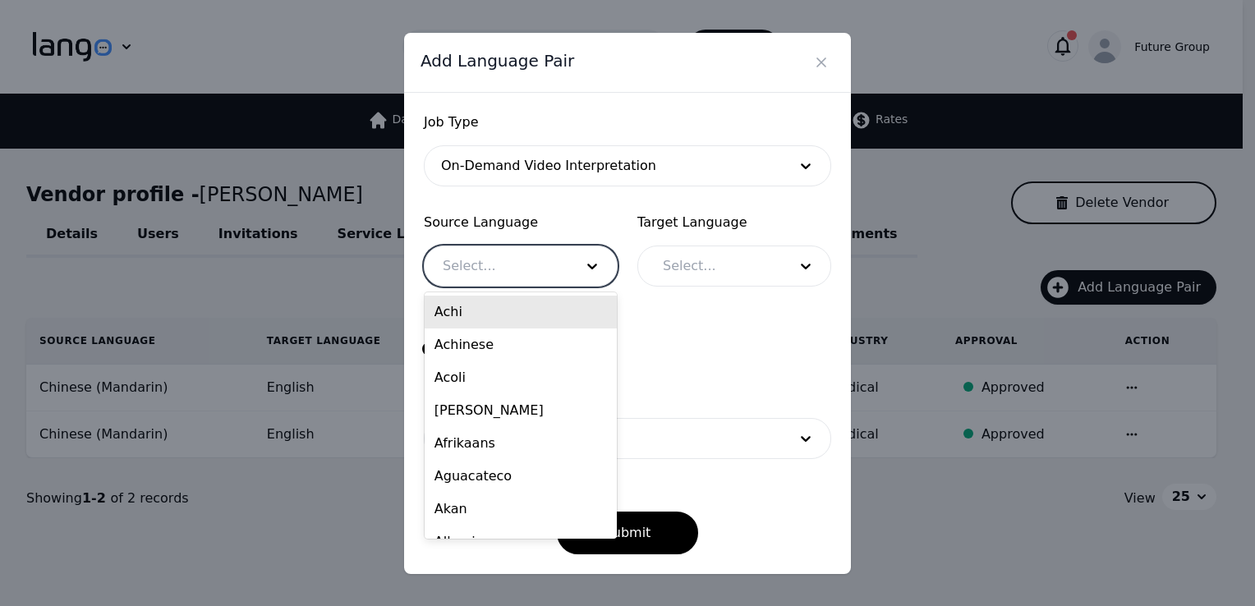
click at [490, 274] on div at bounding box center [496, 265] width 143 height 39
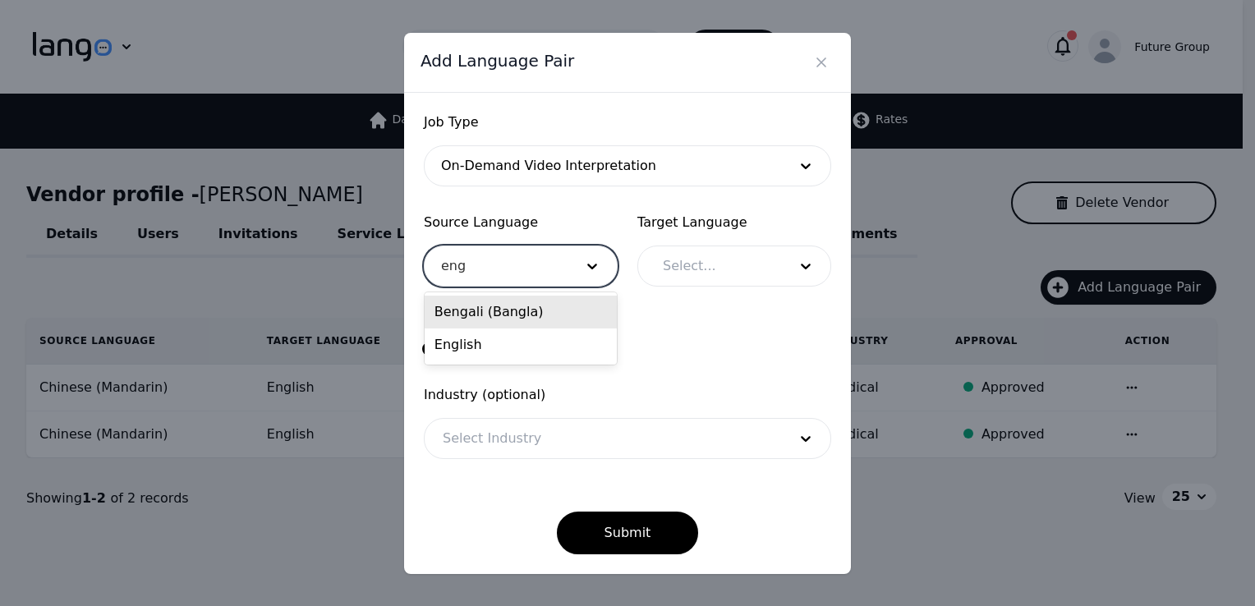
type input "engl"
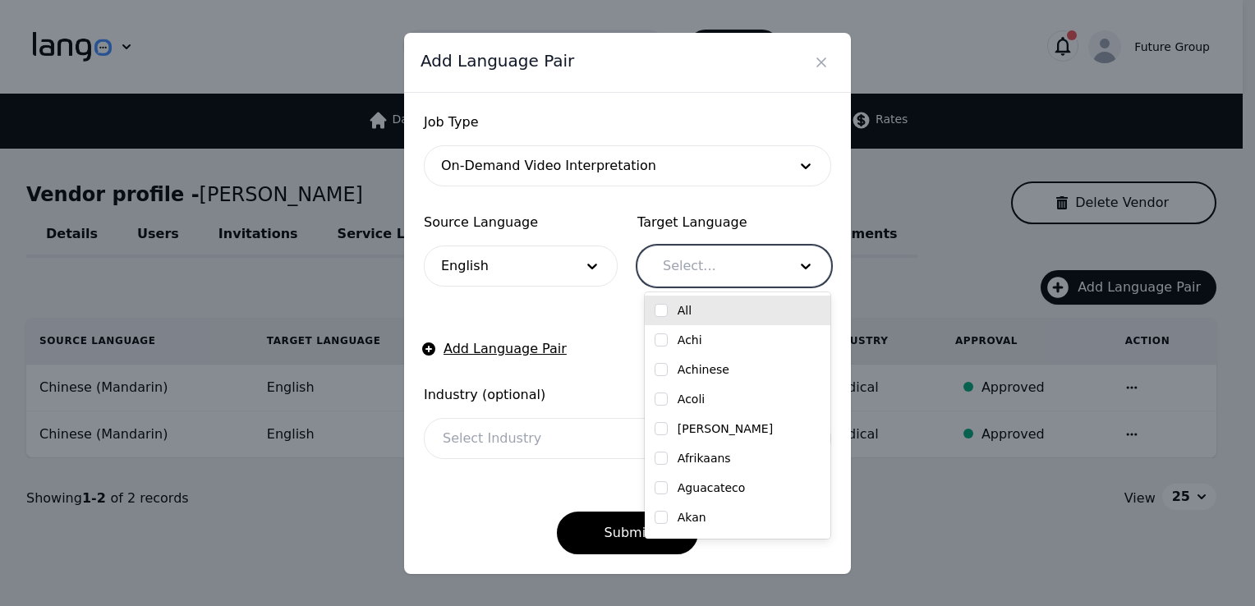
click at [721, 265] on div at bounding box center [713, 265] width 136 height 39
type input "chine"
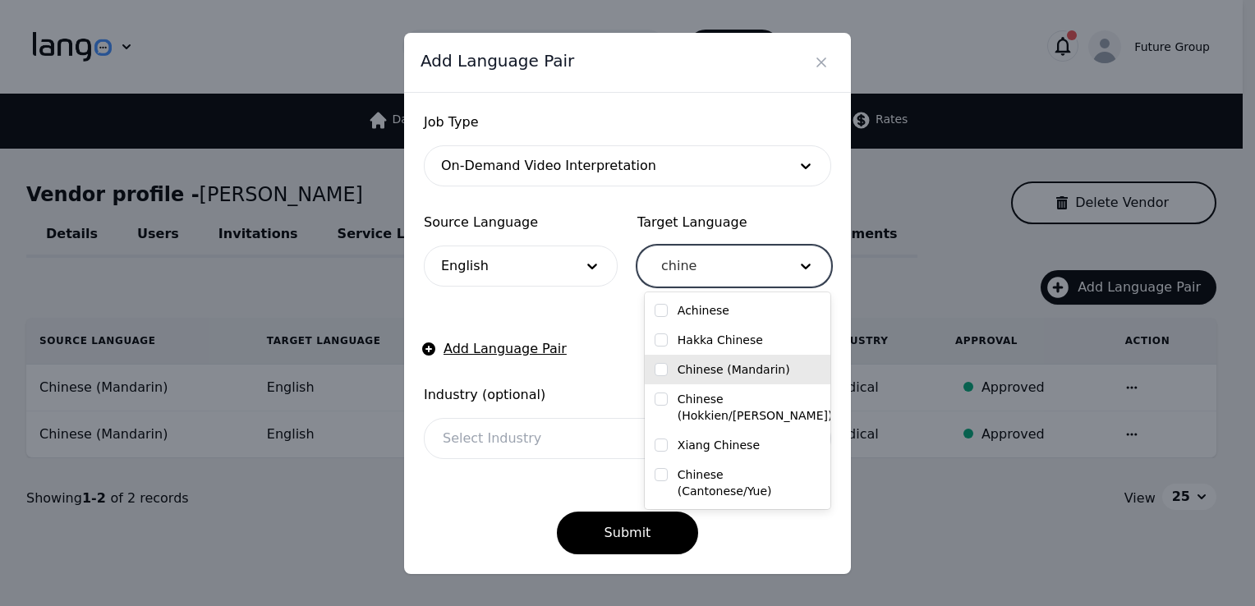
click at [656, 376] on input "checkbox" at bounding box center [661, 369] width 13 height 13
checkbox input "true"
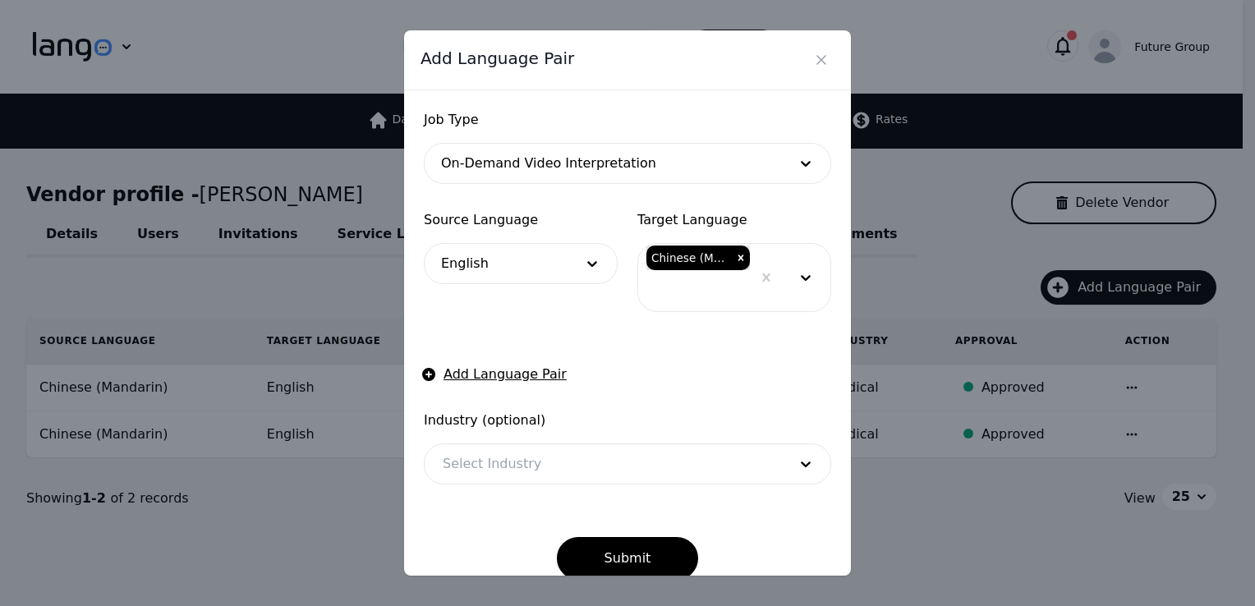
click at [532, 322] on form "Job Type On-Demand Video Interpretation Source Language English Target Language…" at bounding box center [627, 345] width 407 height 470
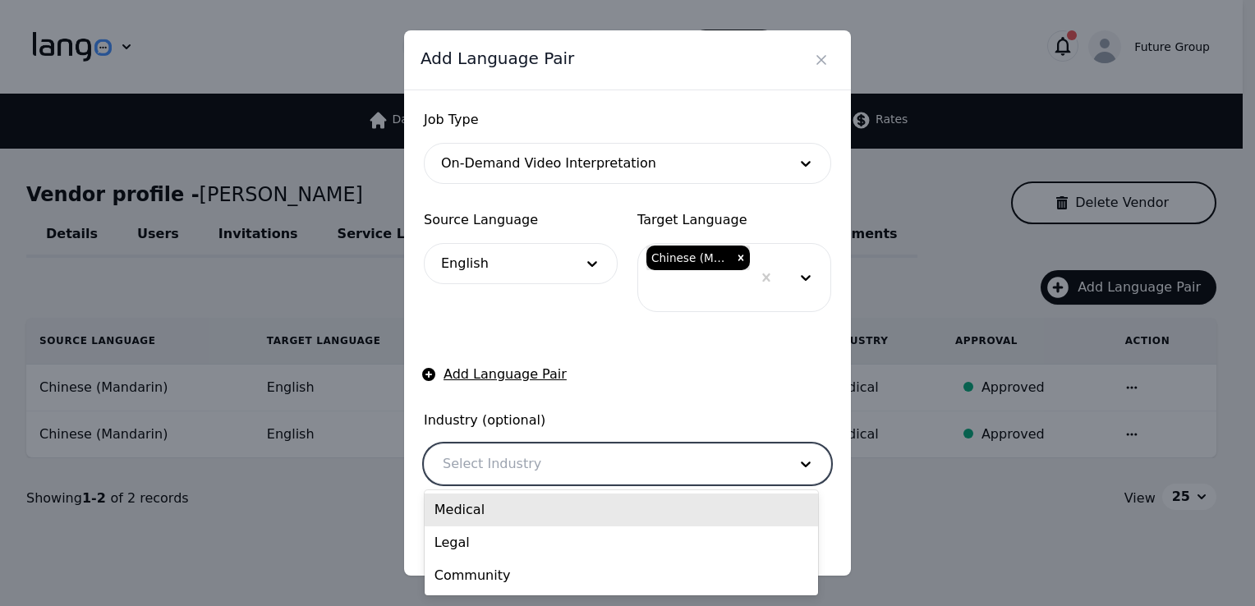
click at [573, 467] on div at bounding box center [603, 463] width 357 height 39
click at [509, 508] on div "Medical" at bounding box center [622, 510] width 394 height 33
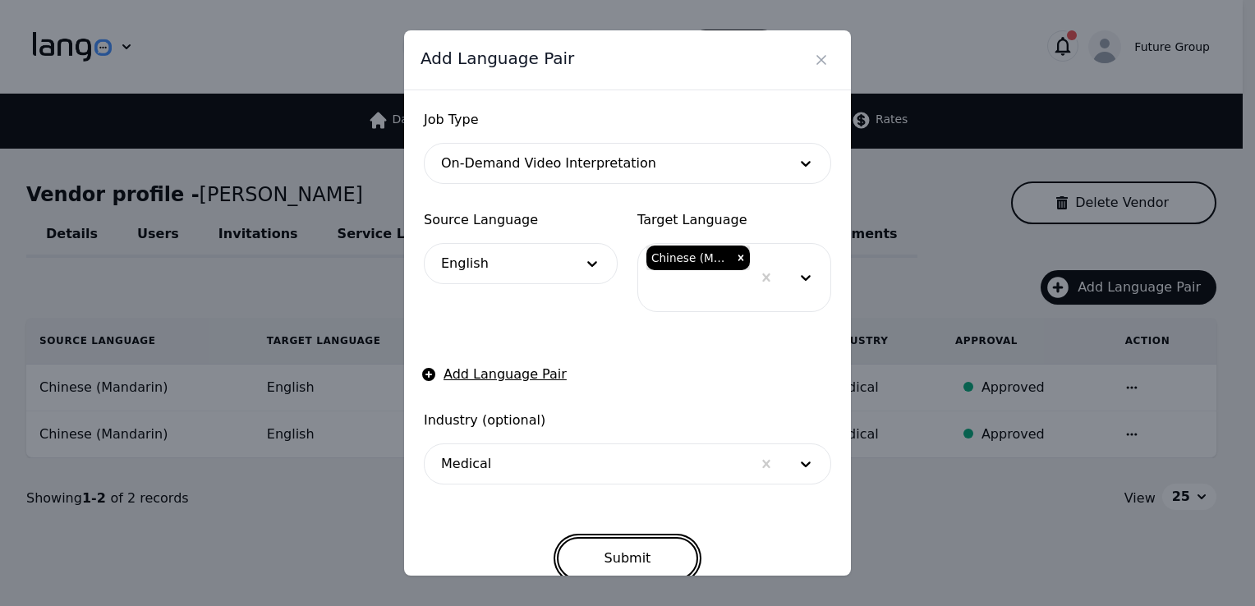
click at [630, 556] on button "Submit" at bounding box center [628, 558] width 142 height 43
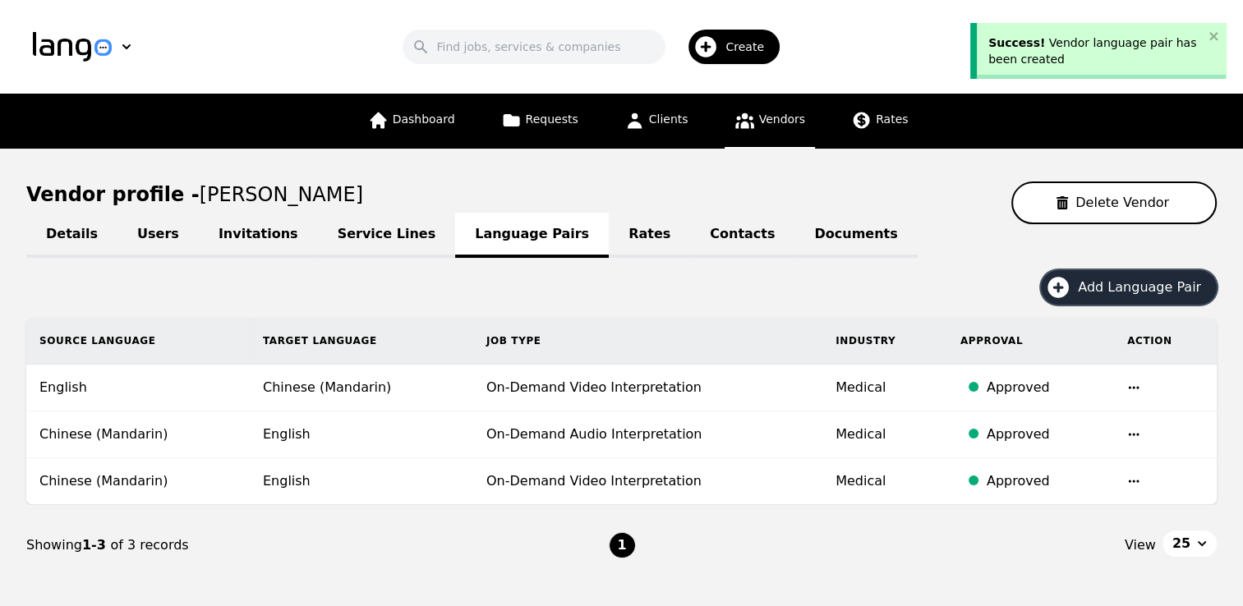
click at [1124, 288] on span "Add Language Pair" at bounding box center [1145, 288] width 135 height 20
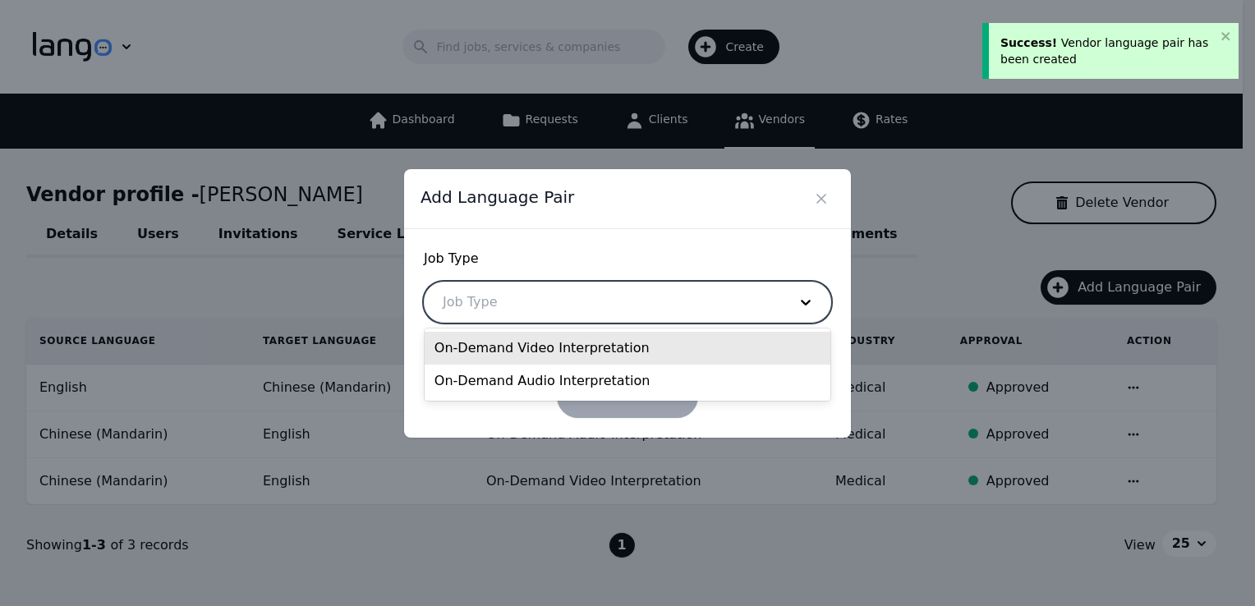
click at [598, 304] on div at bounding box center [603, 302] width 357 height 39
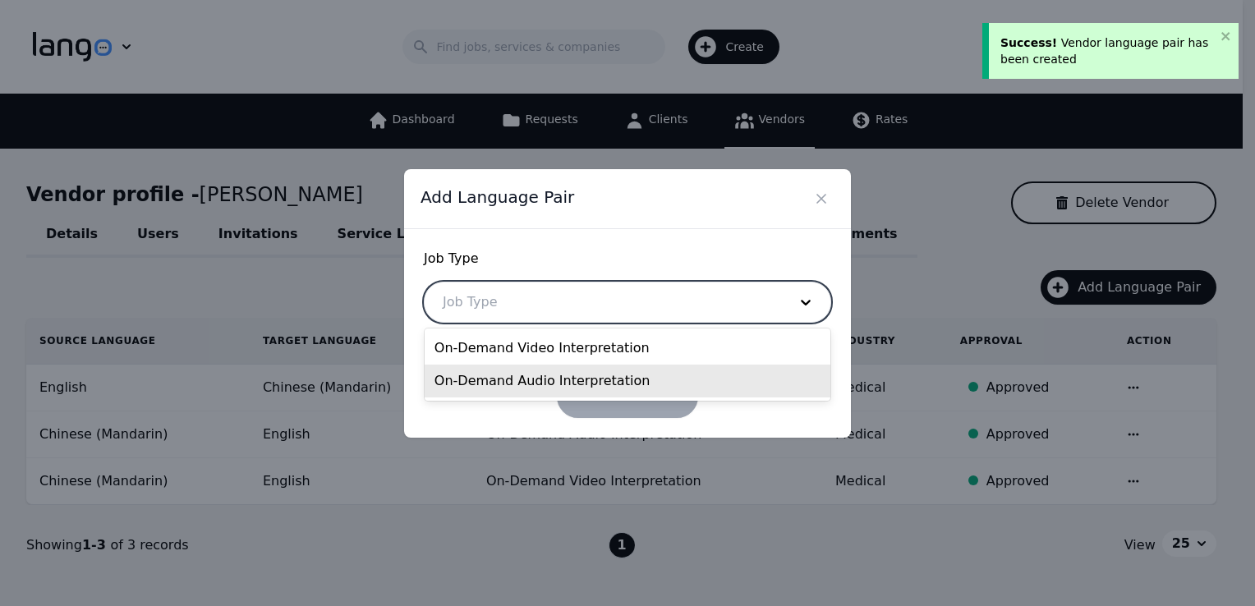
click at [481, 387] on div "On-Demand Audio Interpretation" at bounding box center [628, 381] width 406 height 33
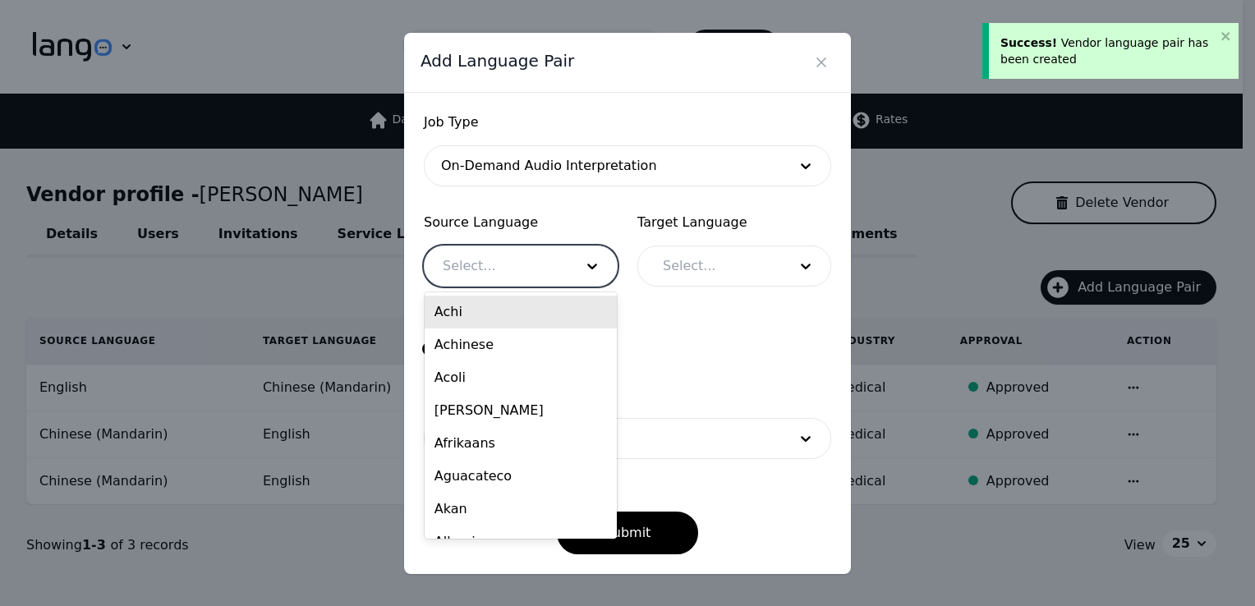
click at [493, 267] on div at bounding box center [496, 265] width 143 height 39
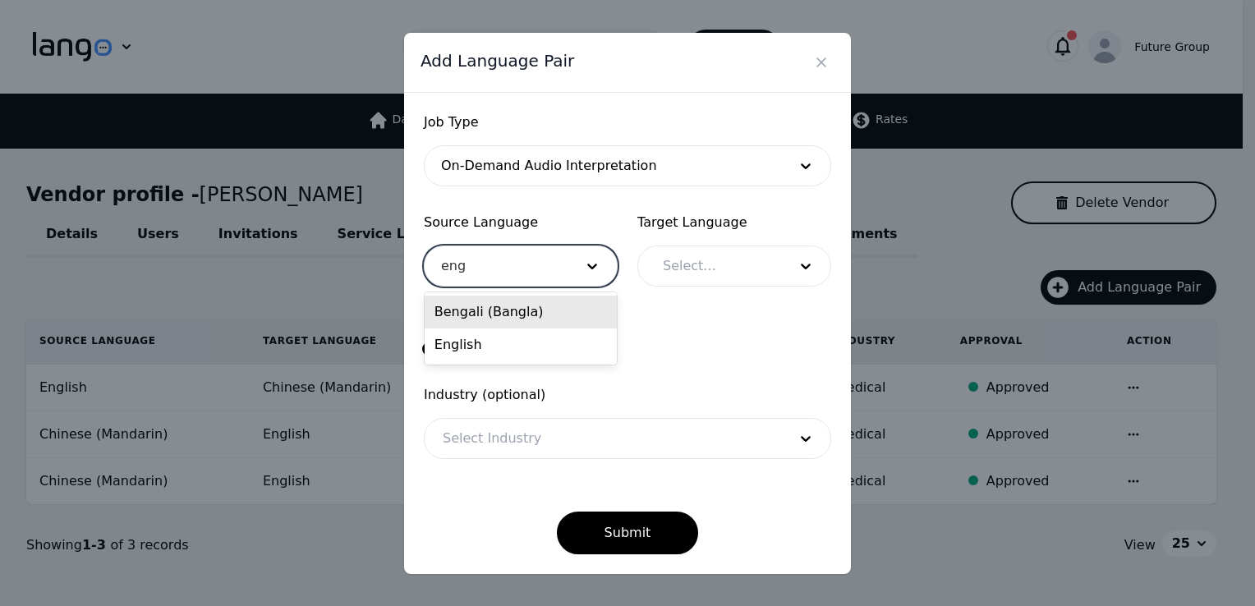
type input "engl"
click at [722, 272] on div at bounding box center [713, 265] width 136 height 39
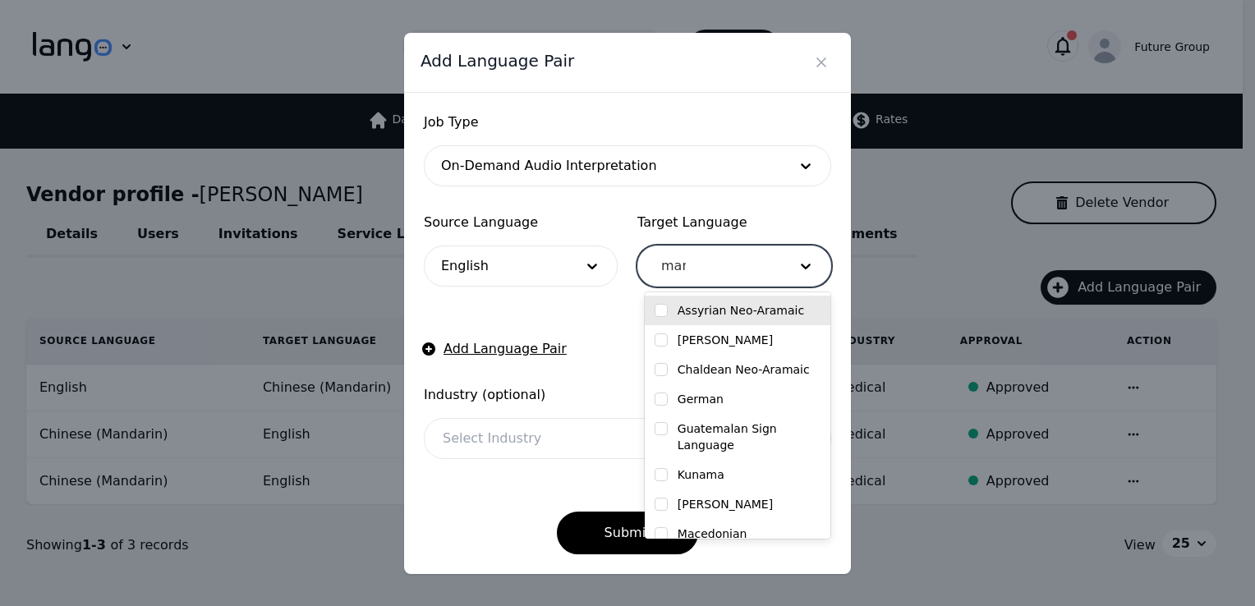
type input "mand"
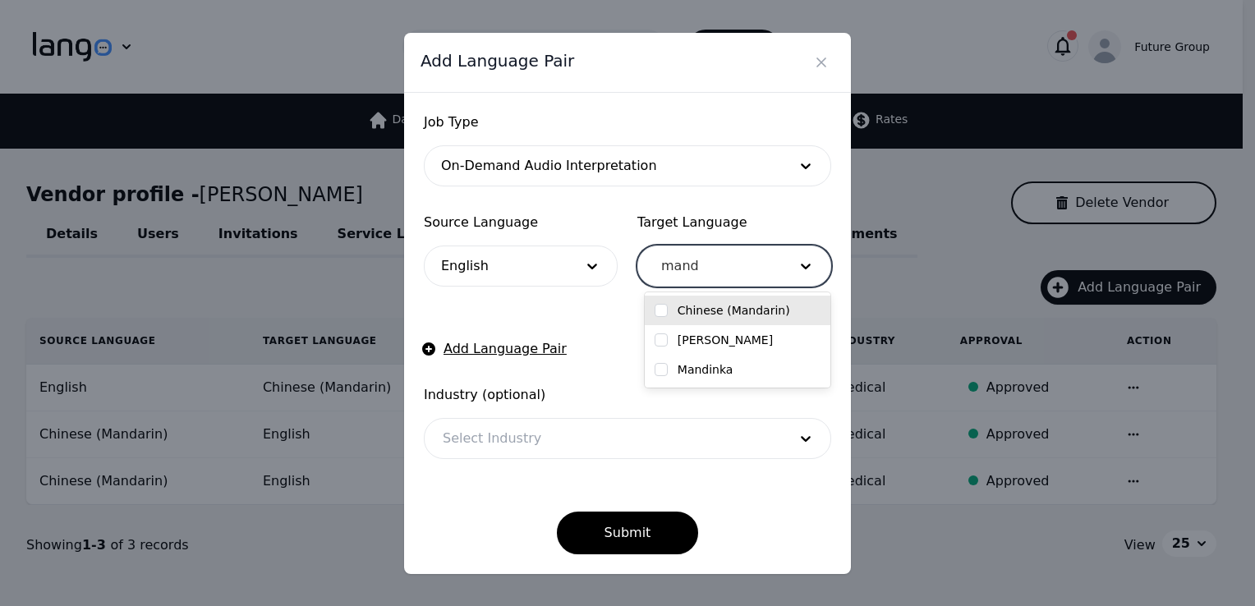
click at [697, 302] on label "Chinese (Mandarin)" at bounding box center [734, 310] width 113 height 16
checkbox input "true"
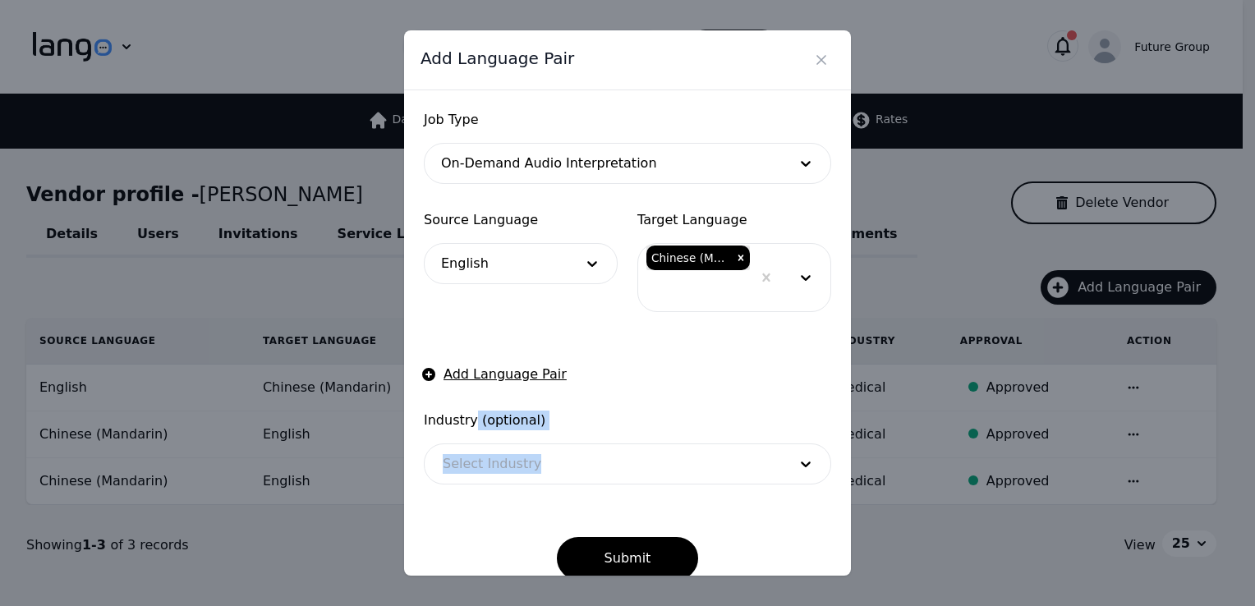
drag, startPoint x: 471, startPoint y: 405, endPoint x: 505, endPoint y: 458, distance: 62.9
click at [505, 458] on form "Job Type On-Demand Audio Interpretation Source Language English Target Language…" at bounding box center [627, 345] width 407 height 470
click at [505, 458] on div at bounding box center [603, 463] width 357 height 39
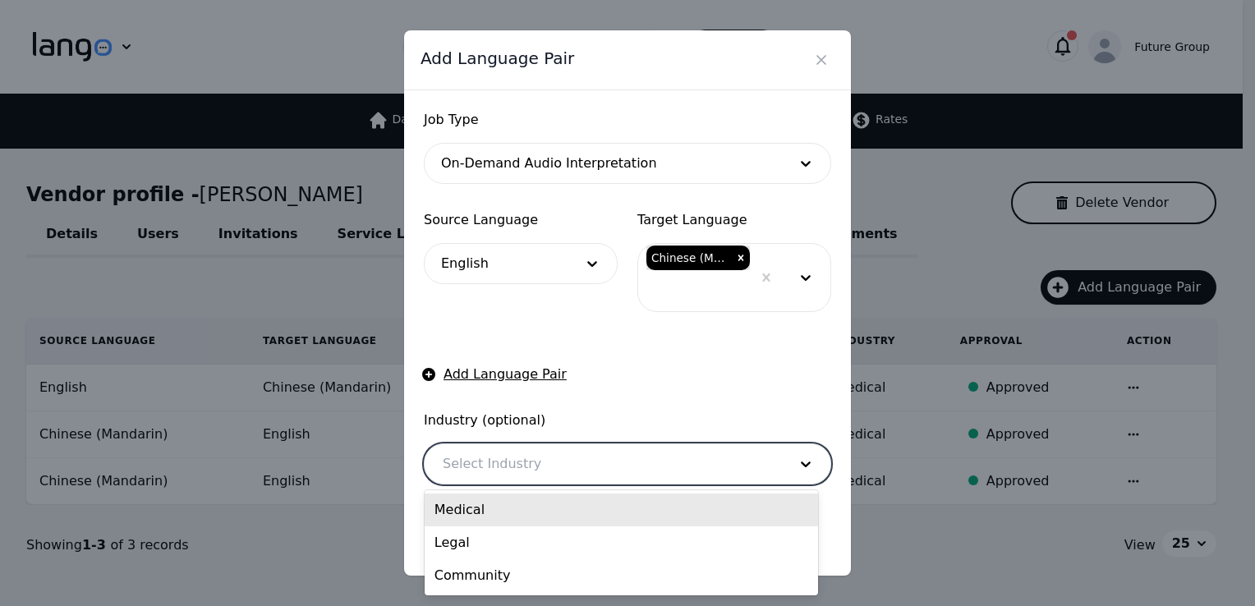
click at [477, 512] on div "Medical" at bounding box center [622, 510] width 394 height 33
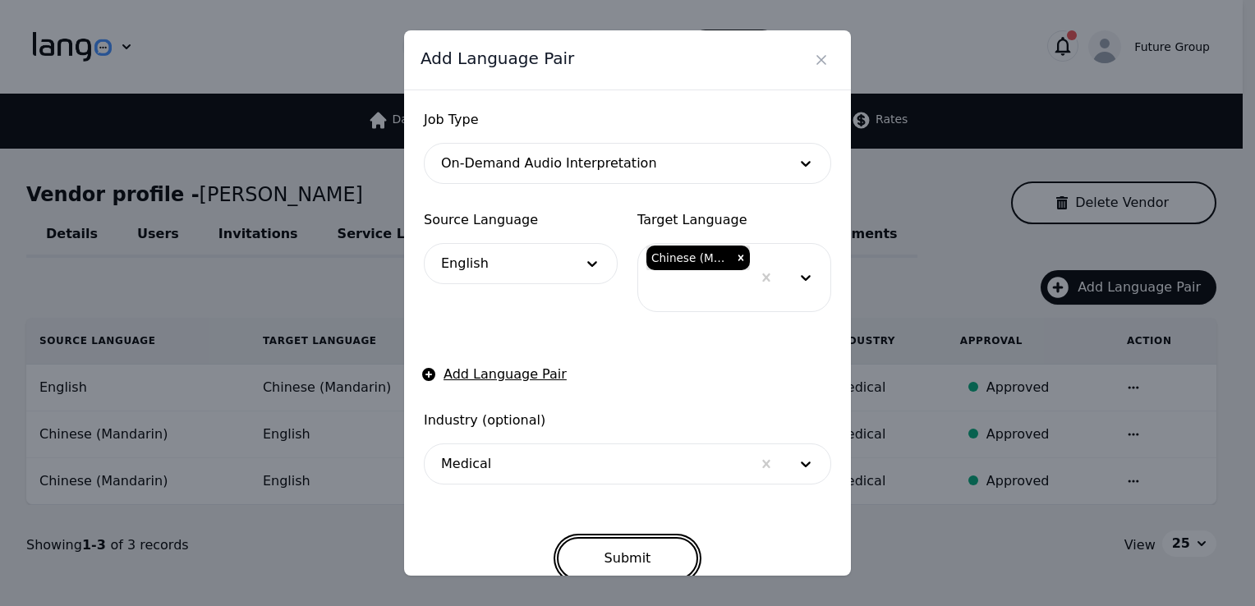
click at [593, 555] on button "Submit" at bounding box center [628, 558] width 142 height 43
